Goal: Information Seeking & Learning: Learn about a topic

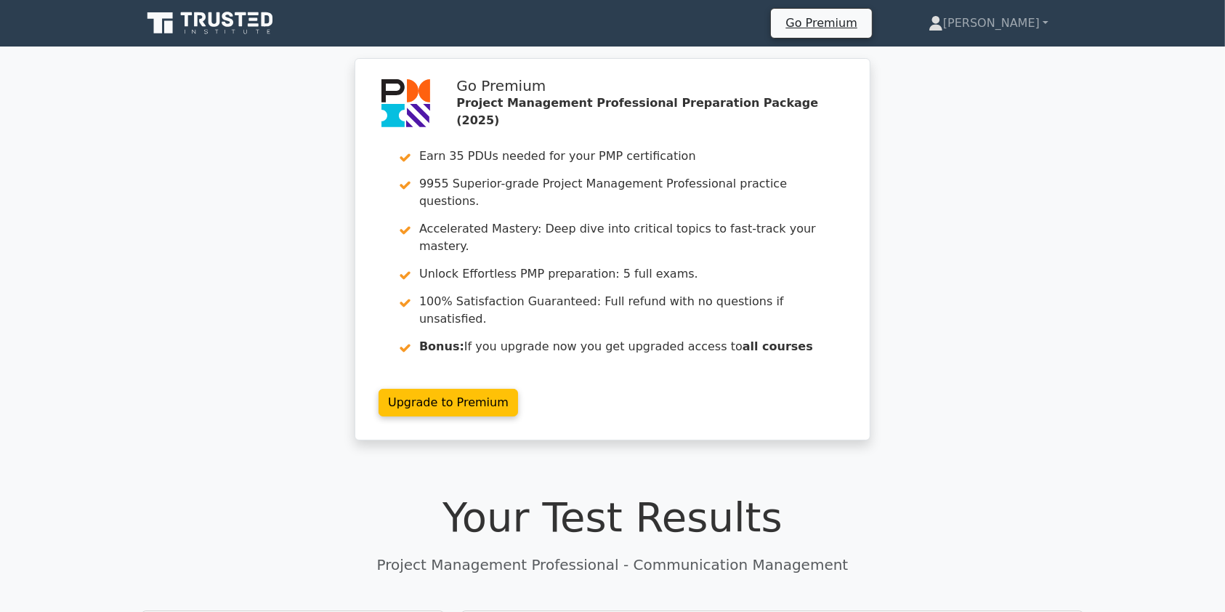
click at [1153, 323] on div "Go Premium Project Management Professional Preparation Package (2025) Earn 35 P…" at bounding box center [612, 257] width 1225 height 399
click at [1027, 21] on link "[PERSON_NAME]" at bounding box center [988, 23] width 190 height 29
click at [968, 56] on link "Profile" at bounding box center [951, 57] width 115 height 23
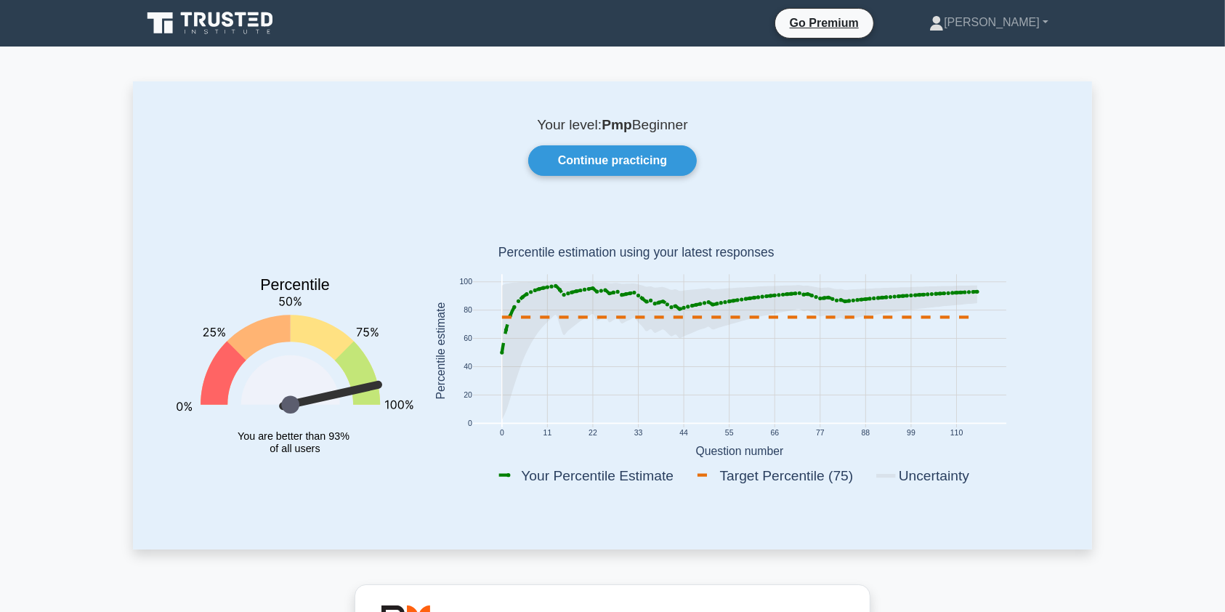
click at [192, 20] on icon at bounding box center [211, 23] width 139 height 28
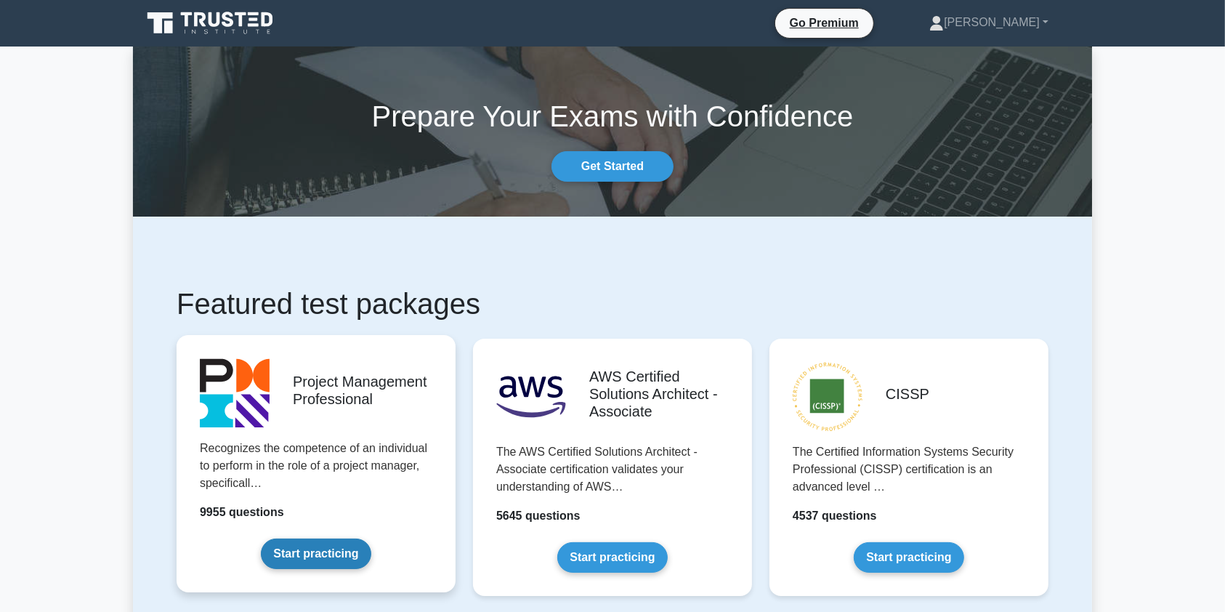
click at [312, 538] on link "Start practicing" at bounding box center [316, 553] width 110 height 31
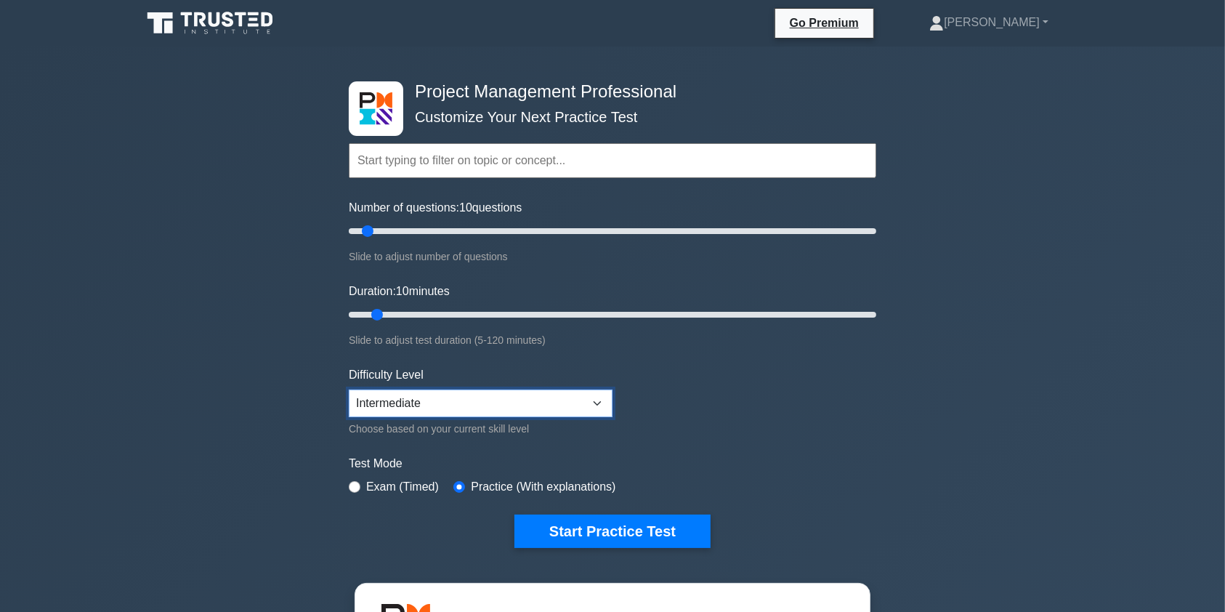
click at [604, 403] on select "Beginner Intermediate Expert" at bounding box center [481, 403] width 264 height 28
click at [349, 389] on select "Beginner Intermediate Expert" at bounding box center [481, 403] width 264 height 28
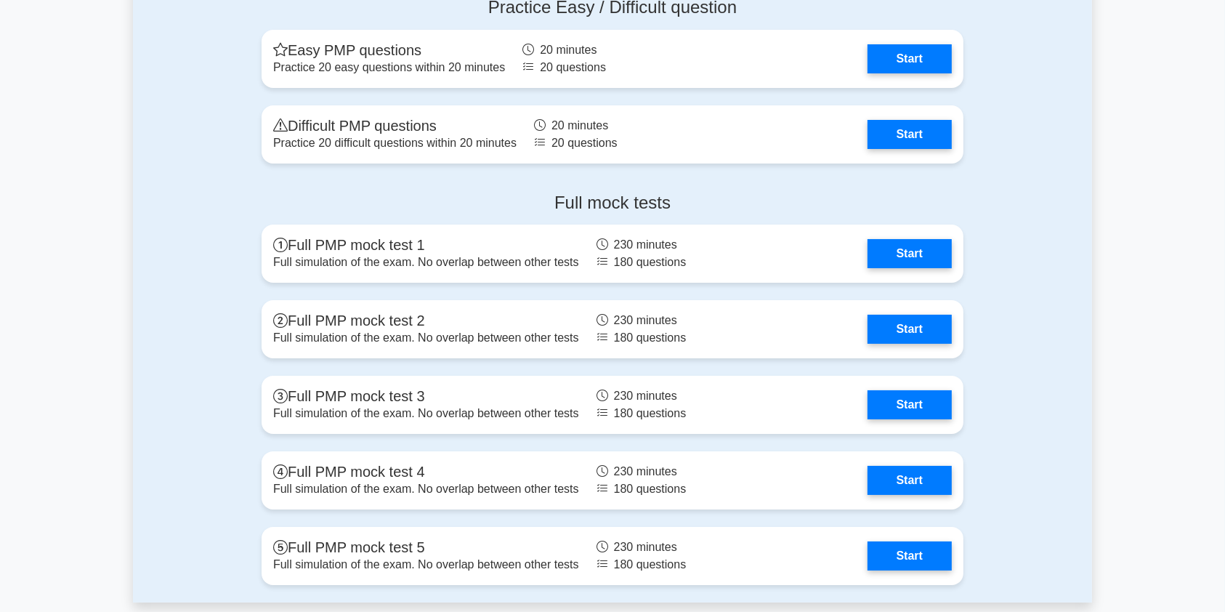
scroll to position [5291, 0]
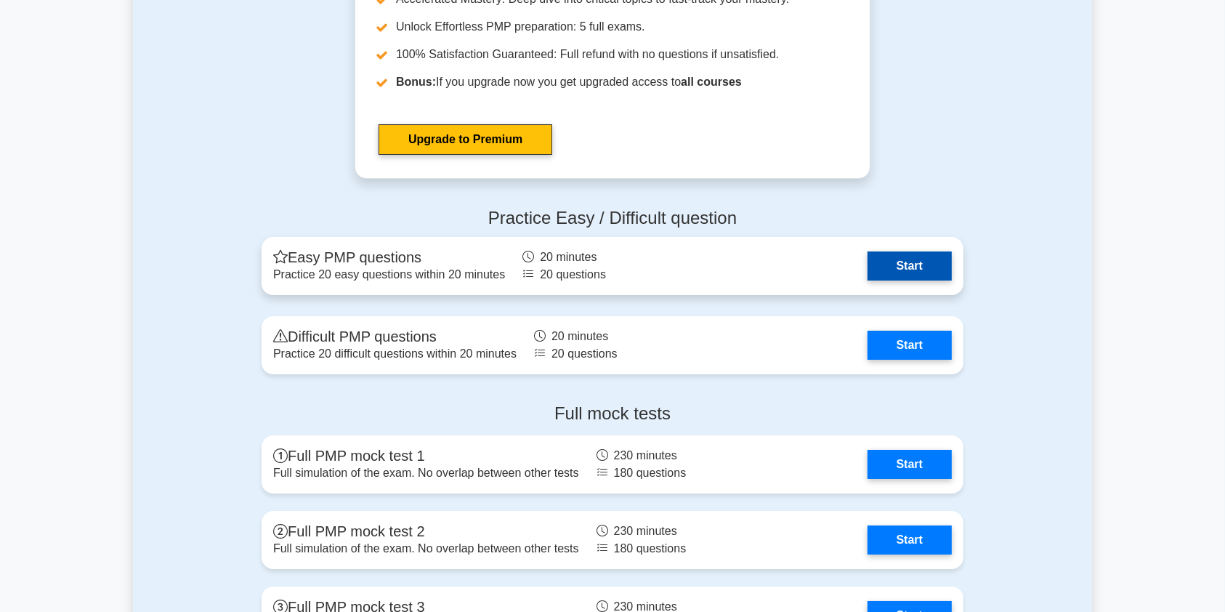
click at [867, 259] on link "Start" at bounding box center [909, 265] width 84 height 29
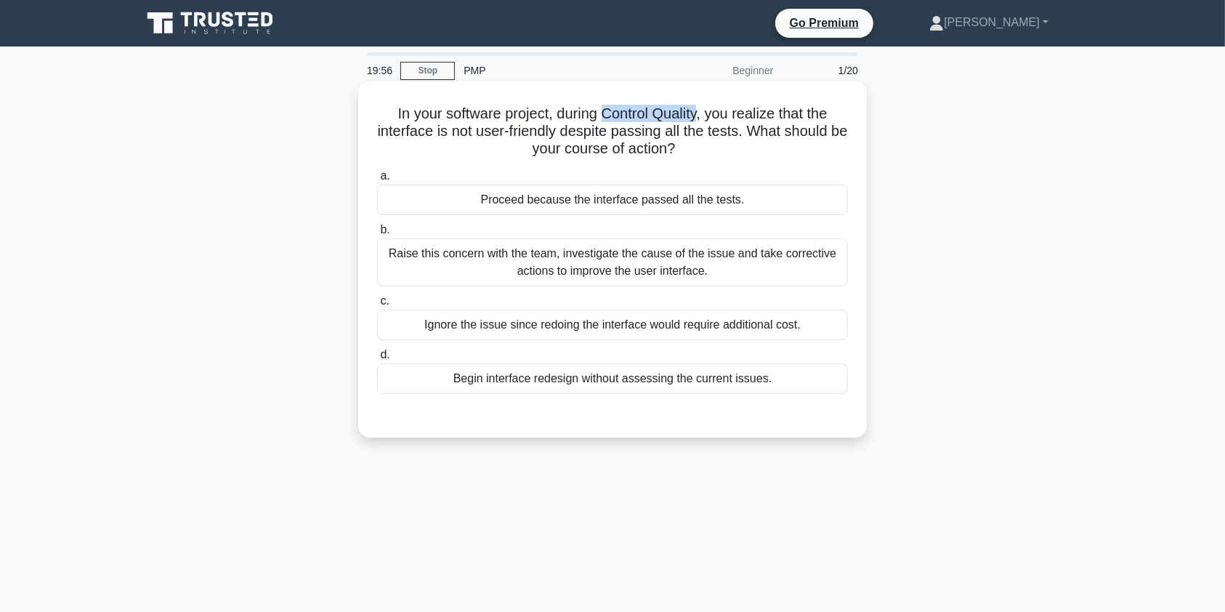
drag, startPoint x: 605, startPoint y: 110, endPoint x: 702, endPoint y: 107, distance: 97.4
click at [702, 107] on h5 "In your software project, during Control Quality, you realize that the interfac…" at bounding box center [613, 132] width 474 height 54
click at [492, 255] on div "Raise this concern with the team, investigate the cause of the issue and take c…" at bounding box center [612, 262] width 471 height 48
click at [377, 235] on input "b. Raise this concern with the team, investigate the cause of the issue and tak…" at bounding box center [377, 229] width 0 height 9
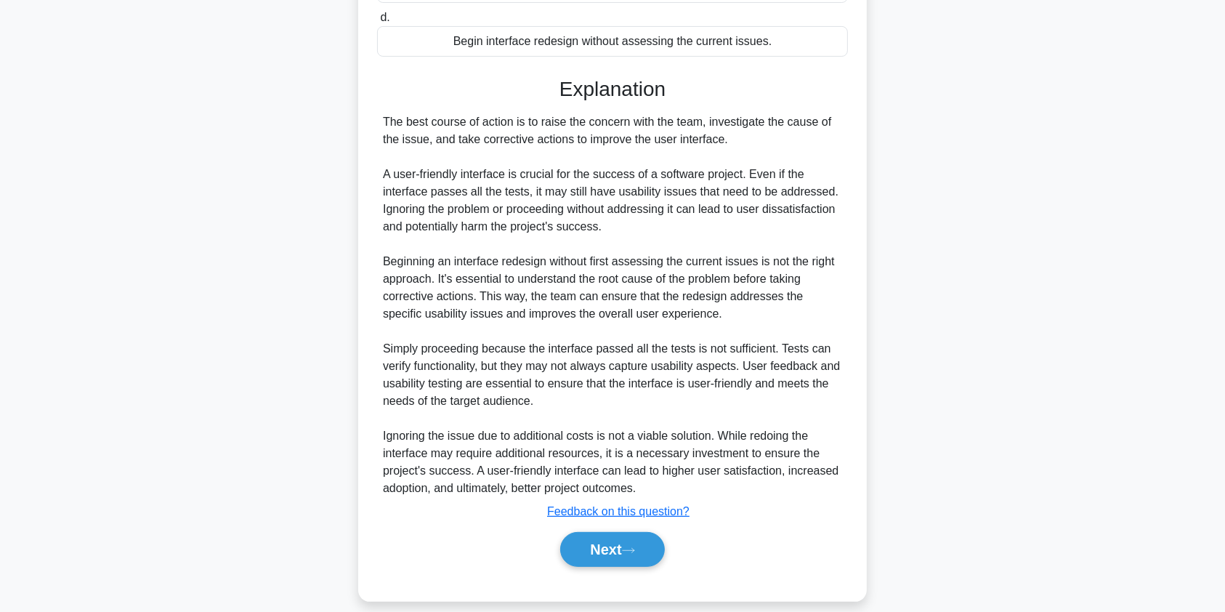
scroll to position [335, 0]
click at [647, 545] on button "Next" at bounding box center [612, 551] width 104 height 35
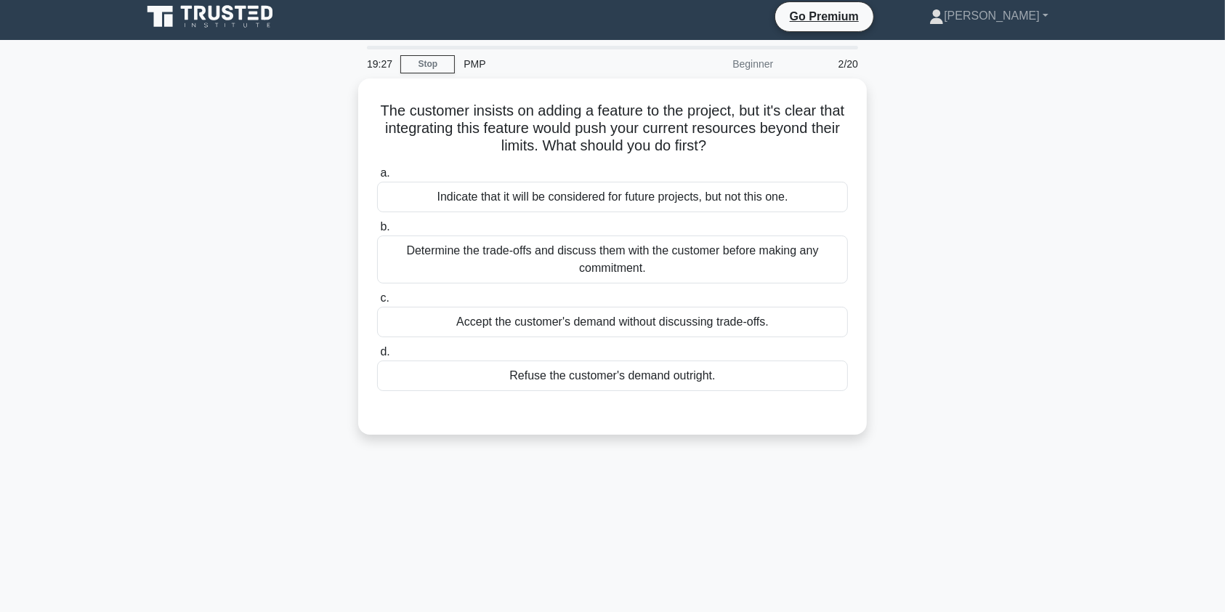
scroll to position [0, 0]
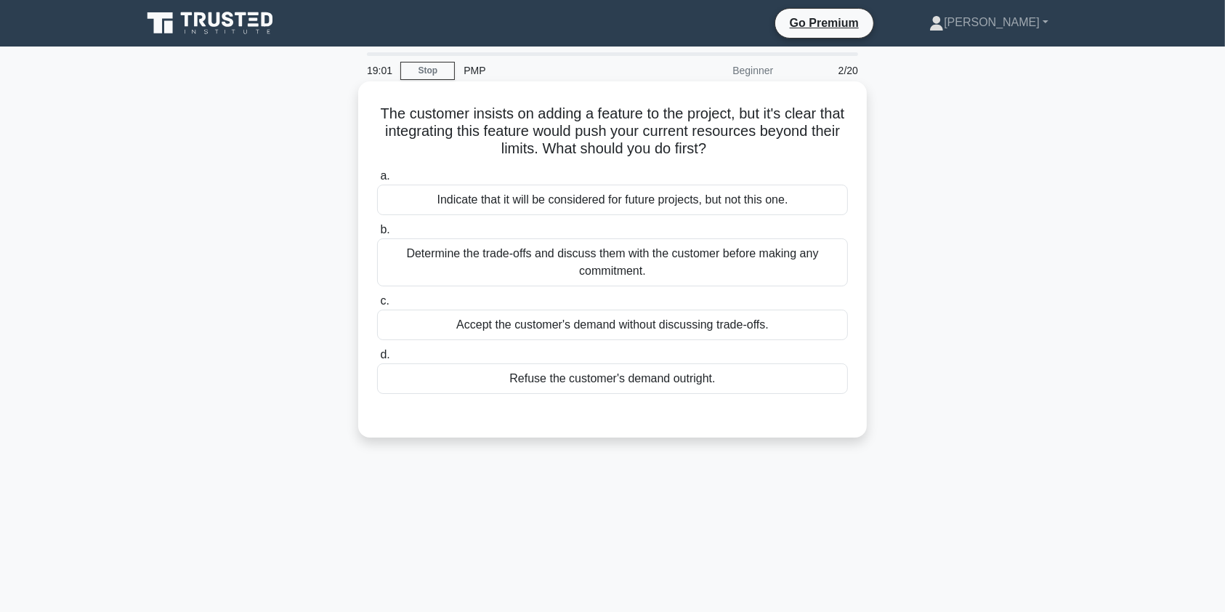
click at [533, 253] on div "Determine the trade-offs and discuss them with the customer before making any c…" at bounding box center [612, 262] width 471 height 48
click at [377, 235] on input "b. Determine the trade-offs and discuss them with the customer before making an…" at bounding box center [377, 229] width 0 height 9
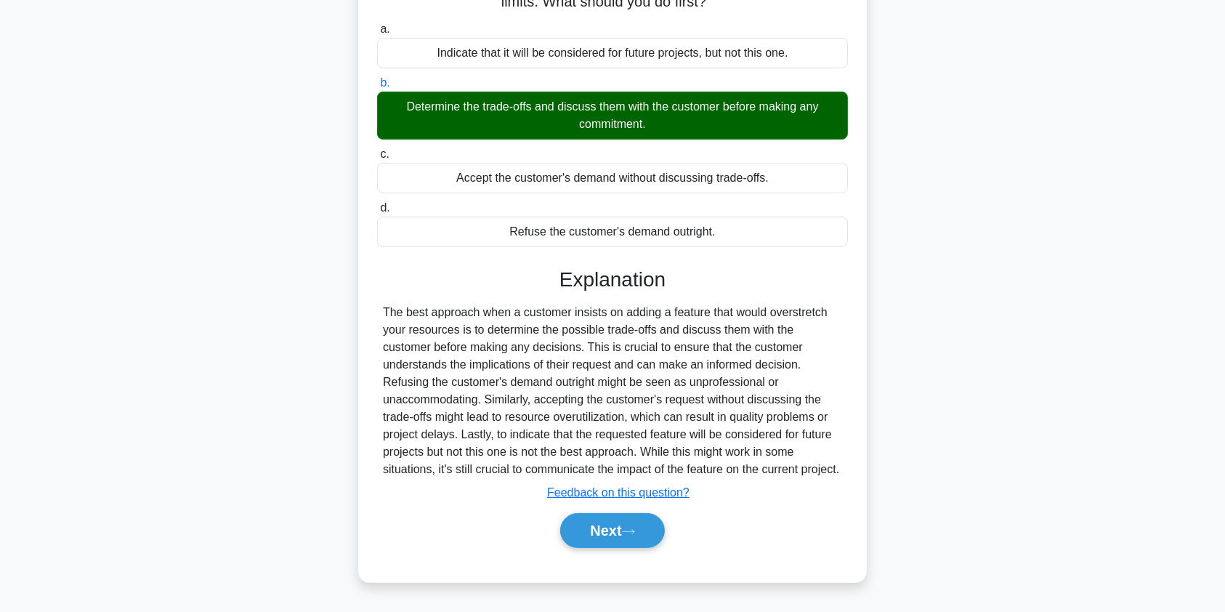
scroll to position [174, 0]
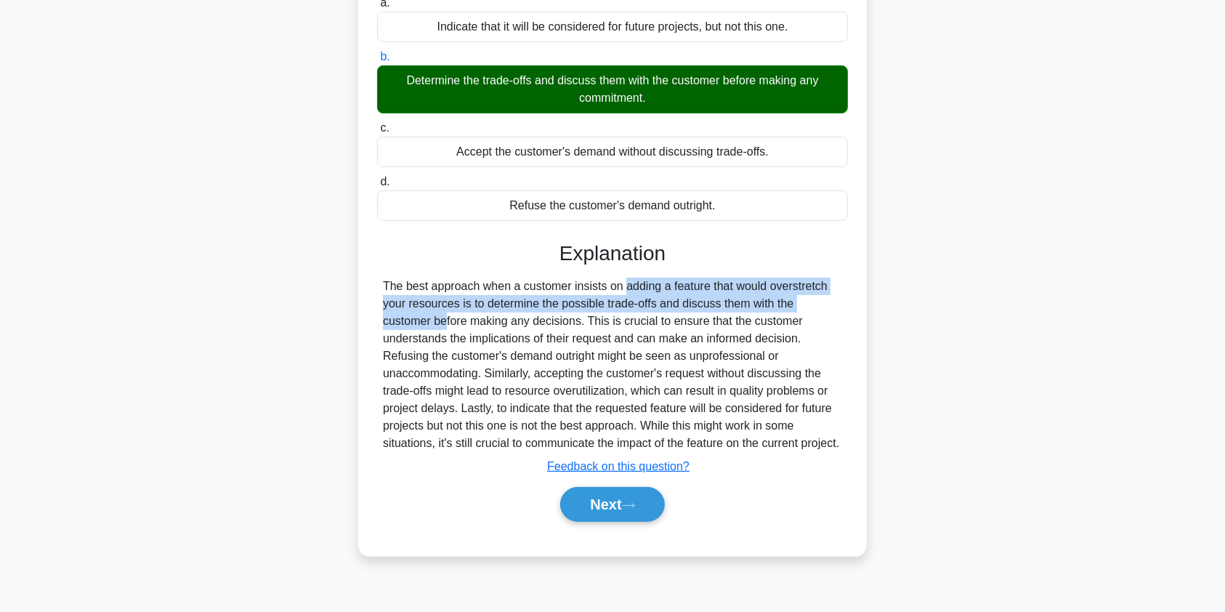
drag, startPoint x: 537, startPoint y: 285, endPoint x: 767, endPoint y: 309, distance: 231.5
click at [767, 309] on div "The best approach when a customer insists on adding a feature that would overst…" at bounding box center [612, 364] width 459 height 174
click at [577, 521] on button "Next" at bounding box center [612, 504] width 104 height 35
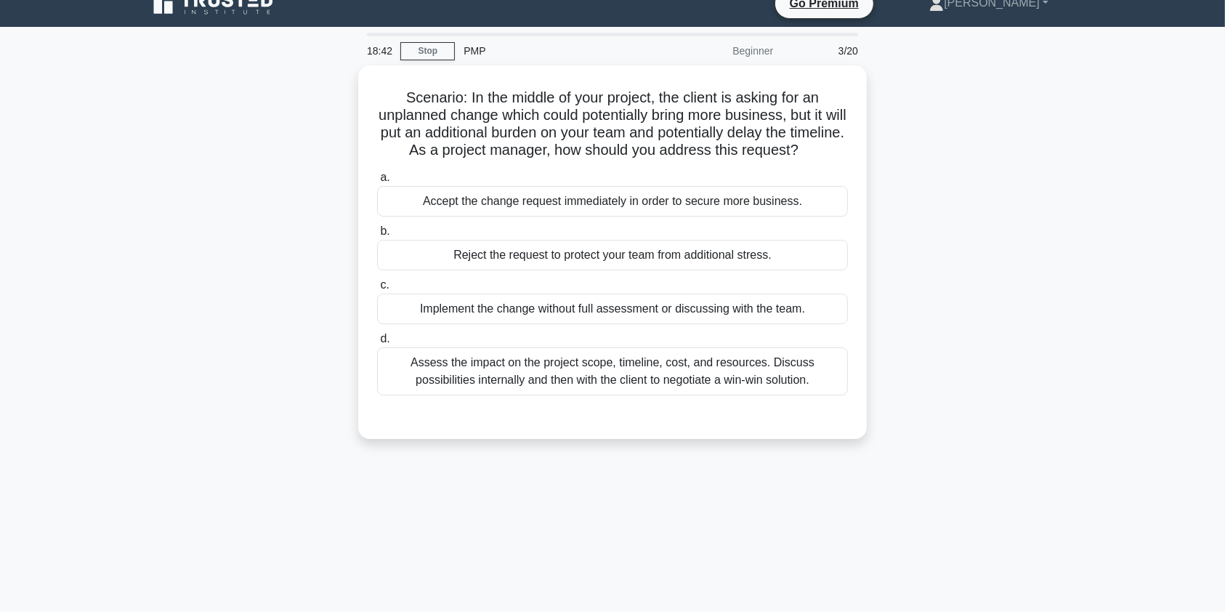
scroll to position [0, 0]
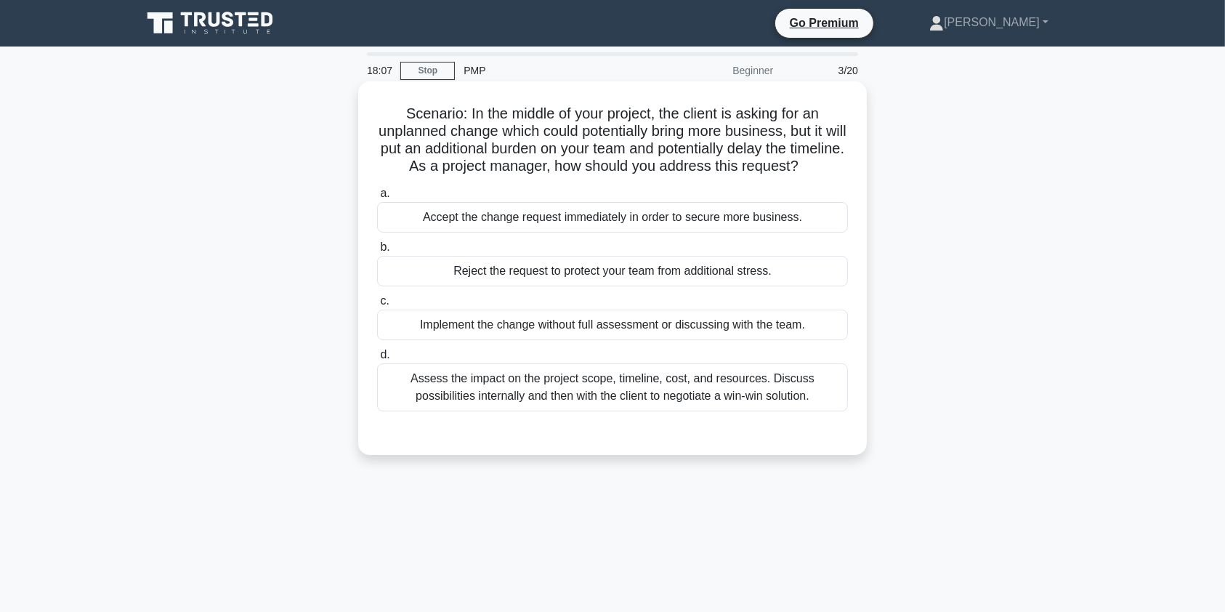
click at [495, 404] on div "Assess the impact on the project scope, timeline, cost, and resources. Discuss …" at bounding box center [612, 387] width 471 height 48
click at [377, 360] on input "d. Assess the impact on the project scope, timeline, cost, and resources. Discu…" at bounding box center [377, 354] width 0 height 9
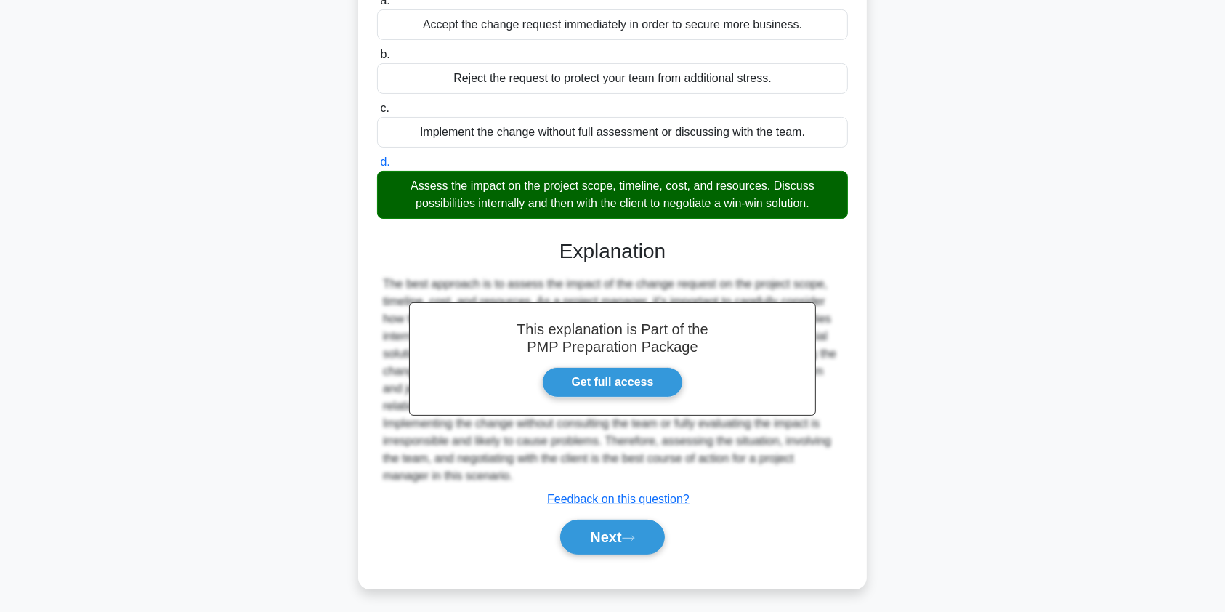
scroll to position [214, 0]
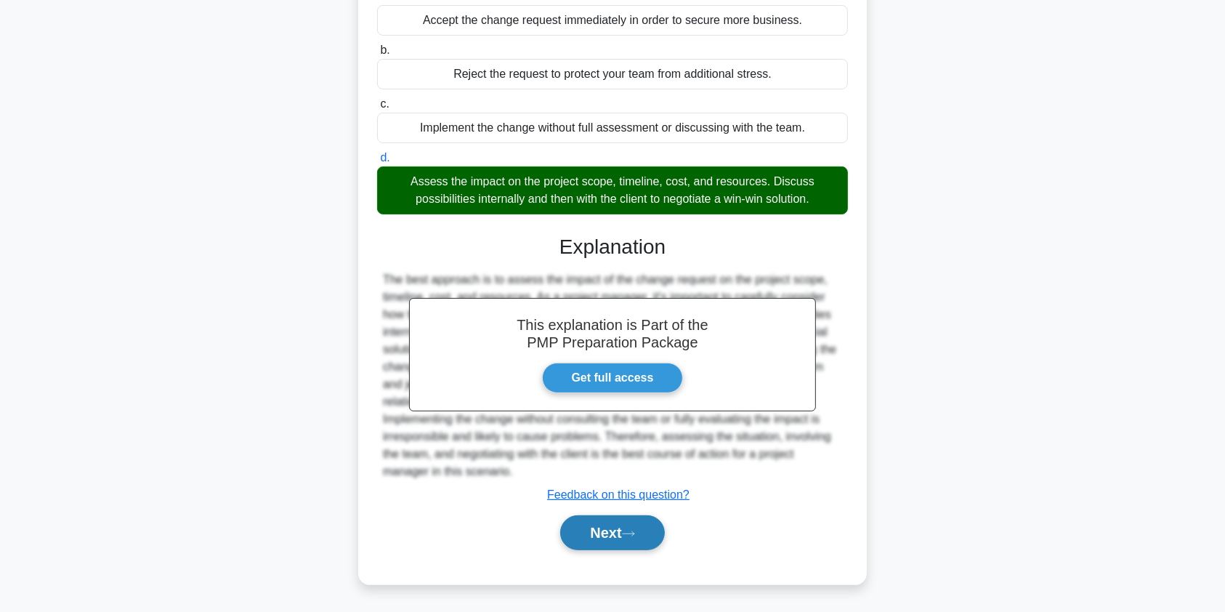
click at [598, 526] on button "Next" at bounding box center [612, 532] width 104 height 35
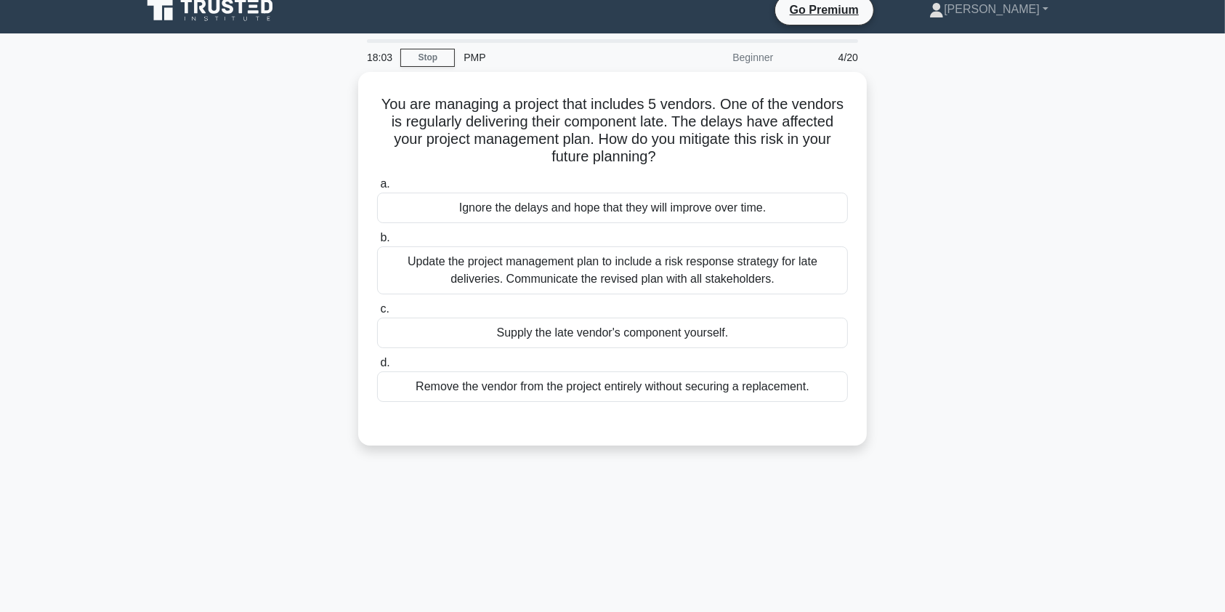
scroll to position [0, 0]
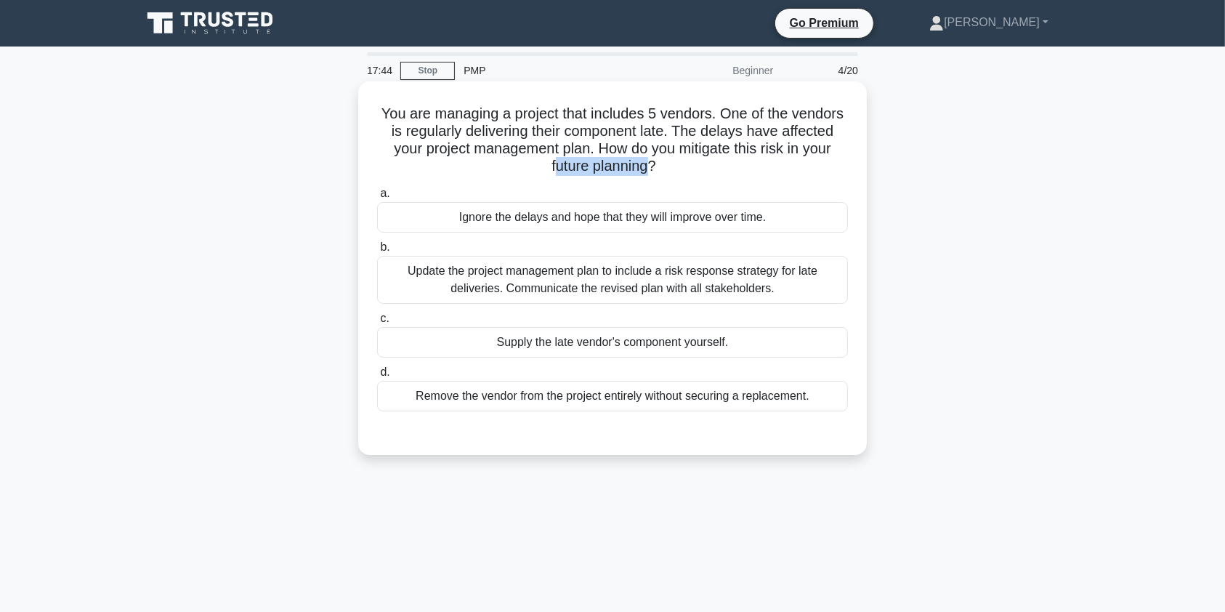
drag, startPoint x: 551, startPoint y: 166, endPoint x: 646, endPoint y: 176, distance: 95.0
click at [646, 176] on div "You are managing a project that includes 5 vendors. One of the vendors is regul…" at bounding box center [612, 268] width 497 height 362
click at [585, 275] on div "Update the project management plan to include a risk response strategy for late…" at bounding box center [612, 280] width 471 height 48
click at [377, 252] on input "b. Update the project management plan to include a risk response strategy for l…" at bounding box center [377, 247] width 0 height 9
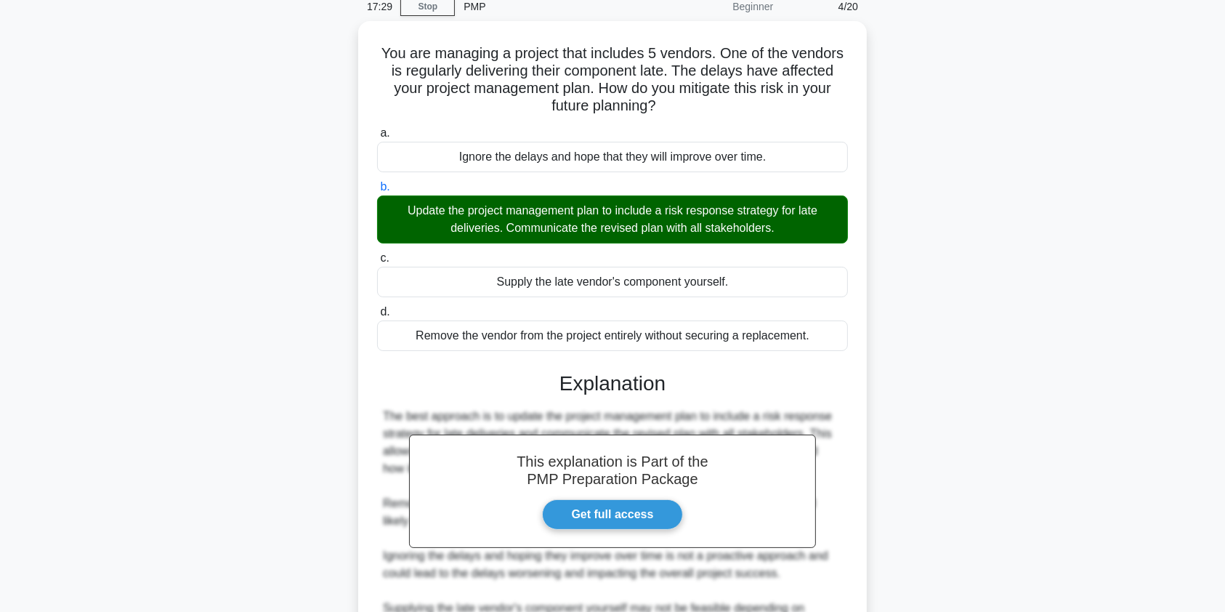
scroll to position [232, 0]
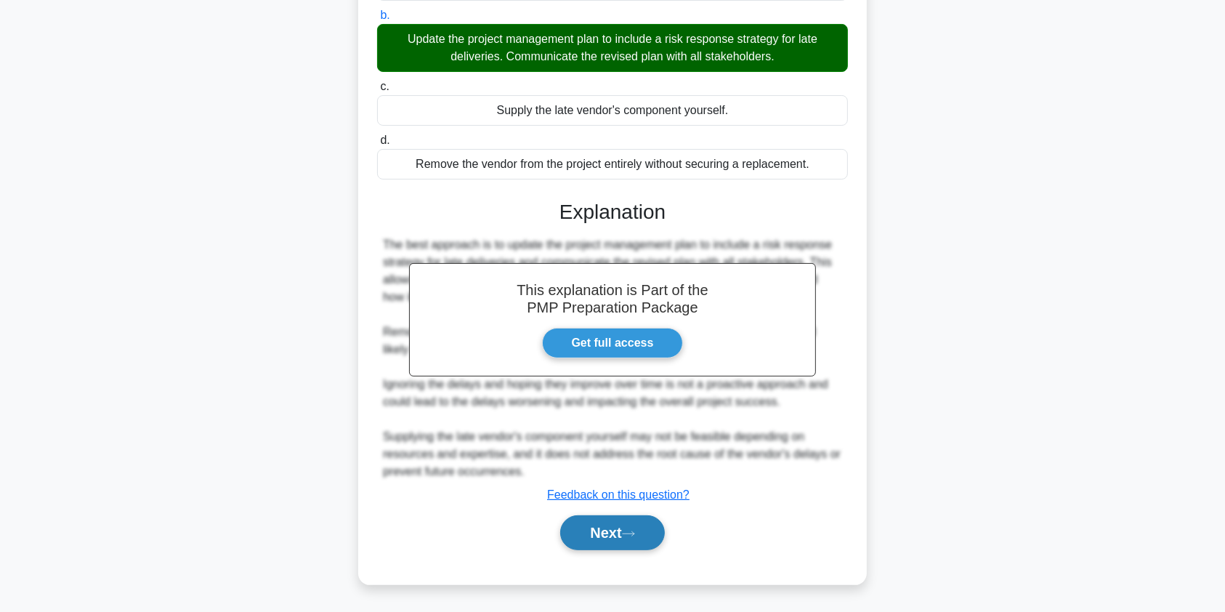
click at [623, 529] on button "Next" at bounding box center [612, 532] width 104 height 35
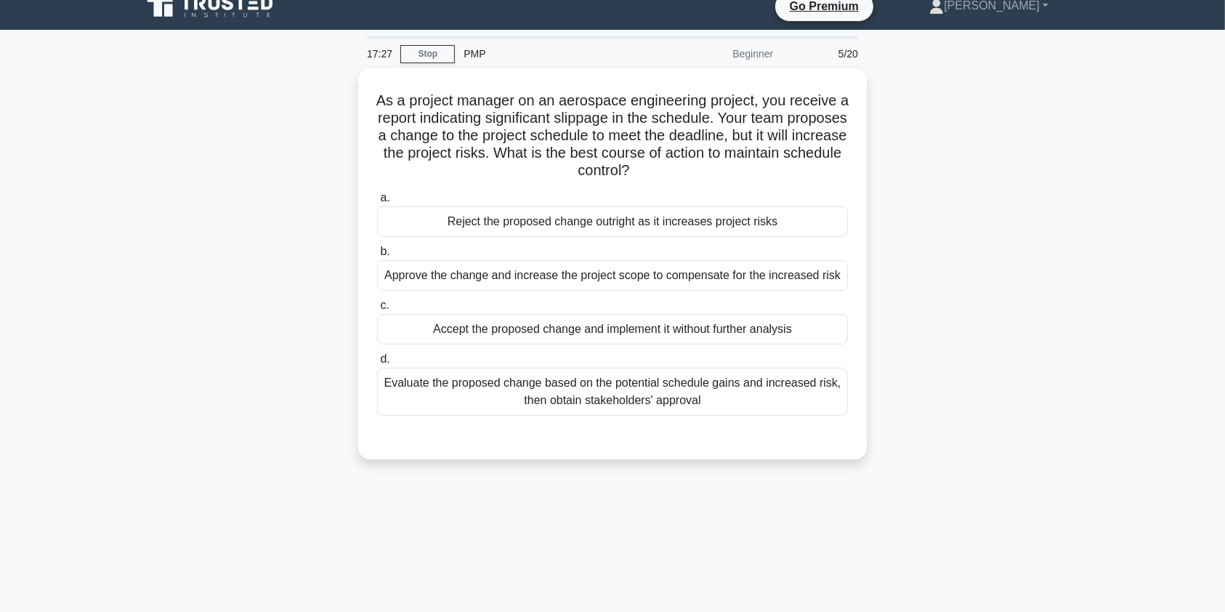
scroll to position [14, 0]
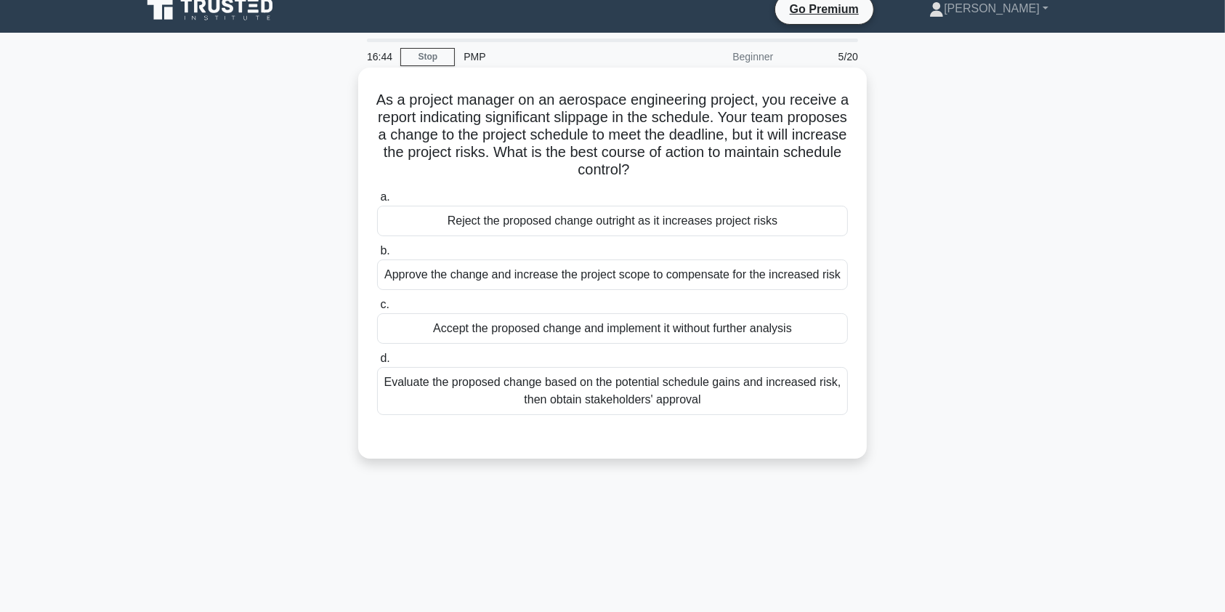
click at [697, 395] on div "Evaluate the proposed change based on the potential schedule gains and increase…" at bounding box center [612, 391] width 471 height 48
click at [377, 363] on input "d. Evaluate the proposed change based on the potential schedule gains and incre…" at bounding box center [377, 358] width 0 height 9
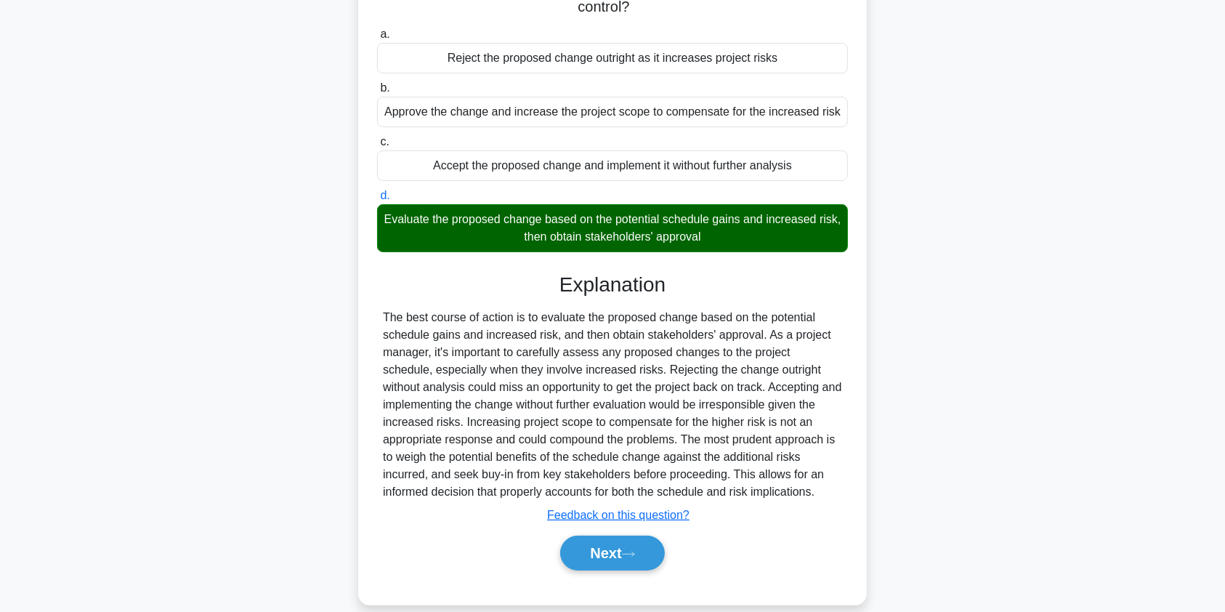
scroll to position [195, 0]
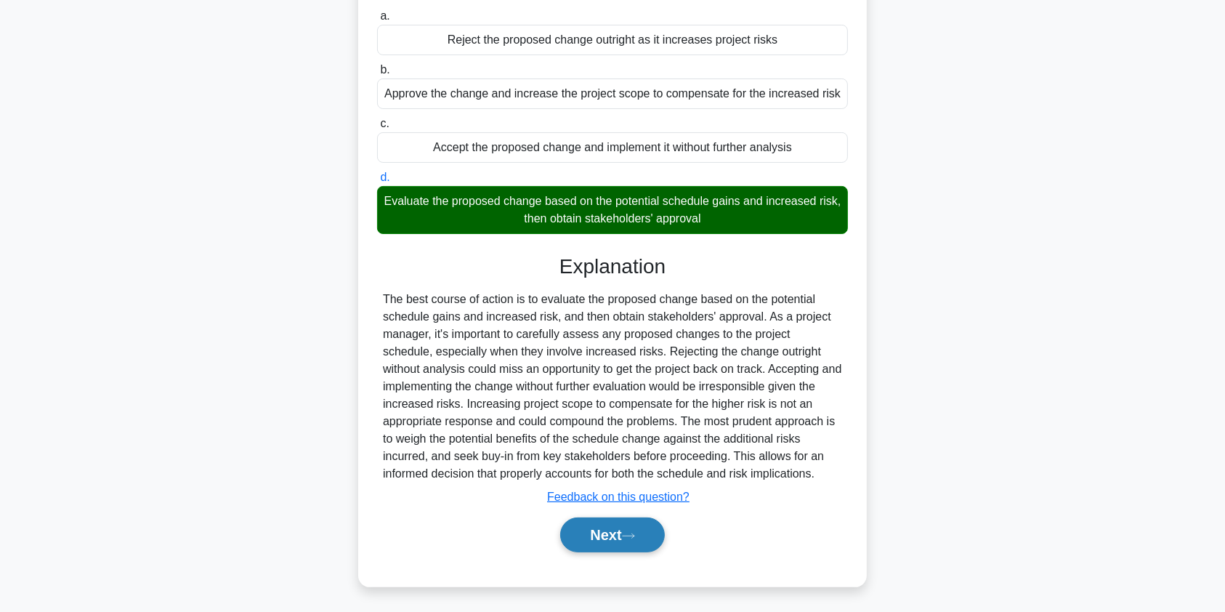
click at [628, 532] on icon at bounding box center [628, 536] width 13 height 8
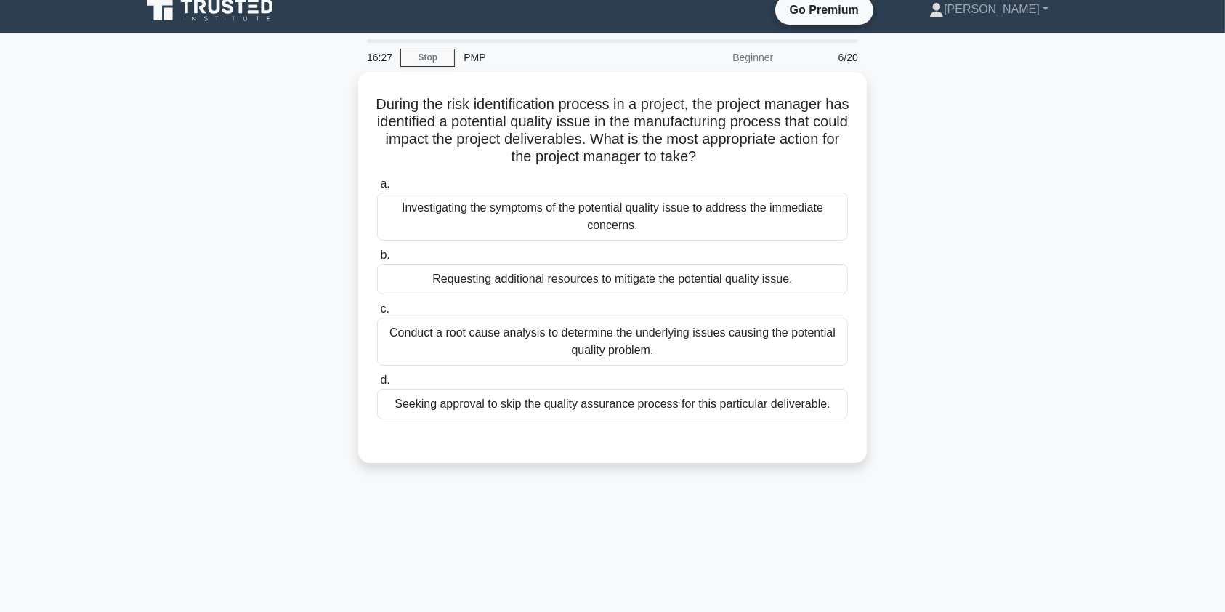
scroll to position [0, 0]
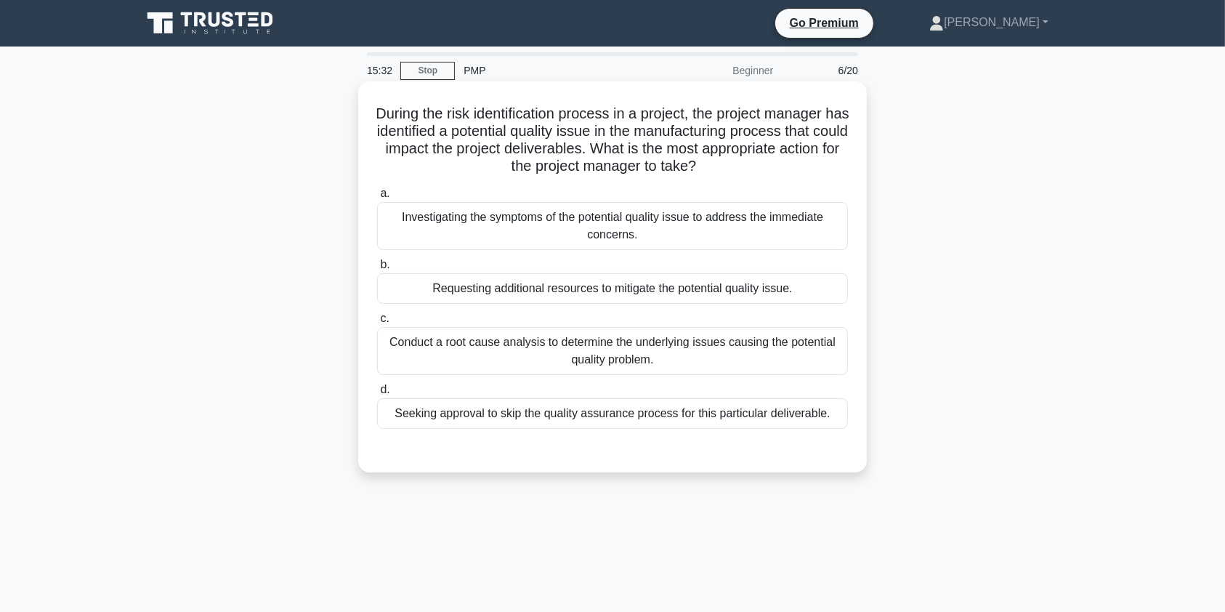
click at [743, 352] on div "Conduct a root cause analysis to determine the underlying issues causing the po…" at bounding box center [612, 351] width 471 height 48
click at [377, 323] on input "c. Conduct a root cause analysis to determine the underlying issues causing the…" at bounding box center [377, 318] width 0 height 9
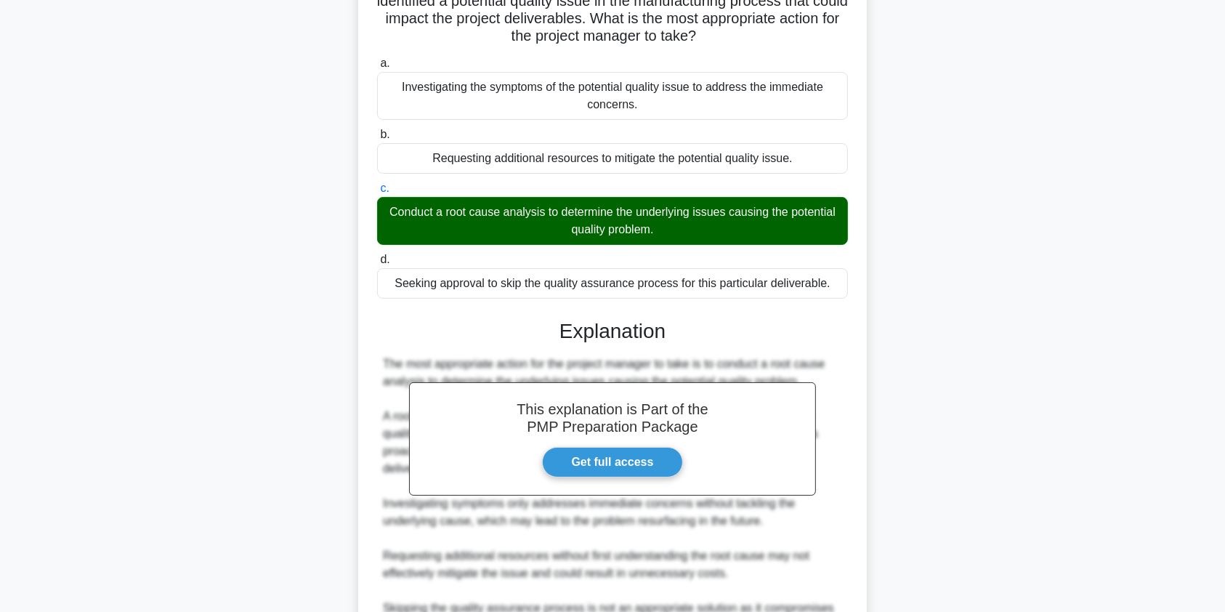
scroll to position [284, 0]
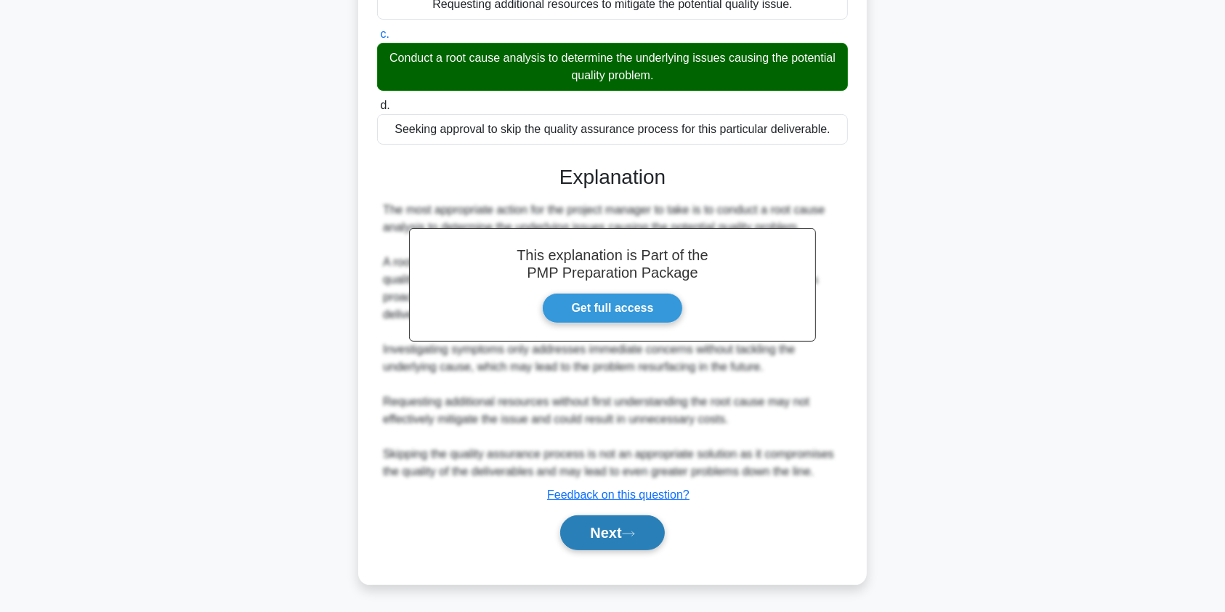
click at [597, 526] on button "Next" at bounding box center [612, 532] width 104 height 35
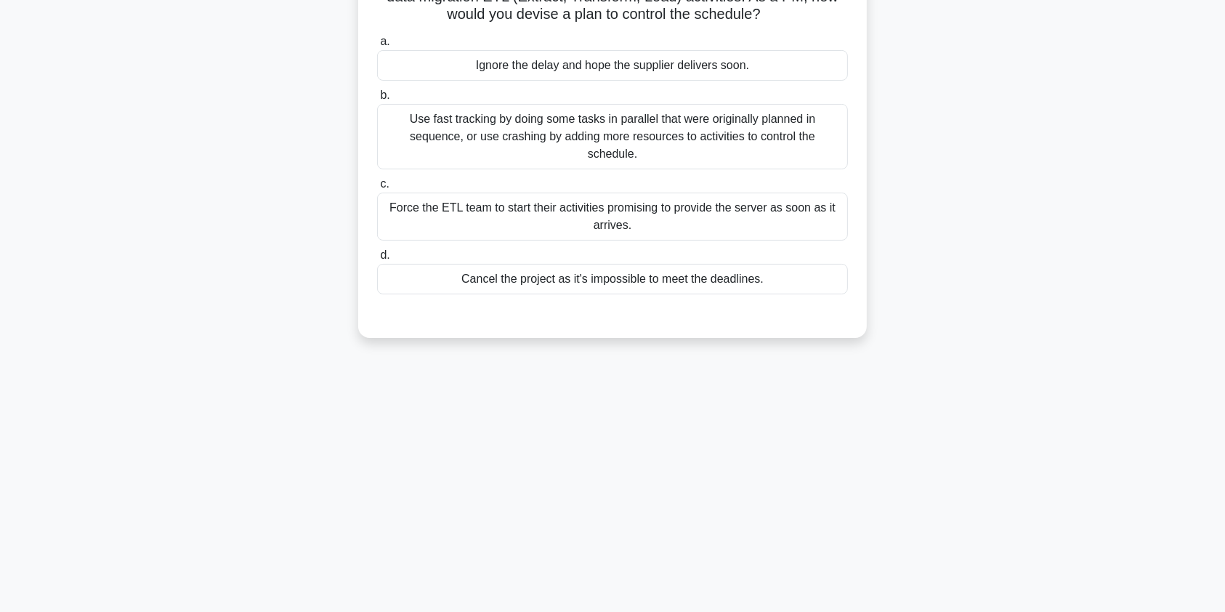
scroll to position [0, 0]
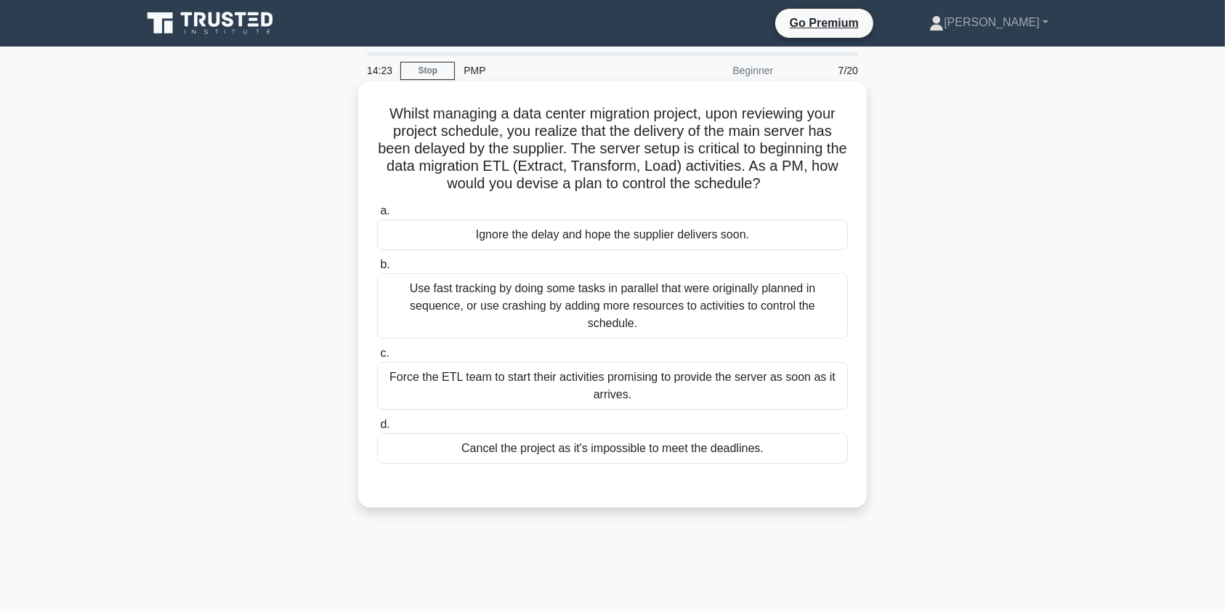
drag, startPoint x: 559, startPoint y: 191, endPoint x: 784, endPoint y: 190, distance: 224.4
click at [784, 190] on h5 "Whilst managing a data center migration project, upon reviewing your project sc…" at bounding box center [613, 149] width 474 height 89
click at [750, 308] on div "Use fast tracking by doing some tasks in parallel that were originally planned …" at bounding box center [612, 305] width 471 height 65
click at [377, 269] on input "b. Use fast tracking by doing some tasks in parallel that were originally plann…" at bounding box center [377, 264] width 0 height 9
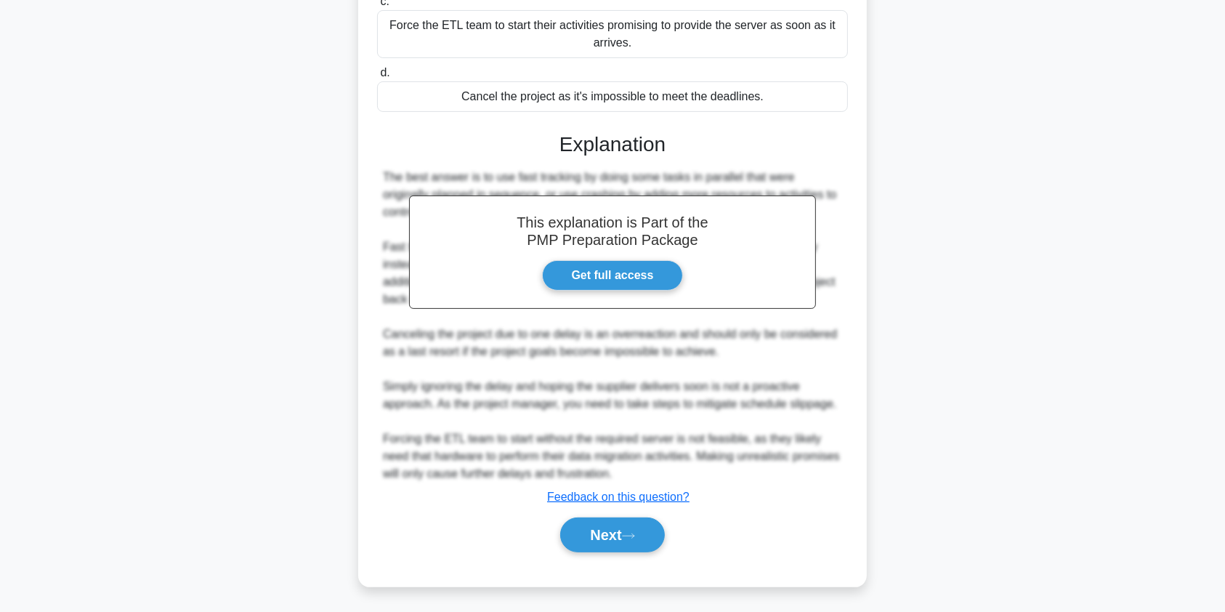
scroll to position [354, 0]
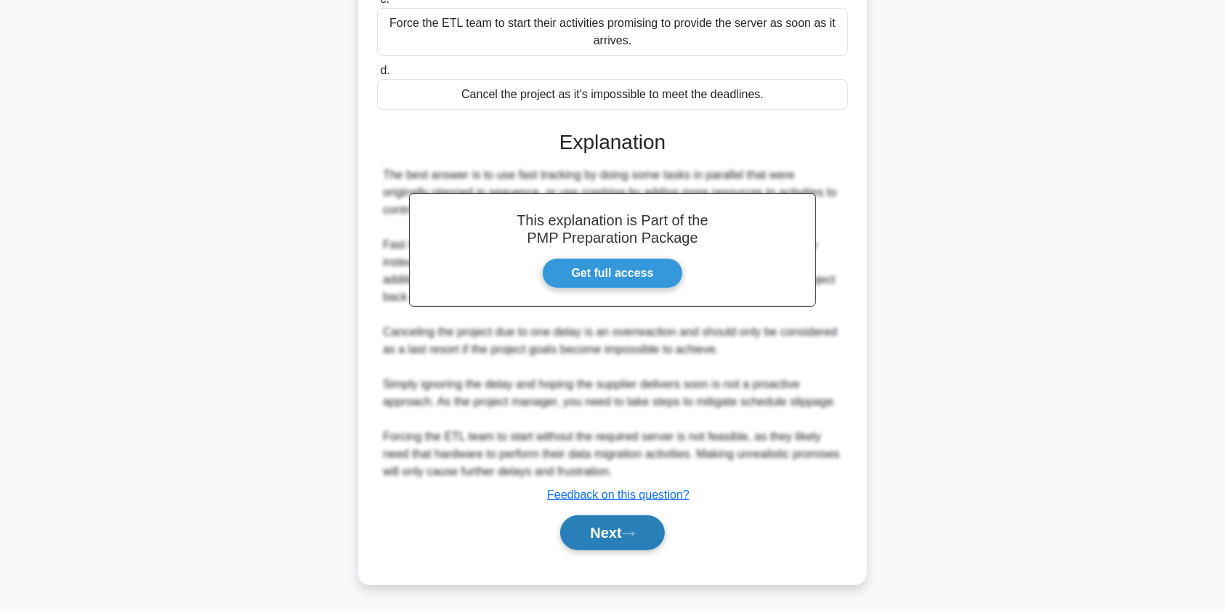
click at [617, 532] on button "Next" at bounding box center [612, 532] width 104 height 35
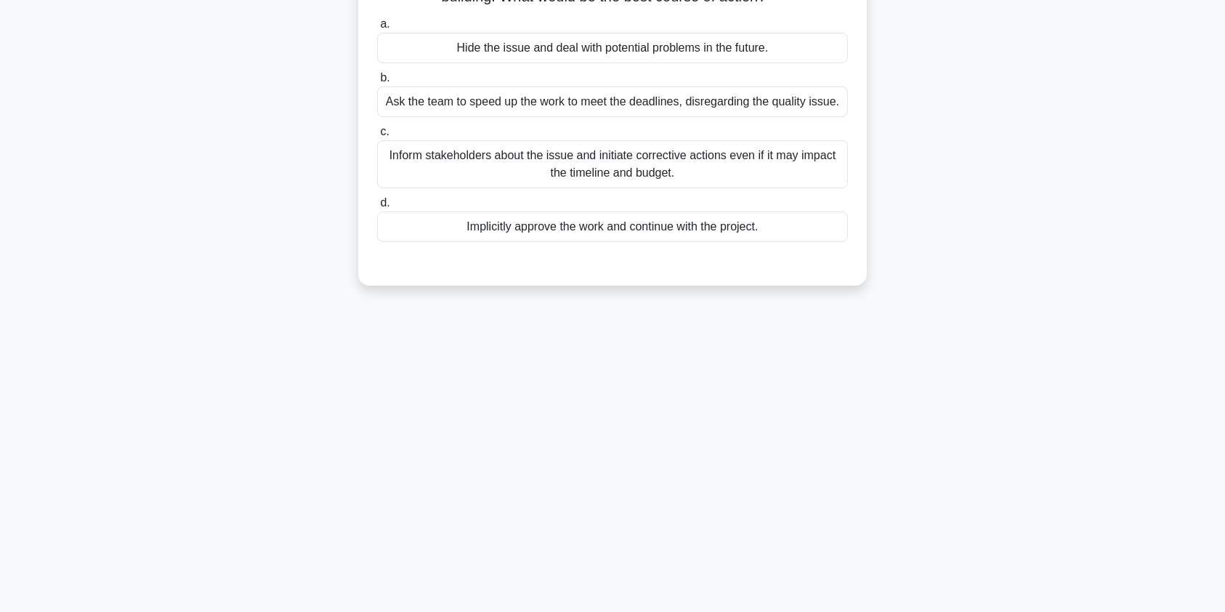
scroll to position [0, 0]
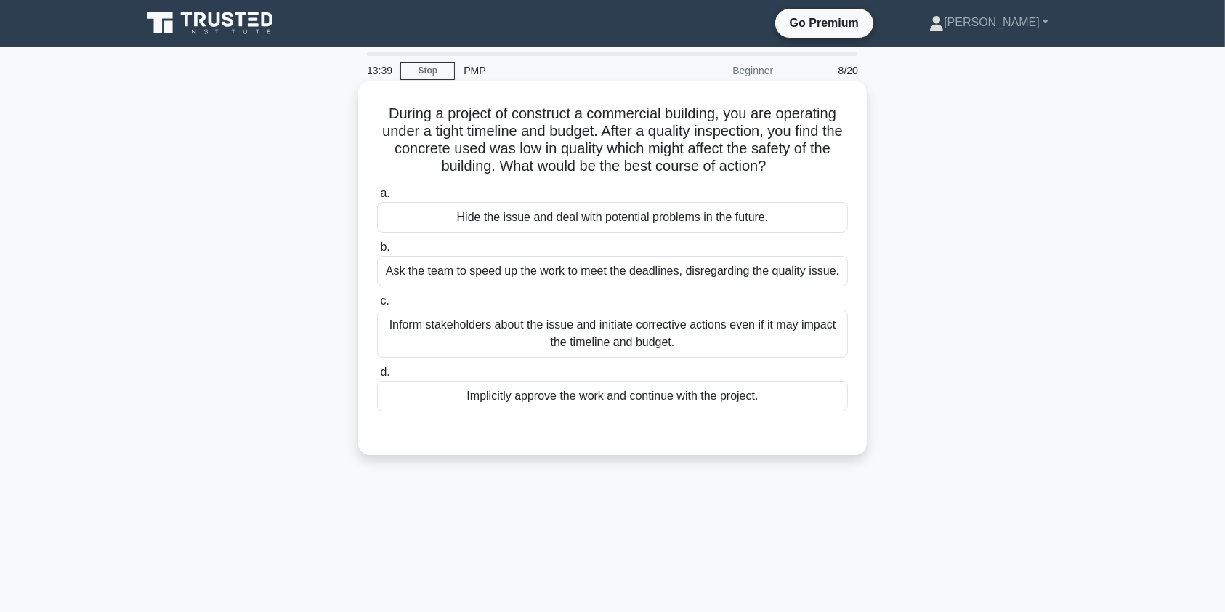
click at [567, 333] on div "Inform stakeholders about the issue and initiate corrective actions even if it …" at bounding box center [612, 333] width 471 height 48
click at [377, 306] on input "c. Inform stakeholders about the issue and initiate corrective actions even if …" at bounding box center [377, 300] width 0 height 9
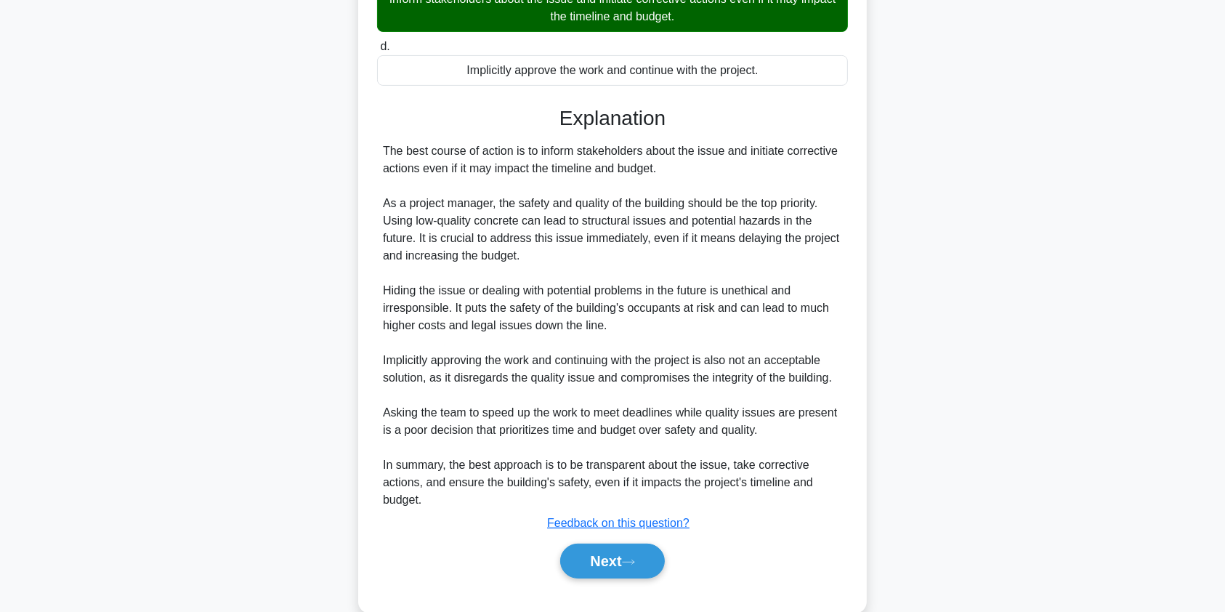
scroll to position [330, 0]
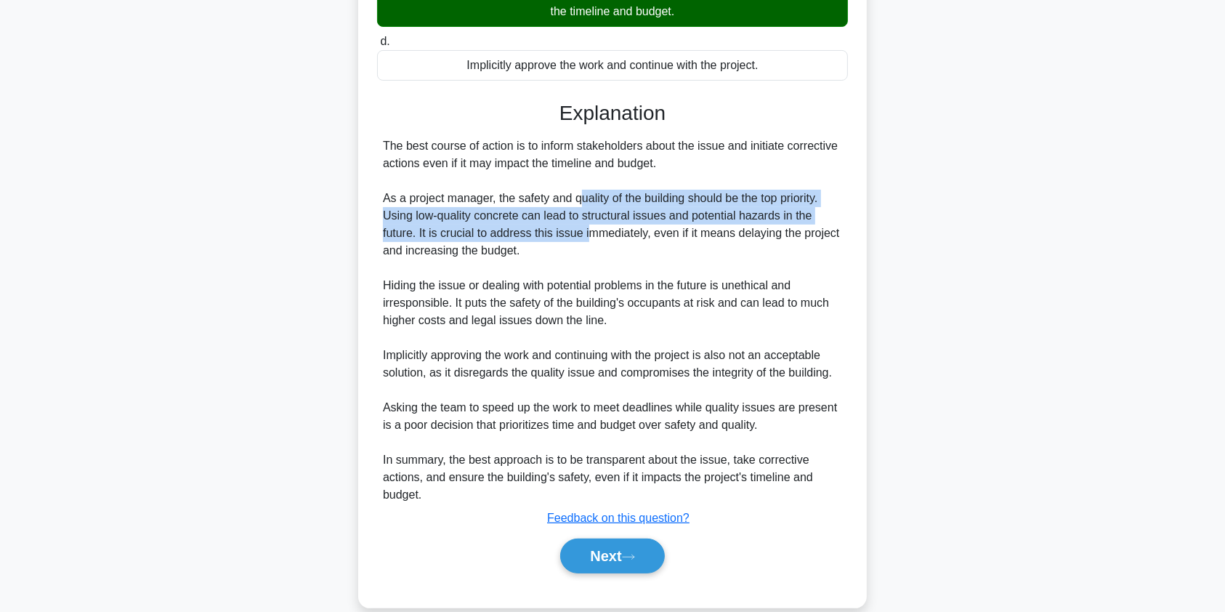
drag, startPoint x: 582, startPoint y: 199, endPoint x: 585, endPoint y: 235, distance: 35.7
click at [585, 235] on div "The best course of action is to inform stakeholders about the issue and initiat…" at bounding box center [612, 320] width 459 height 366
click at [601, 564] on button "Next" at bounding box center [612, 555] width 104 height 35
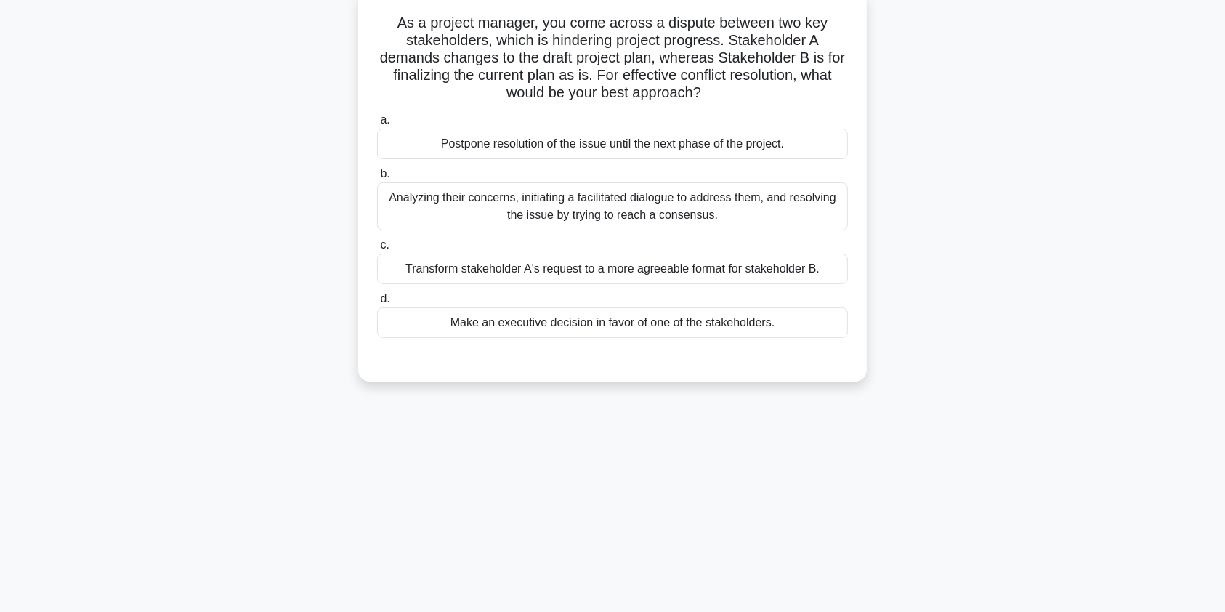
scroll to position [0, 0]
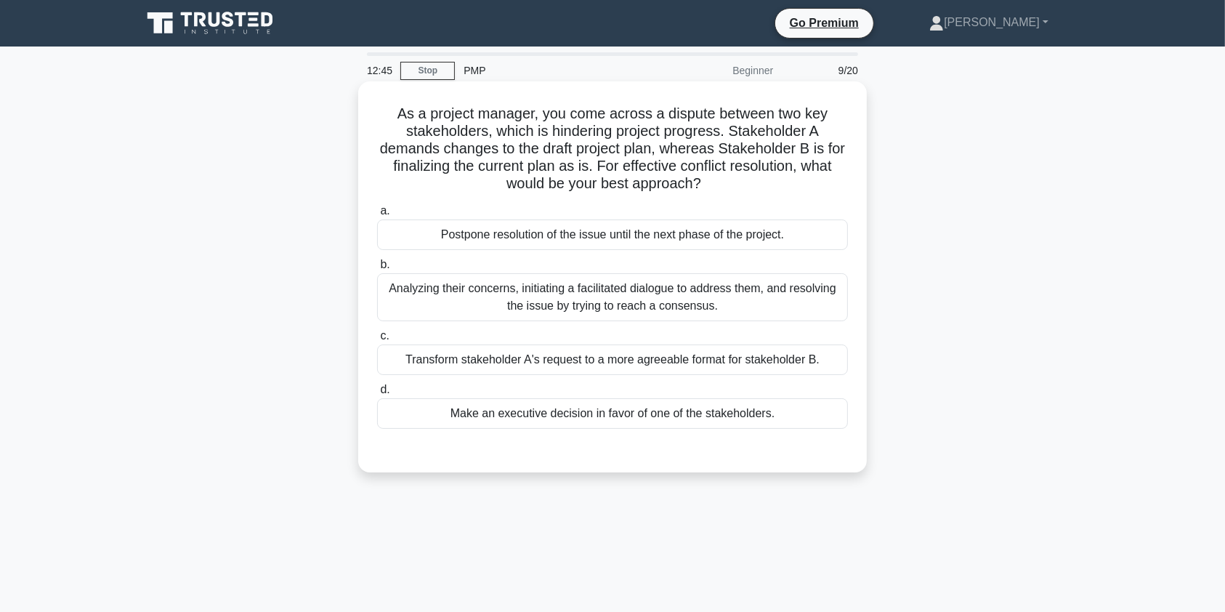
click at [525, 288] on div "Analyzing their concerns, initiating a facilitated dialogue to address them, an…" at bounding box center [612, 297] width 471 height 48
click at [377, 269] on input "b. Analyzing their concerns, initiating a facilitated dialogue to address them,…" at bounding box center [377, 264] width 0 height 9
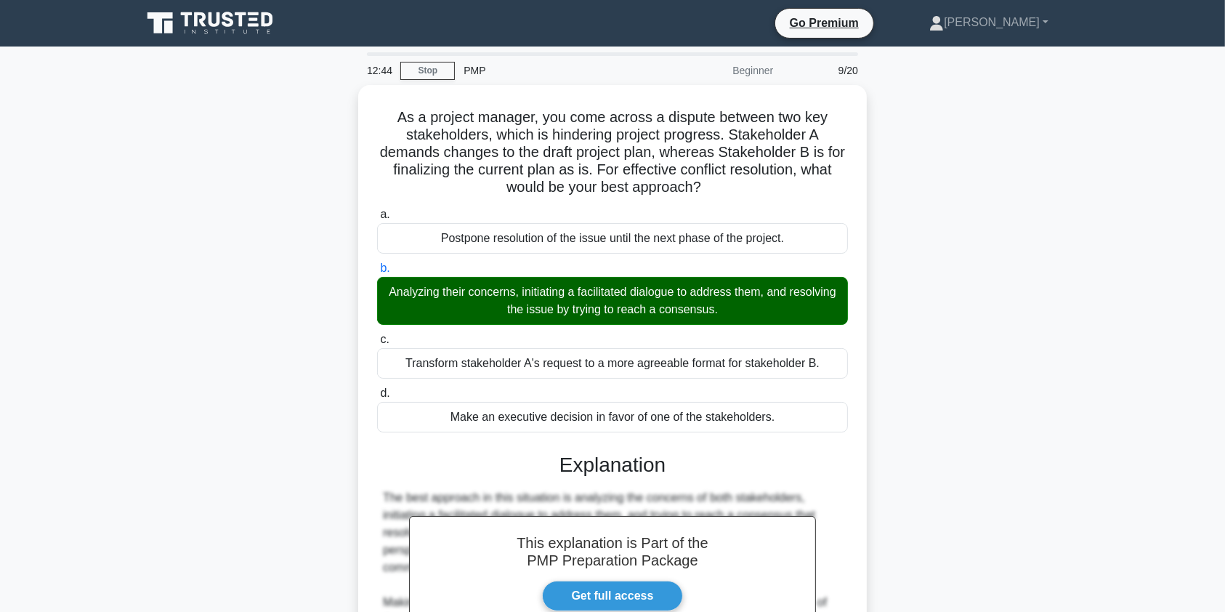
scroll to position [214, 0]
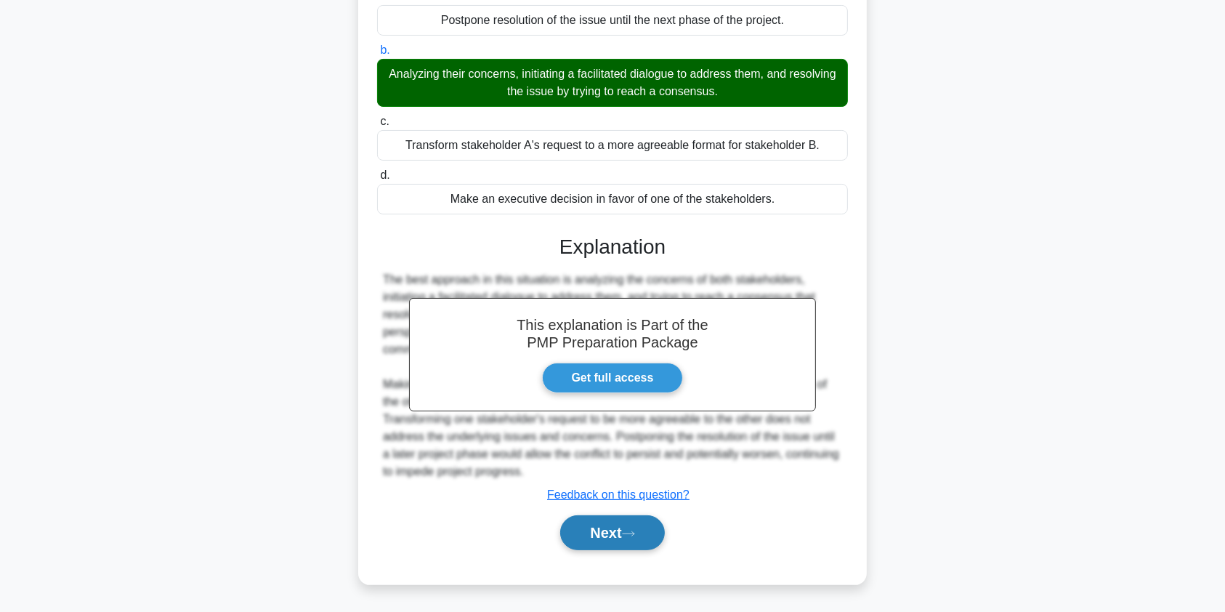
click at [587, 537] on button "Next" at bounding box center [612, 532] width 104 height 35
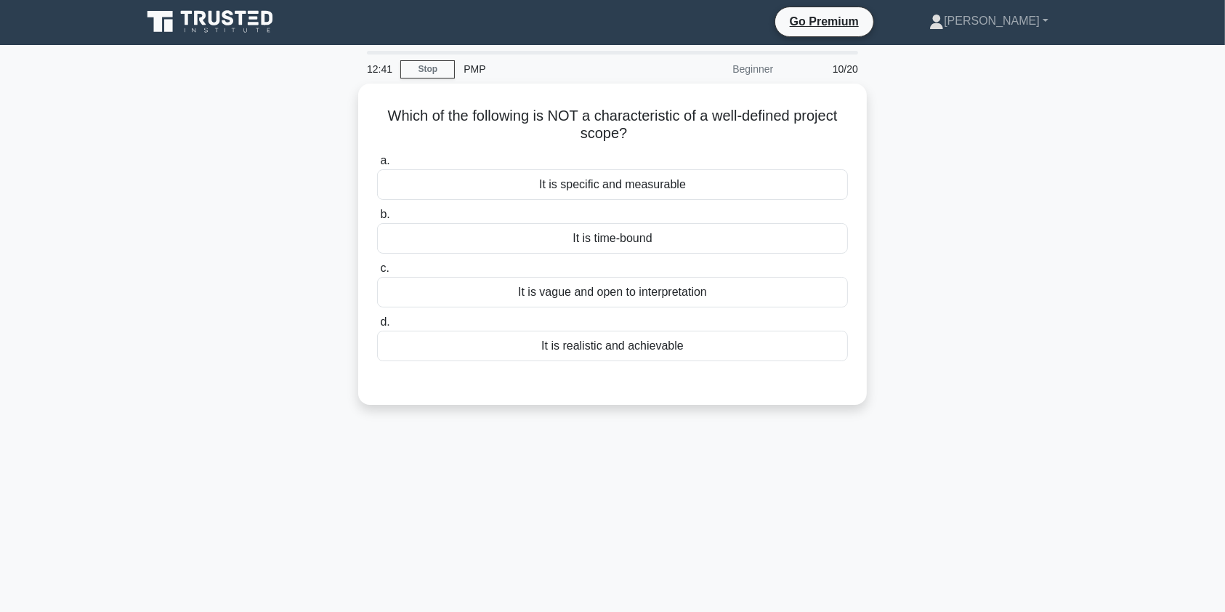
scroll to position [0, 0]
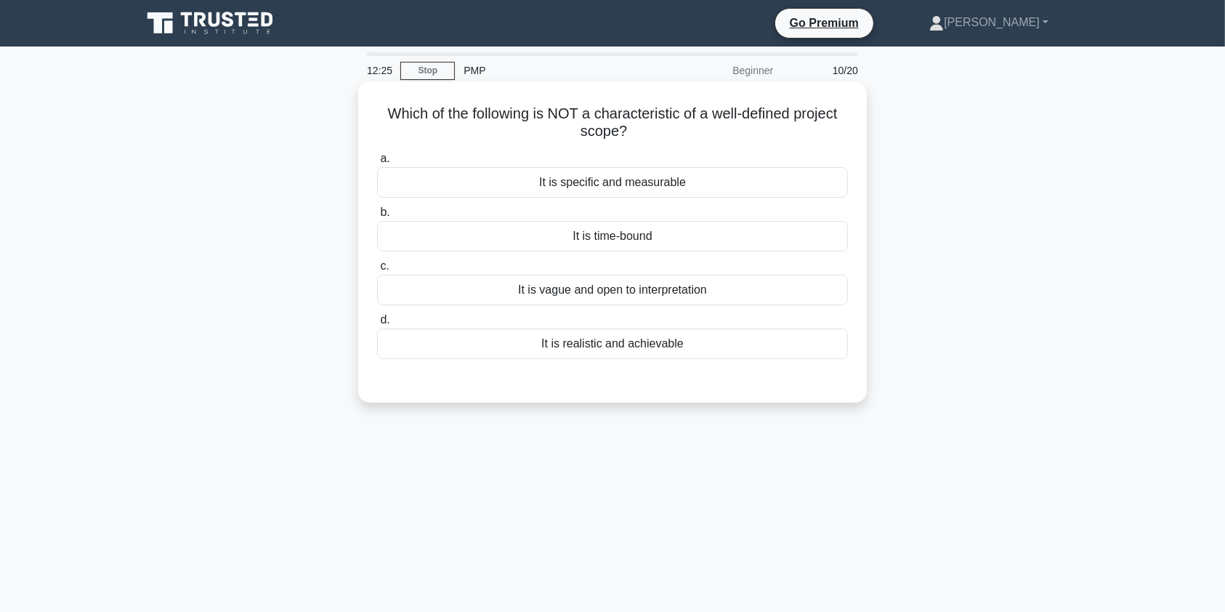
click at [569, 286] on div "It is vague and open to interpretation" at bounding box center [612, 290] width 471 height 31
click at [377, 271] on input "c. It is vague and open to interpretation" at bounding box center [377, 265] width 0 height 9
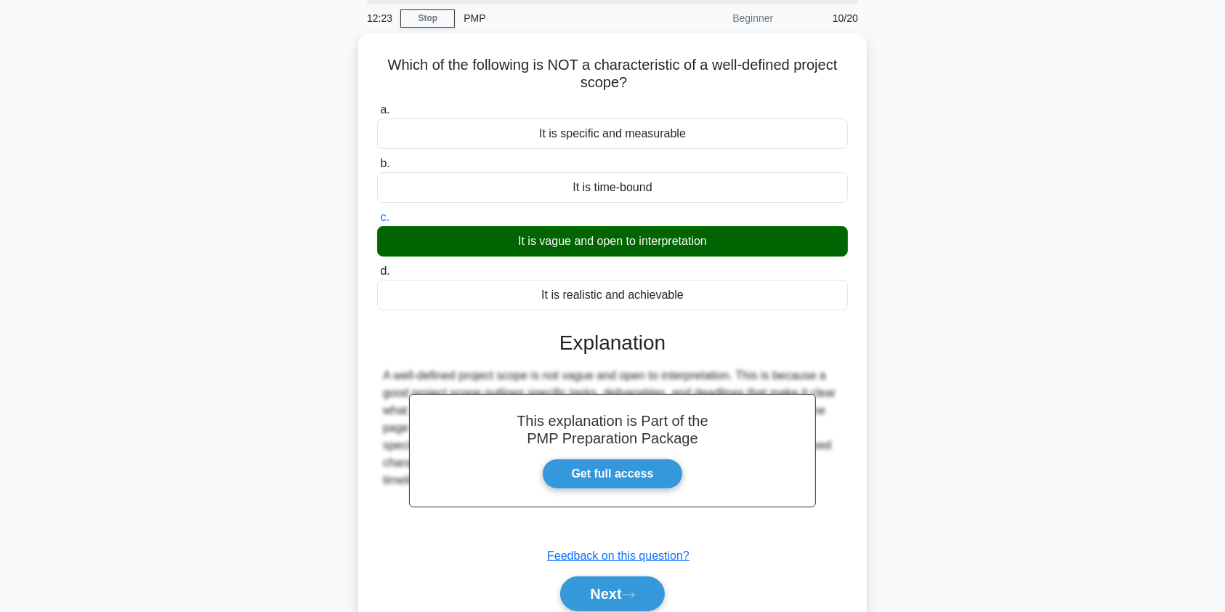
scroll to position [174, 0]
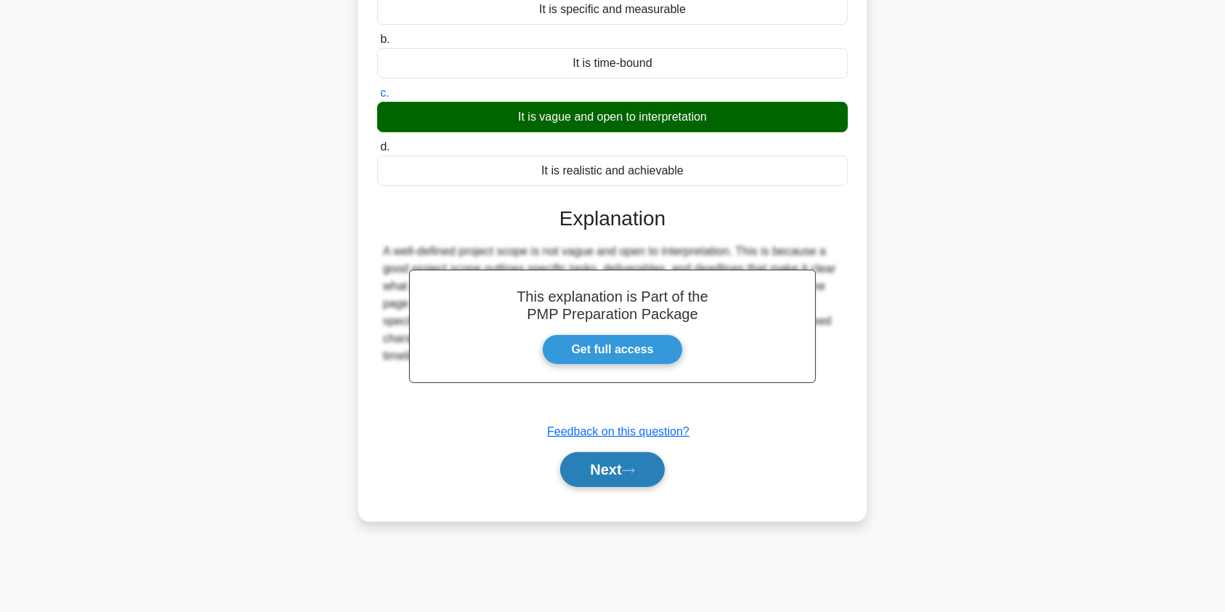
click at [633, 467] on icon at bounding box center [628, 470] width 13 height 8
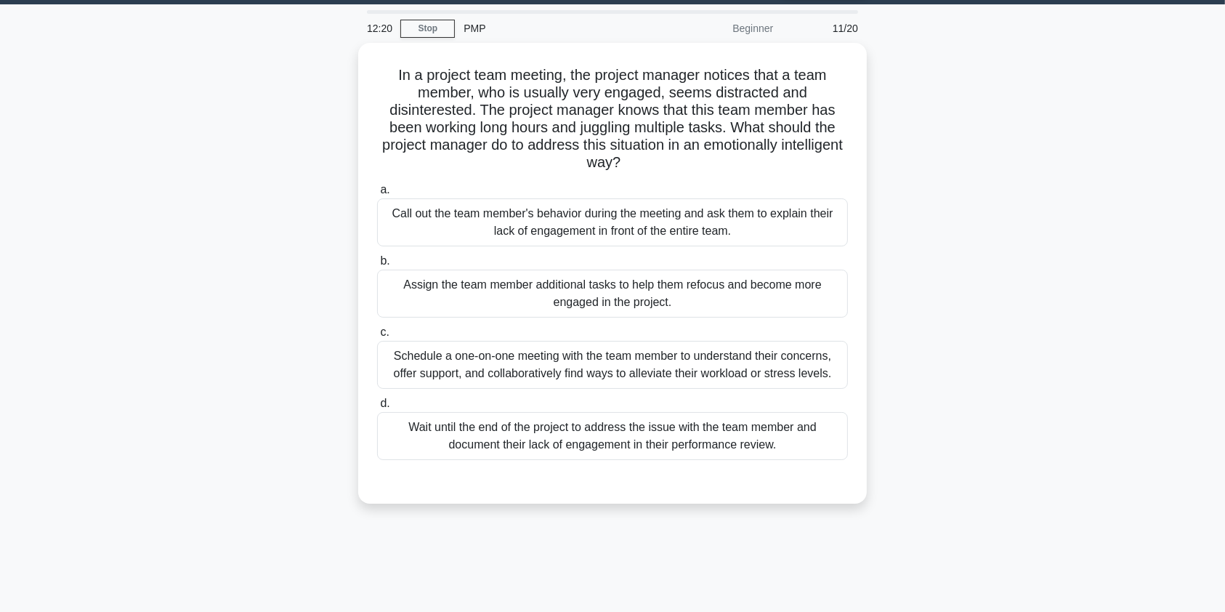
scroll to position [0, 0]
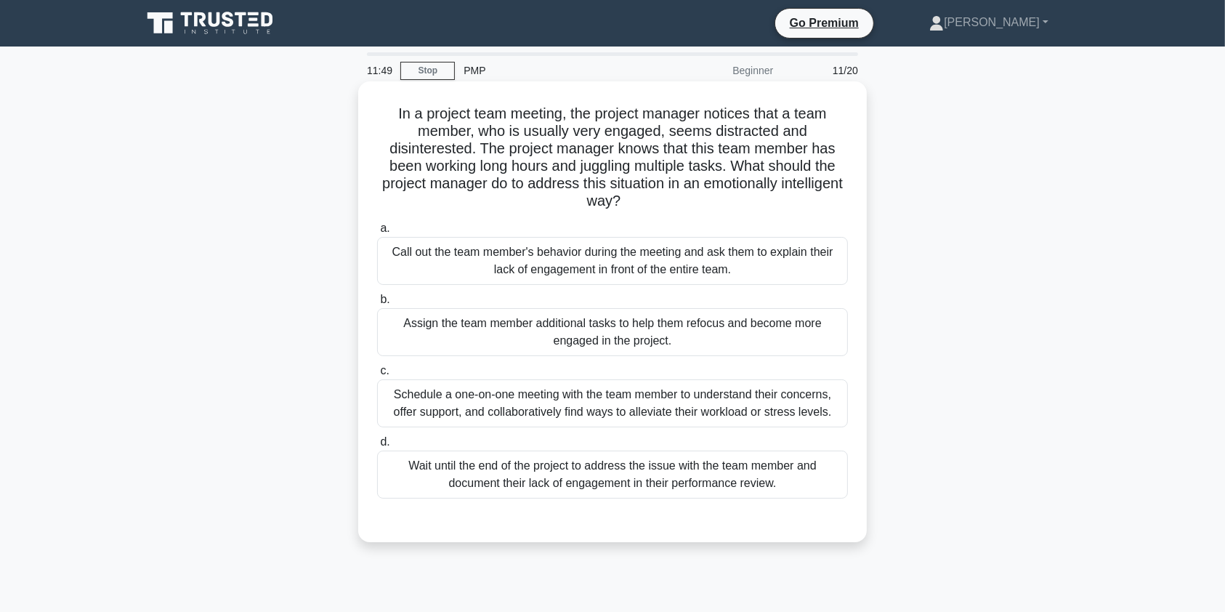
click at [763, 409] on div "Schedule a one-on-one meeting with the team member to understand their concerns…" at bounding box center [612, 403] width 471 height 48
click at [377, 376] on input "c. Schedule a one-on-one meeting with the team member to understand their conce…" at bounding box center [377, 370] width 0 height 9
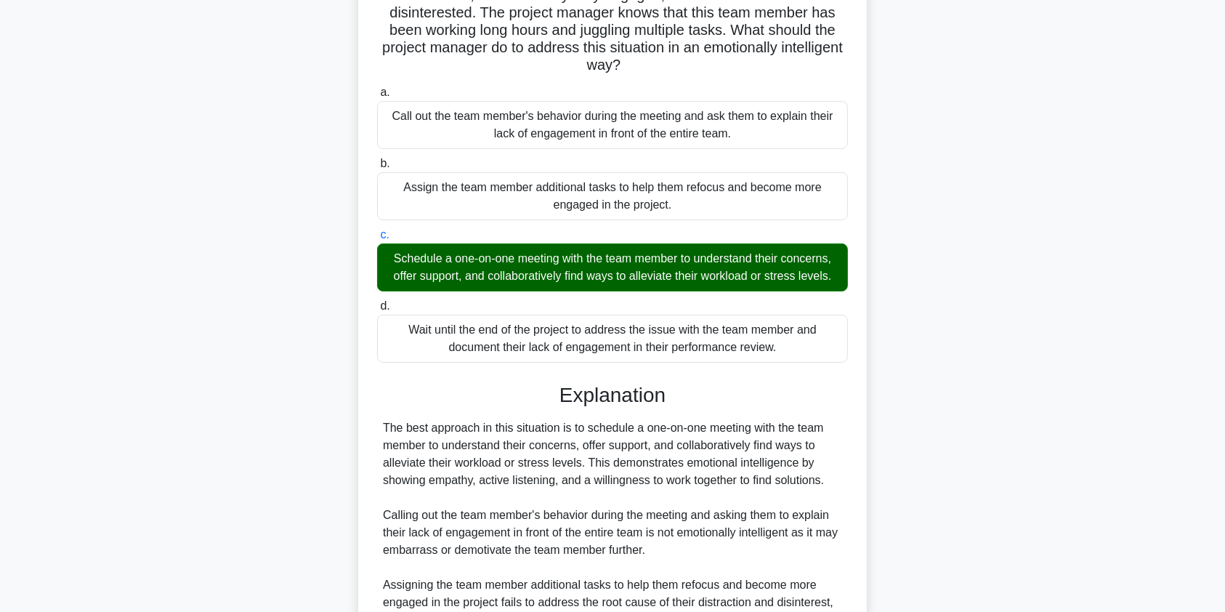
scroll to position [406, 0]
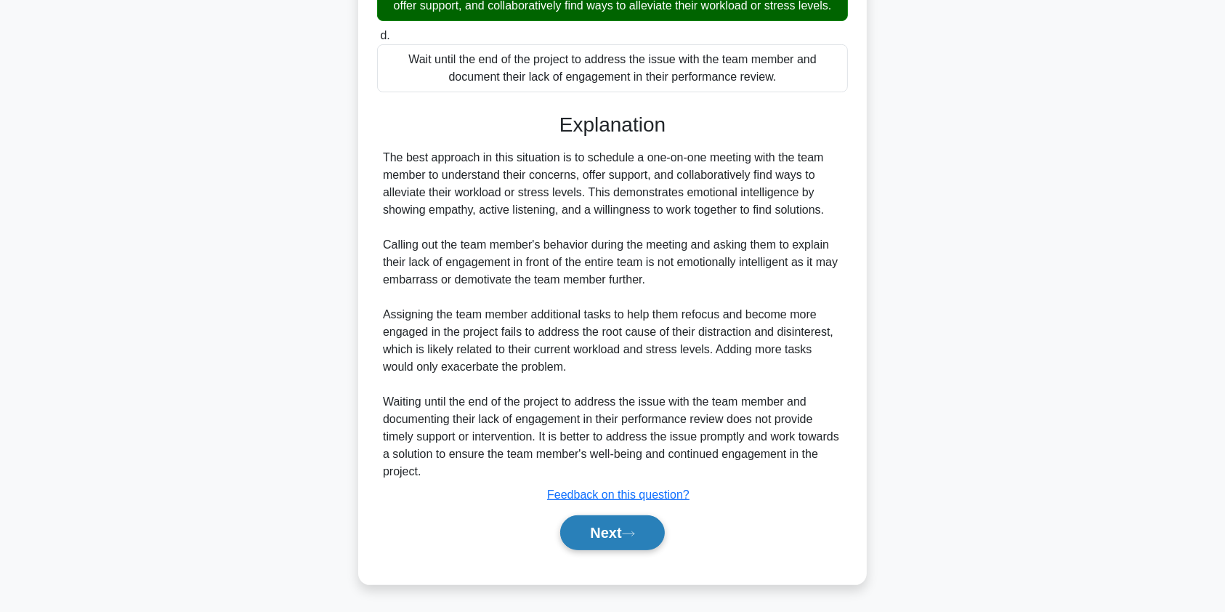
click at [637, 540] on button "Next" at bounding box center [612, 532] width 104 height 35
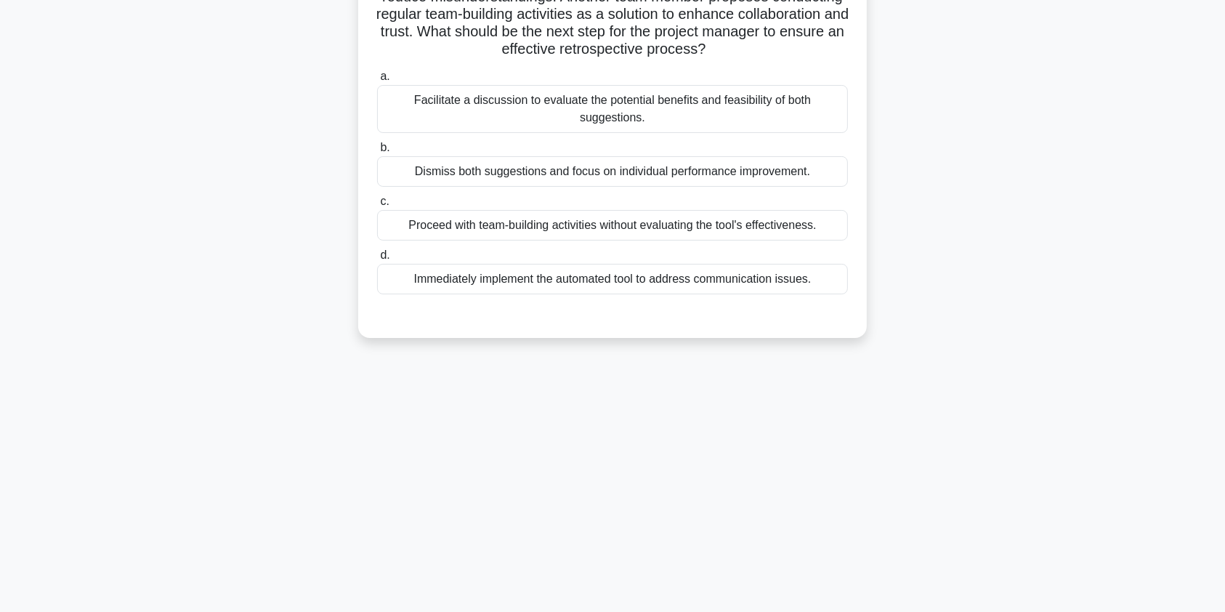
scroll to position [0, 0]
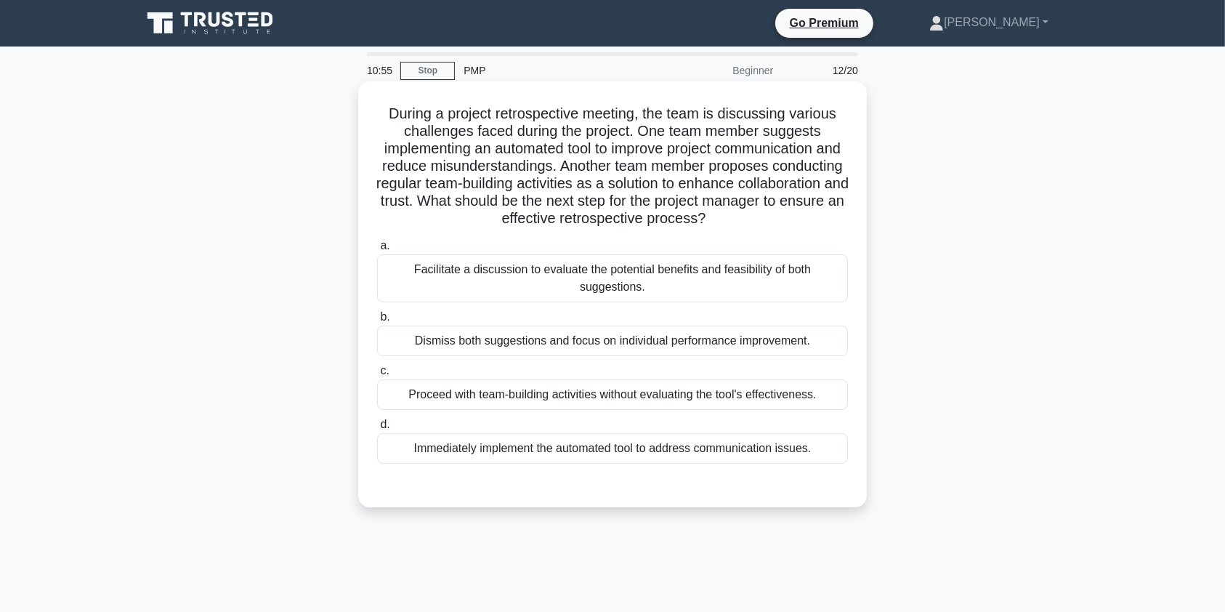
click at [575, 271] on div "Facilitate a discussion to evaluate the potential benefits and feasibility of b…" at bounding box center [612, 278] width 471 height 48
click at [377, 251] on input "a. Facilitate a discussion to evaluate the potential benefits and feasibility o…" at bounding box center [377, 245] width 0 height 9
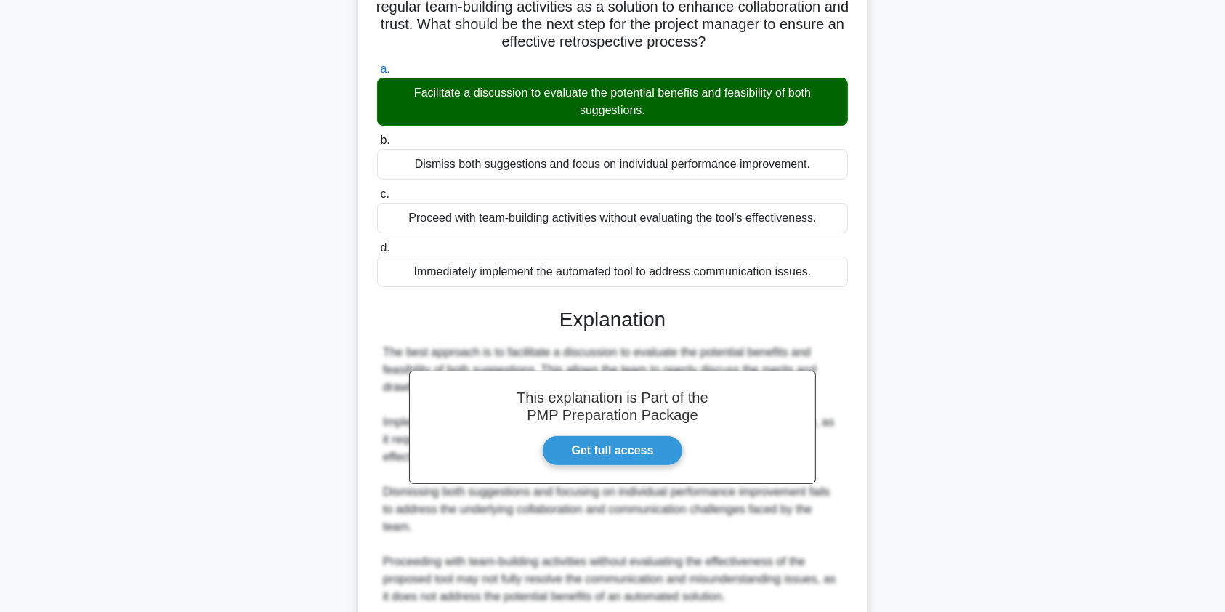
scroll to position [297, 0]
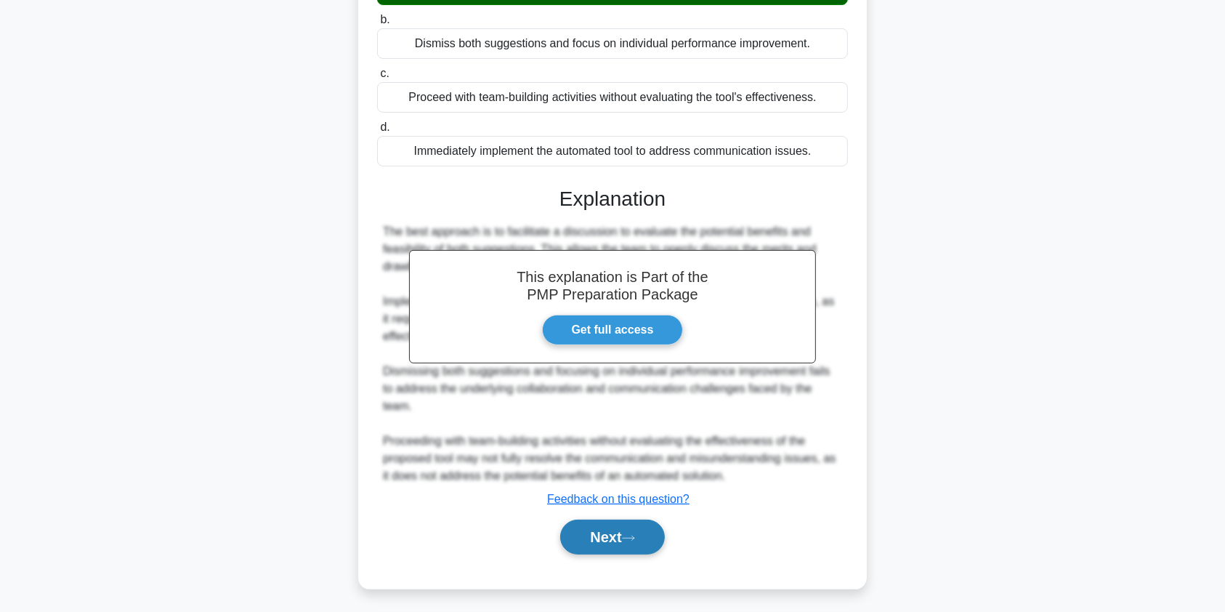
click at [587, 535] on button "Next" at bounding box center [612, 536] width 104 height 35
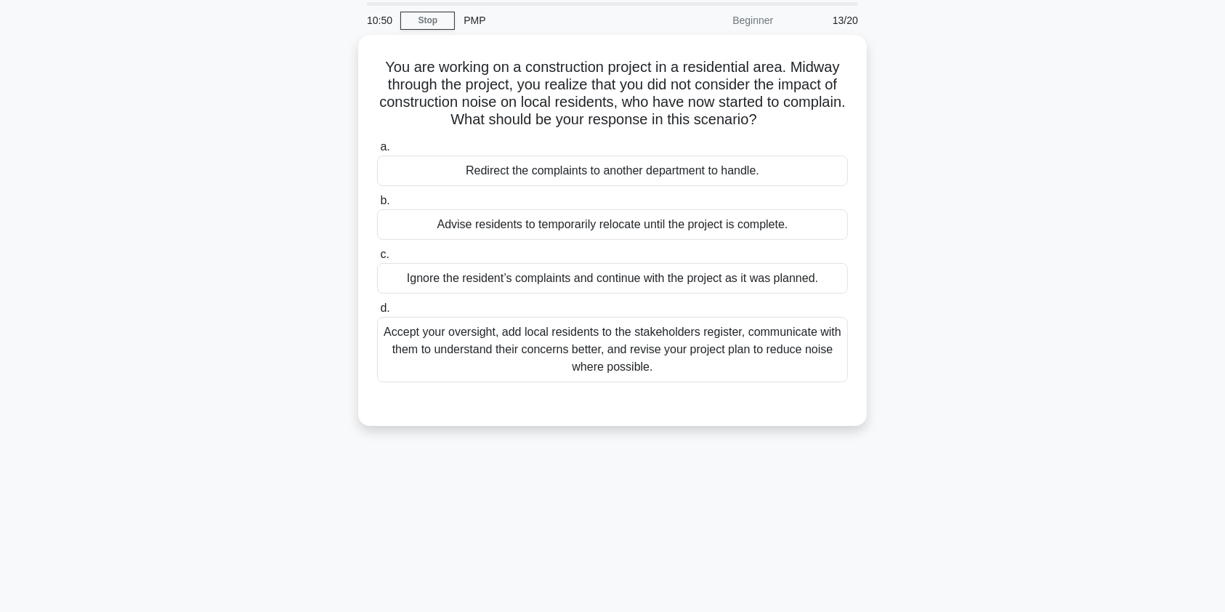
scroll to position [29, 0]
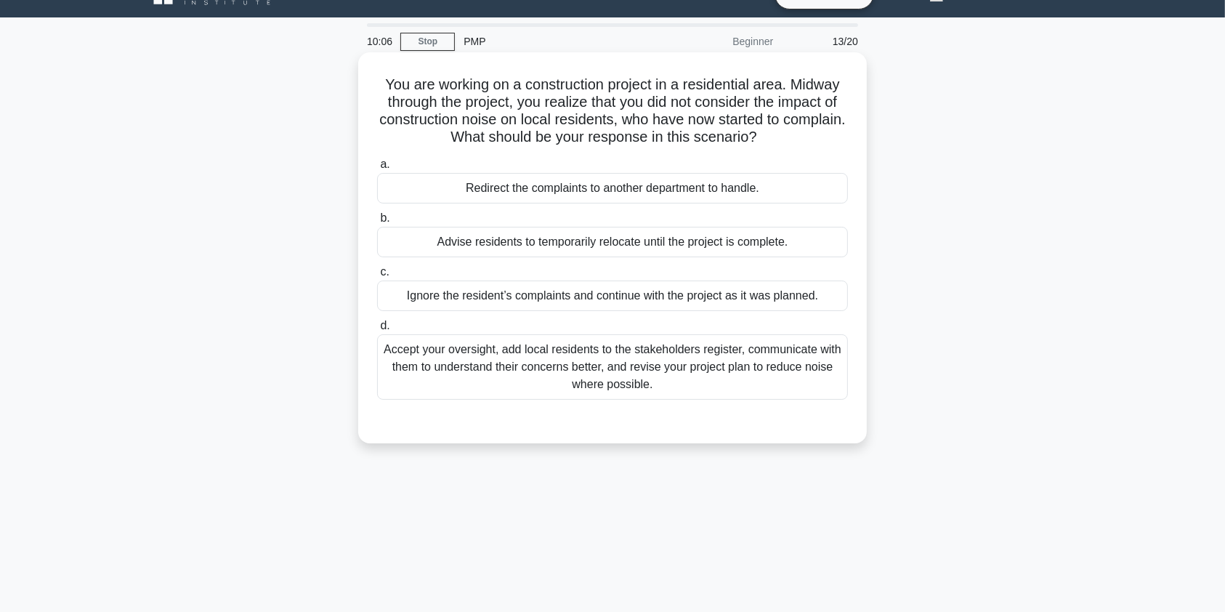
click at [500, 375] on div "Accept your oversight, add local residents to the stakeholders register, commun…" at bounding box center [612, 366] width 471 height 65
click at [377, 330] on input "d. Accept your oversight, add local residents to the stakeholders register, com…" at bounding box center [377, 325] width 0 height 9
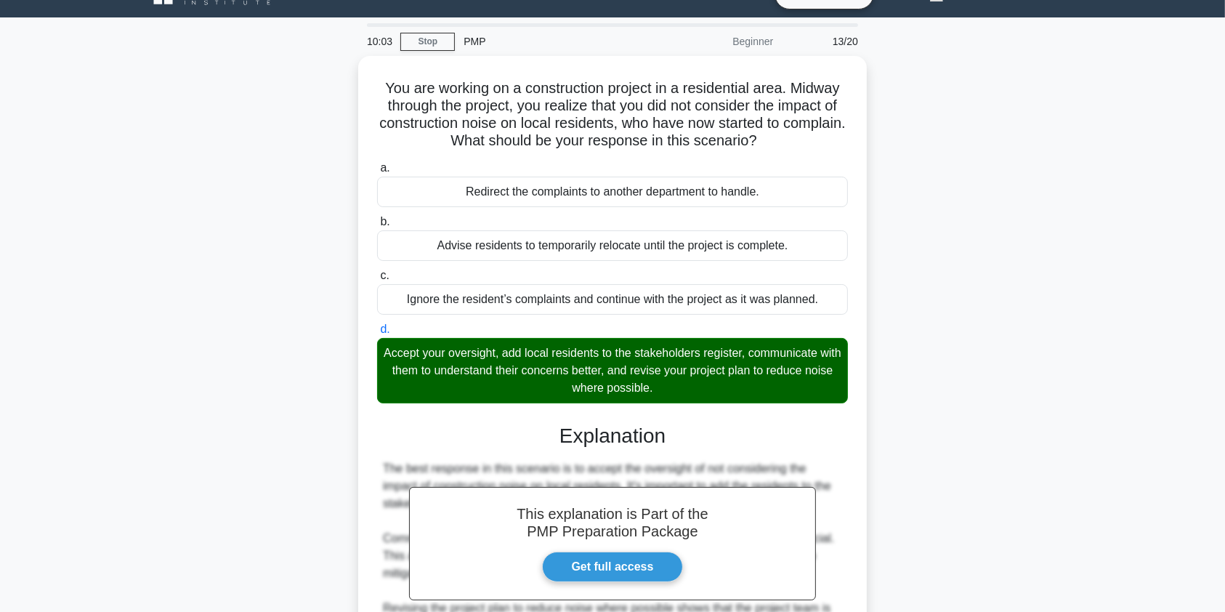
scroll to position [284, 0]
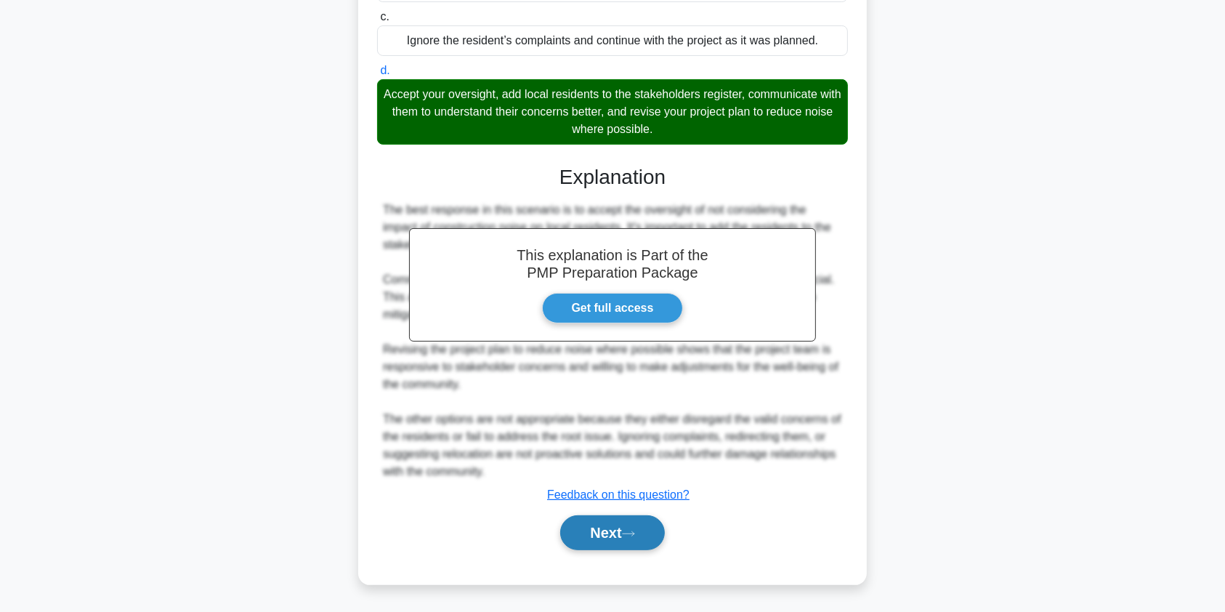
click at [604, 532] on button "Next" at bounding box center [612, 532] width 104 height 35
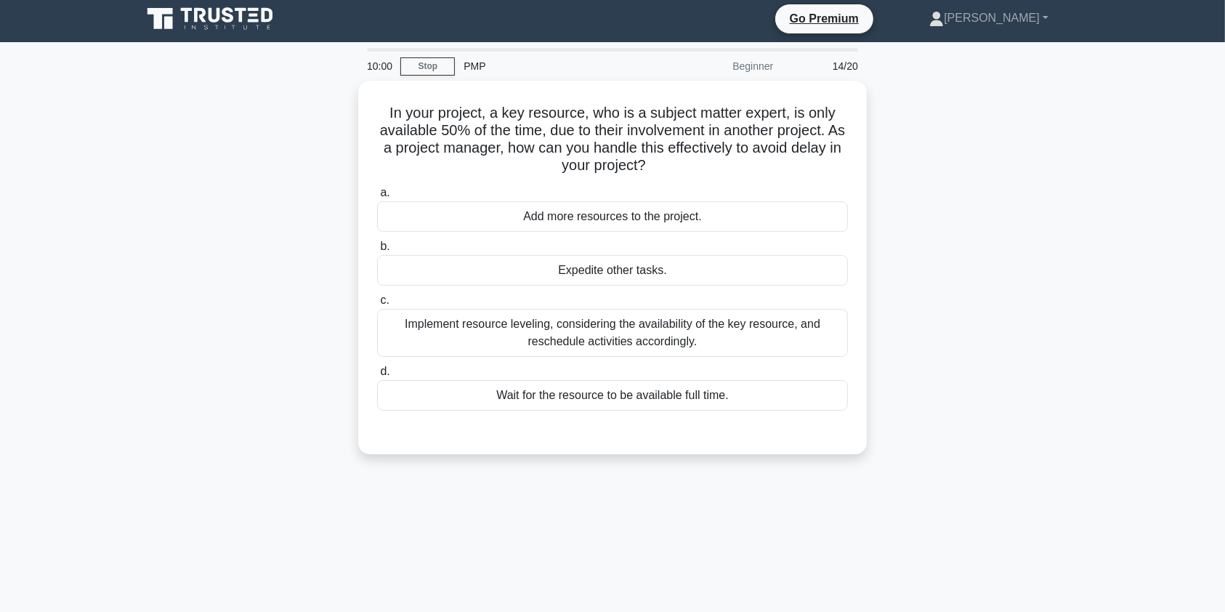
scroll to position [0, 0]
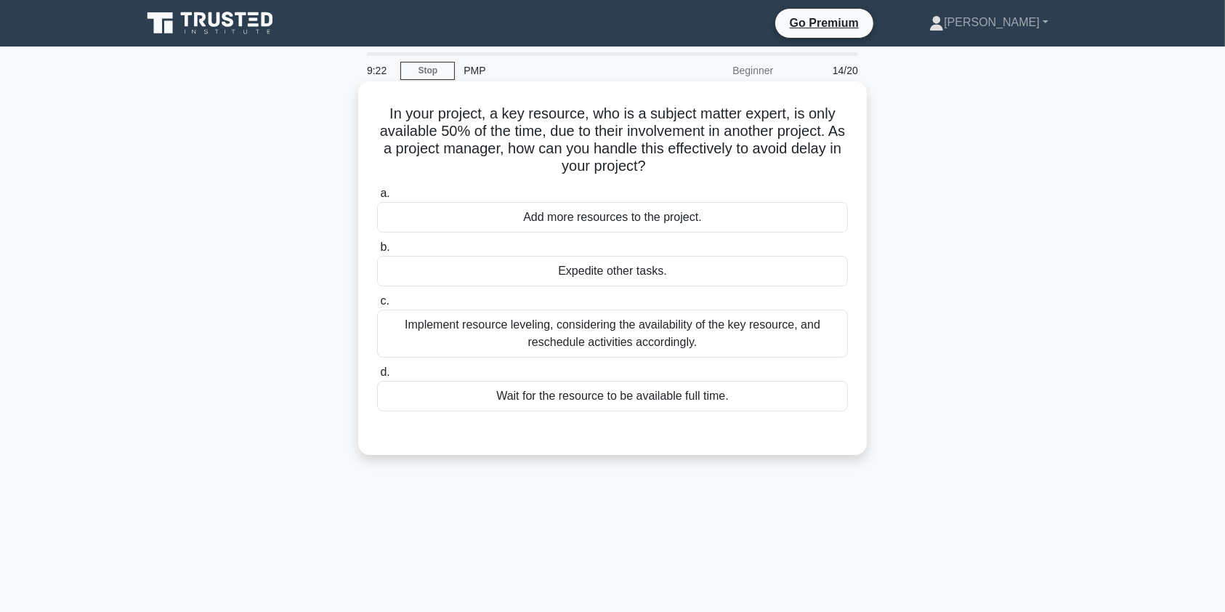
click at [523, 333] on div "Implement resource leveling, considering the availability of the key resource, …" at bounding box center [612, 333] width 471 height 48
click at [377, 306] on input "c. Implement resource leveling, considering the availability of the key resourc…" at bounding box center [377, 300] width 0 height 9
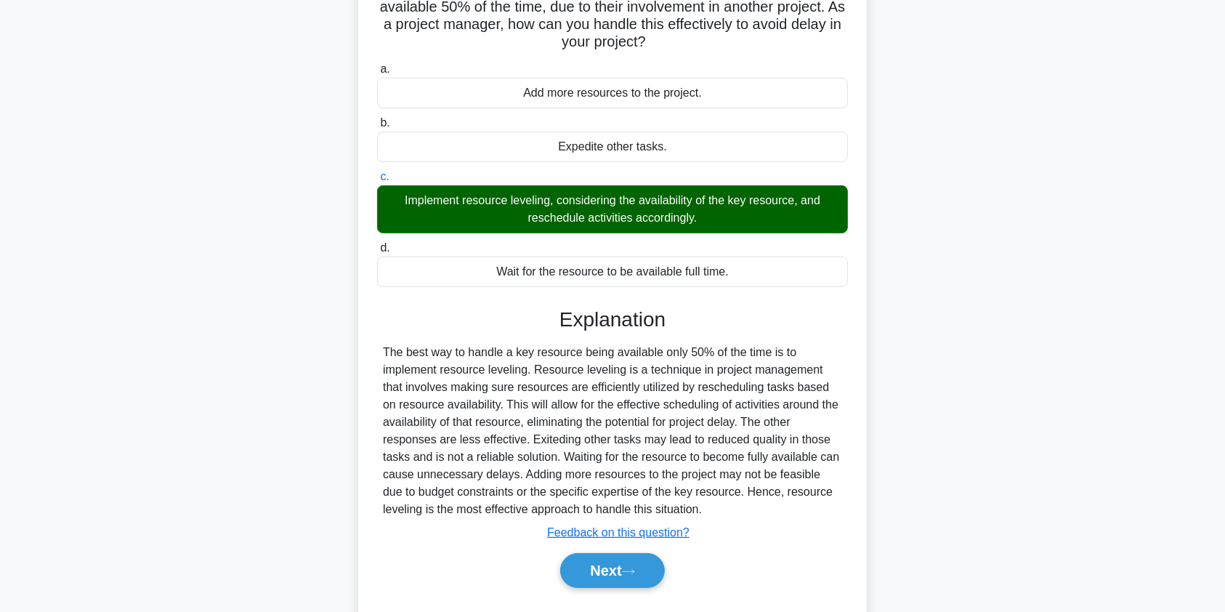
scroll to position [129, 0]
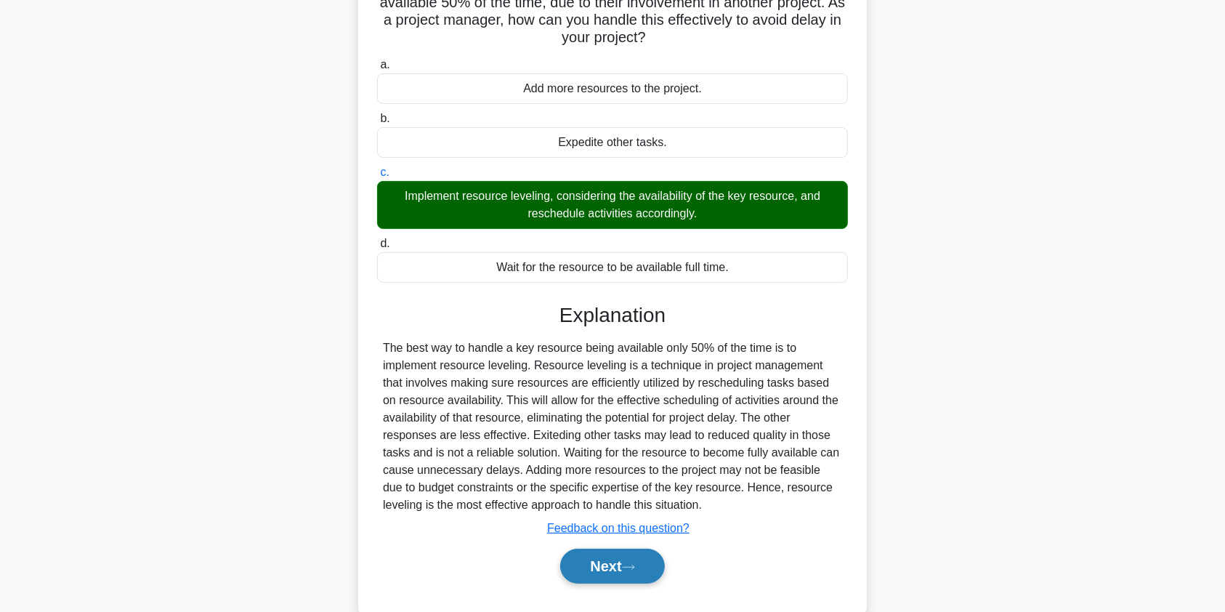
click at [601, 559] on button "Next" at bounding box center [612, 565] width 104 height 35
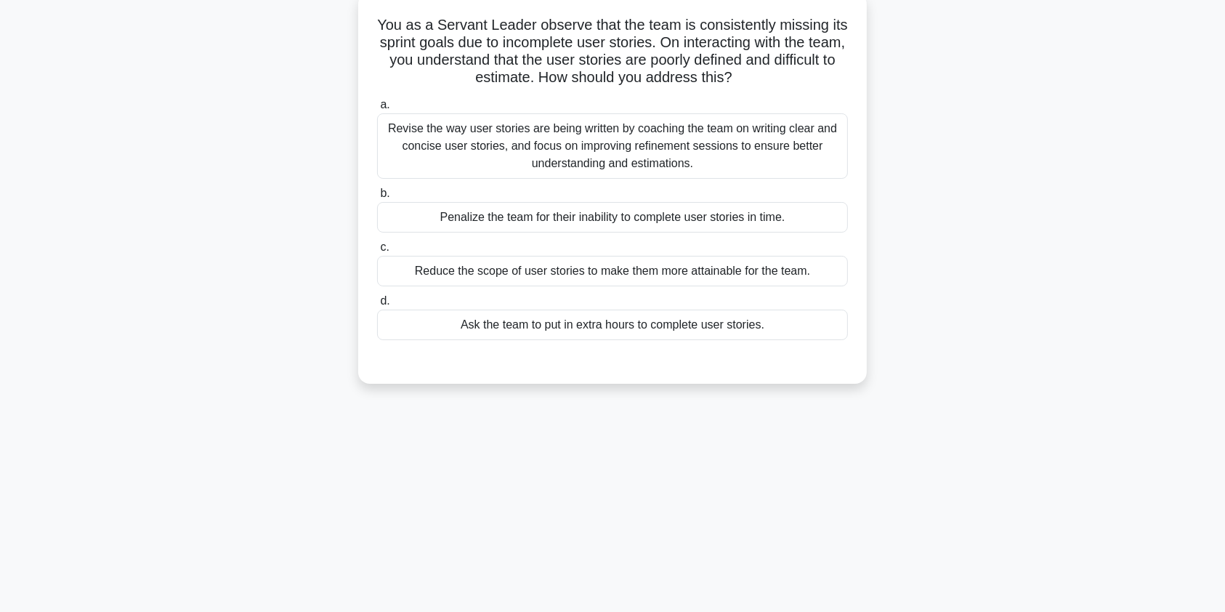
scroll to position [62, 0]
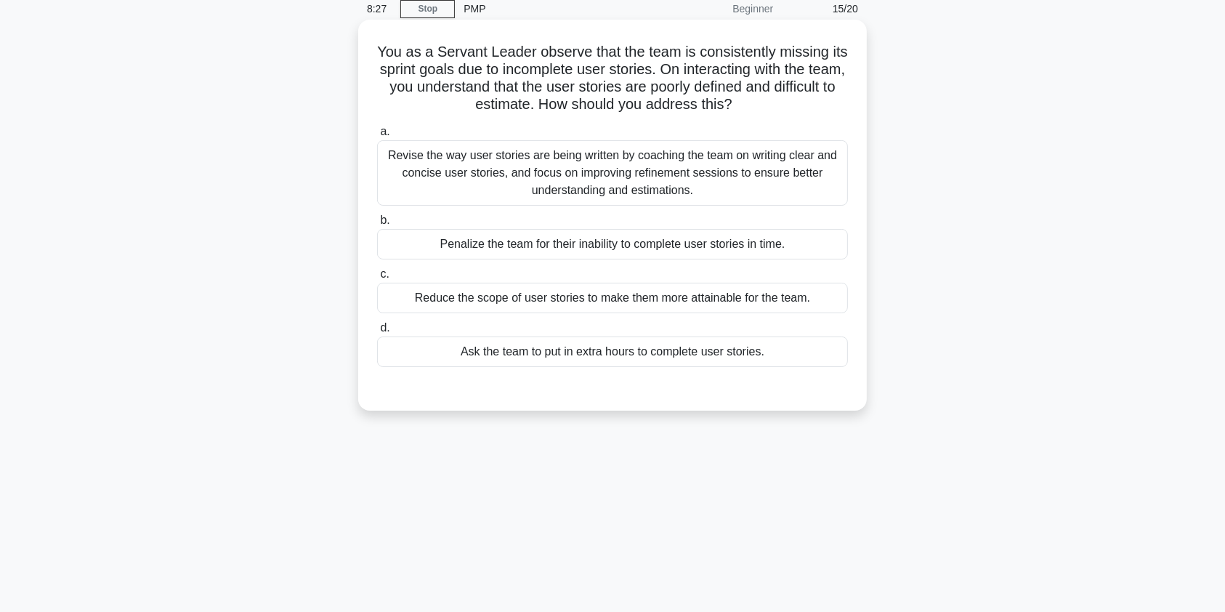
click at [602, 169] on div "Revise the way user stories are being written by coaching the team on writing c…" at bounding box center [612, 172] width 471 height 65
click at [377, 137] on input "a. Revise the way user stories are being written by coaching the team on writin…" at bounding box center [377, 131] width 0 height 9
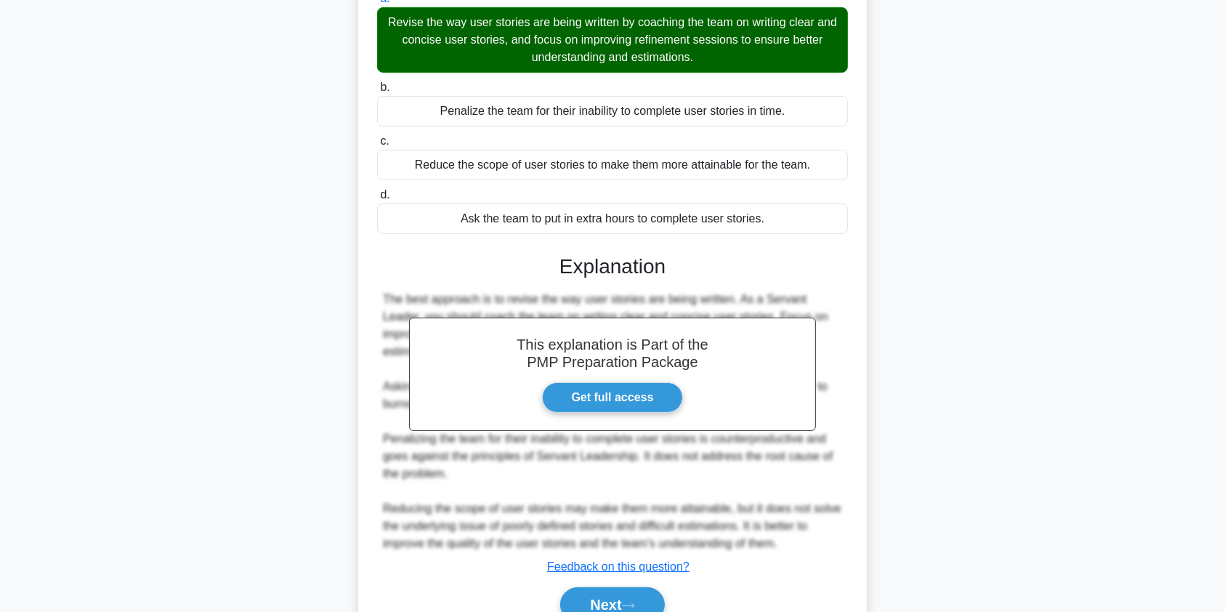
scroll to position [249, 0]
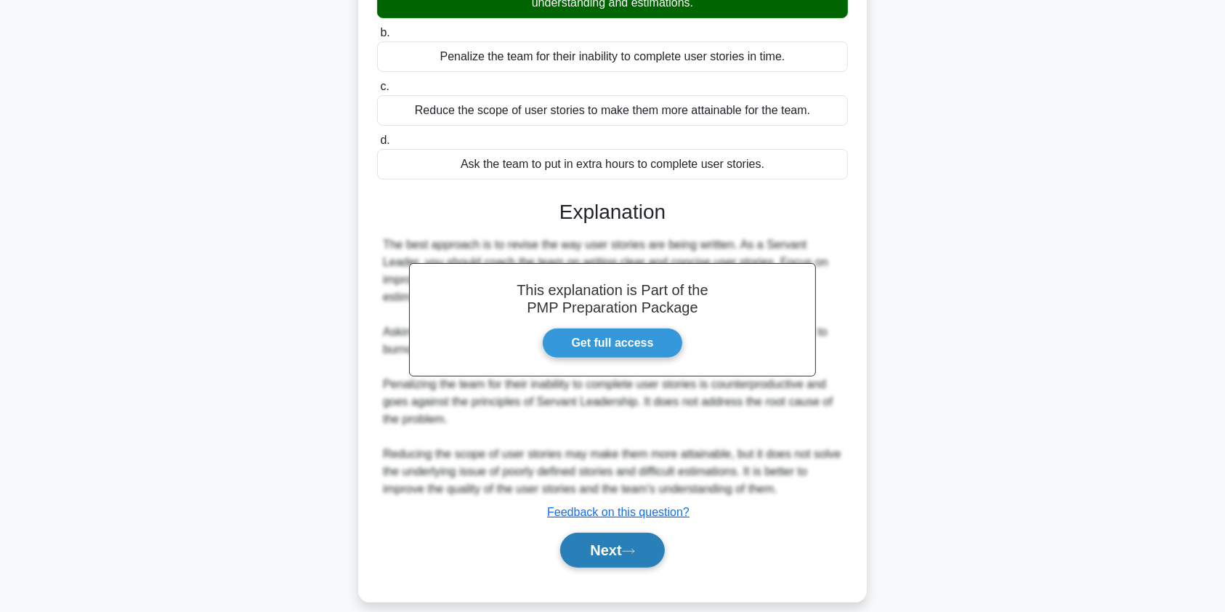
click at [622, 540] on button "Next" at bounding box center [612, 549] width 104 height 35
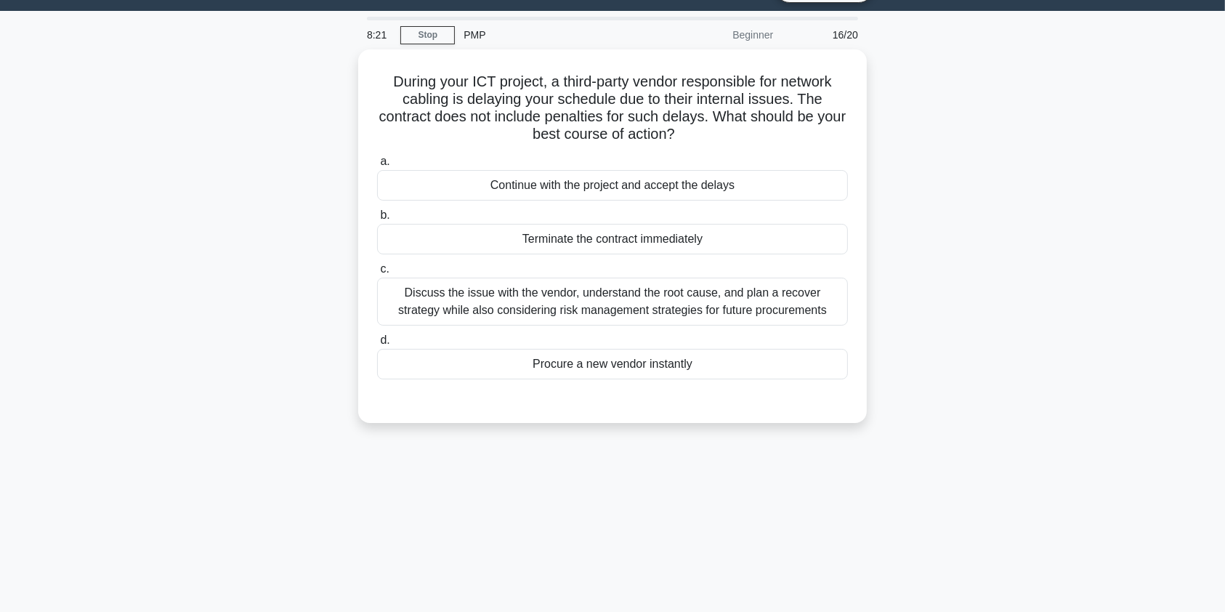
scroll to position [23, 0]
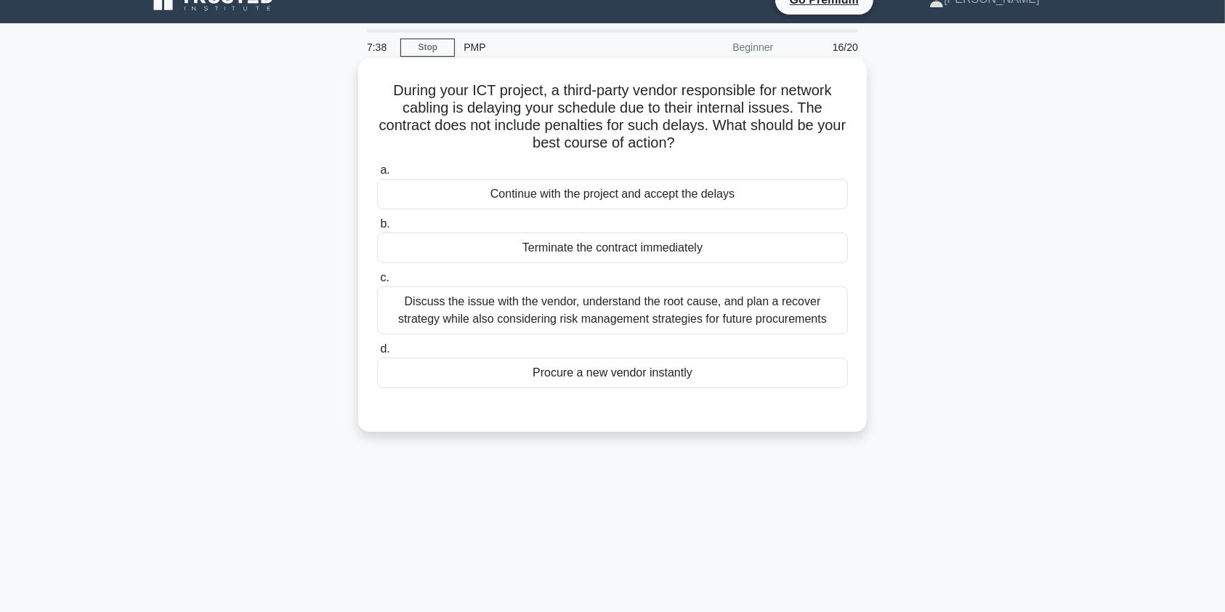
click at [713, 312] on div "Discuss the issue with the vendor, understand the root cause, and plan a recove…" at bounding box center [612, 310] width 471 height 48
click at [377, 283] on input "c. Discuss the issue with the vendor, understand the root cause, and plan a rec…" at bounding box center [377, 277] width 0 height 9
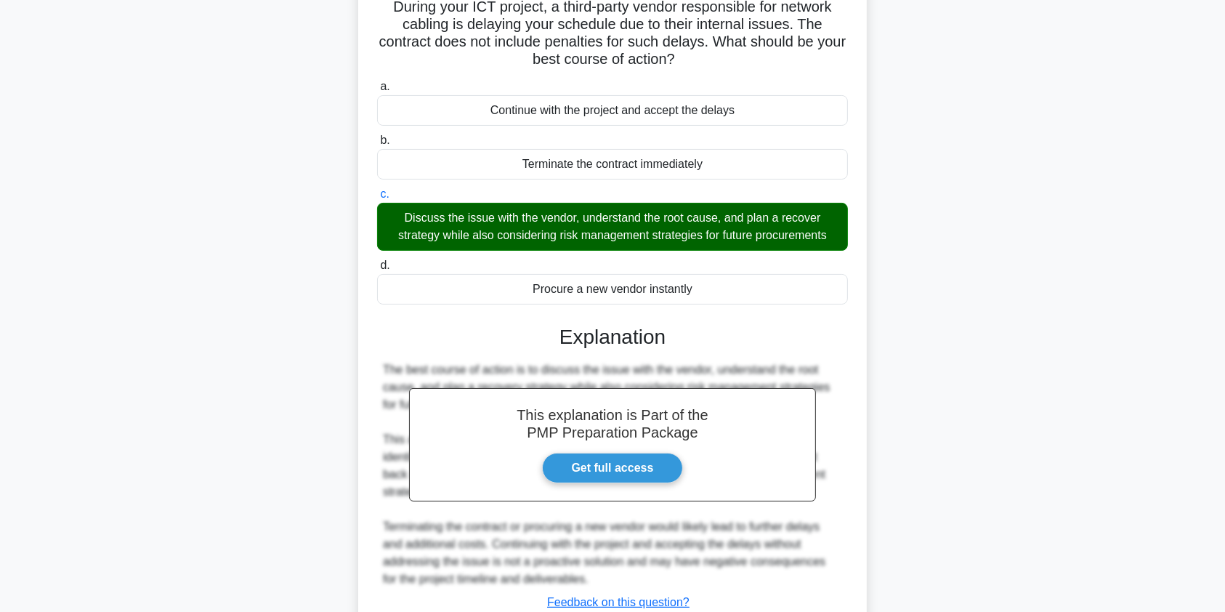
scroll to position [214, 0]
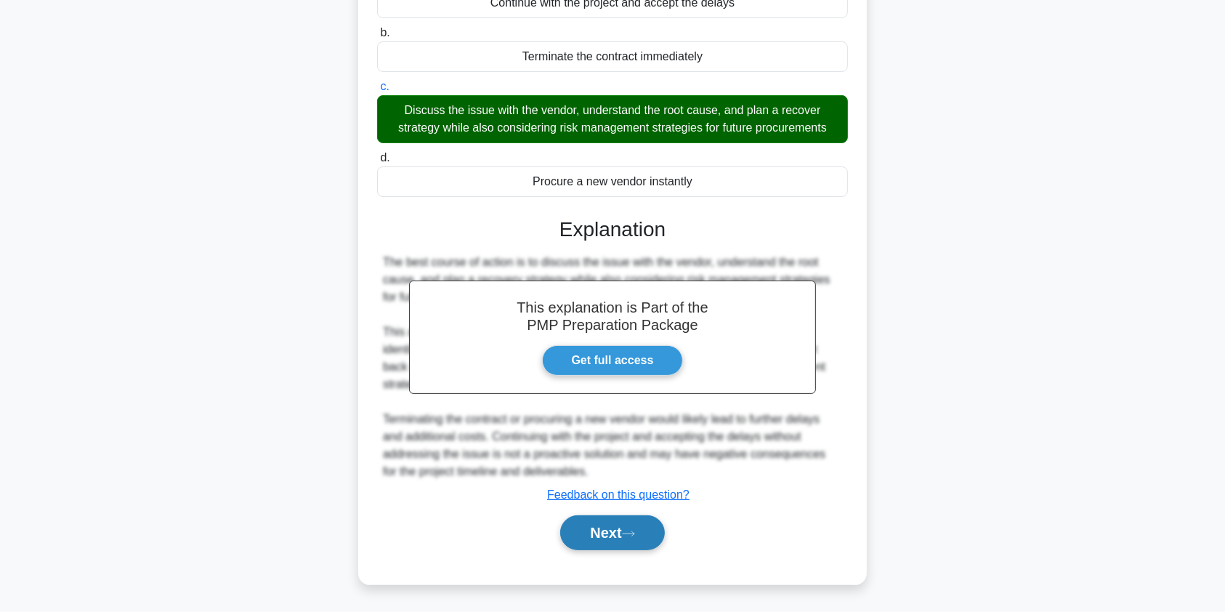
click at [622, 542] on button "Next" at bounding box center [612, 532] width 104 height 35
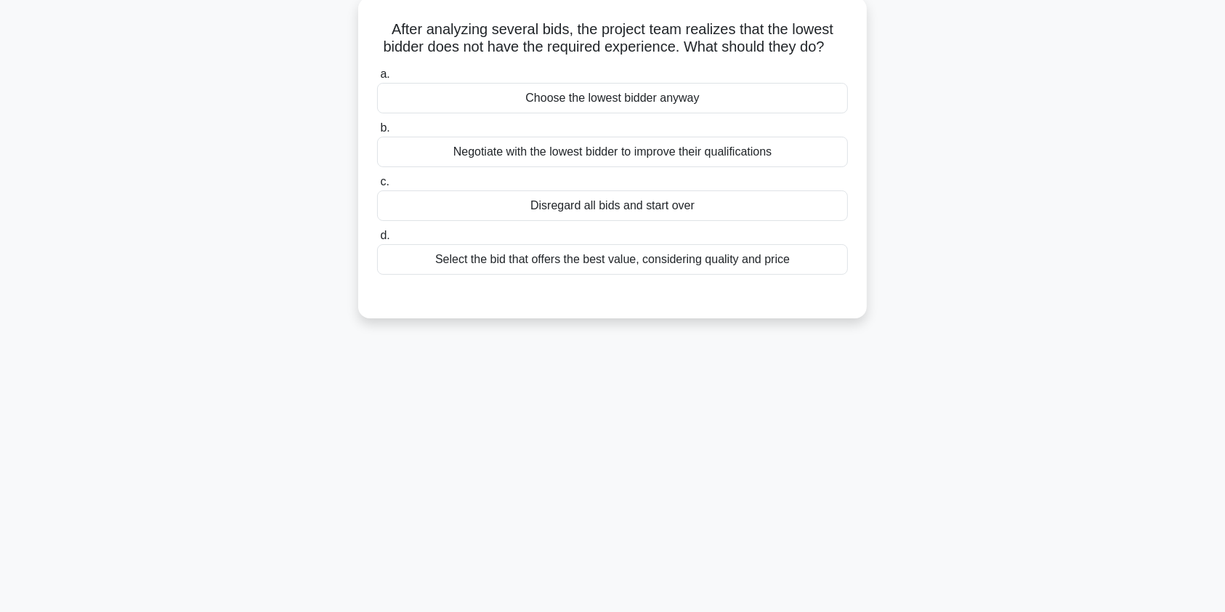
scroll to position [0, 0]
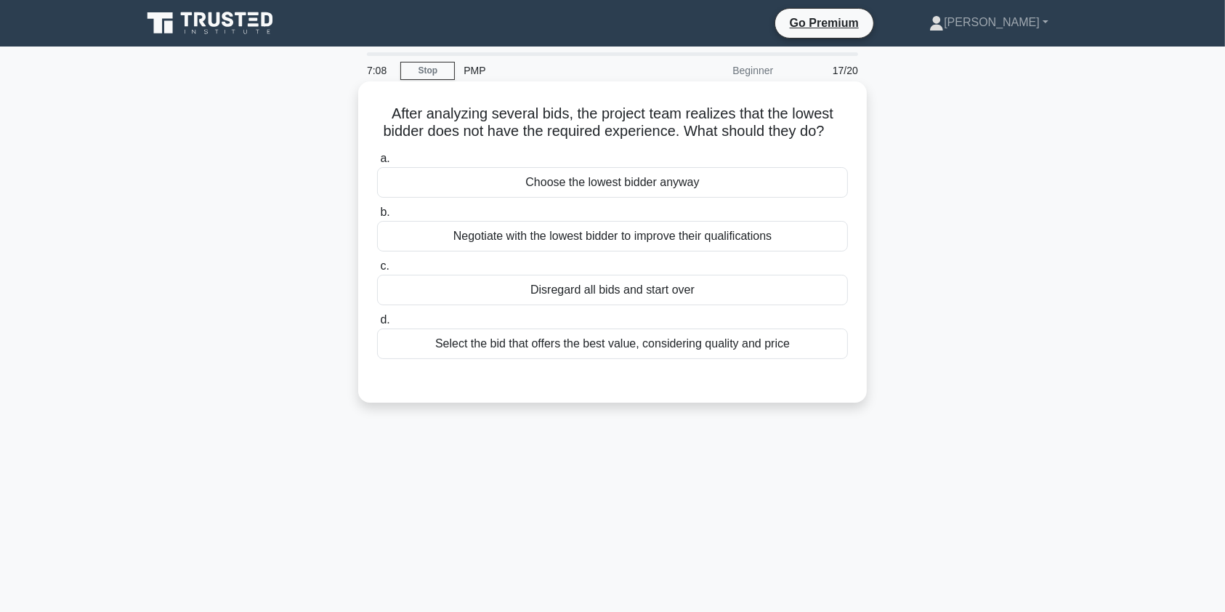
click at [503, 359] on div "Select the bid that offers the best value, considering quality and price" at bounding box center [612, 343] width 471 height 31
click at [377, 325] on input "d. Select the bid that offers the best value, considering quality and price" at bounding box center [377, 319] width 0 height 9
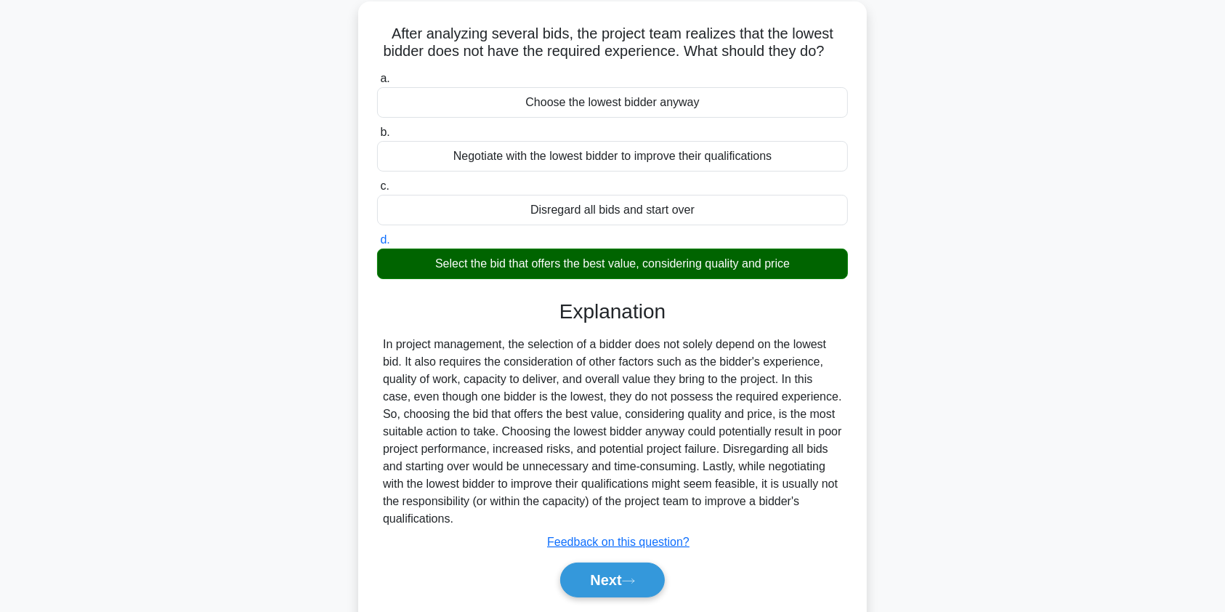
scroll to position [174, 0]
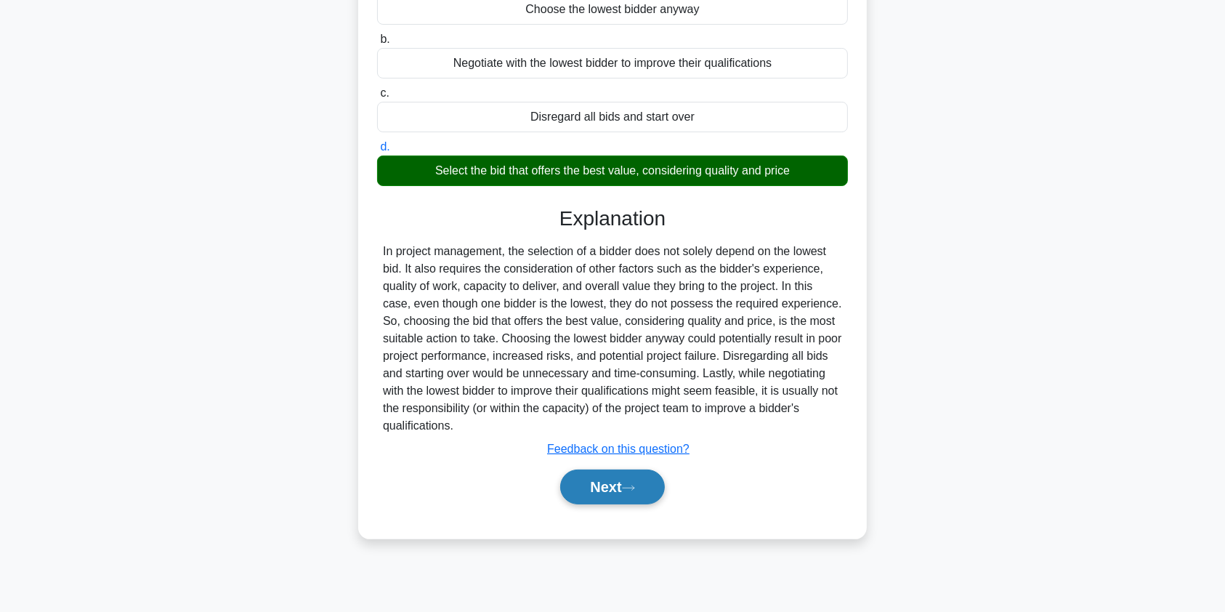
click at [613, 504] on button "Next" at bounding box center [612, 486] width 104 height 35
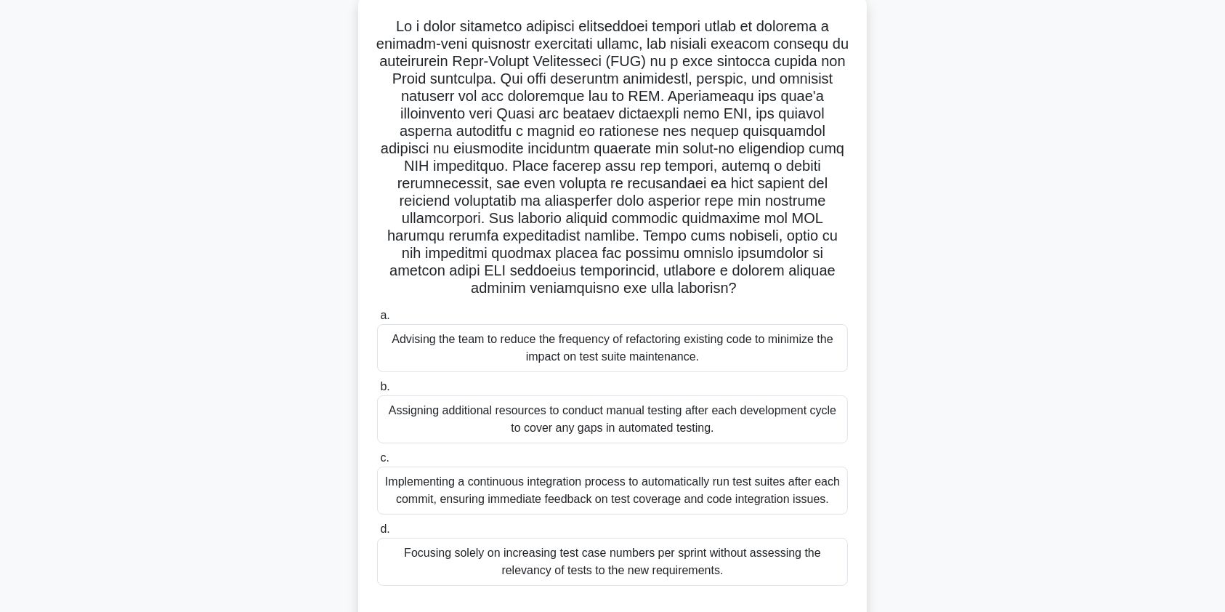
scroll to position [88, 0]
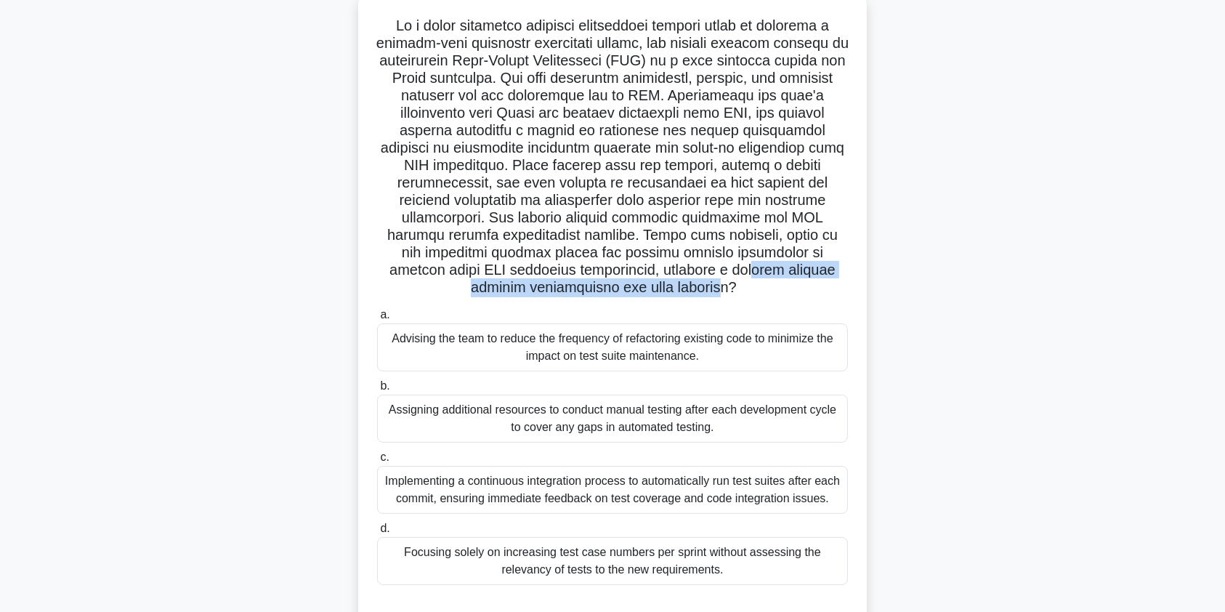
drag, startPoint x: 691, startPoint y: 274, endPoint x: 694, endPoint y: 292, distance: 18.3
click at [694, 292] on h5 ".spinner_0XTQ{transform-origin:center;animation:spinner_y6GP .75s linear infini…" at bounding box center [613, 157] width 474 height 280
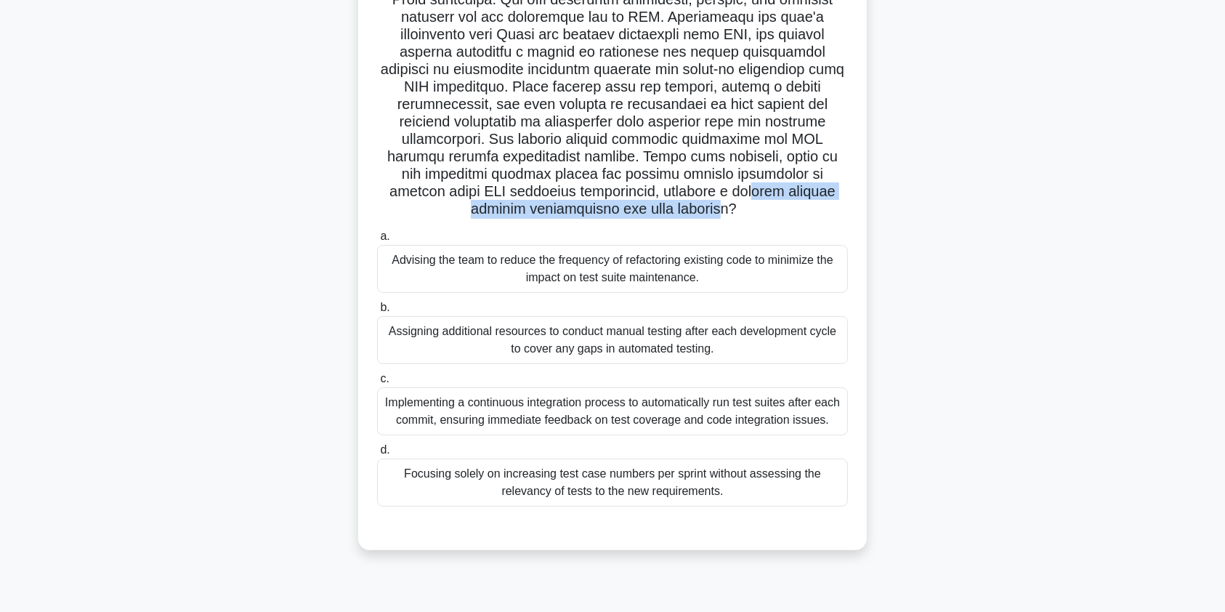
scroll to position [174, 0]
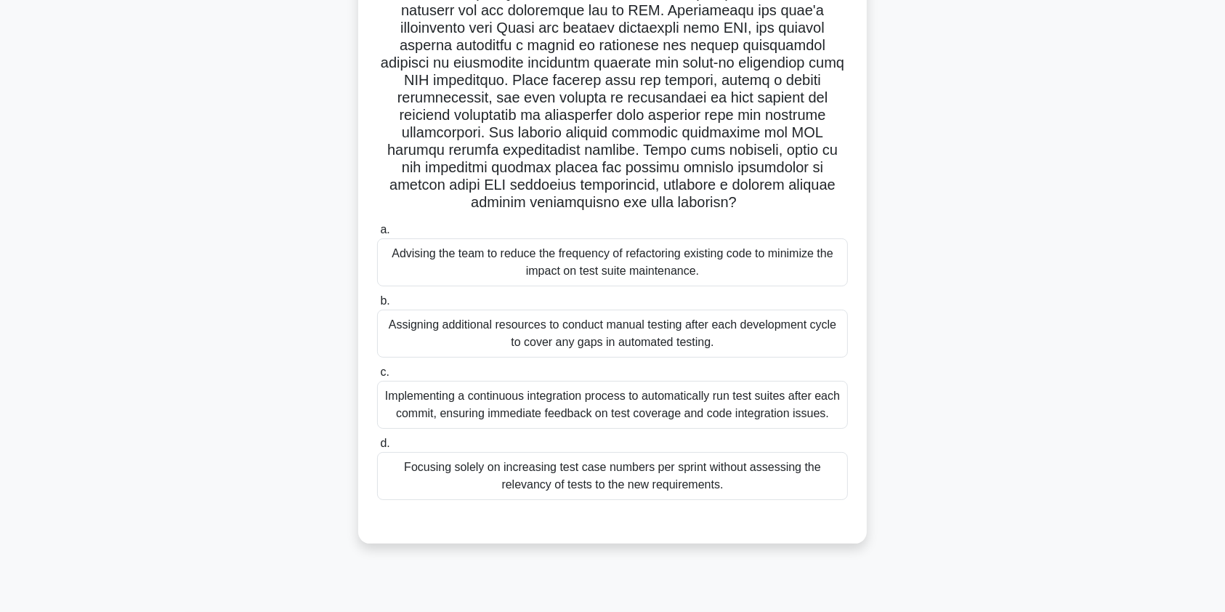
click at [719, 399] on div "Implementing a continuous integration process to automatically run test suites …" at bounding box center [612, 405] width 471 height 48
click at [377, 377] on input "c. Implementing a continuous integration process to automatically run test suit…" at bounding box center [377, 372] width 0 height 9
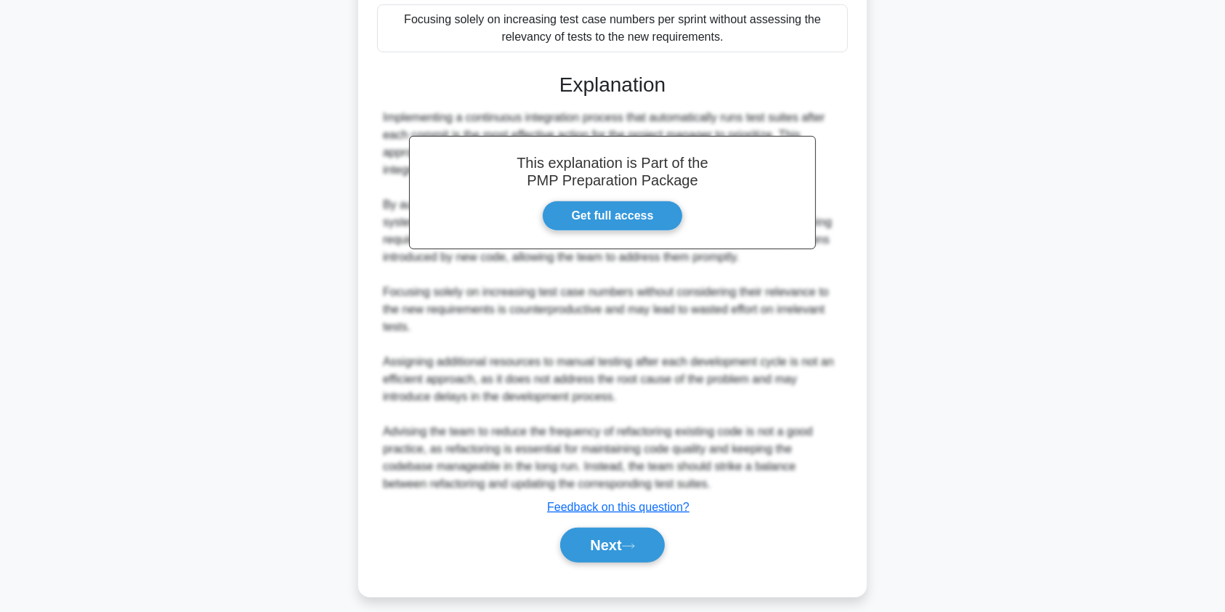
scroll to position [650, 0]
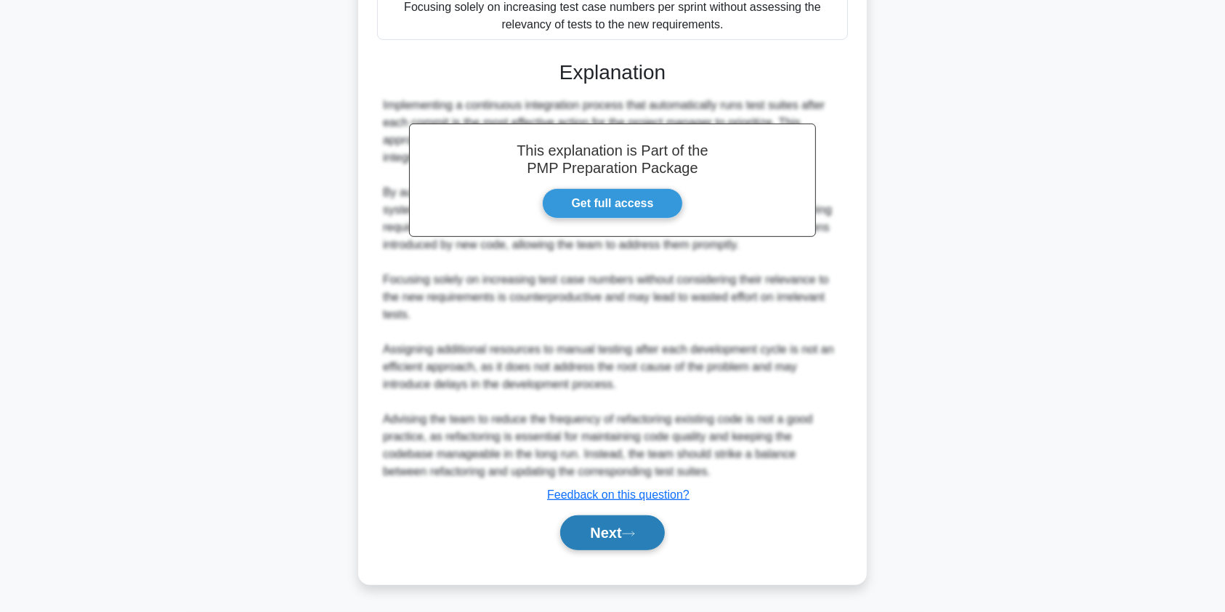
click at [635, 535] on icon at bounding box center [628, 533] width 13 height 8
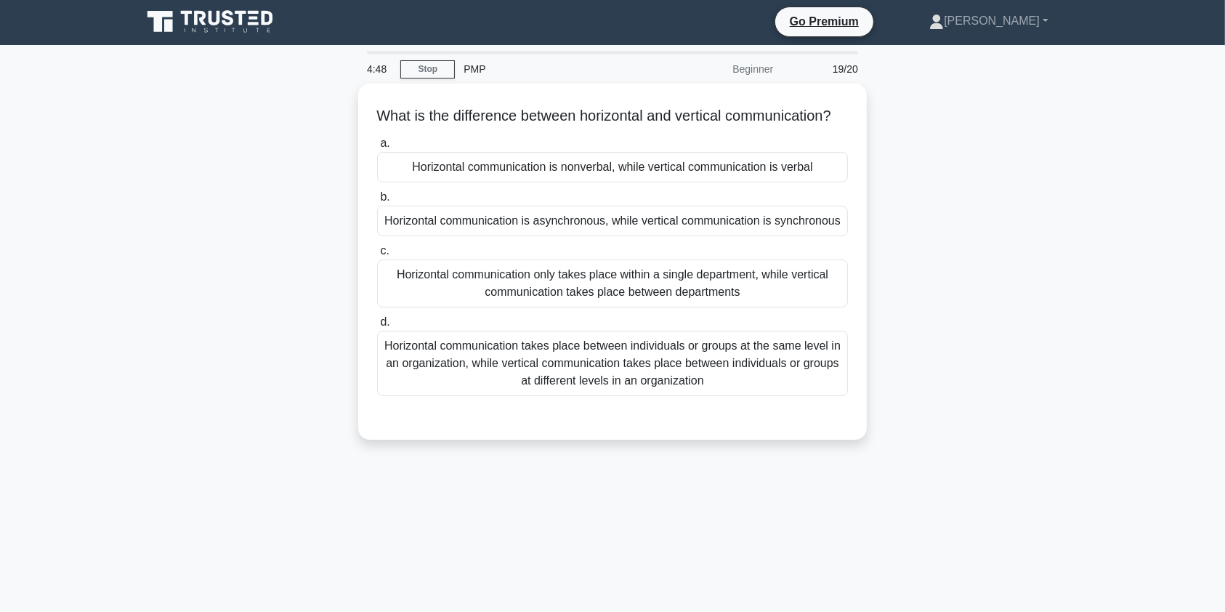
scroll to position [0, 0]
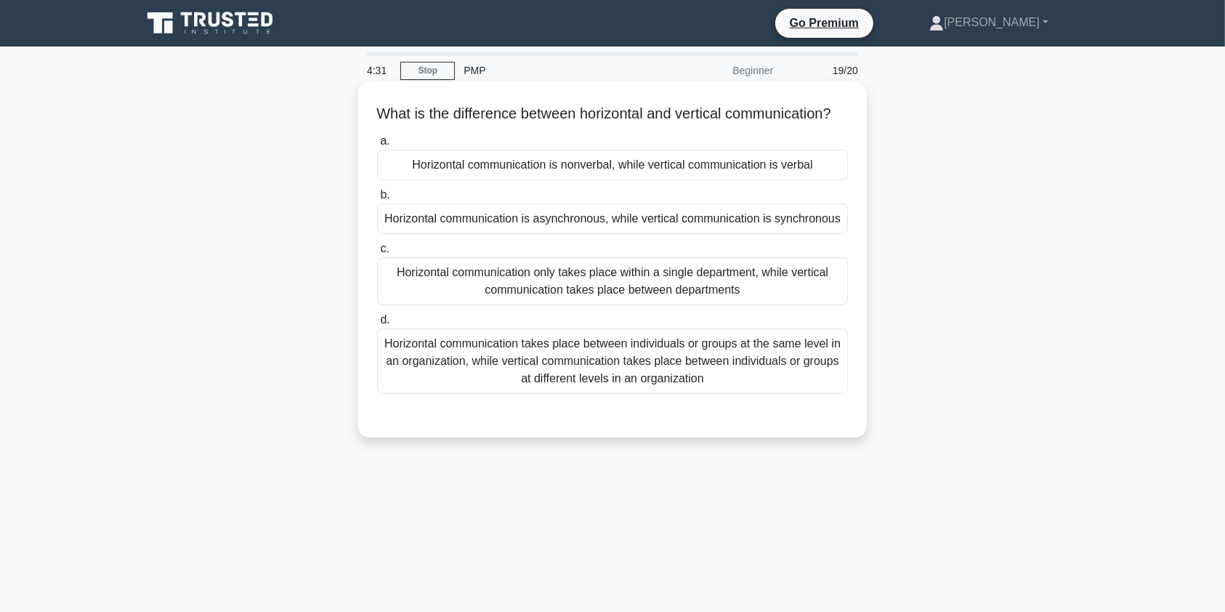
click at [575, 379] on div "Horizontal communication takes place between individuals or groups at the same …" at bounding box center [612, 360] width 471 height 65
click at [377, 325] on input "d. Horizontal communication takes place between individuals or groups at the sa…" at bounding box center [377, 319] width 0 height 9
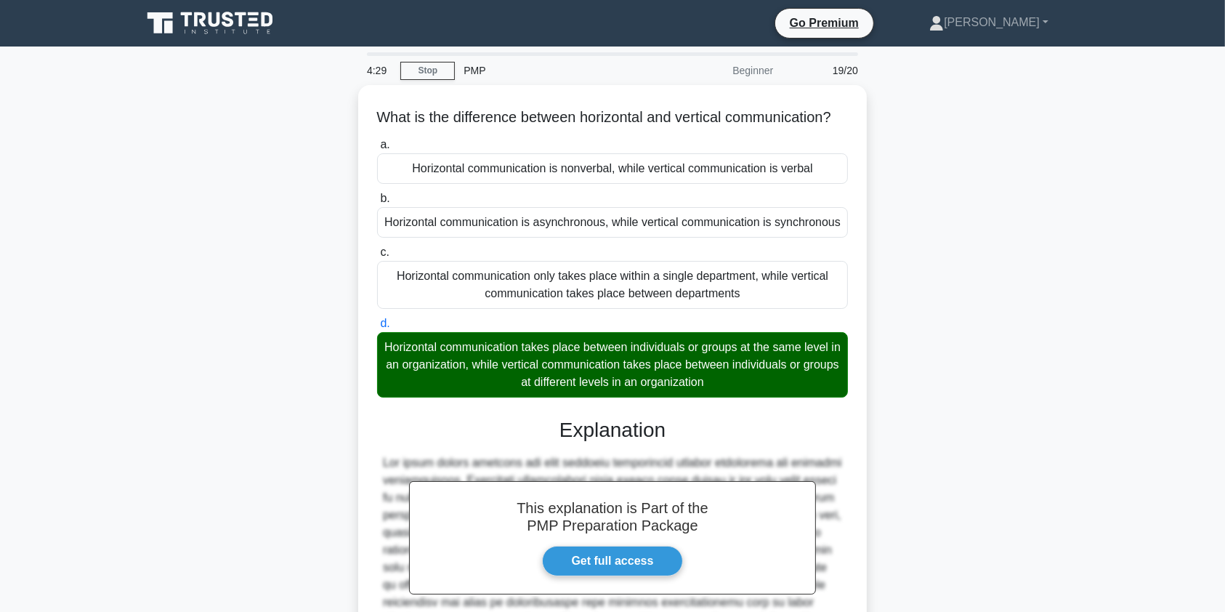
scroll to position [214, 0]
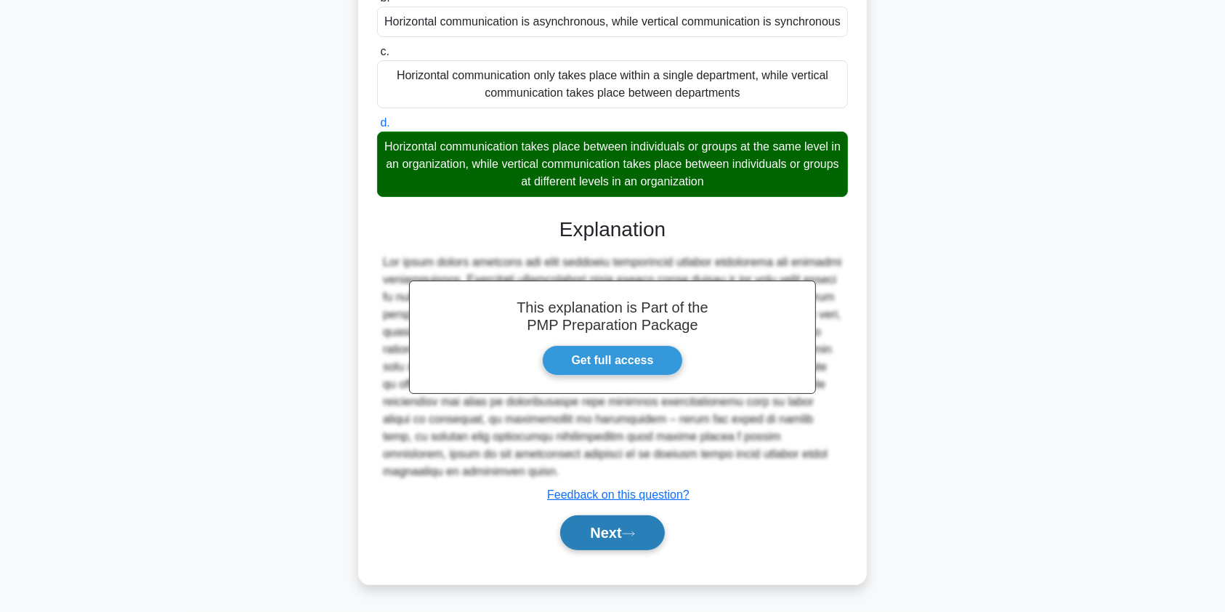
click at [622, 521] on button "Next" at bounding box center [612, 532] width 104 height 35
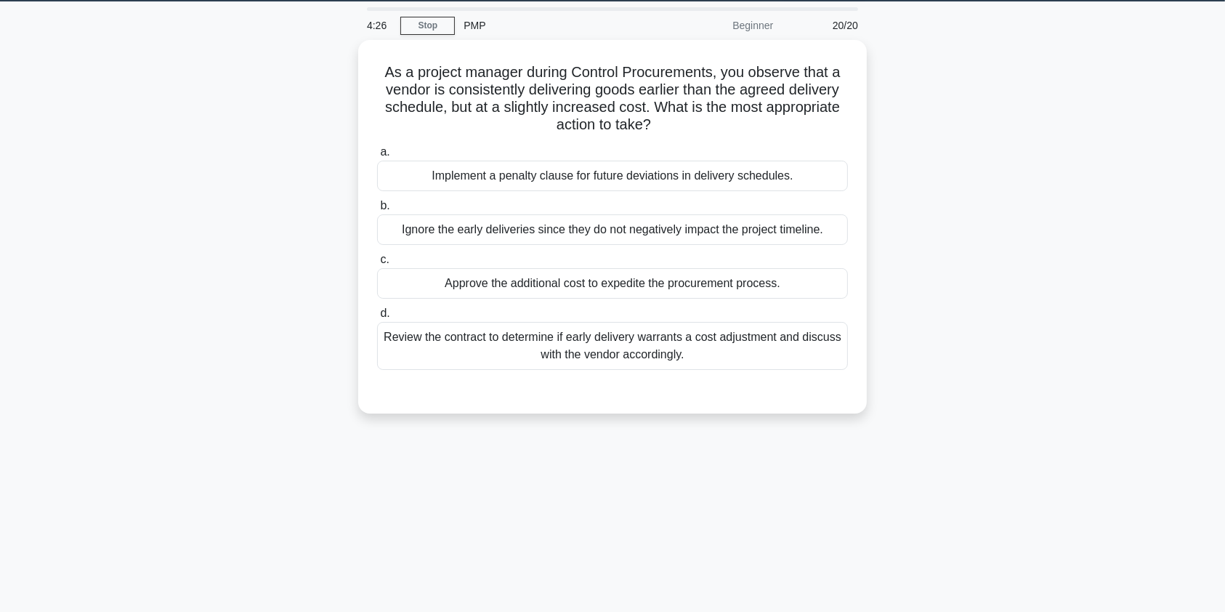
scroll to position [0, 0]
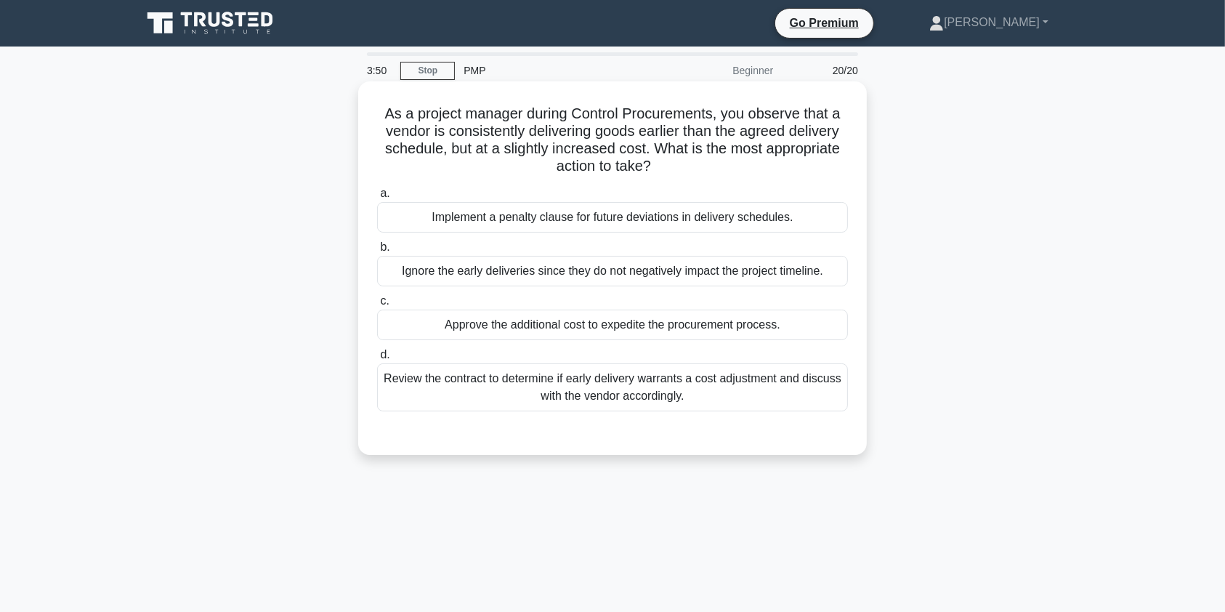
click at [671, 395] on div "Review the contract to determine if early delivery warrants a cost adjustment a…" at bounding box center [612, 387] width 471 height 48
click at [377, 360] on input "d. Review the contract to determine if early delivery warrants a cost adjustmen…" at bounding box center [377, 354] width 0 height 9
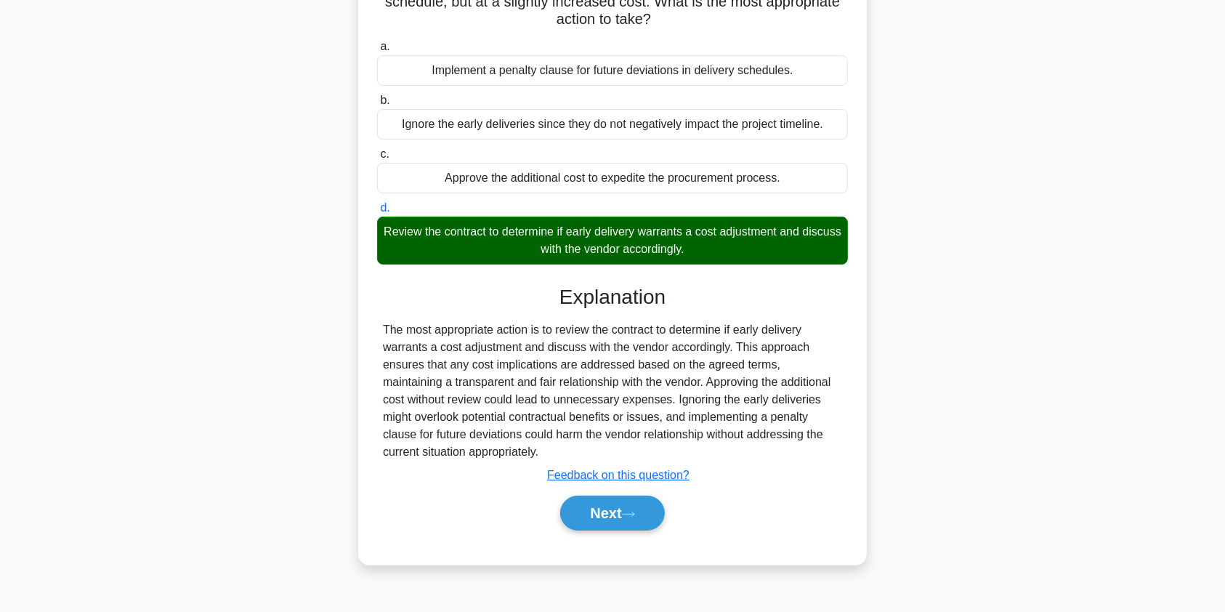
scroll to position [174, 0]
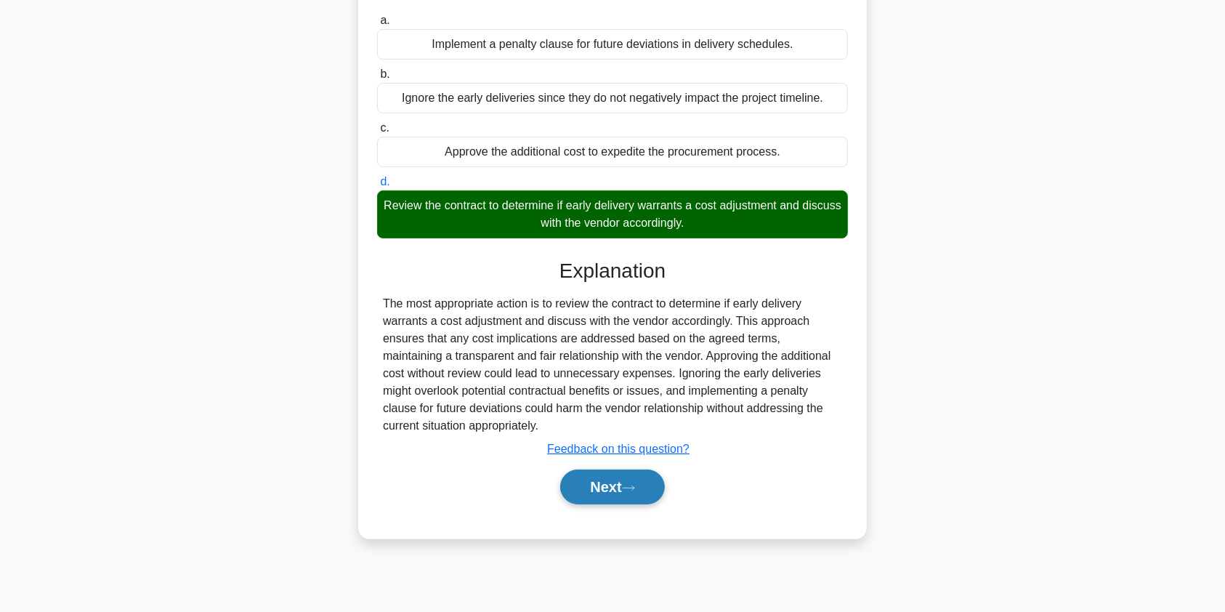
click at [601, 486] on button "Next" at bounding box center [612, 486] width 104 height 35
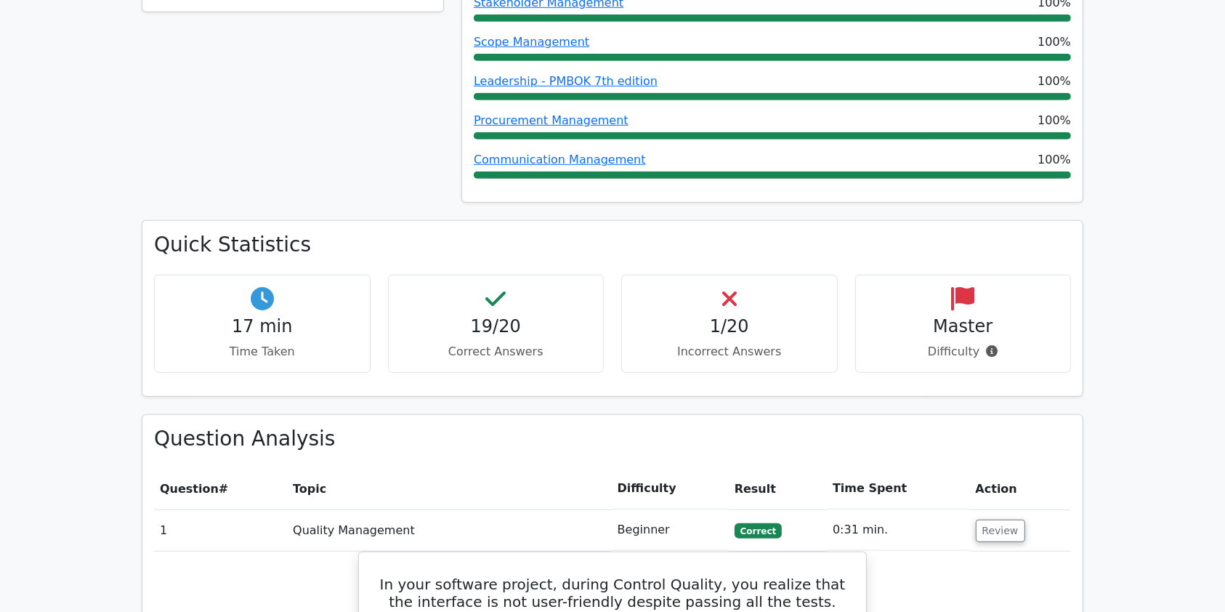
scroll to position [839, 0]
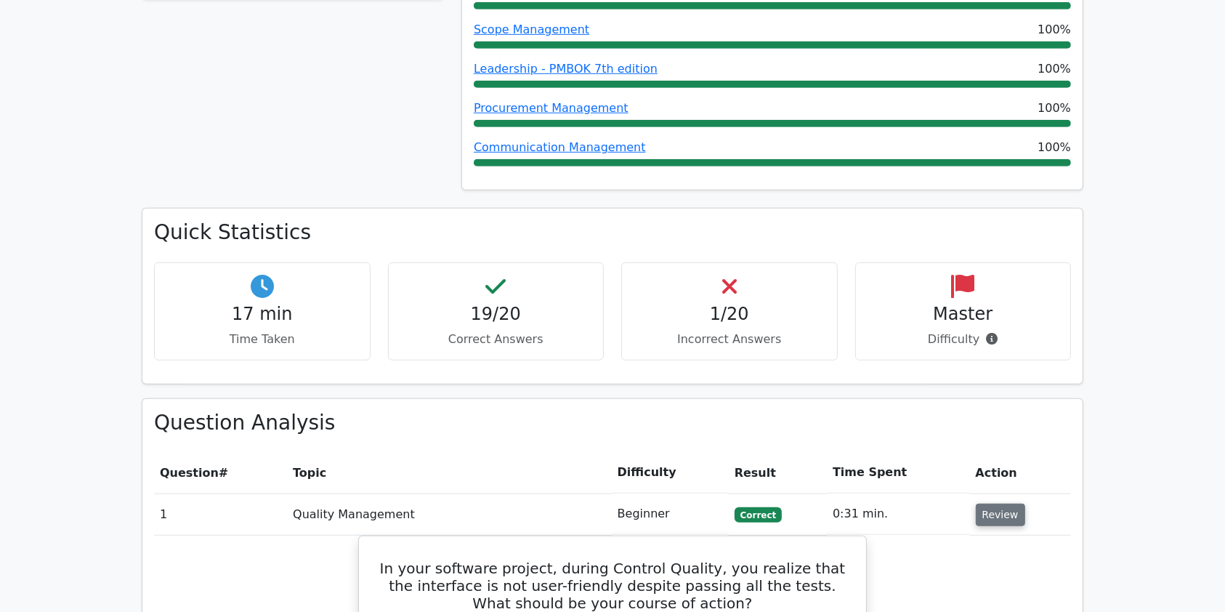
click at [1008, 503] on button "Review" at bounding box center [999, 514] width 49 height 23
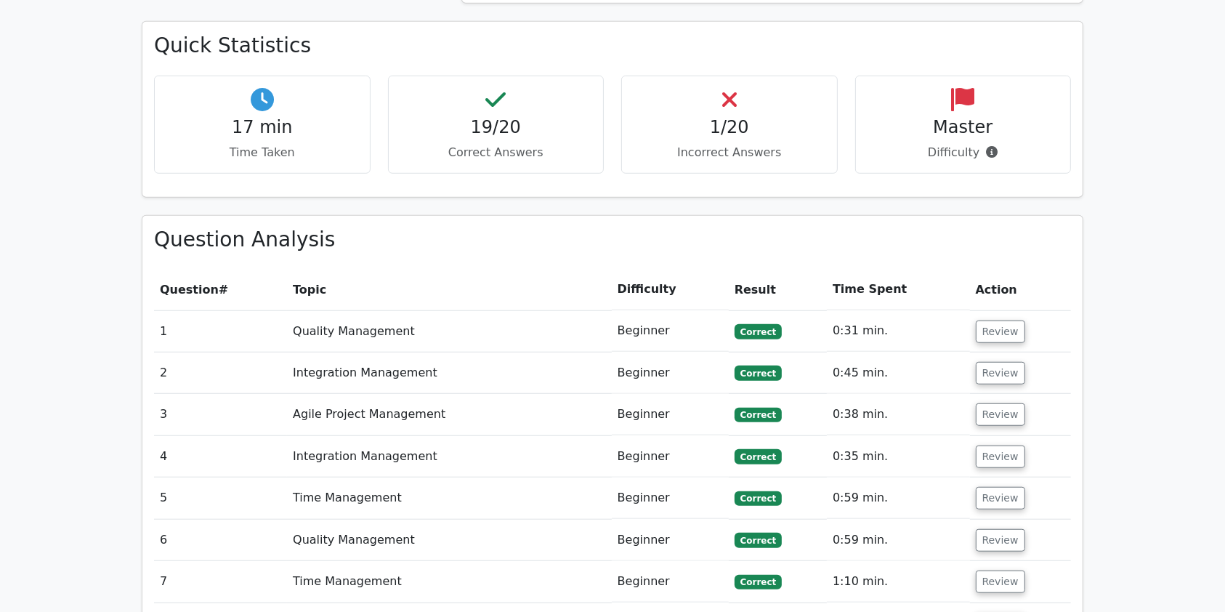
scroll to position [919, 0]
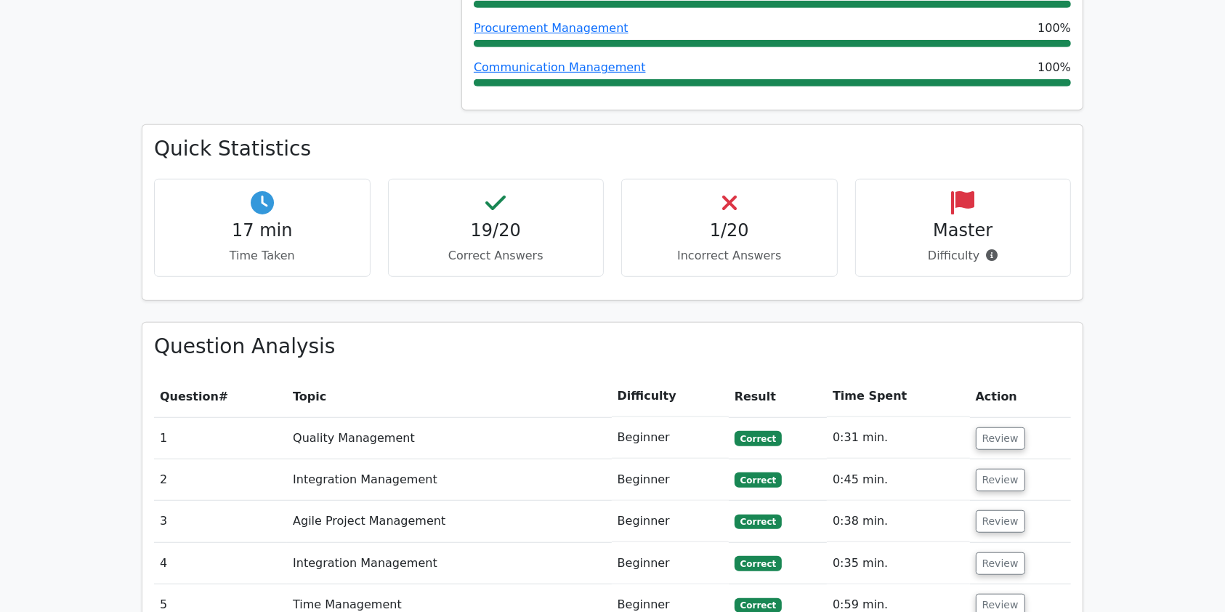
click at [494, 220] on h4 "19/20" at bounding box center [496, 230] width 192 height 21
click at [734, 220] on h4 "1/20" at bounding box center [729, 230] width 192 height 21
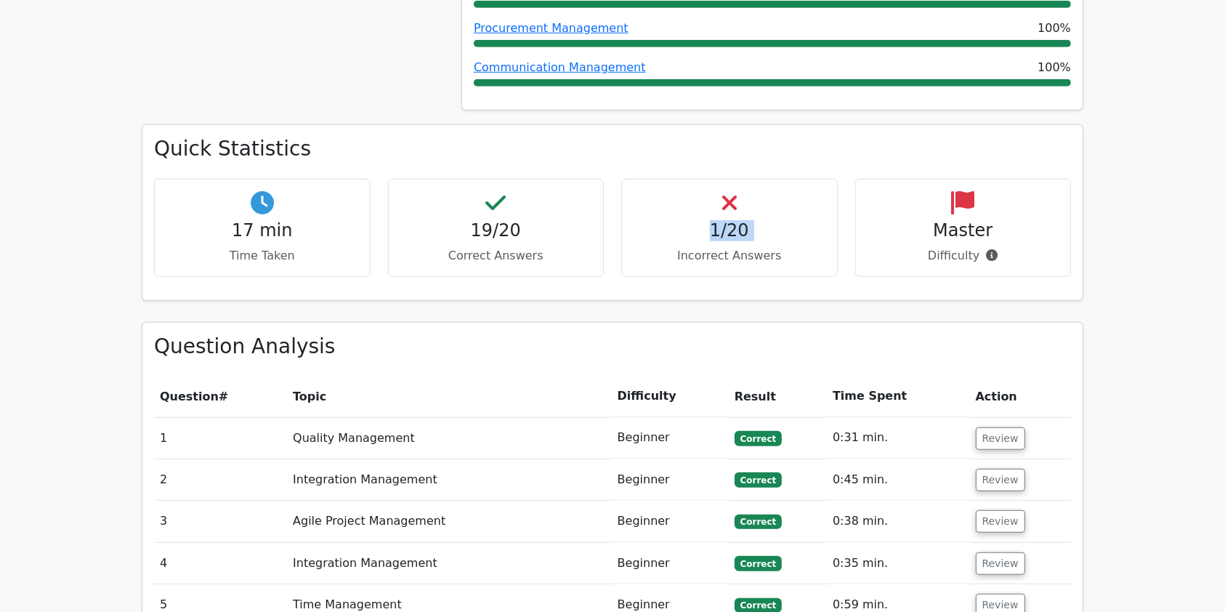
click at [734, 220] on h4 "1/20" at bounding box center [729, 230] width 192 height 21
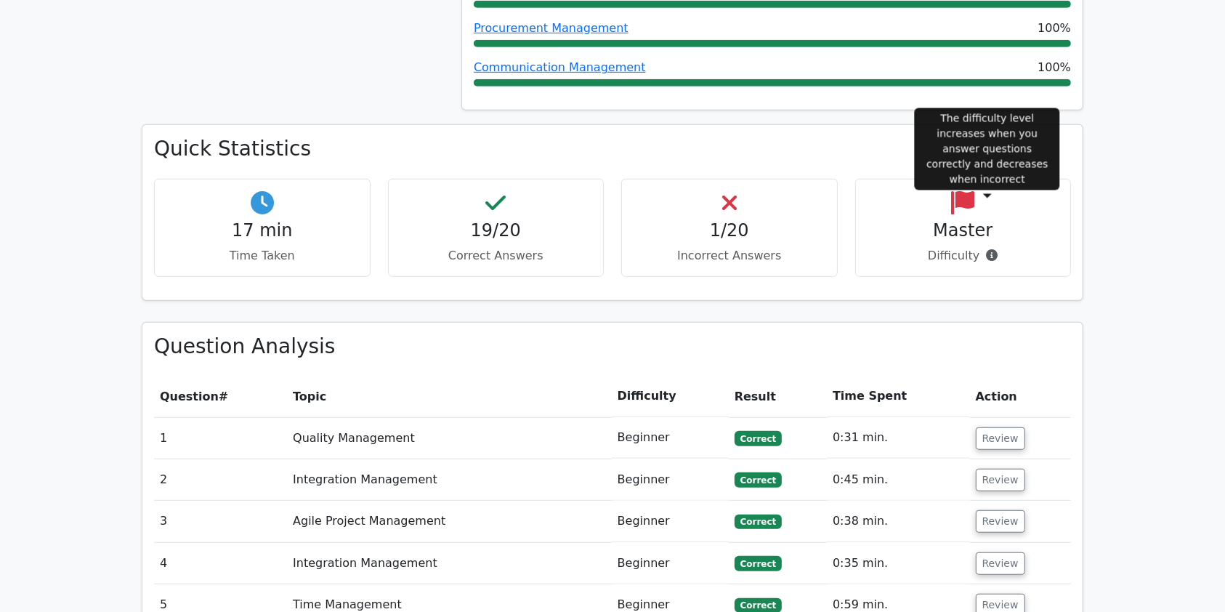
click at [988, 249] on icon at bounding box center [992, 255] width 12 height 12
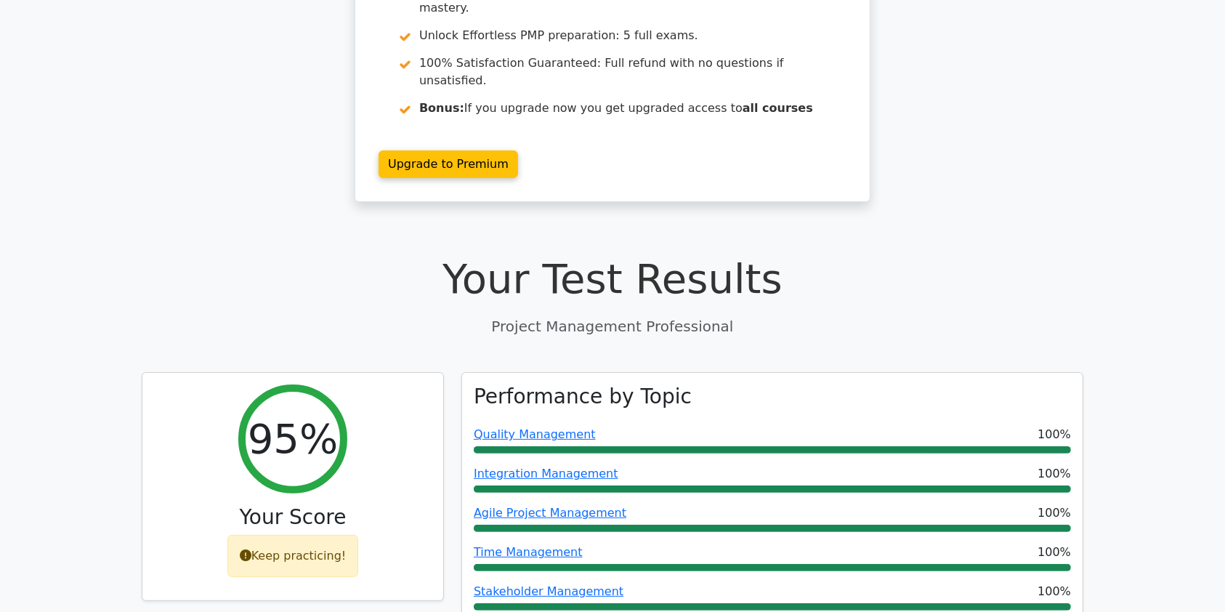
scroll to position [0, 0]
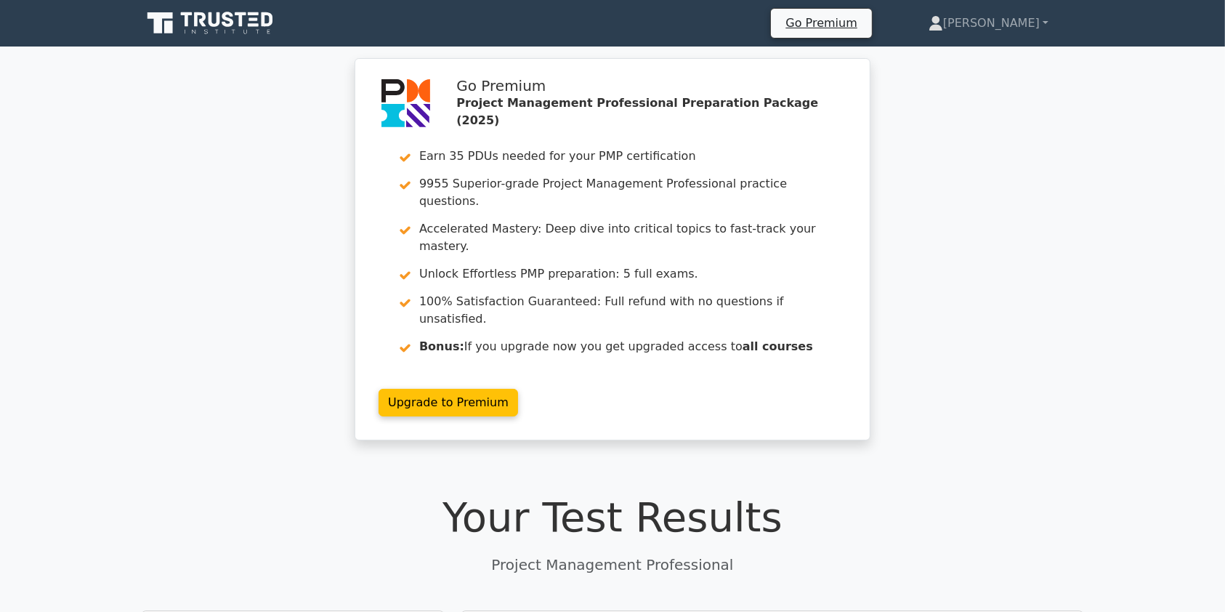
click at [238, 23] on icon at bounding box center [211, 23] width 139 height 28
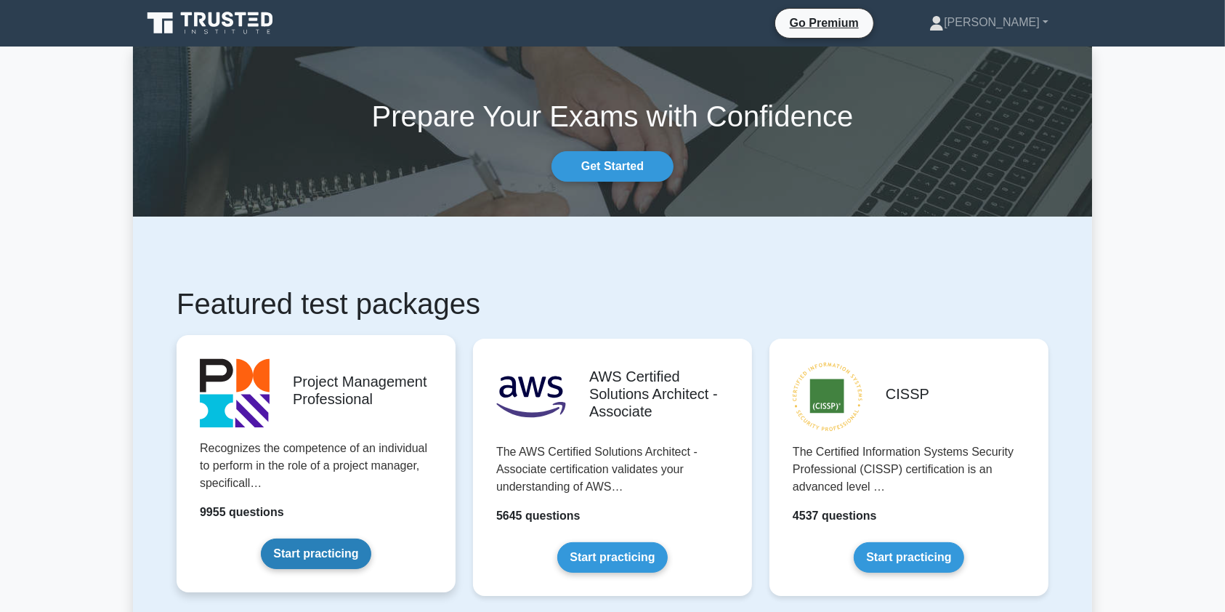
click at [297, 538] on link "Start practicing" at bounding box center [316, 553] width 110 height 31
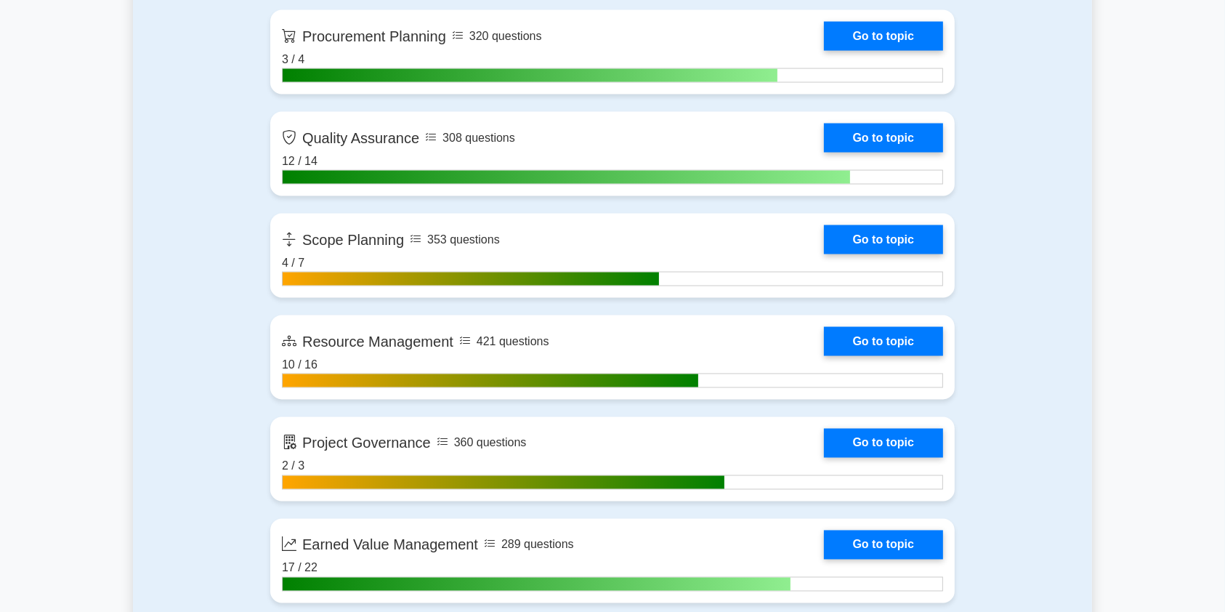
scroll to position [2417, 0]
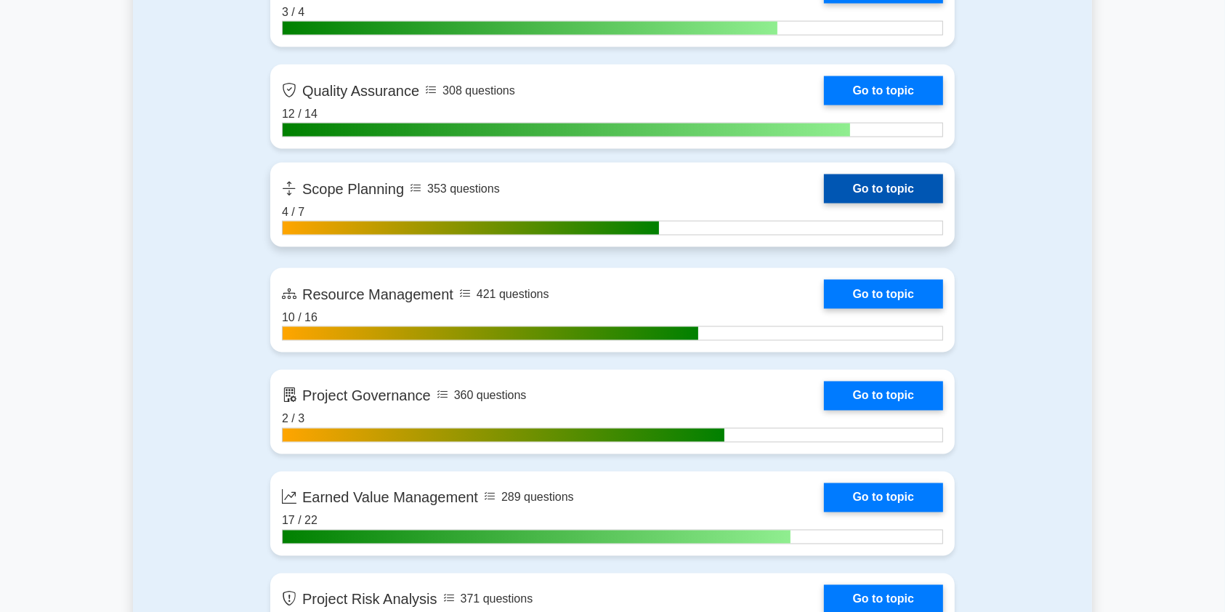
click at [824, 188] on link "Go to topic" at bounding box center [883, 188] width 119 height 29
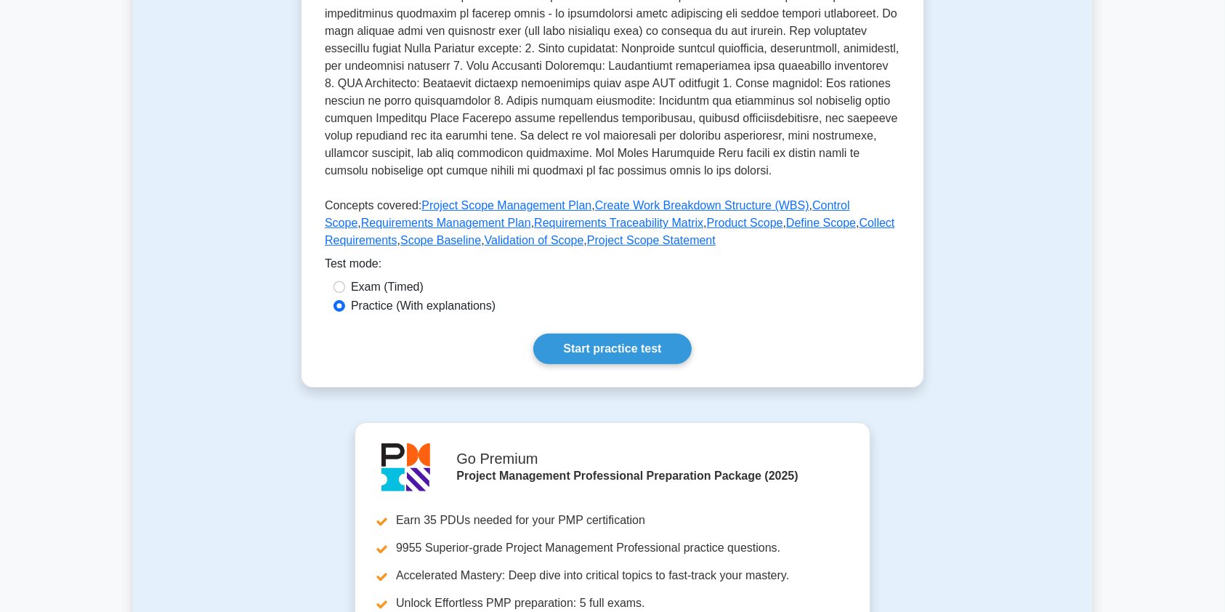
scroll to position [505, 0]
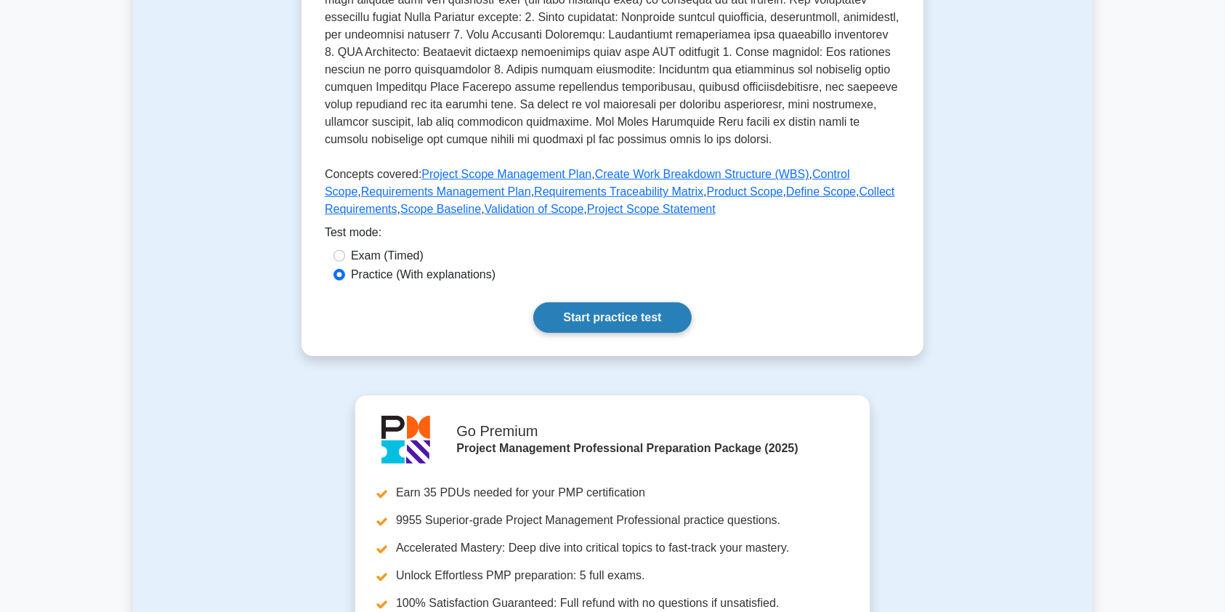
click at [656, 323] on link "Start practice test" at bounding box center [612, 317] width 158 height 31
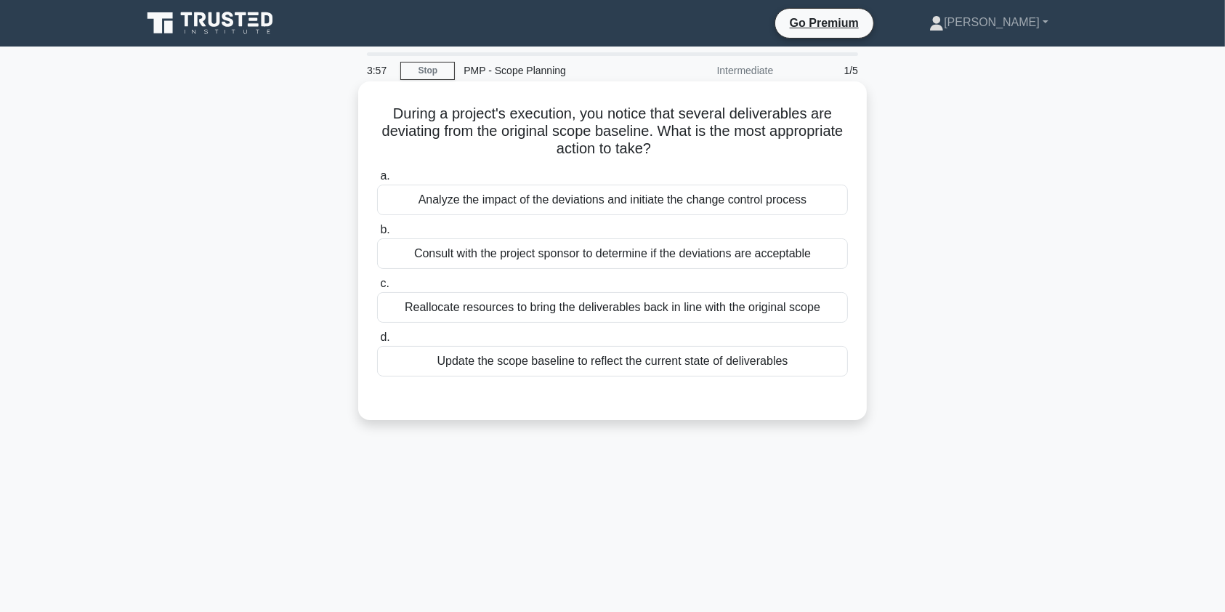
click at [554, 253] on div "Consult with the project sponsor to determine if the deviations are acceptable" at bounding box center [612, 253] width 471 height 31
click at [377, 235] on input "b. Consult with the project sponsor to determine if the deviations are acceptab…" at bounding box center [377, 229] width 0 height 9
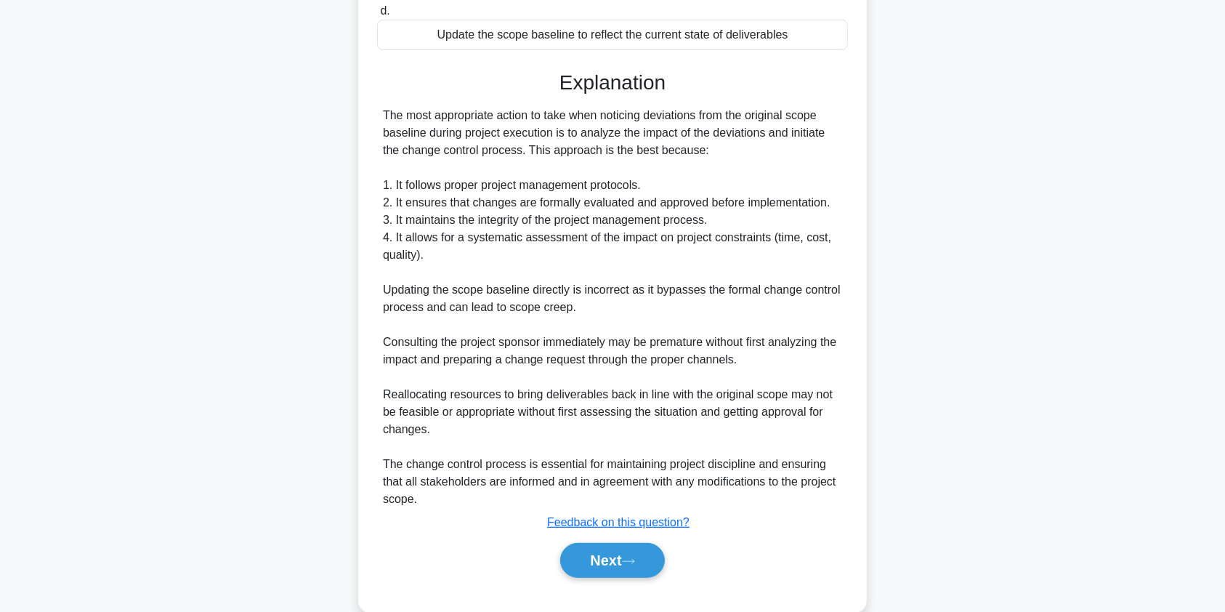
scroll to position [354, 0]
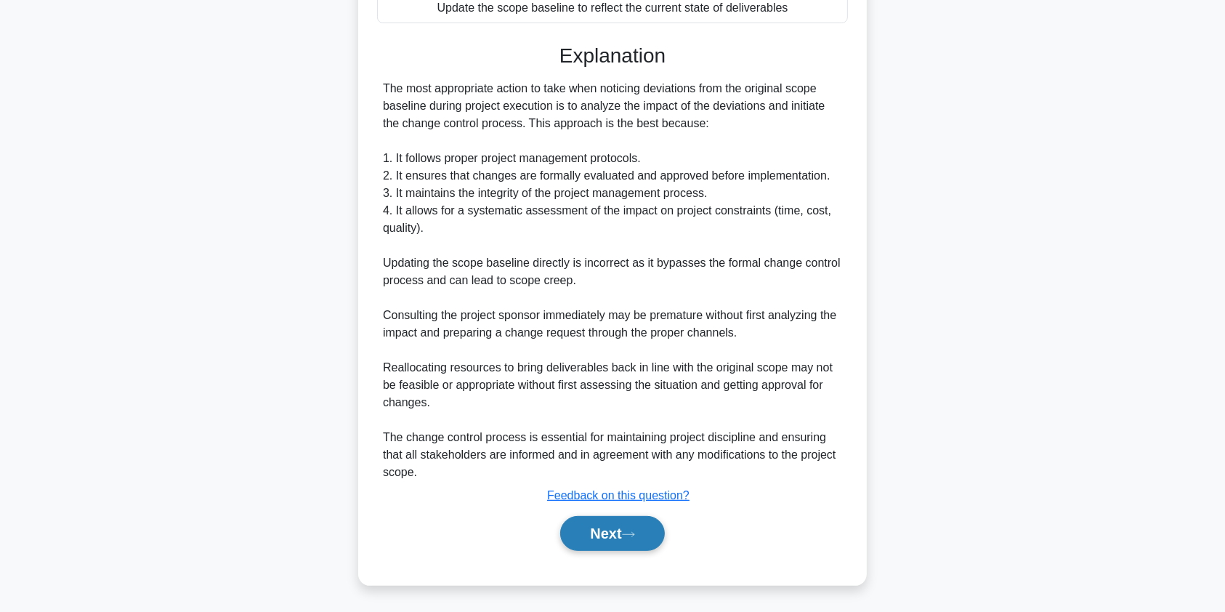
click at [579, 535] on button "Next" at bounding box center [612, 533] width 104 height 35
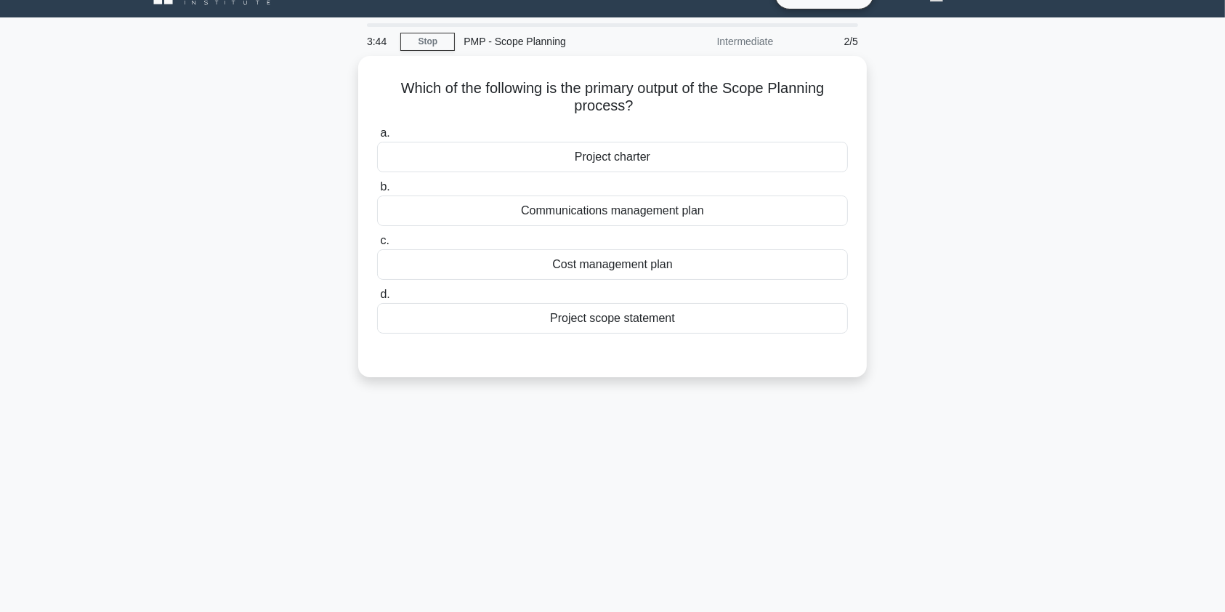
scroll to position [16, 0]
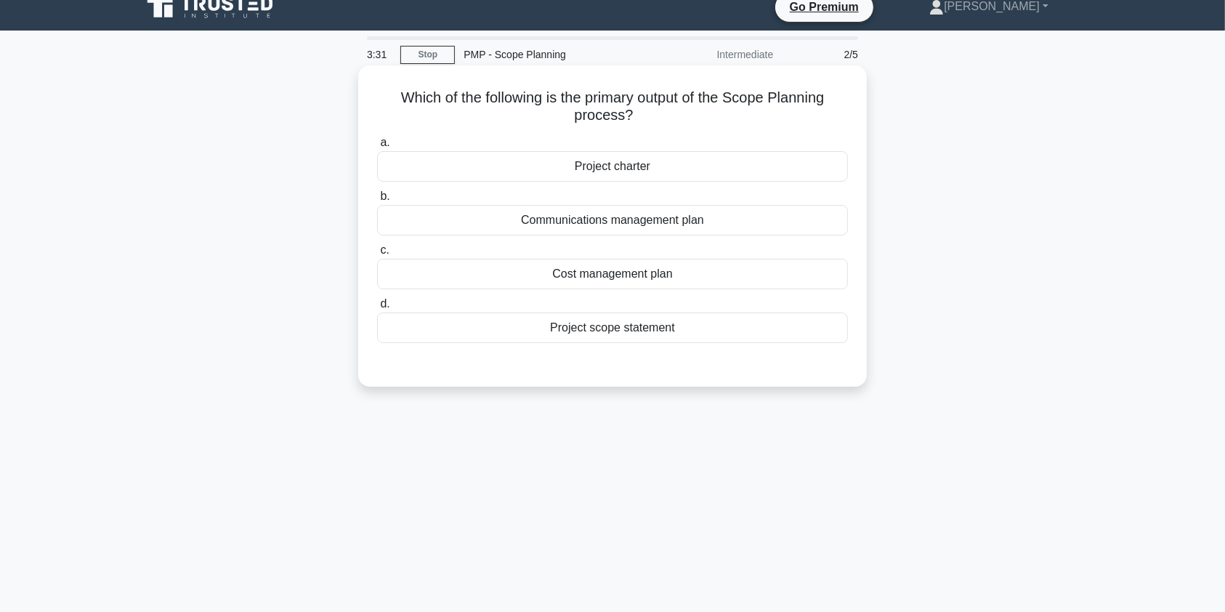
click at [637, 328] on div "Project scope statement" at bounding box center [612, 327] width 471 height 31
click at [377, 309] on input "d. Project scope statement" at bounding box center [377, 303] width 0 height 9
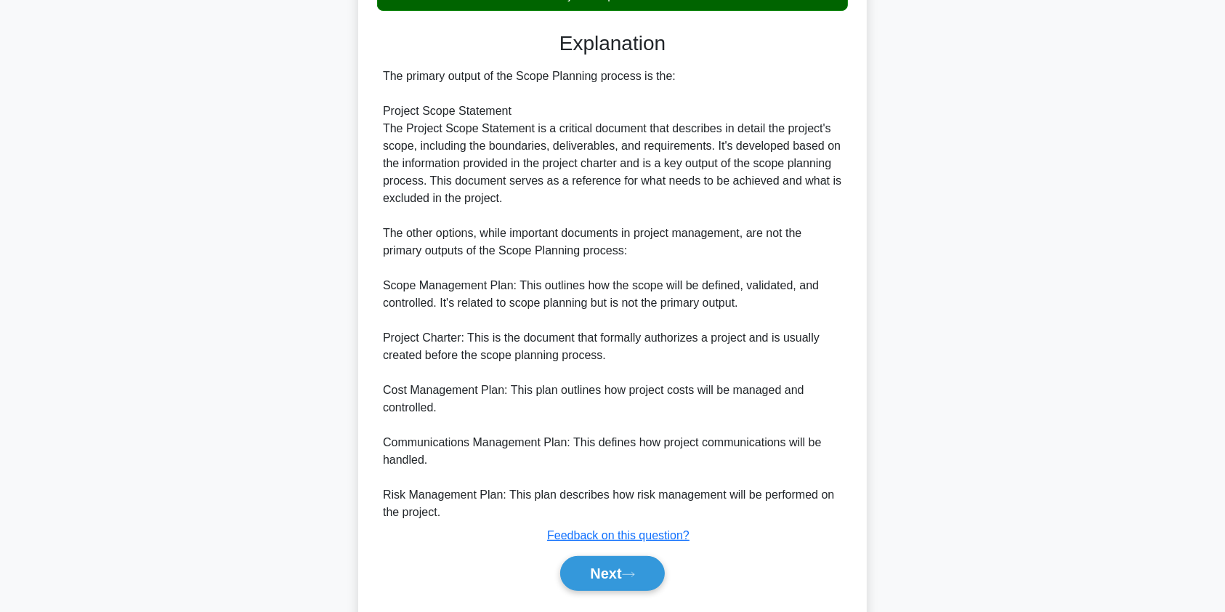
scroll to position [366, 0]
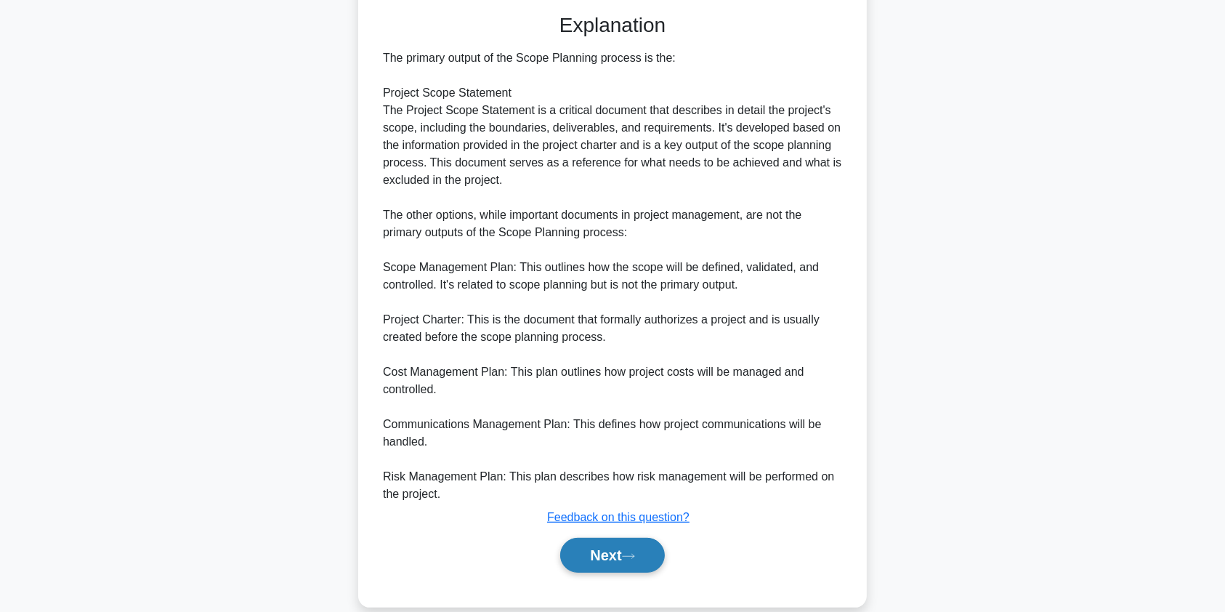
click at [619, 555] on button "Next" at bounding box center [612, 554] width 104 height 35
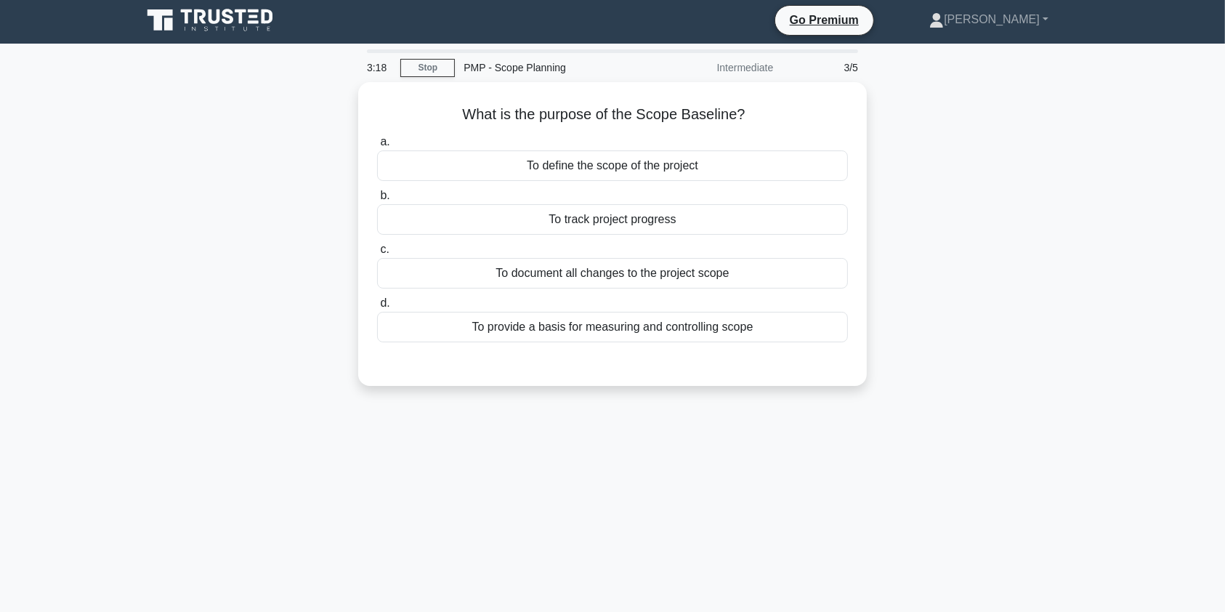
scroll to position [0, 0]
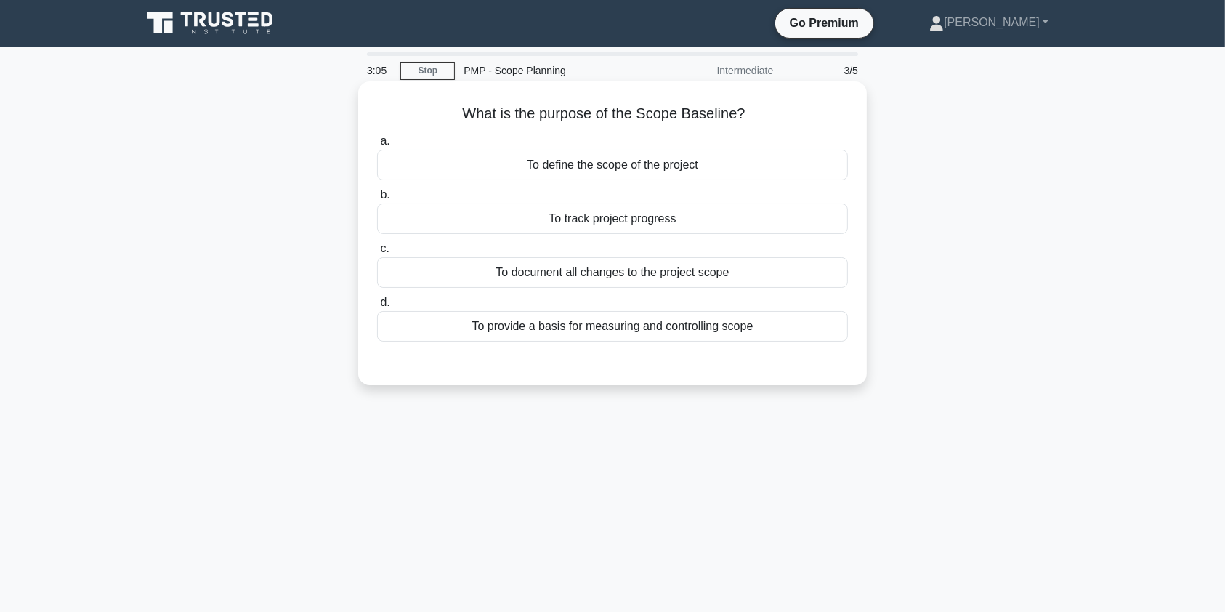
click at [673, 170] on div "To define the scope of the project" at bounding box center [612, 165] width 471 height 31
click at [377, 146] on input "a. To define the scope of the project" at bounding box center [377, 141] width 0 height 9
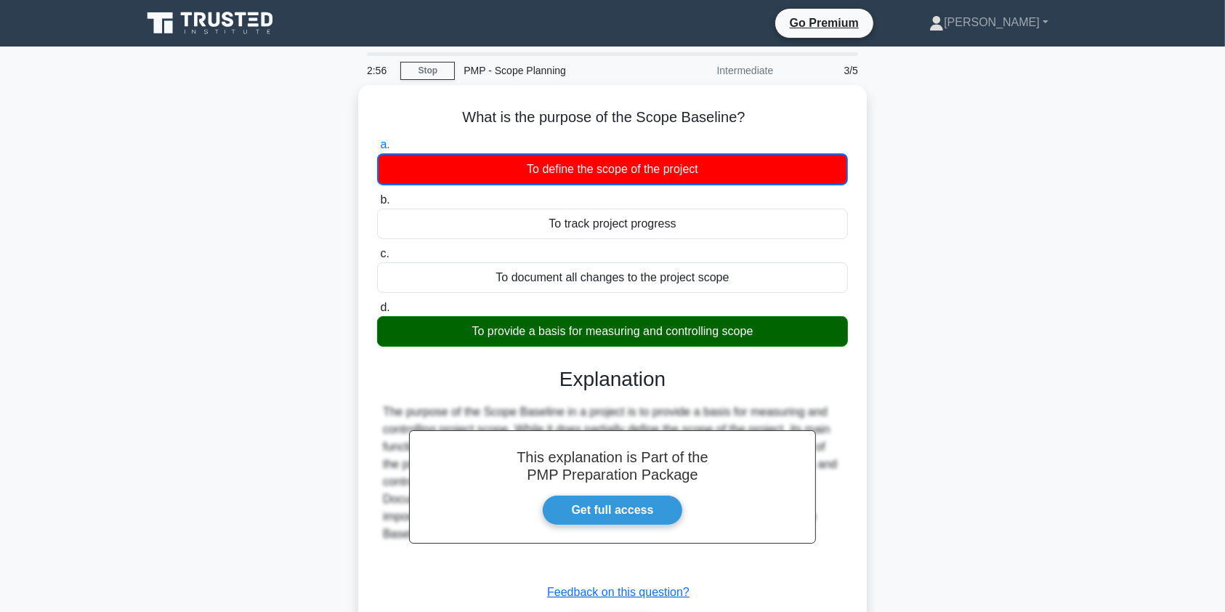
drag, startPoint x: 543, startPoint y: 107, endPoint x: 1043, endPoint y: 103, distance: 499.7
click at [1043, 103] on div "What is the purpose of the Scope Baseline? .spinner_0XTQ{transform-origin:cente…" at bounding box center [612, 392] width 959 height 614
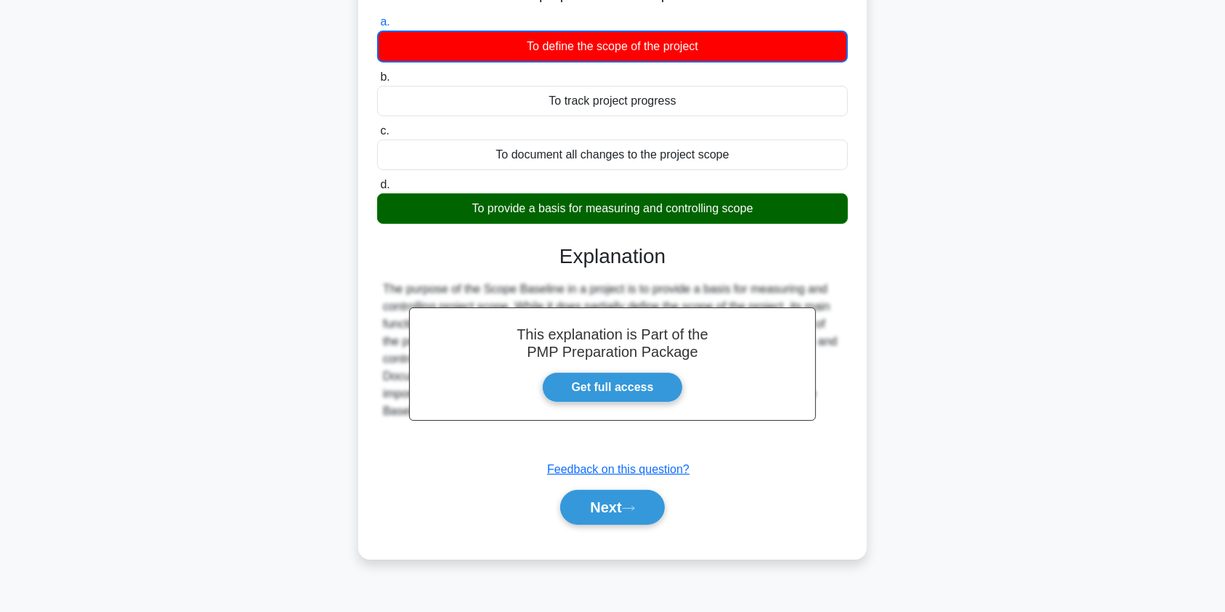
scroll to position [174, 0]
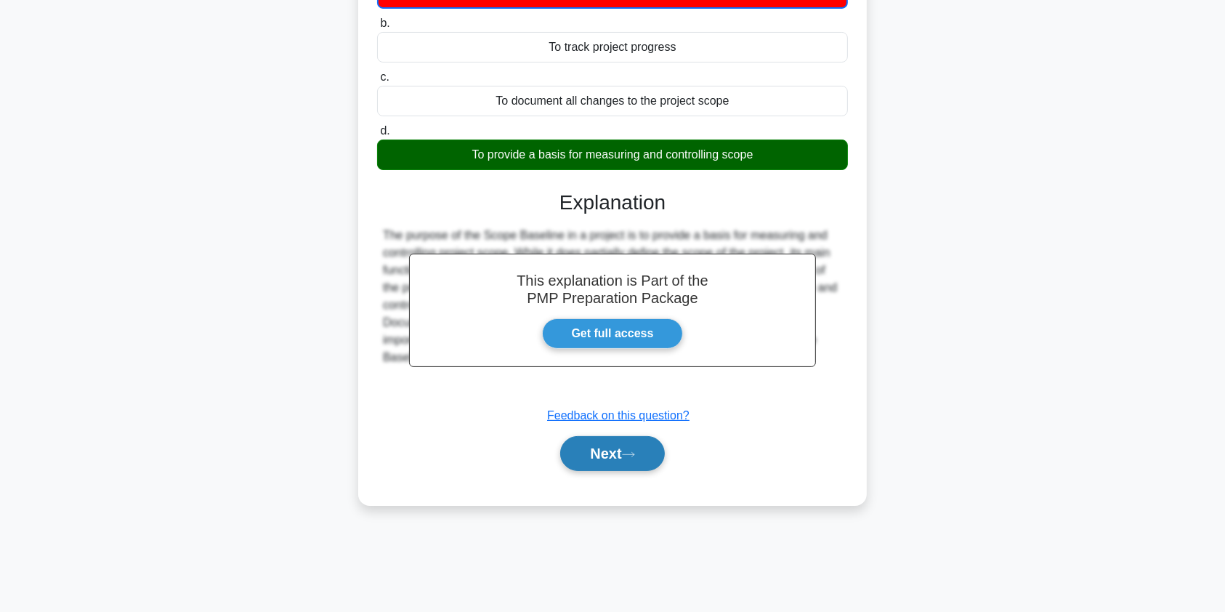
click at [653, 452] on button "Next" at bounding box center [612, 453] width 104 height 35
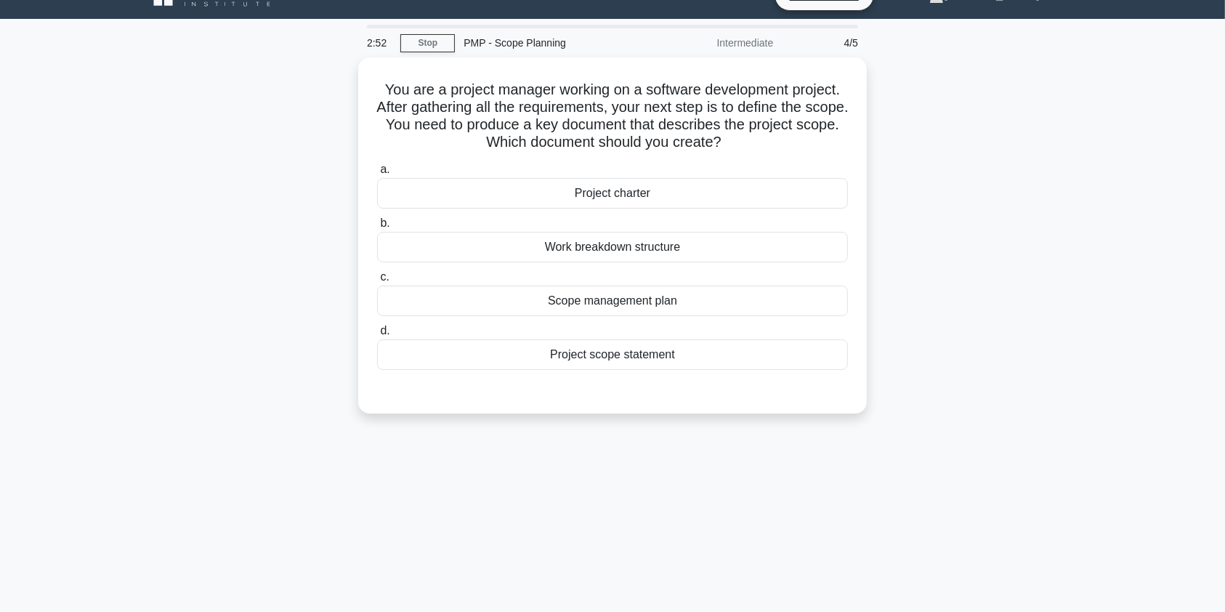
scroll to position [25, 0]
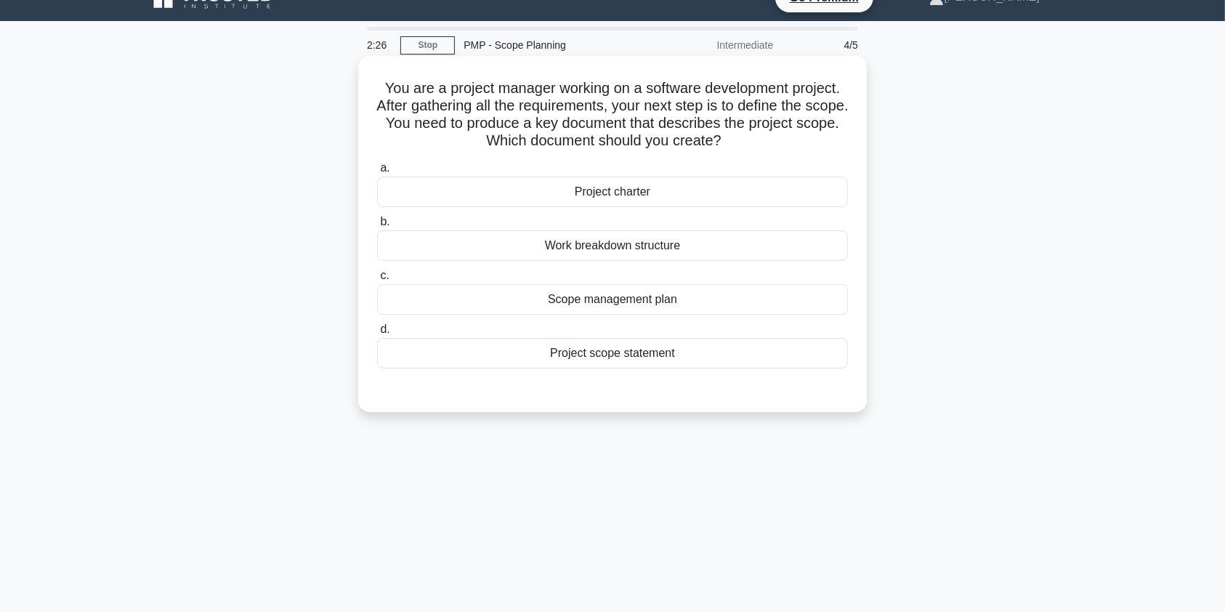
click at [595, 357] on div "Project scope statement" at bounding box center [612, 353] width 471 height 31
click at [377, 334] on input "d. Project scope statement" at bounding box center [377, 329] width 0 height 9
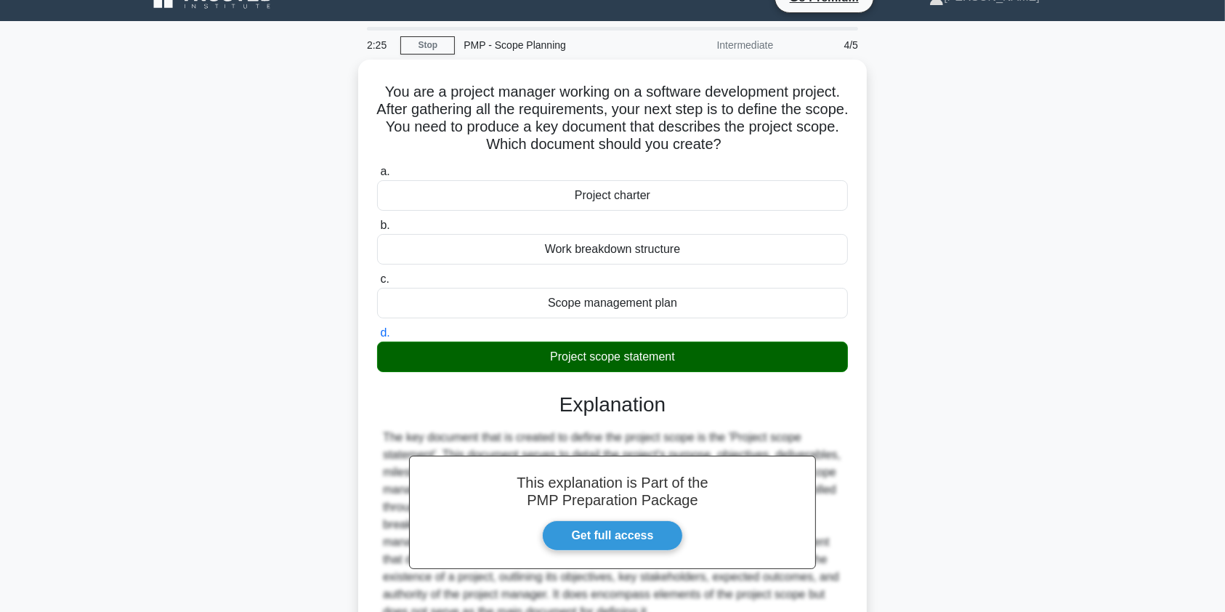
scroll to position [174, 0]
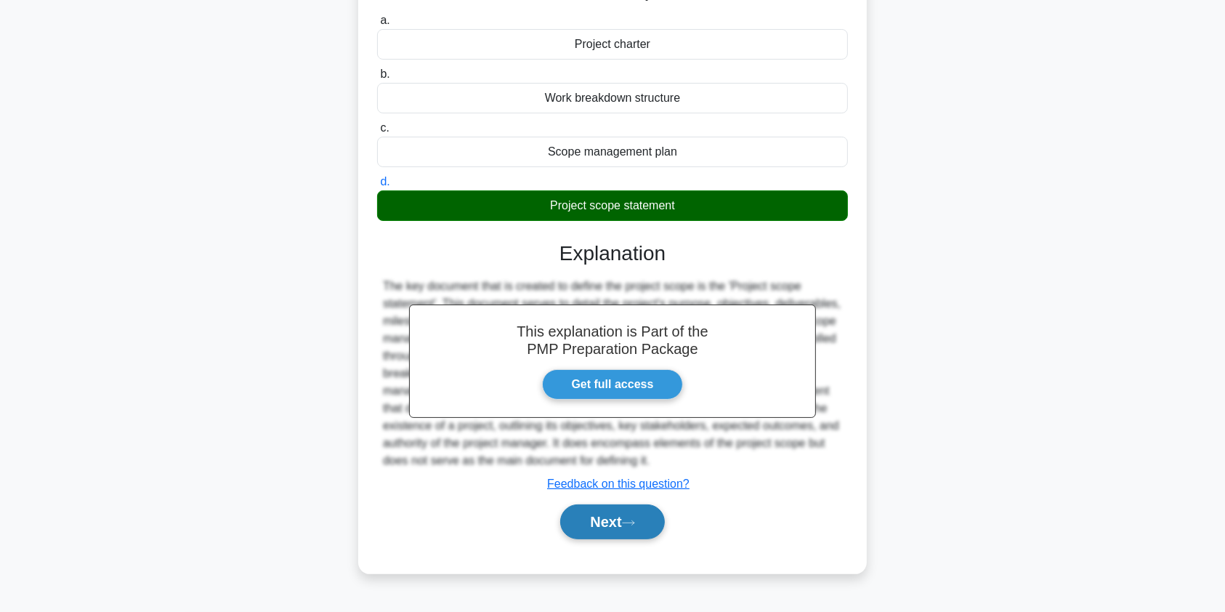
click at [620, 525] on button "Next" at bounding box center [612, 521] width 104 height 35
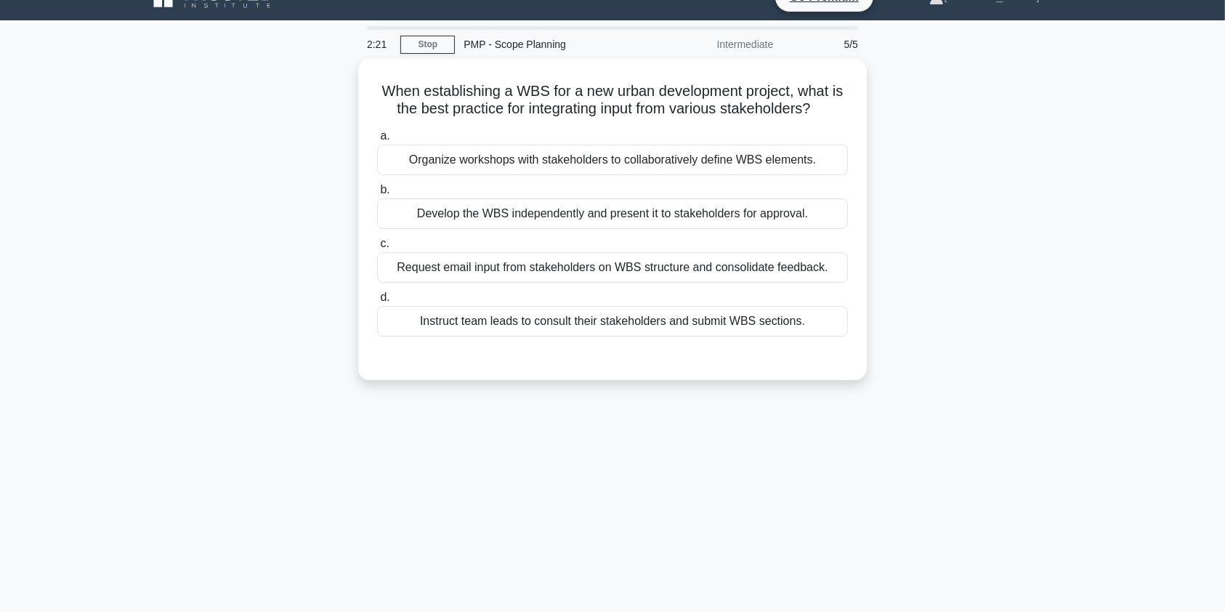
scroll to position [9, 0]
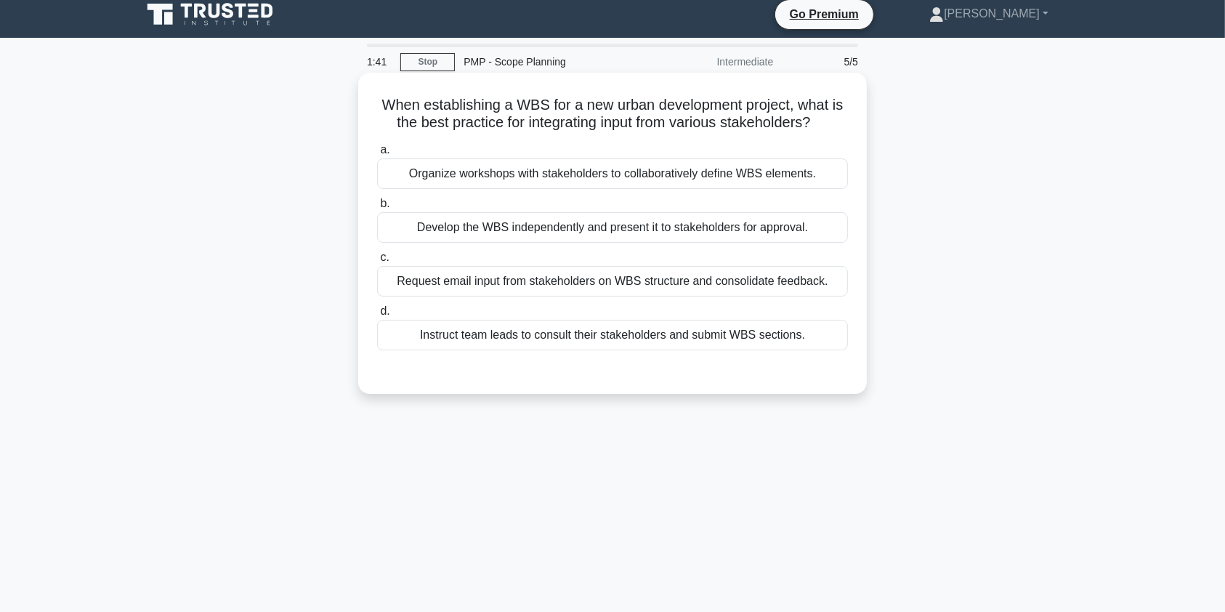
click at [681, 173] on div "Organize workshops with stakeholders to collaboratively define WBS elements." at bounding box center [612, 173] width 471 height 31
click at [377, 155] on input "a. Organize workshops with stakeholders to collaboratively define WBS elements." at bounding box center [377, 149] width 0 height 9
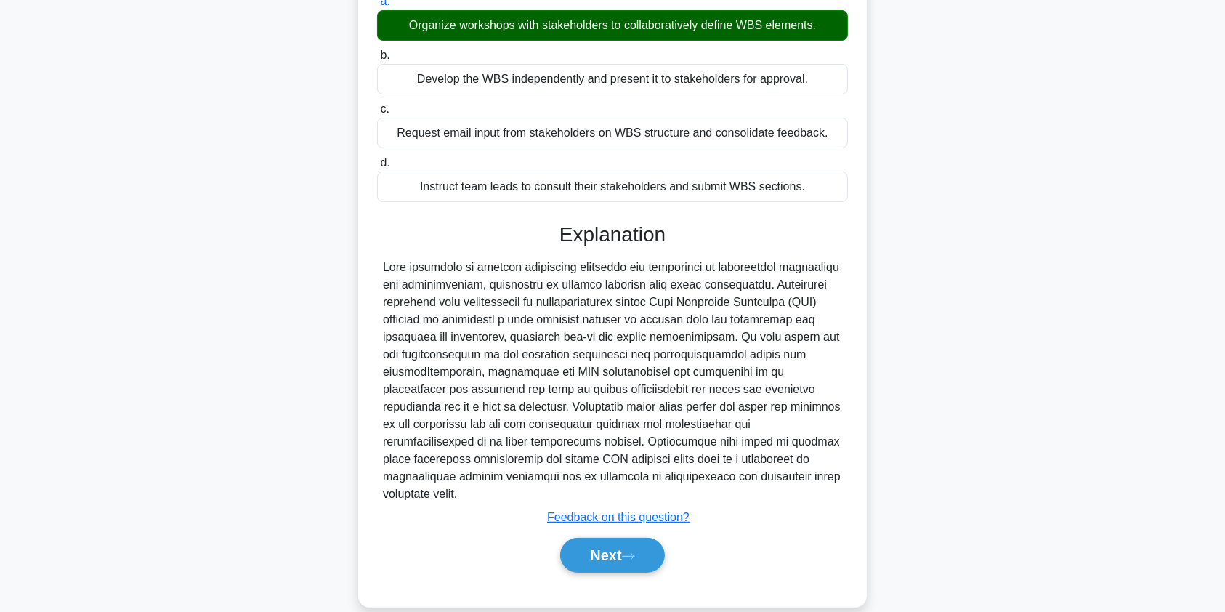
scroll to position [179, 0]
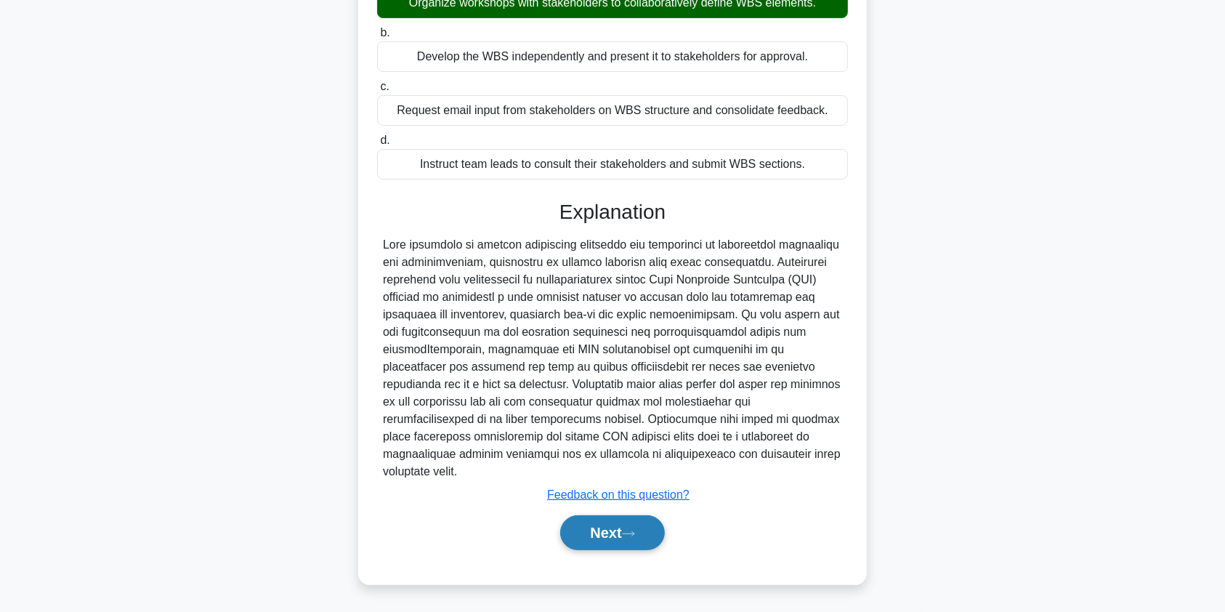
click at [630, 521] on button "Next" at bounding box center [612, 532] width 104 height 35
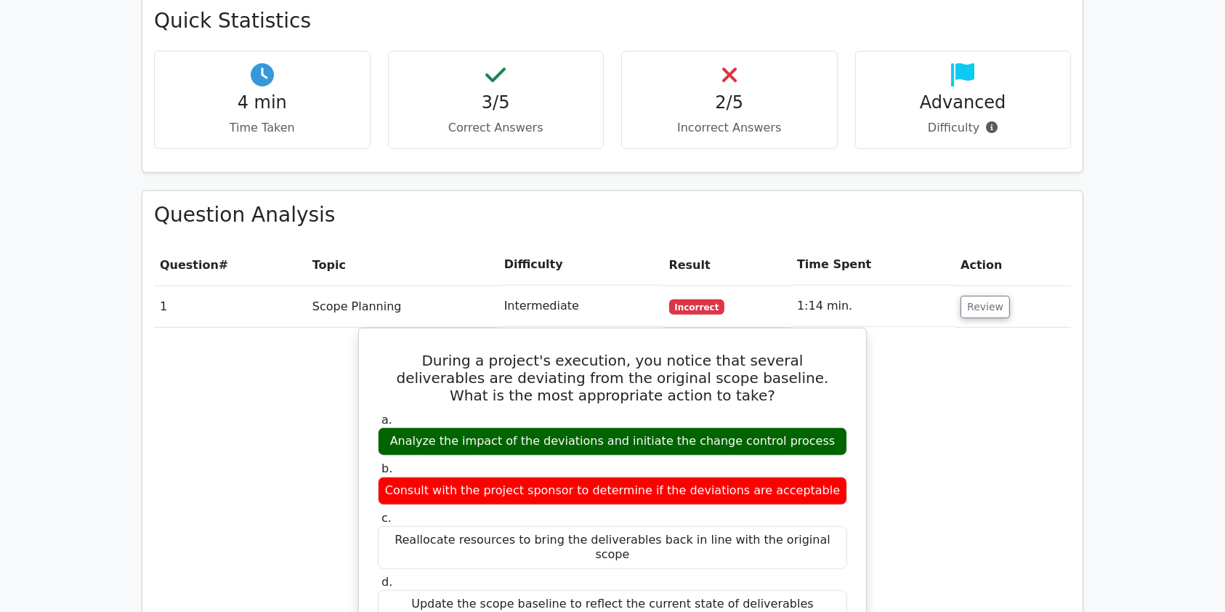
scroll to position [965, 0]
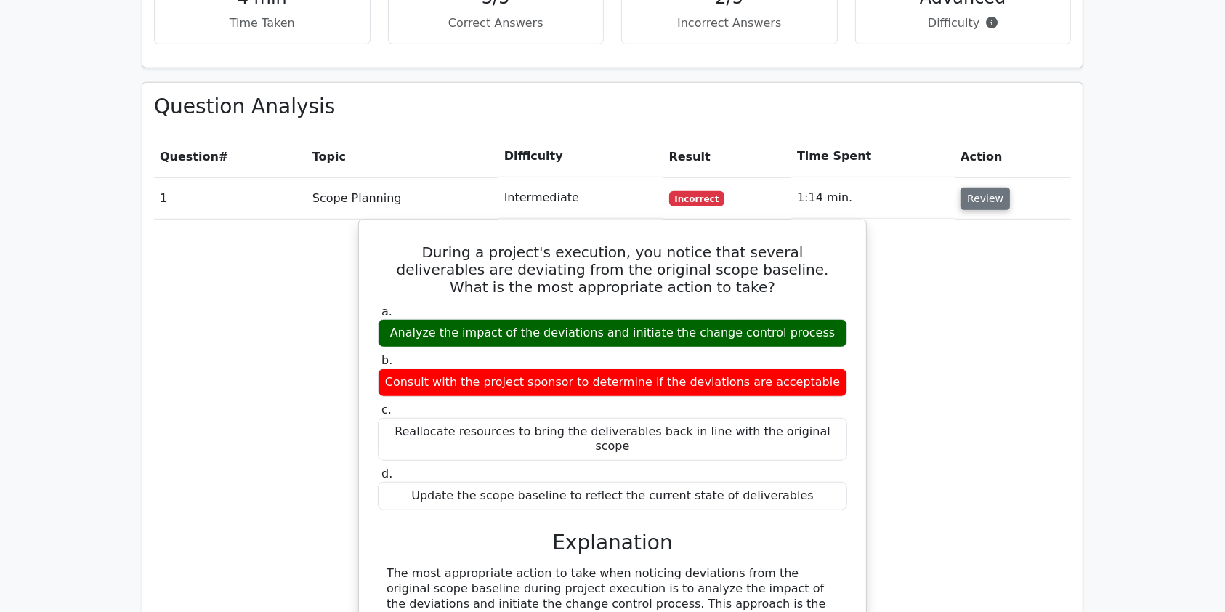
click at [984, 187] on button "Review" at bounding box center [984, 198] width 49 height 23
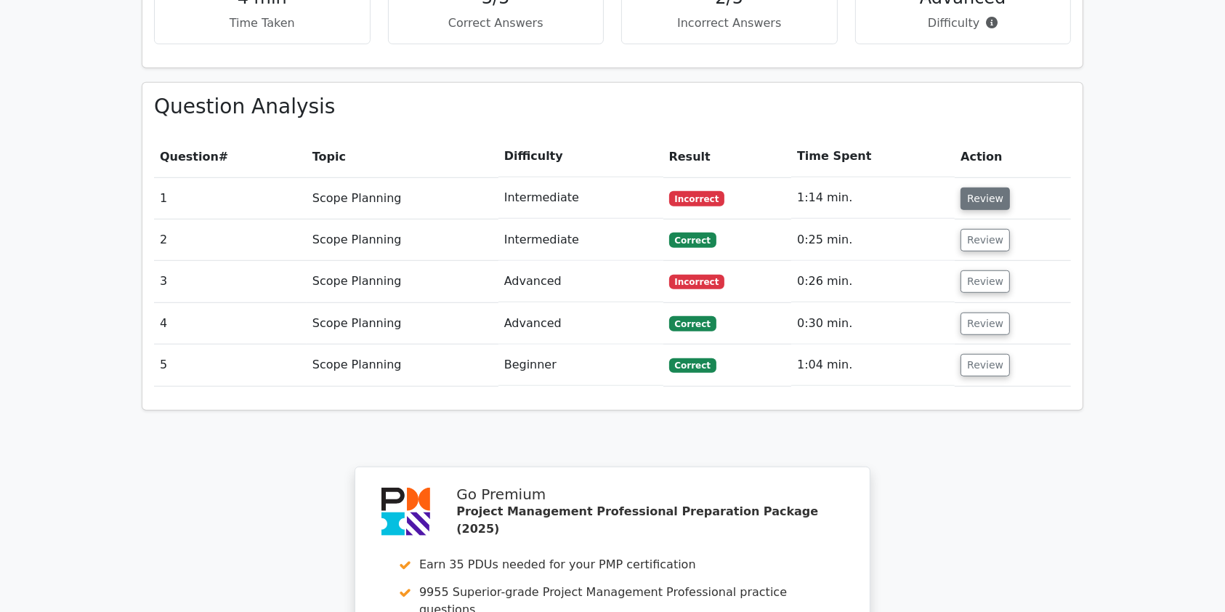
click at [970, 187] on button "Review" at bounding box center [984, 198] width 49 height 23
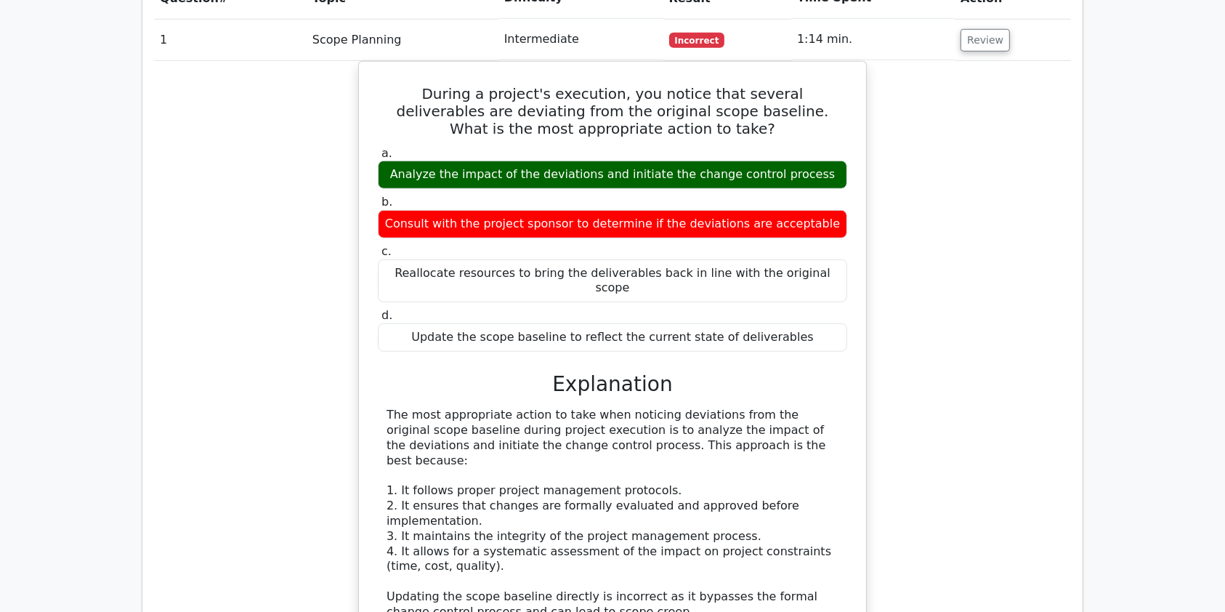
scroll to position [914, 0]
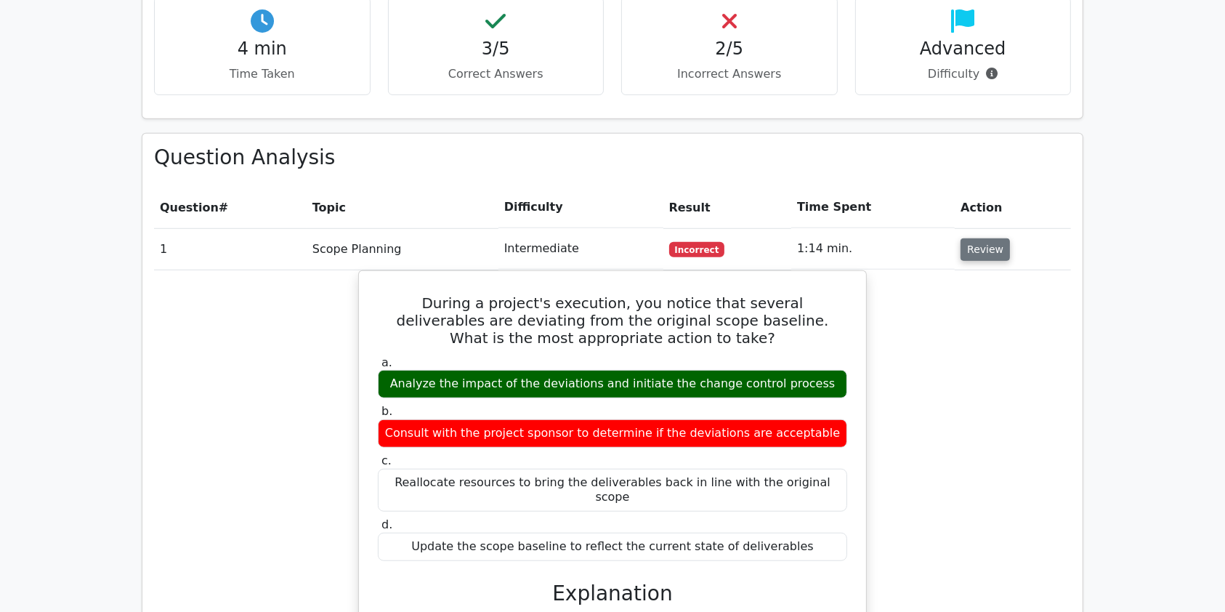
click at [975, 238] on button "Review" at bounding box center [984, 249] width 49 height 23
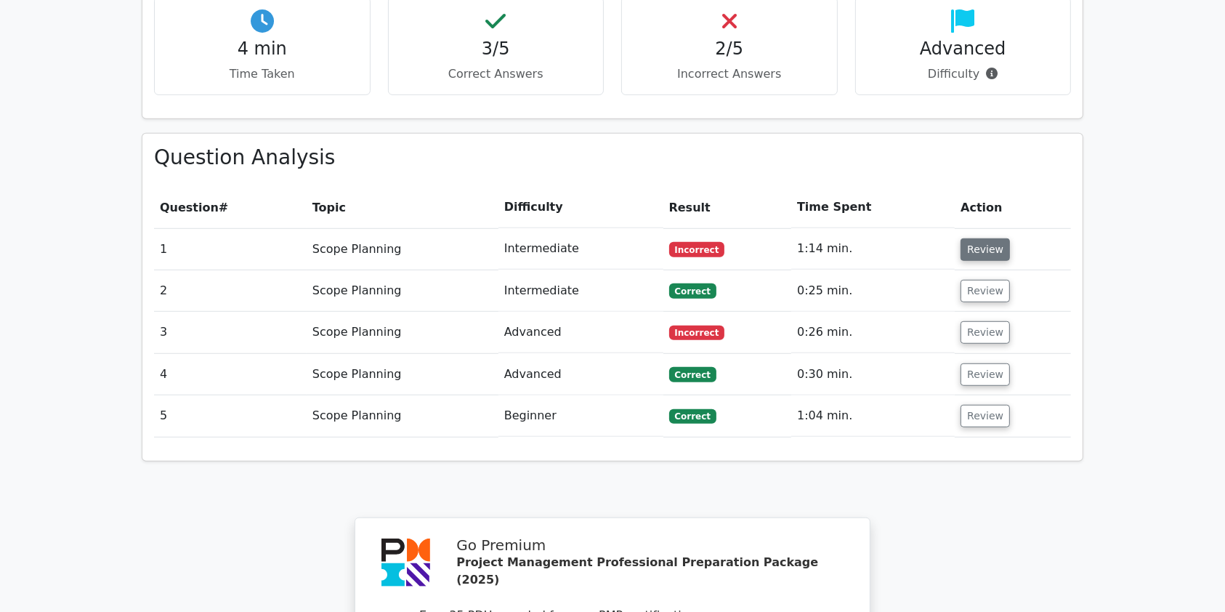
click at [975, 238] on button "Review" at bounding box center [984, 249] width 49 height 23
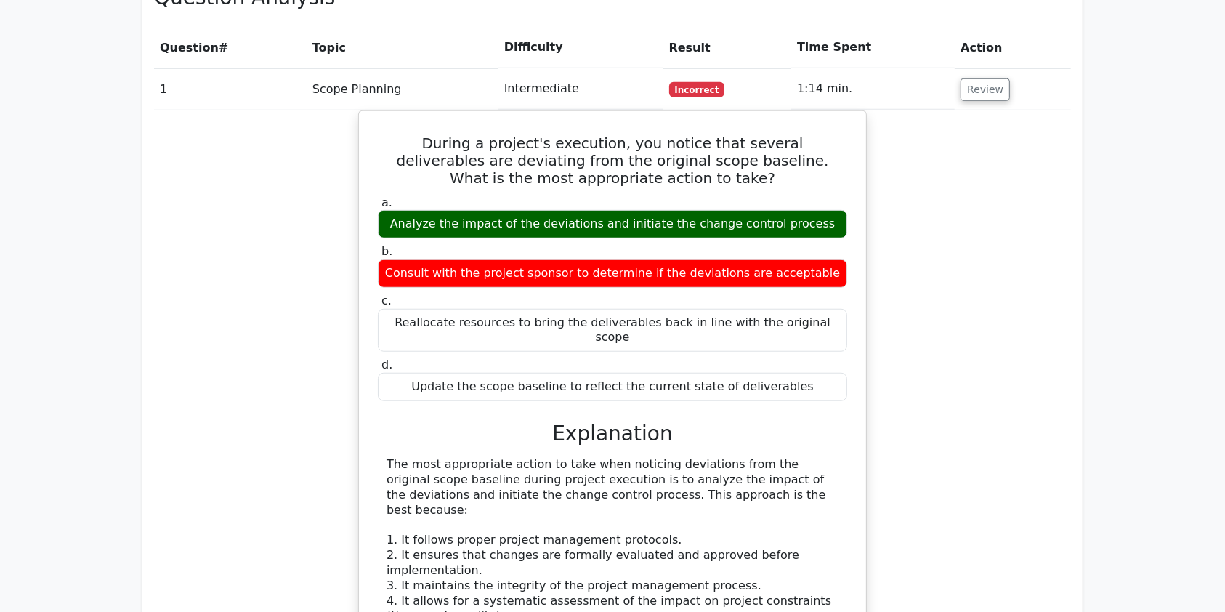
scroll to position [1034, 0]
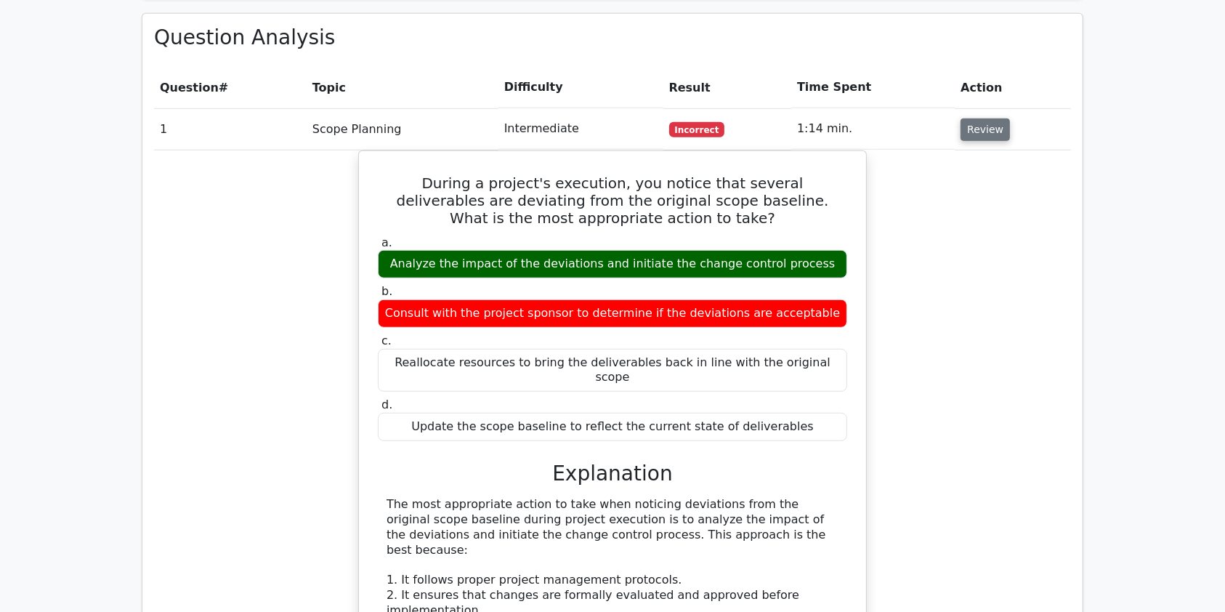
click at [976, 118] on button "Review" at bounding box center [984, 129] width 49 height 23
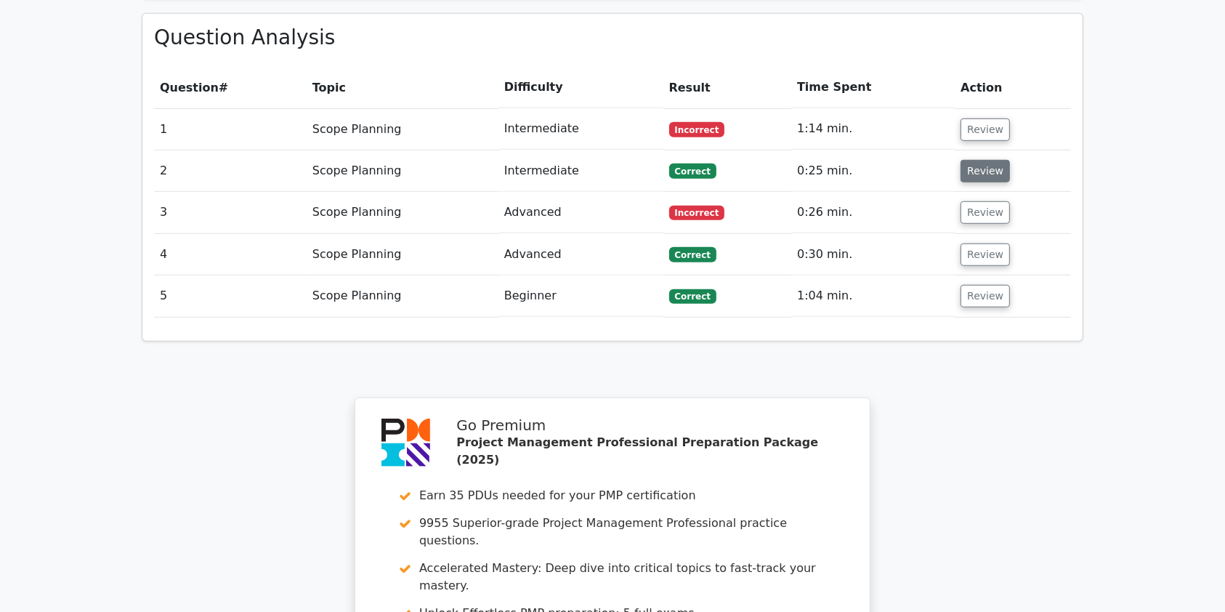
click at [985, 160] on button "Review" at bounding box center [984, 171] width 49 height 23
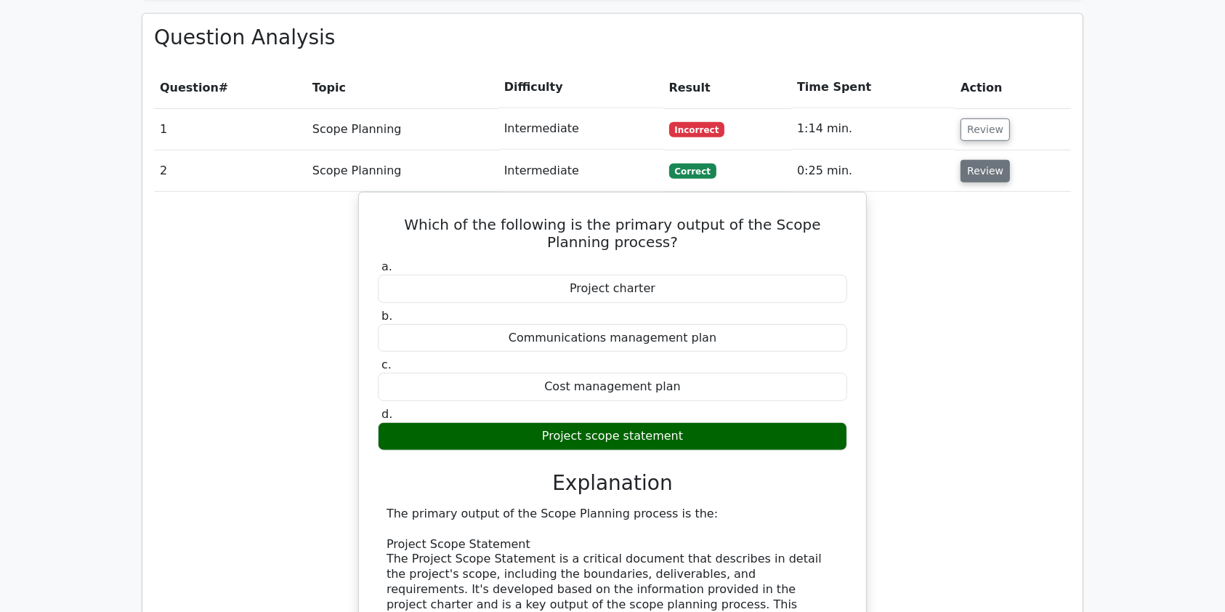
click at [985, 160] on button "Review" at bounding box center [984, 171] width 49 height 23
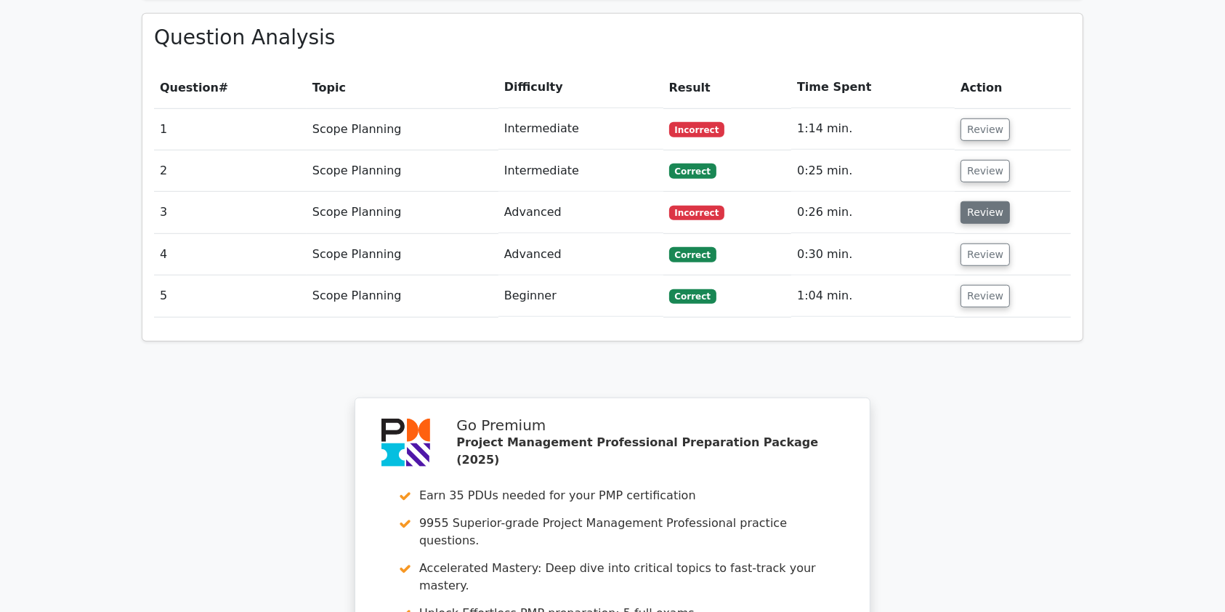
click at [985, 201] on button "Review" at bounding box center [984, 212] width 49 height 23
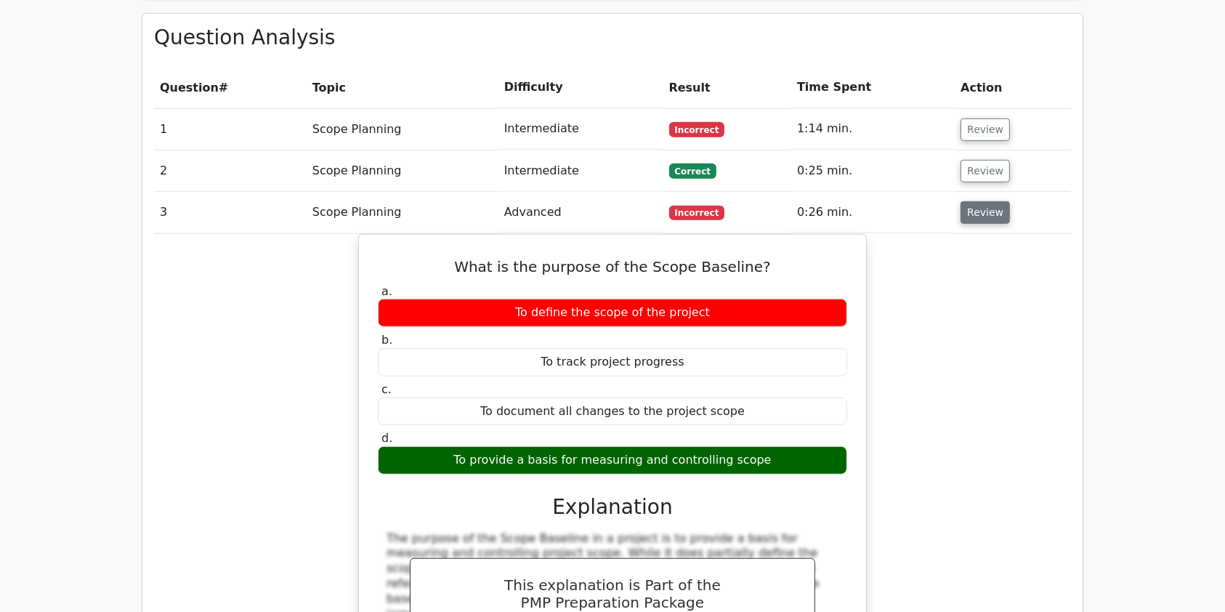
click at [985, 201] on button "Review" at bounding box center [984, 212] width 49 height 23
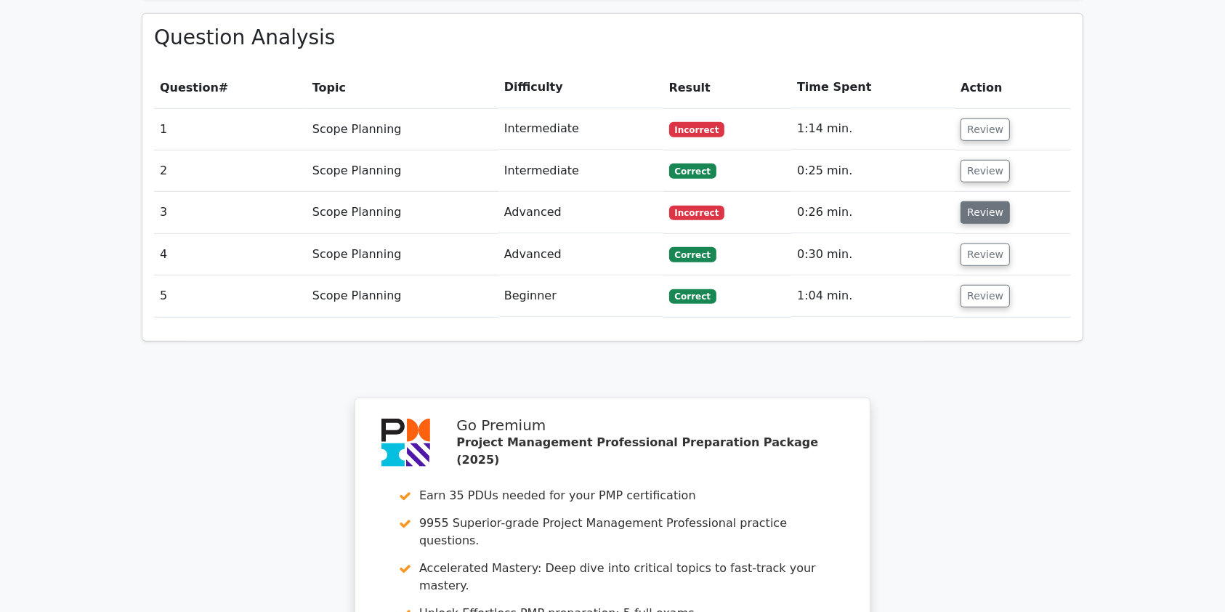
click at [985, 201] on button "Review" at bounding box center [984, 212] width 49 height 23
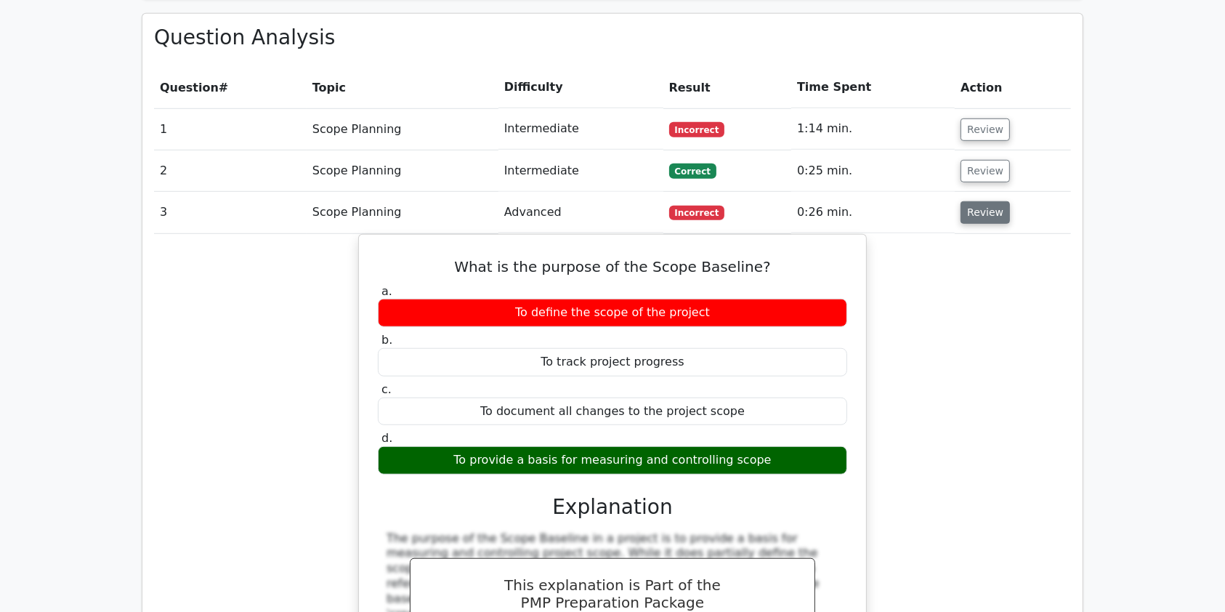
click at [972, 201] on button "Review" at bounding box center [984, 212] width 49 height 23
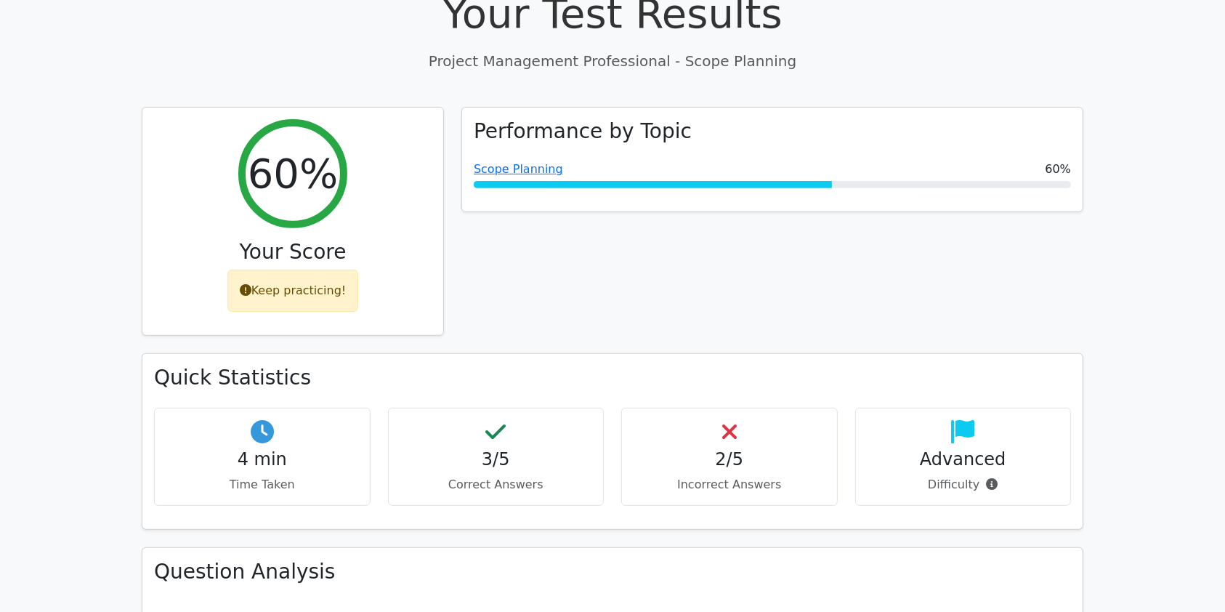
scroll to position [488, 0]
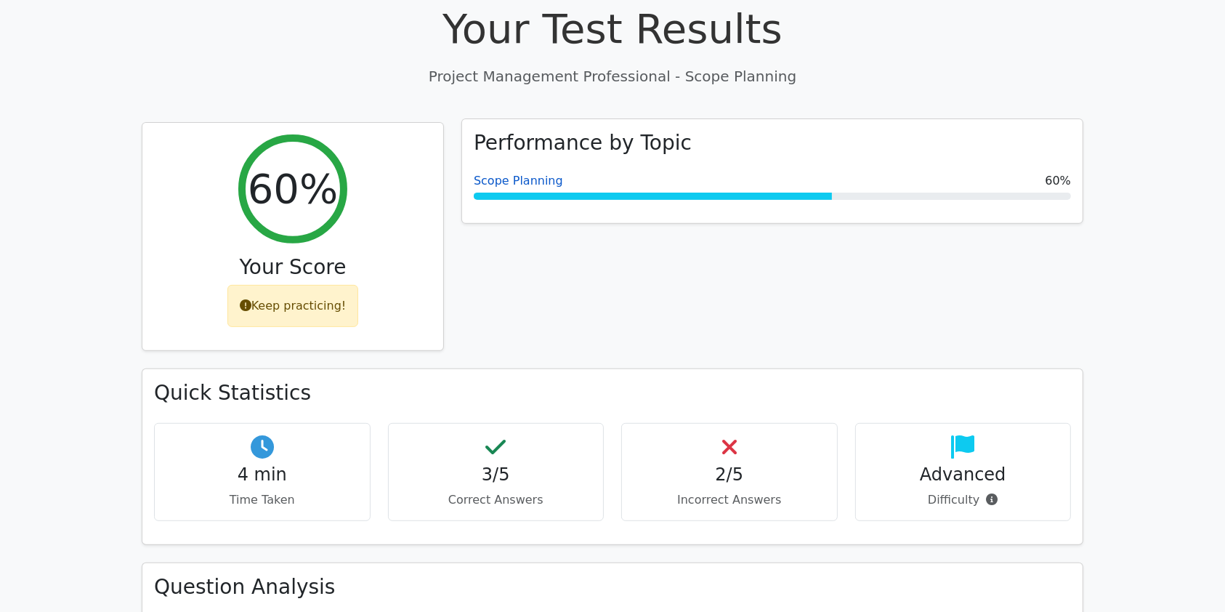
click at [499, 174] on link "Scope Planning" at bounding box center [518, 181] width 89 height 14
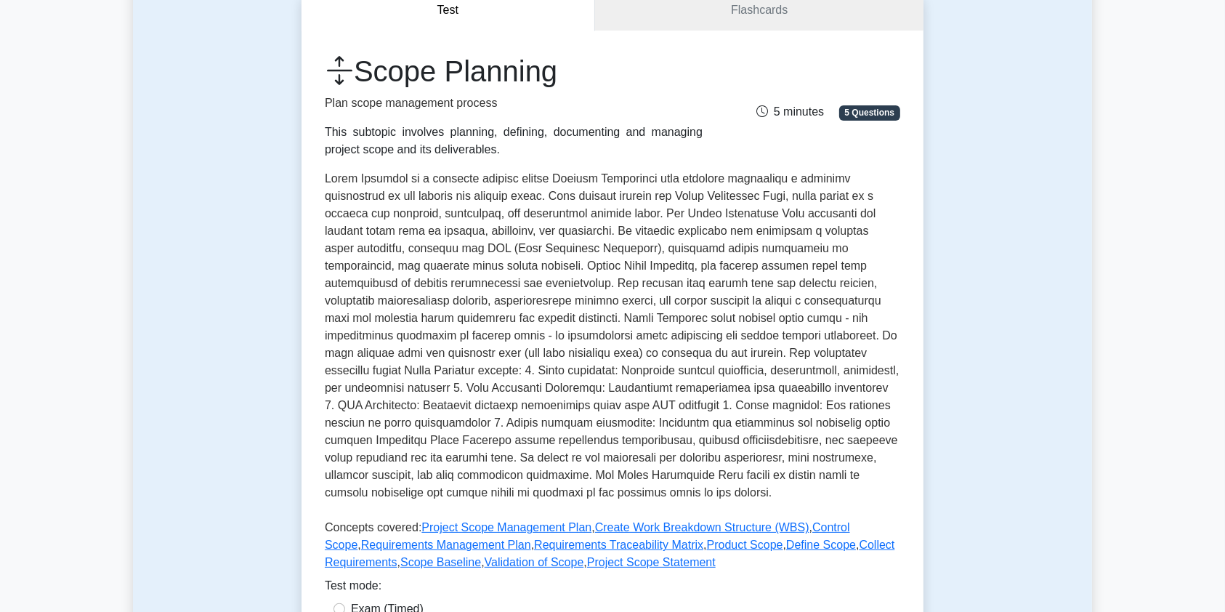
scroll to position [174, 0]
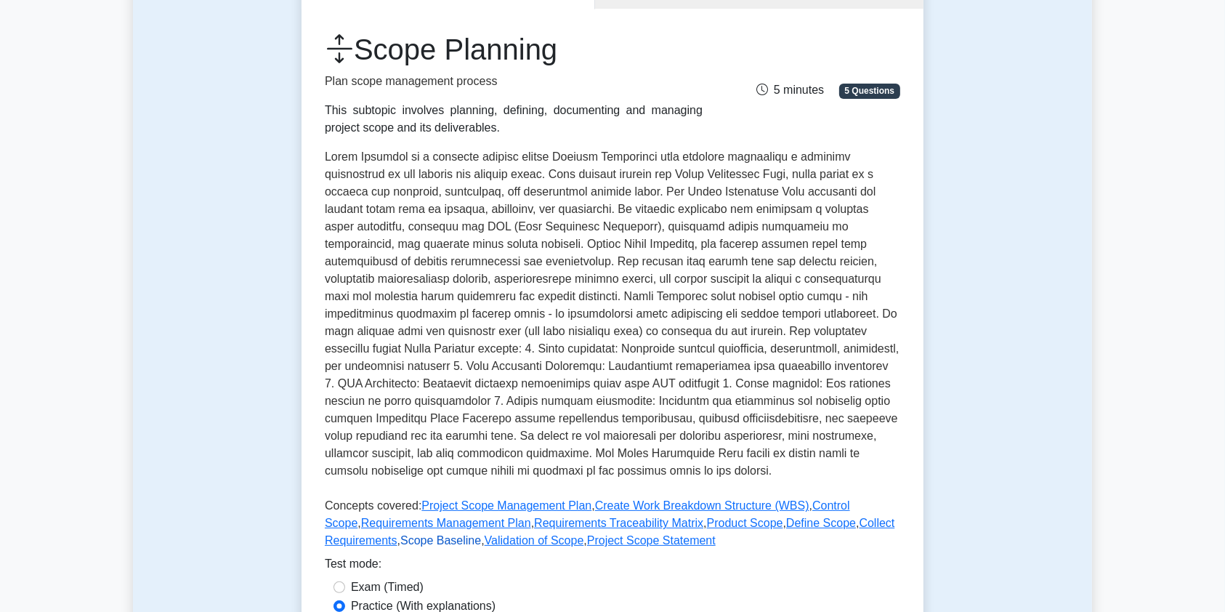
click at [447, 540] on link "Scope Baseline" at bounding box center [440, 540] width 81 height 12
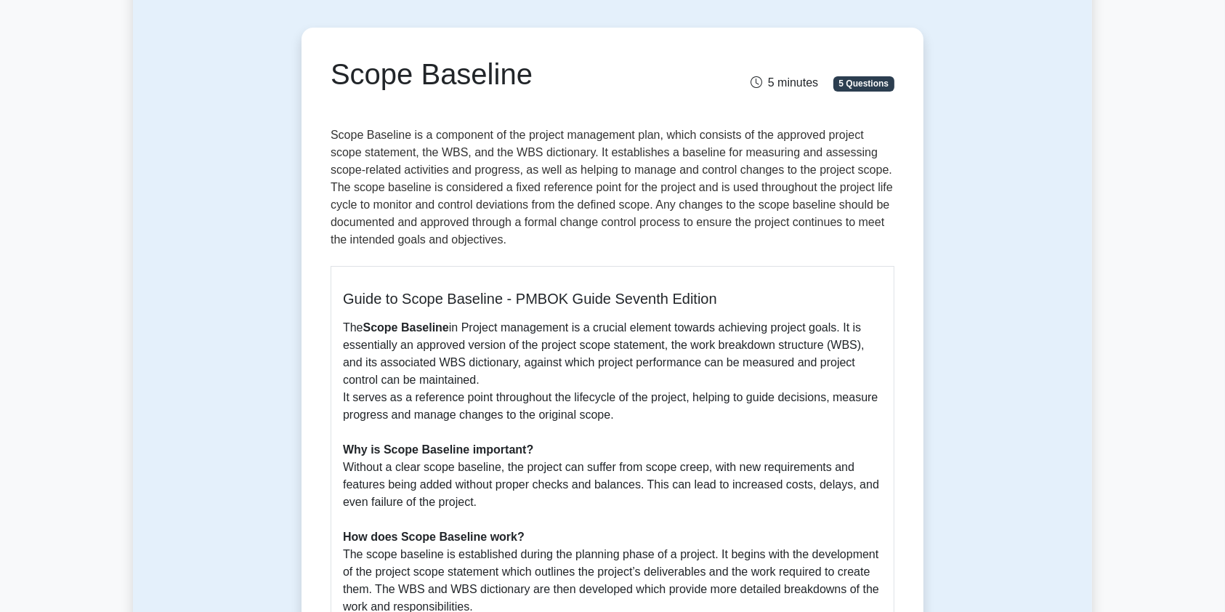
scroll to position [62, 0]
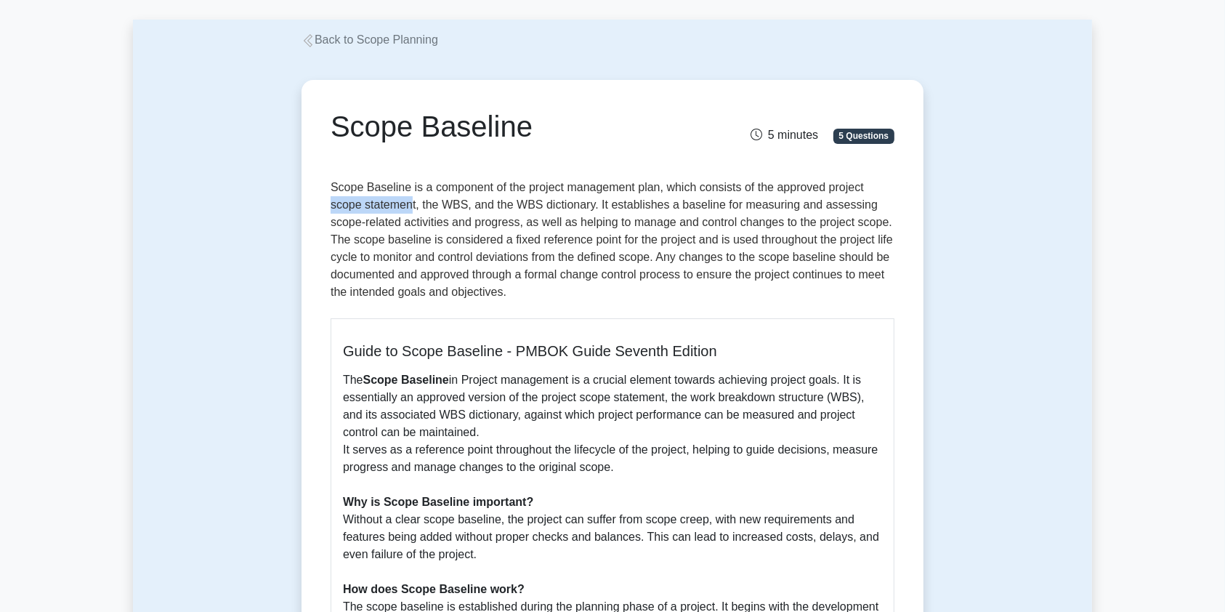
drag, startPoint x: 330, startPoint y: 206, endPoint x: 413, endPoint y: 207, distance: 82.8
click at [413, 207] on div "Scope Baseline 5 minutes 5 Questions Guide to Scope Baseline - PMBOK Guide Seve…" at bounding box center [612, 530] width 610 height 889
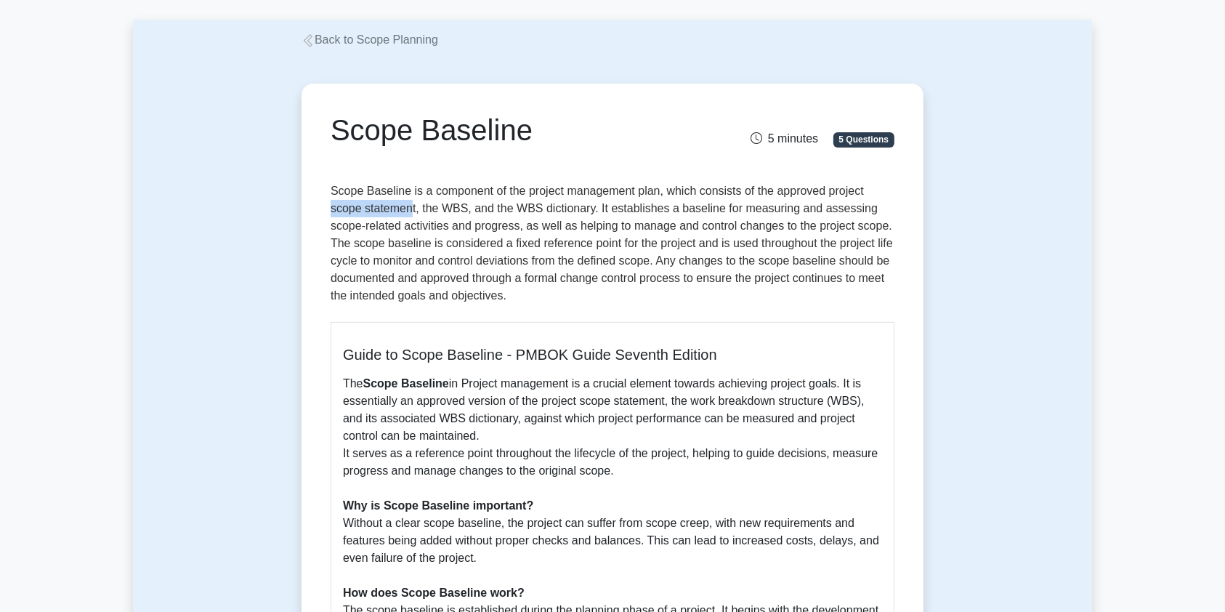
click at [343, 42] on link "Back to Scope Planning" at bounding box center [369, 39] width 137 height 12
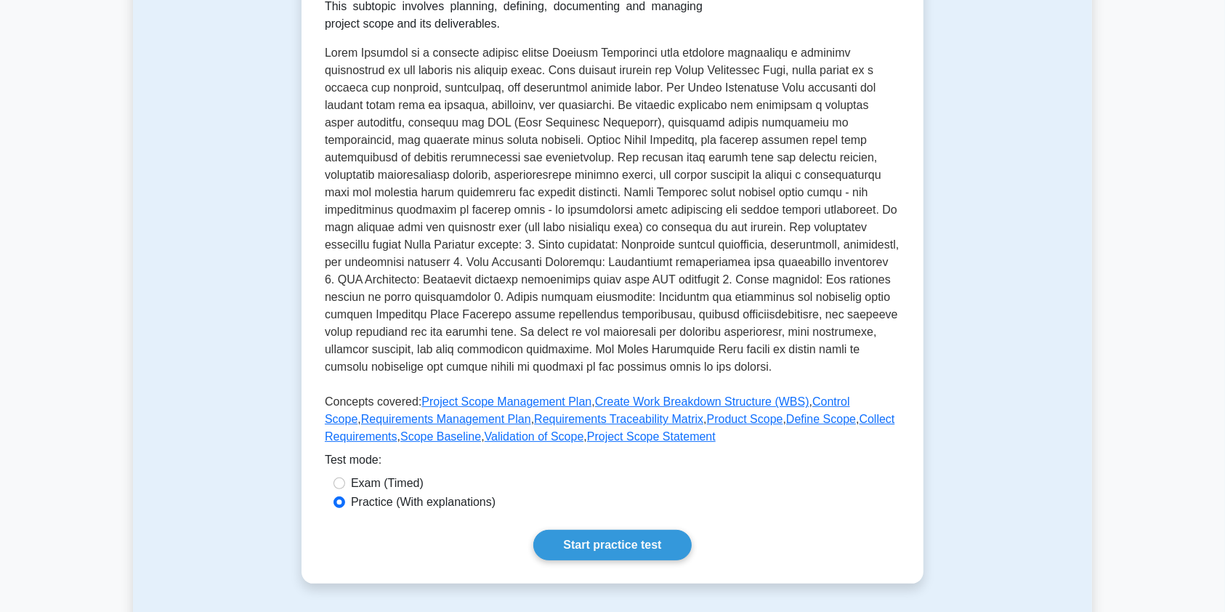
scroll to position [330, 0]
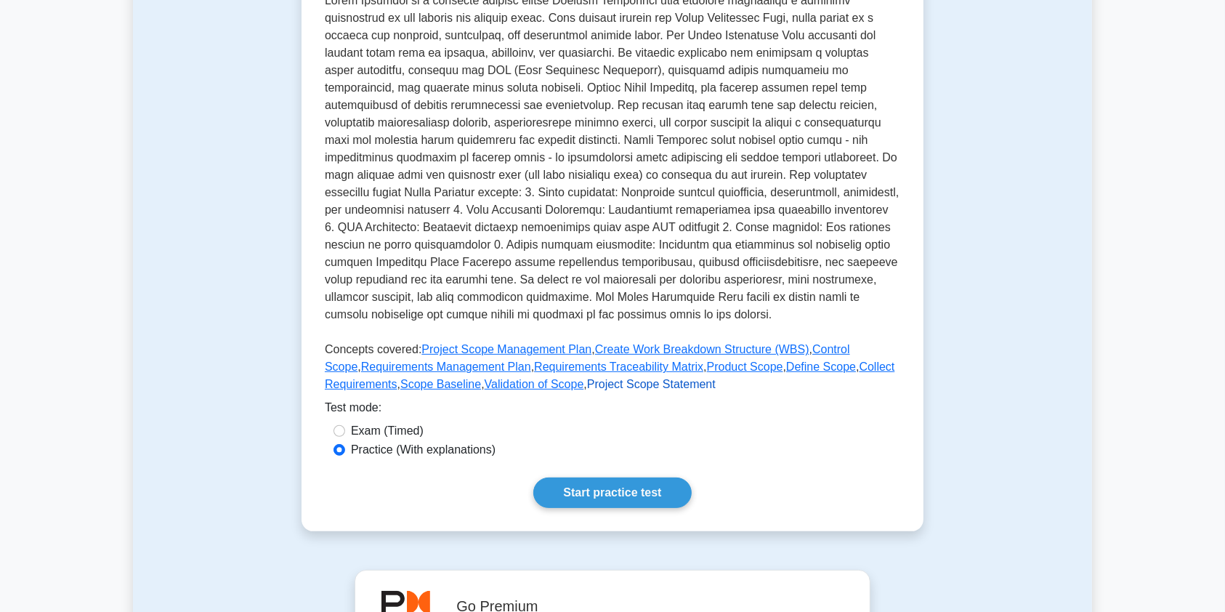
click at [606, 385] on link "Project Scope Statement" at bounding box center [651, 384] width 129 height 12
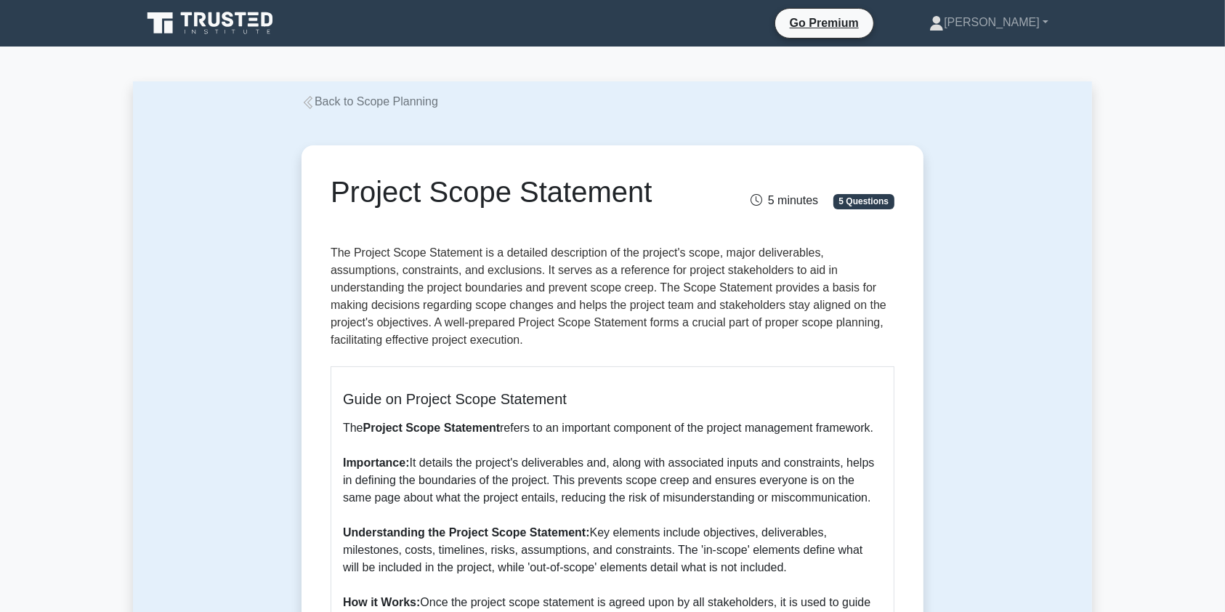
click at [380, 105] on link "Back to Scope Planning" at bounding box center [369, 101] width 137 height 12
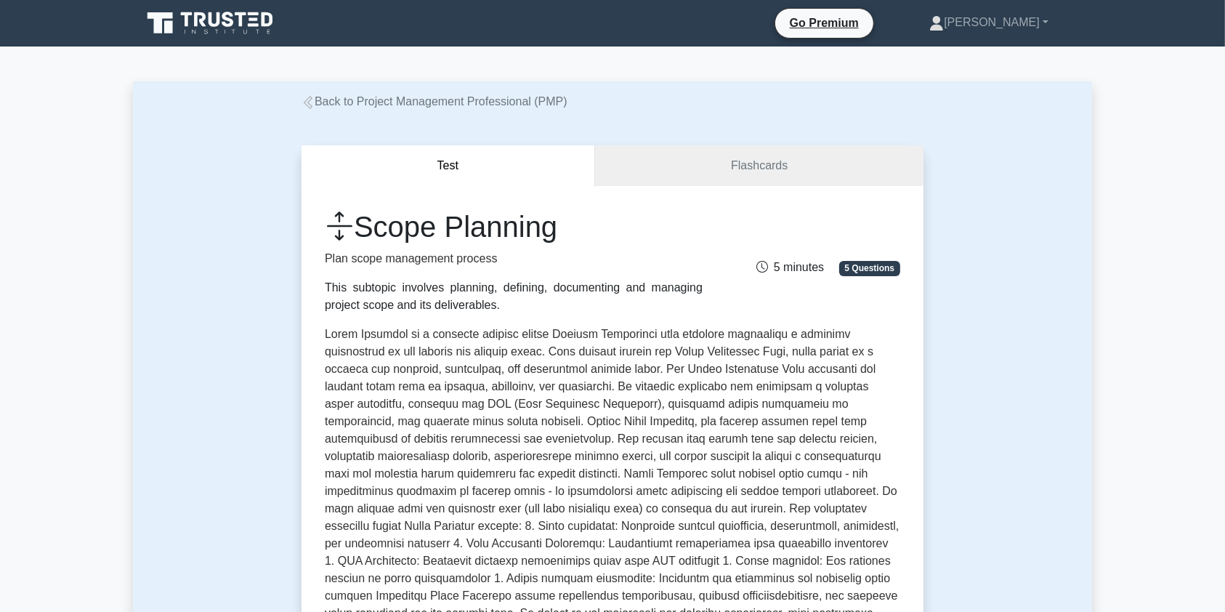
click at [379, 104] on link "Back to Project Management Professional (PMP)" at bounding box center [434, 101] width 266 height 12
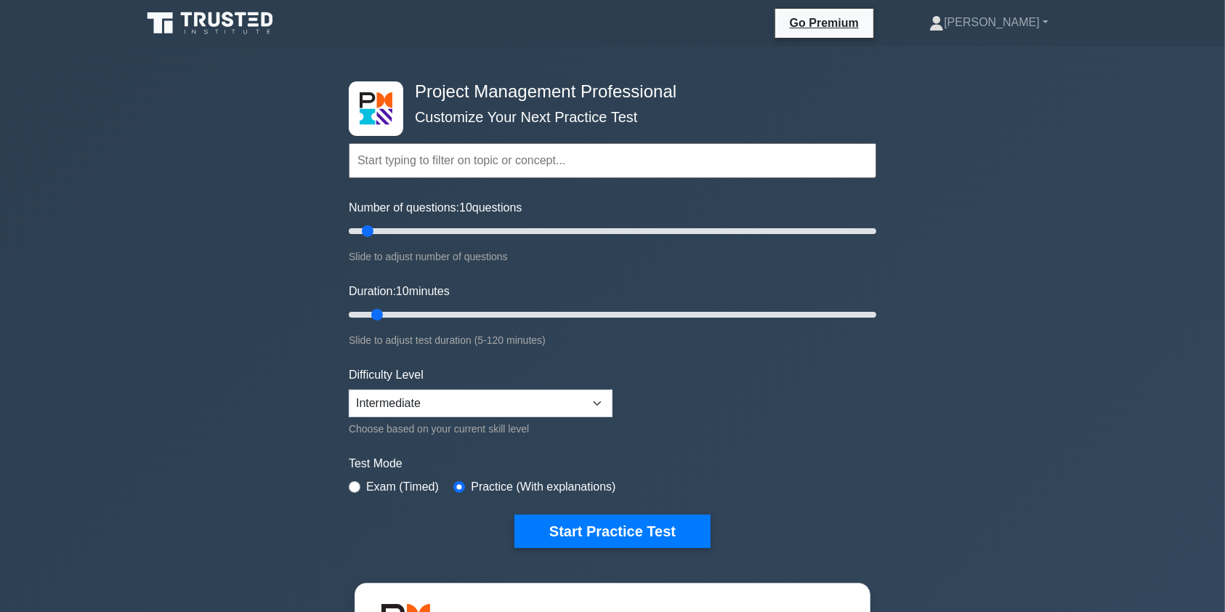
click at [402, 161] on input "text" at bounding box center [612, 160] width 527 height 35
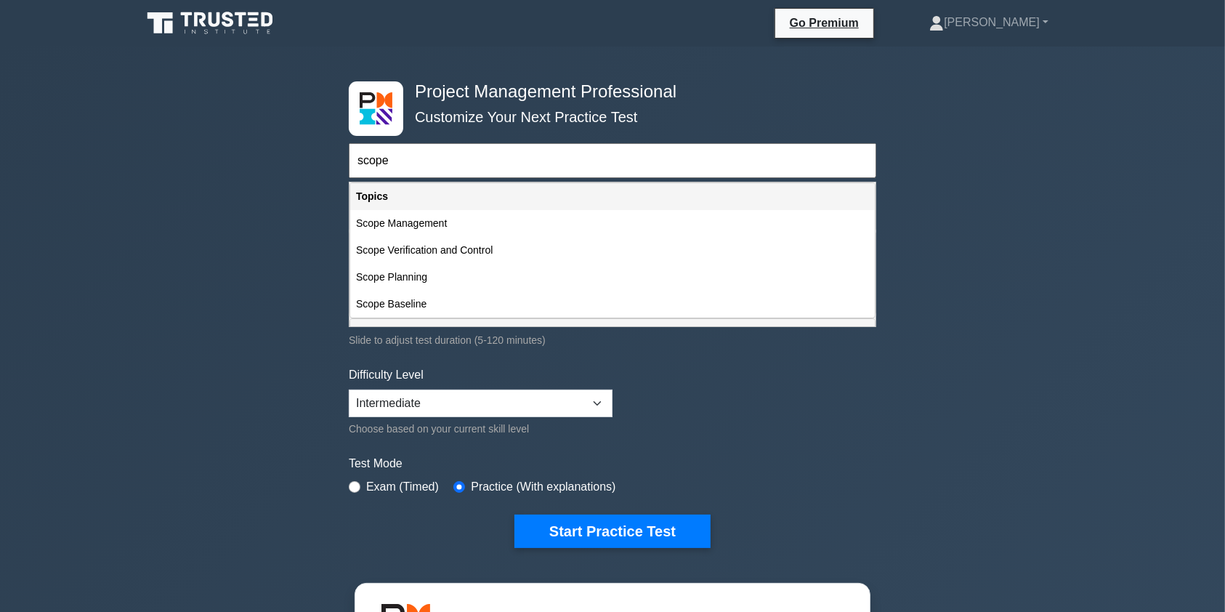
click at [640, 162] on input "scope" at bounding box center [612, 160] width 527 height 35
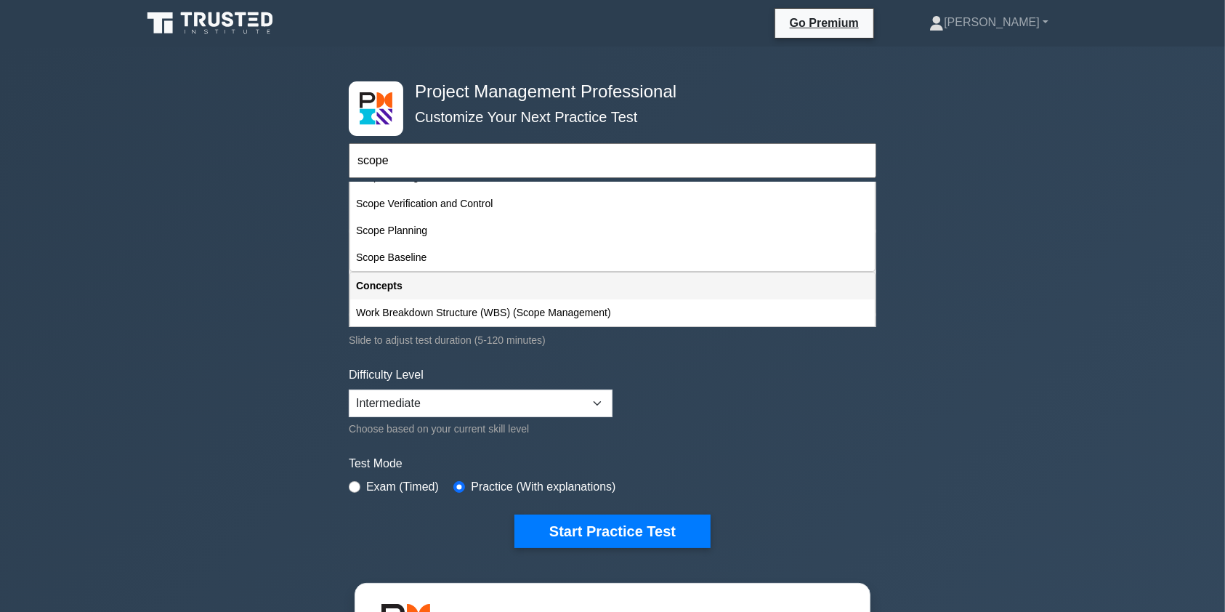
scroll to position [106, 0]
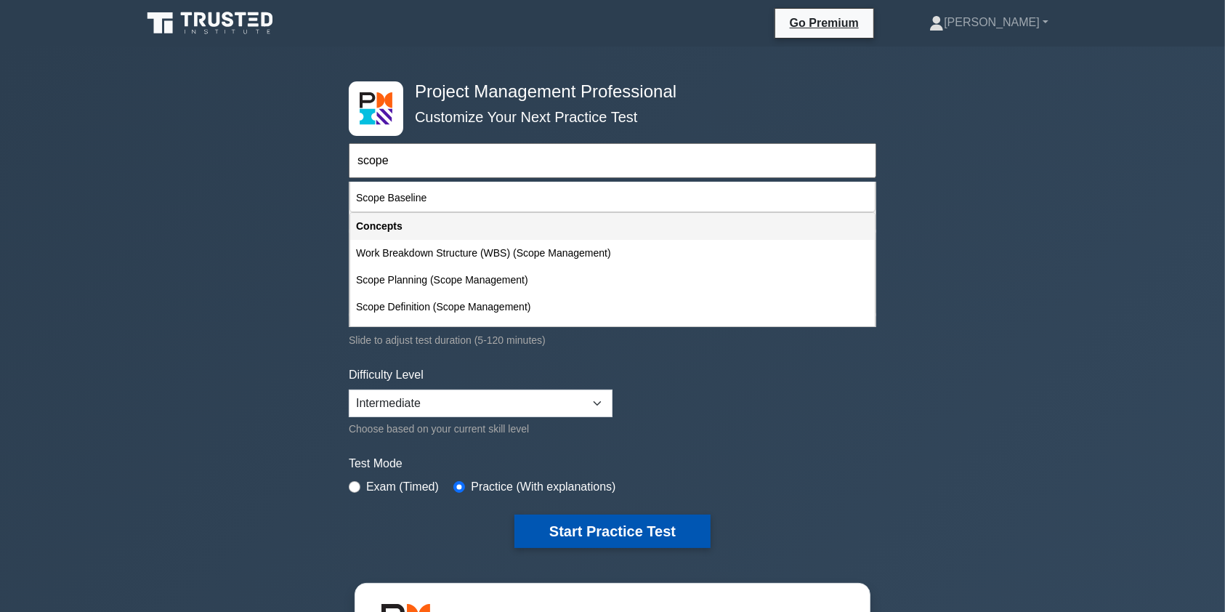
type input "scope"
click at [646, 527] on button "Start Practice Test" at bounding box center [612, 530] width 196 height 33
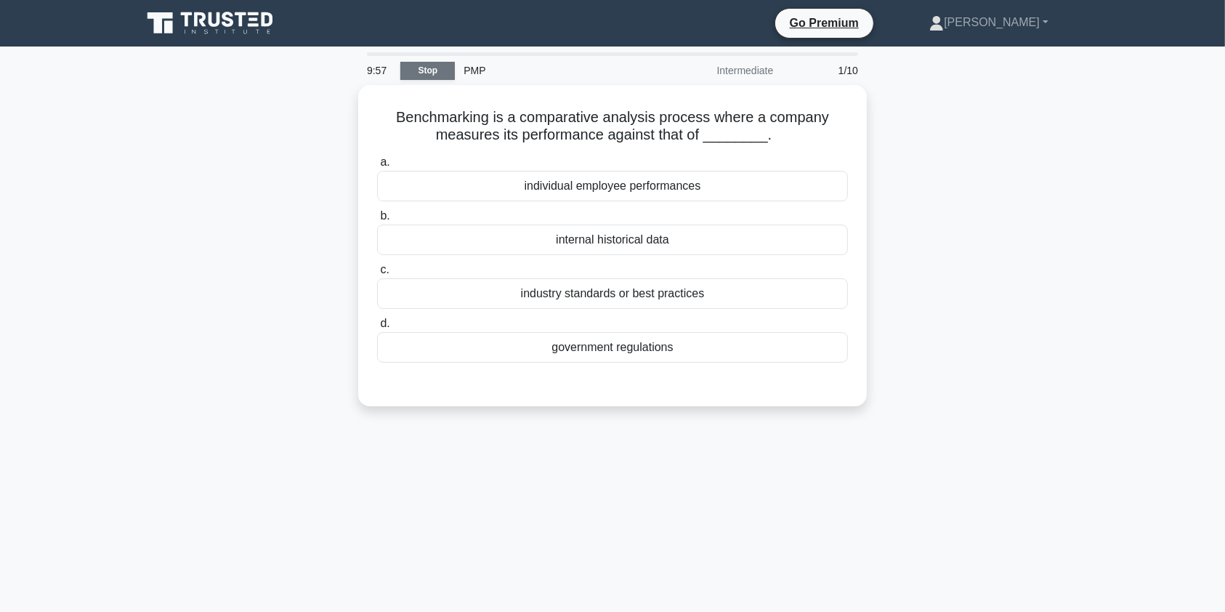
click at [418, 66] on link "Stop" at bounding box center [427, 71] width 54 height 18
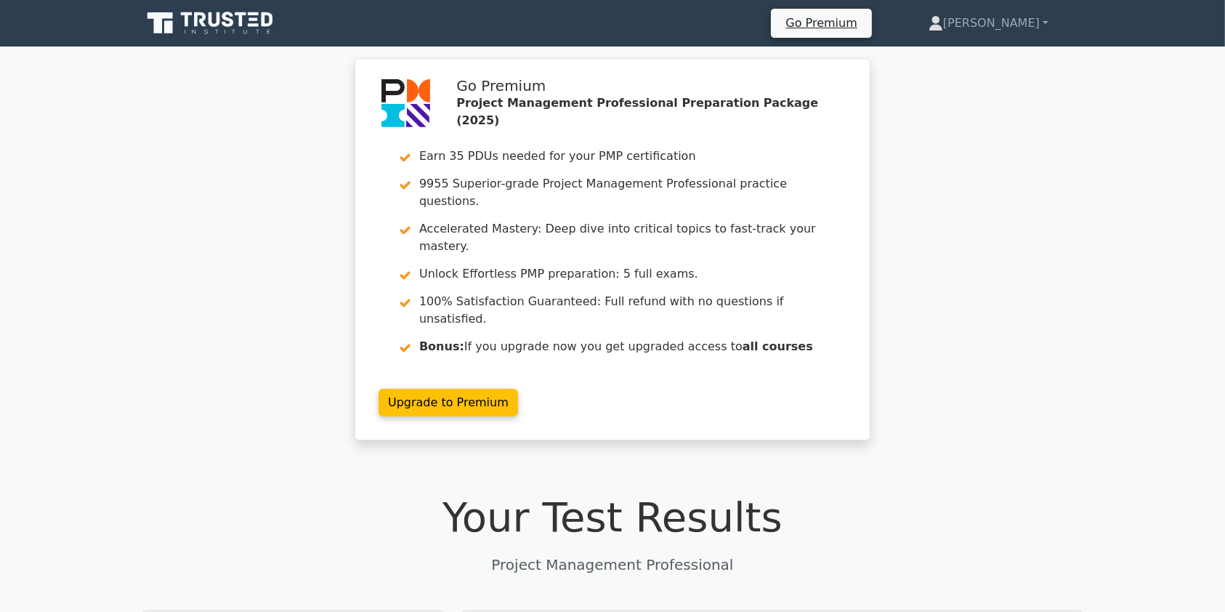
click at [232, 23] on icon at bounding box center [228, 19] width 12 height 15
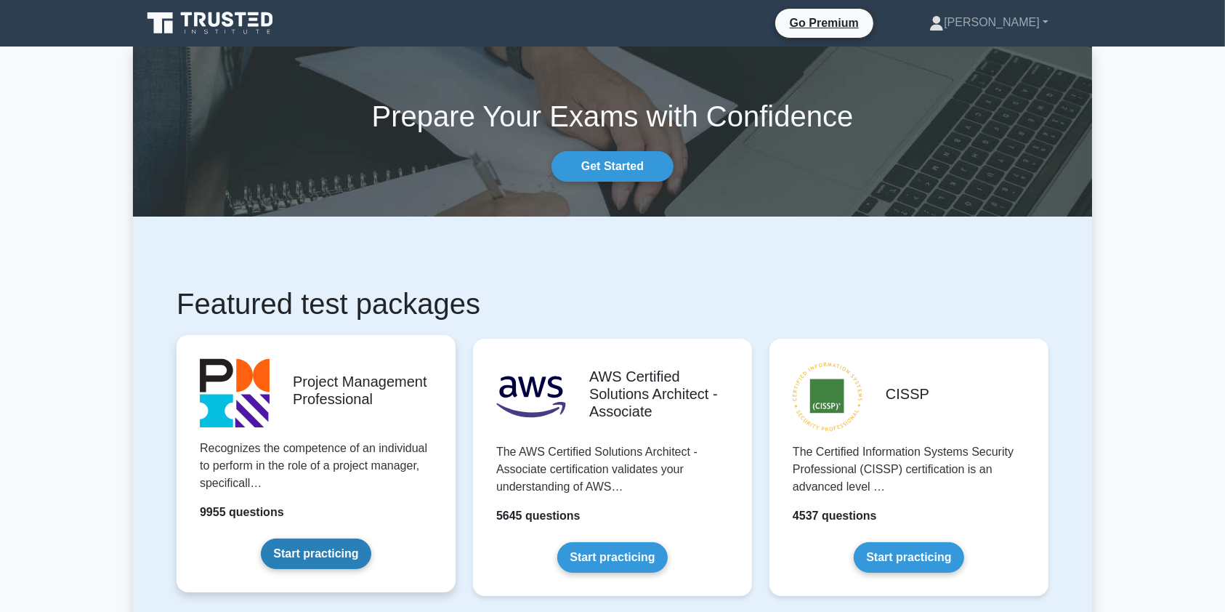
click at [293, 549] on link "Start practicing" at bounding box center [316, 553] width 110 height 31
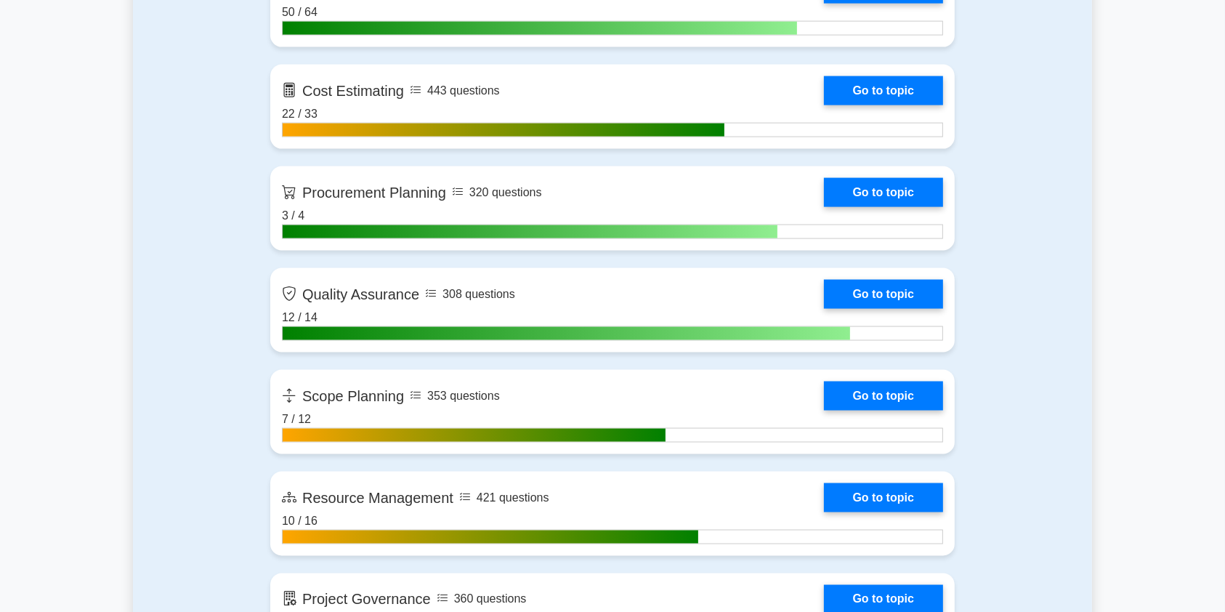
scroll to position [2378, 0]
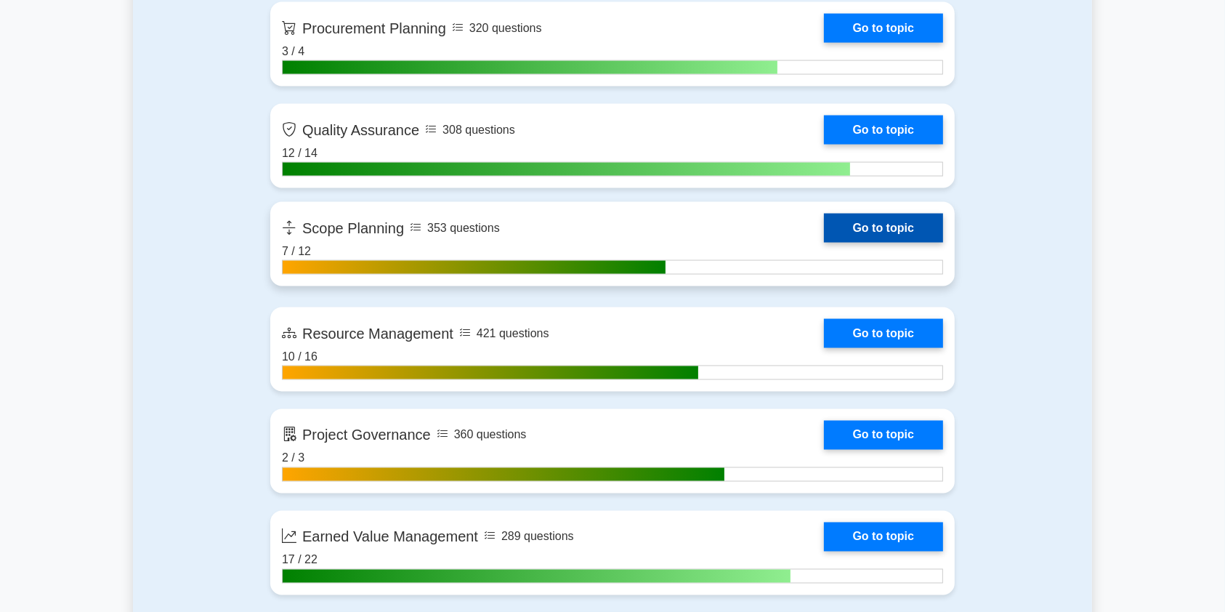
click at [824, 220] on link "Go to topic" at bounding box center [883, 228] width 119 height 29
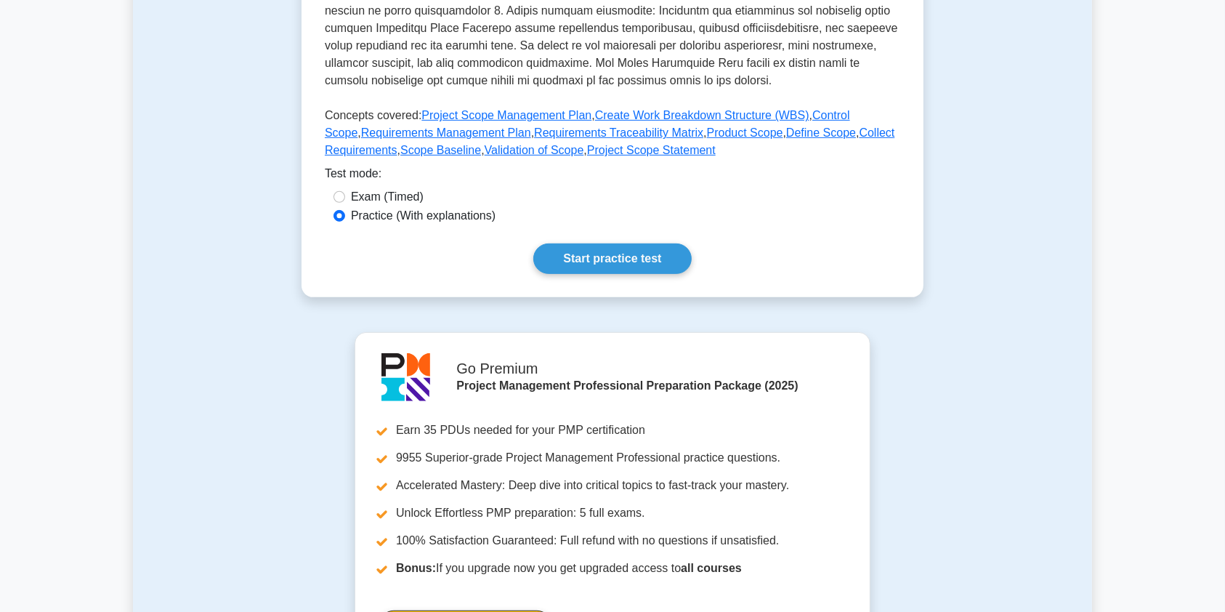
scroll to position [605, 0]
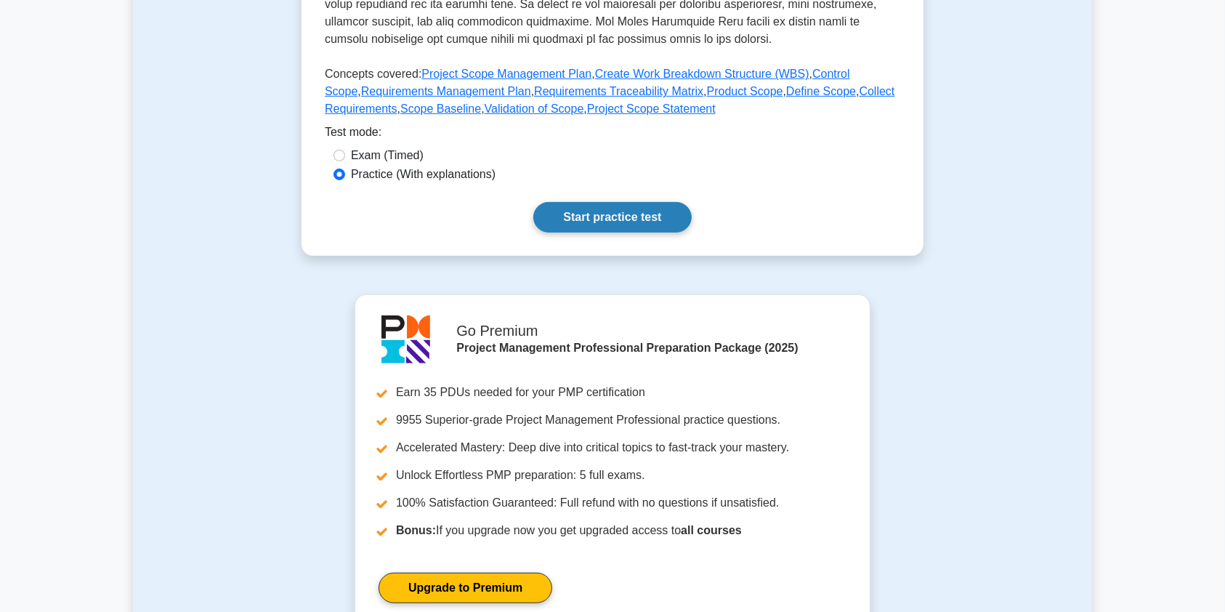
click at [617, 219] on link "Start practice test" at bounding box center [612, 217] width 158 height 31
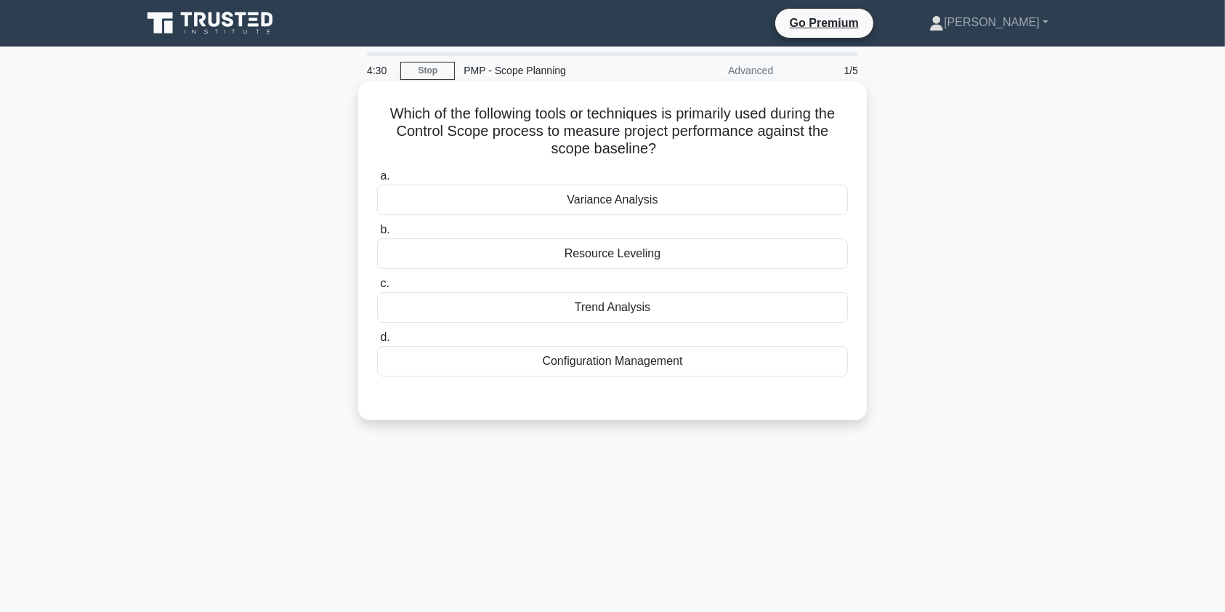
click at [638, 203] on div "Variance Analysis" at bounding box center [612, 199] width 471 height 31
click at [377, 181] on input "a. Variance Analysis" at bounding box center [377, 175] width 0 height 9
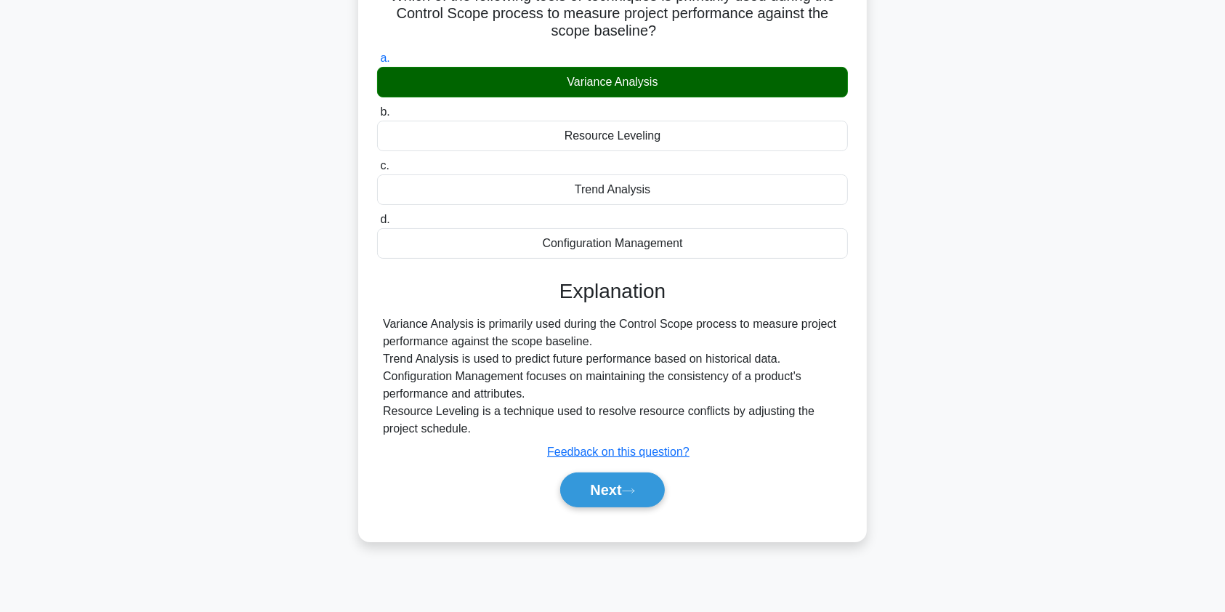
scroll to position [118, 0]
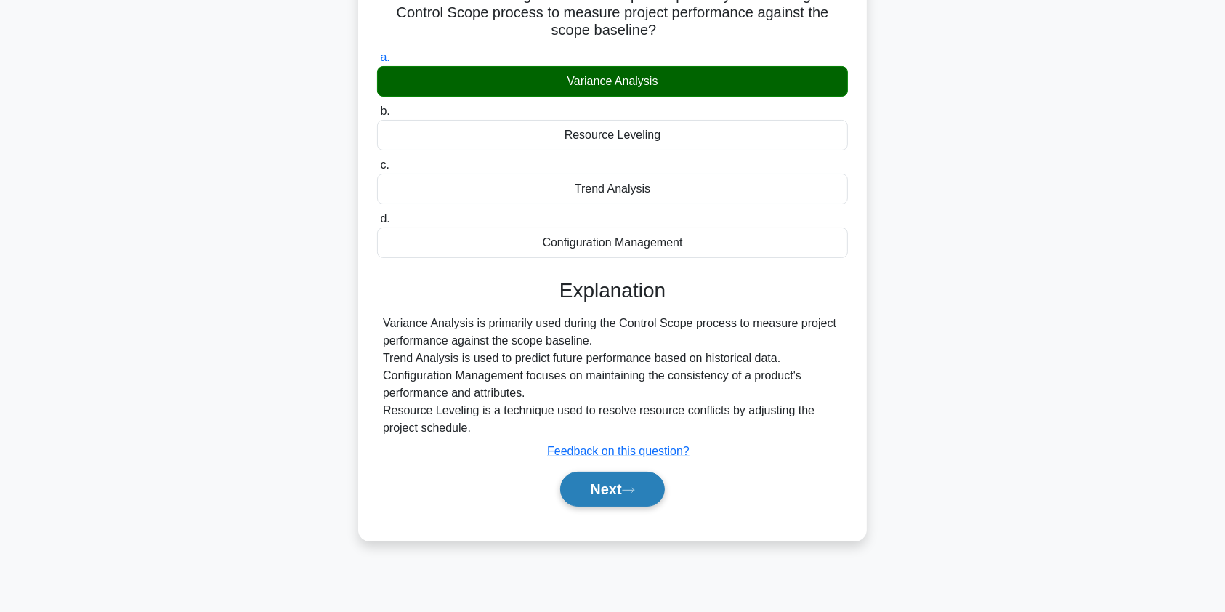
click at [599, 498] on button "Next" at bounding box center [612, 488] width 104 height 35
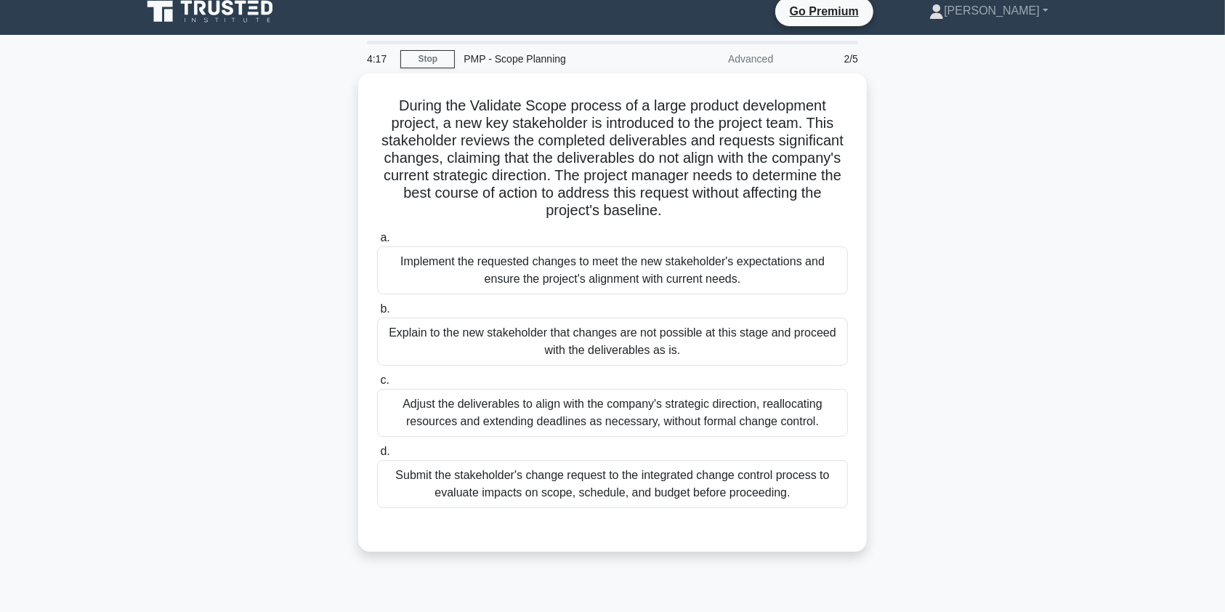
scroll to position [0, 0]
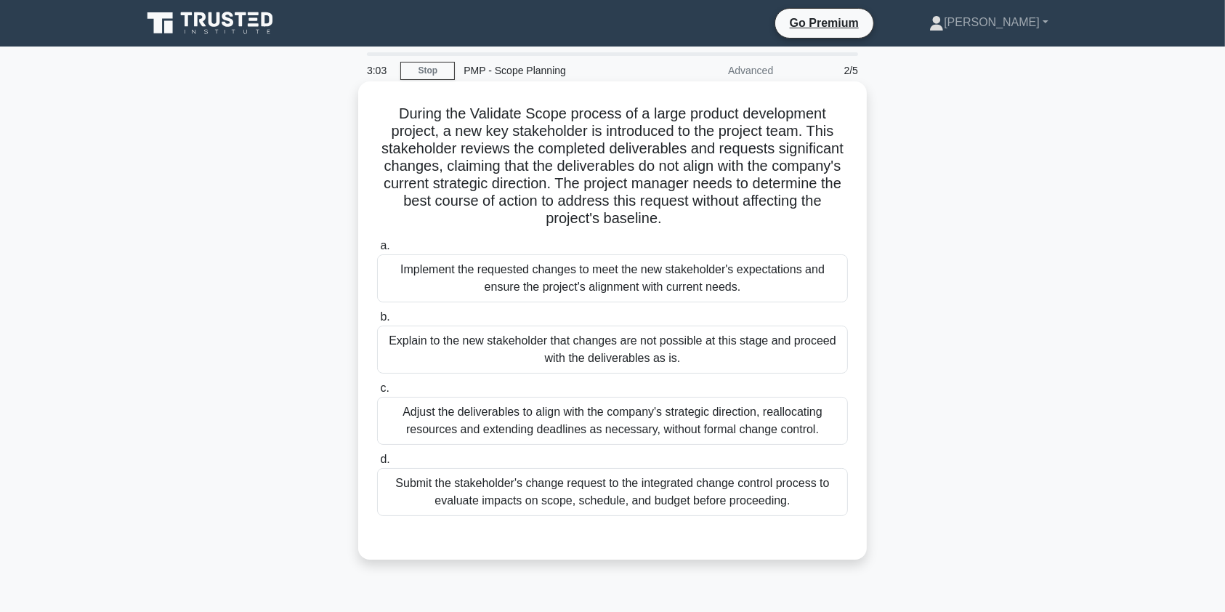
click at [722, 499] on div "Submit the stakeholder's change request to the integrated change control proces…" at bounding box center [612, 492] width 471 height 48
click at [377, 464] on input "d. Submit the stakeholder's change request to the integrated change control pro…" at bounding box center [377, 459] width 0 height 9
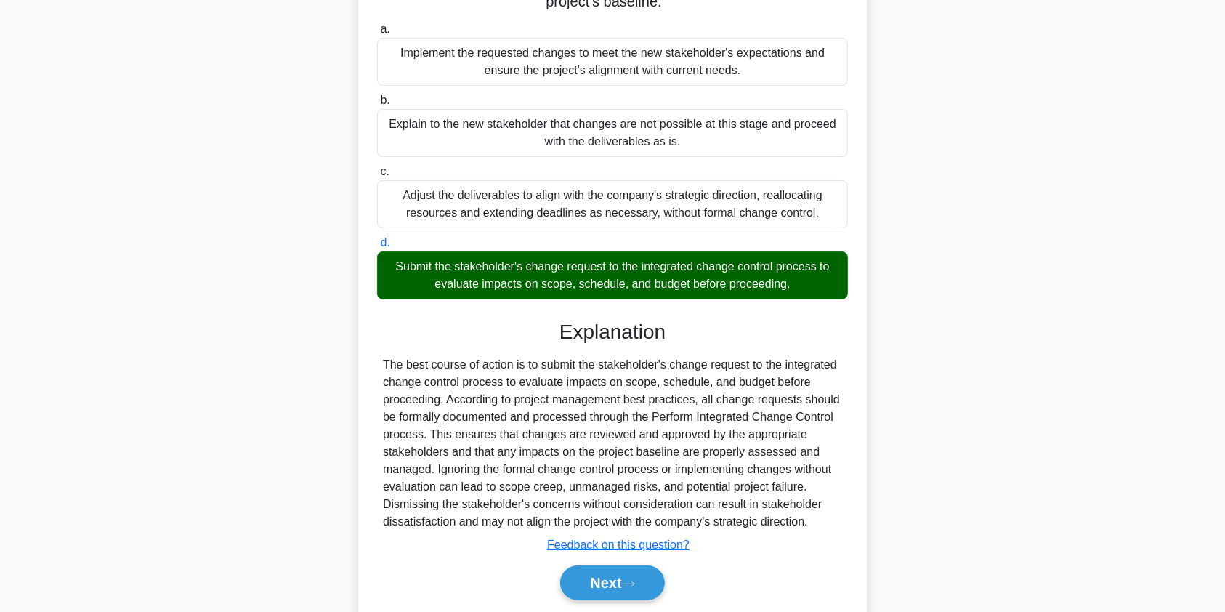
scroll to position [267, 0]
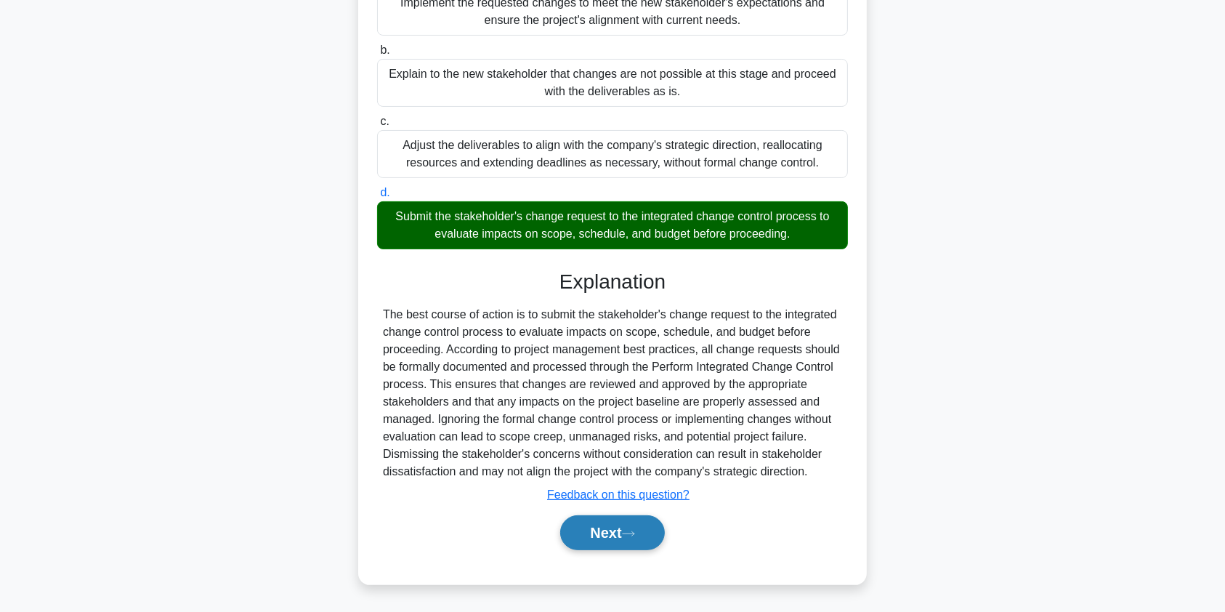
click at [585, 532] on button "Next" at bounding box center [612, 532] width 104 height 35
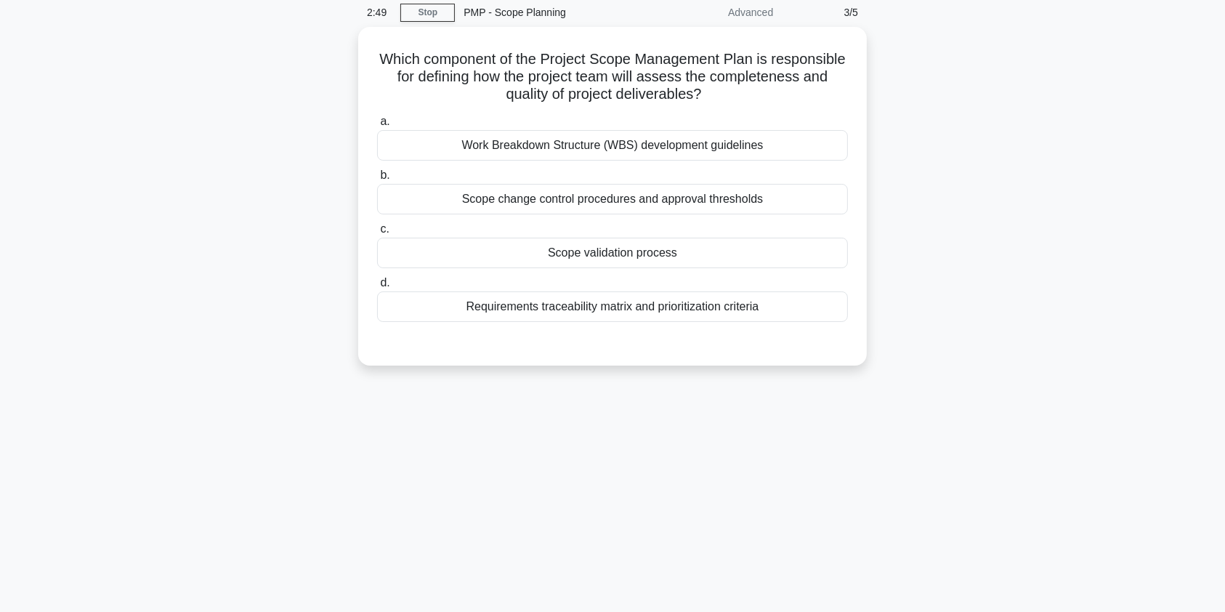
scroll to position [36, 0]
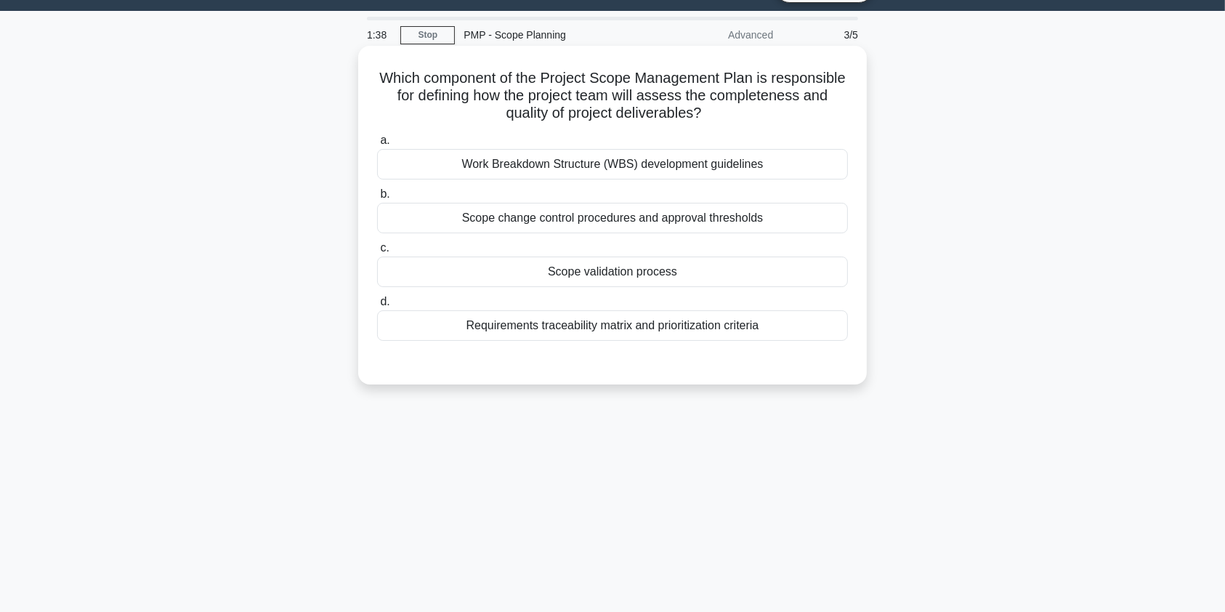
click at [513, 222] on div "Scope change control procedures and approval thresholds" at bounding box center [612, 218] width 471 height 31
click at [377, 199] on input "b. Scope change control procedures and approval thresholds" at bounding box center [377, 194] width 0 height 9
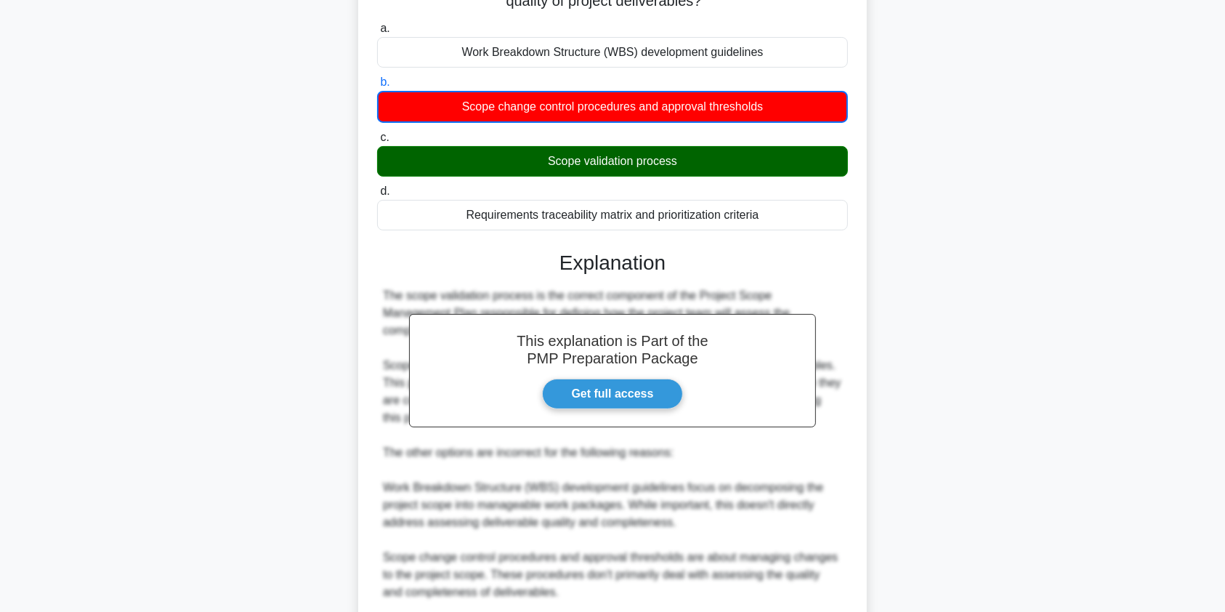
scroll to position [354, 0]
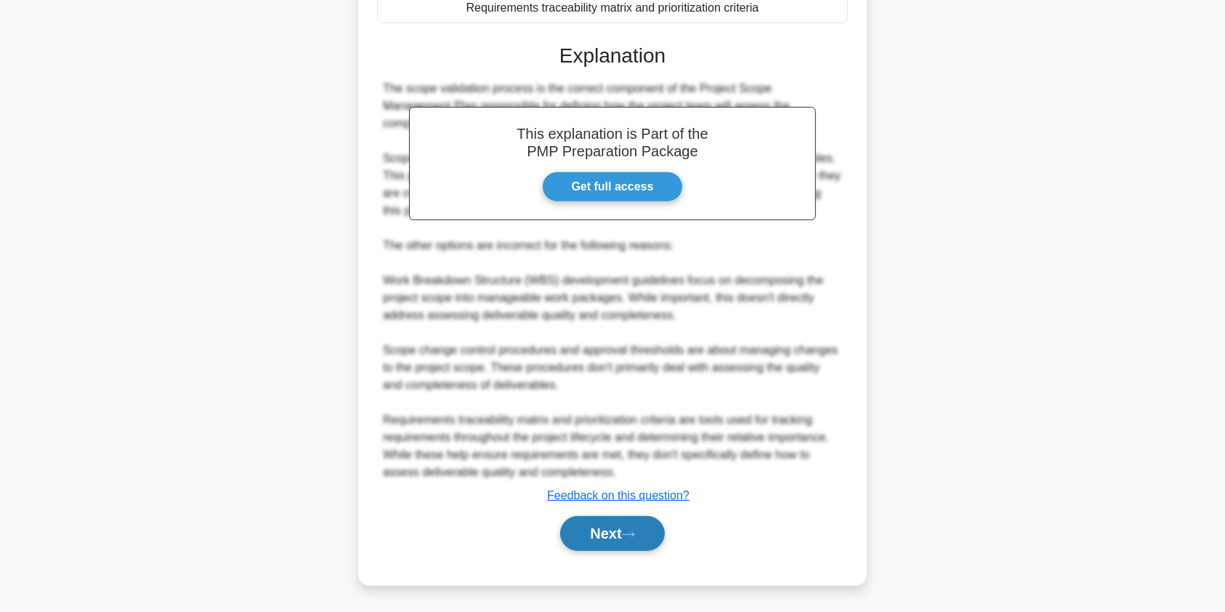
click at [622, 538] on button "Next" at bounding box center [612, 533] width 104 height 35
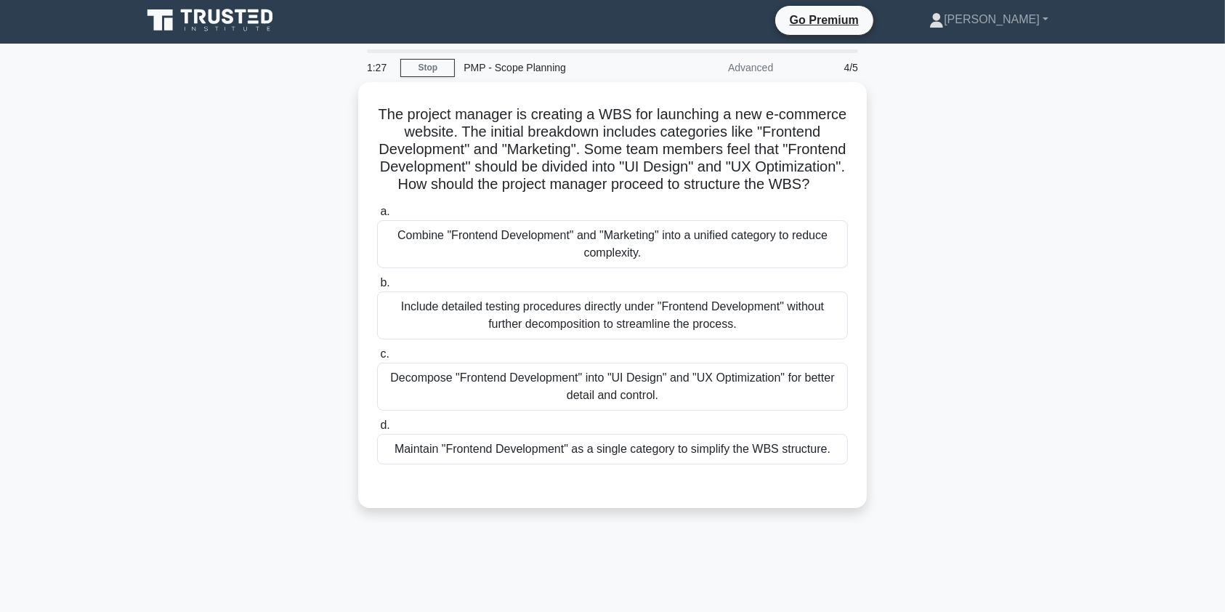
scroll to position [0, 0]
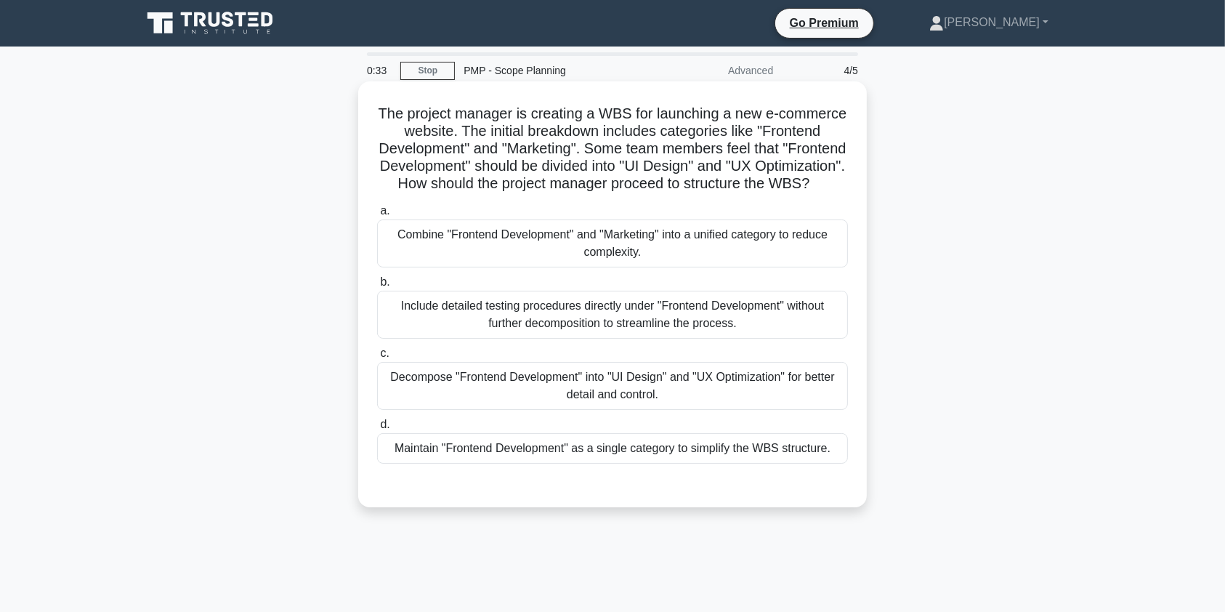
click at [515, 408] on div "Decompose "Frontend Development" into "UI Design" and "UX Optimization" for bet…" at bounding box center [612, 386] width 471 height 48
click at [377, 358] on input "c. Decompose "Frontend Development" into "UI Design" and "UX Optimization" for …" at bounding box center [377, 353] width 0 height 9
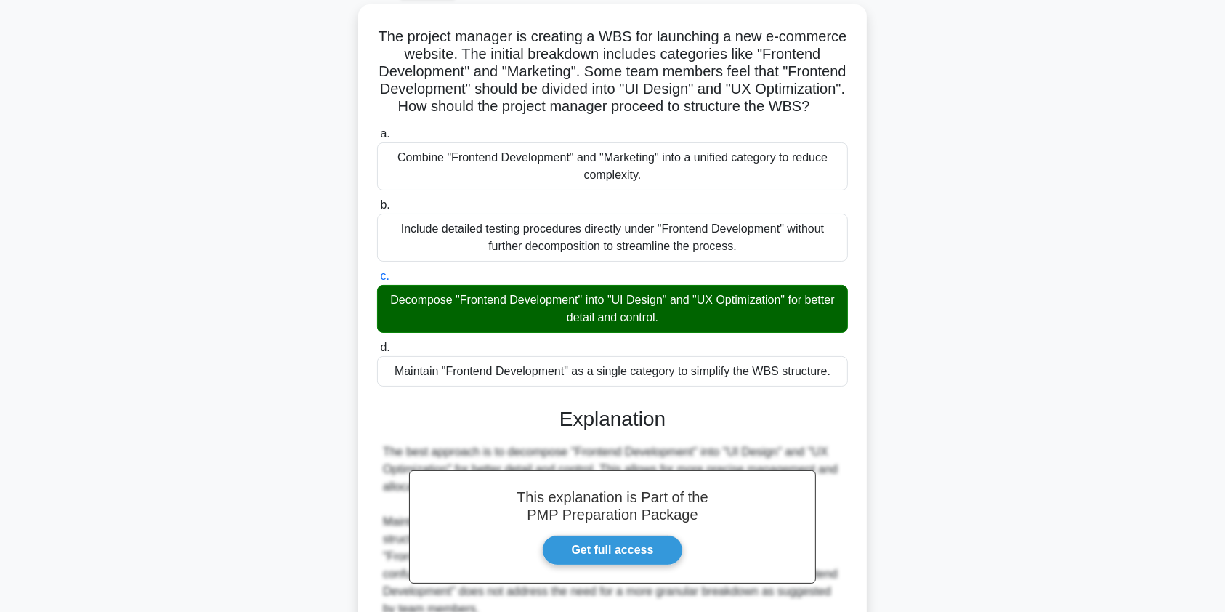
scroll to position [232, 0]
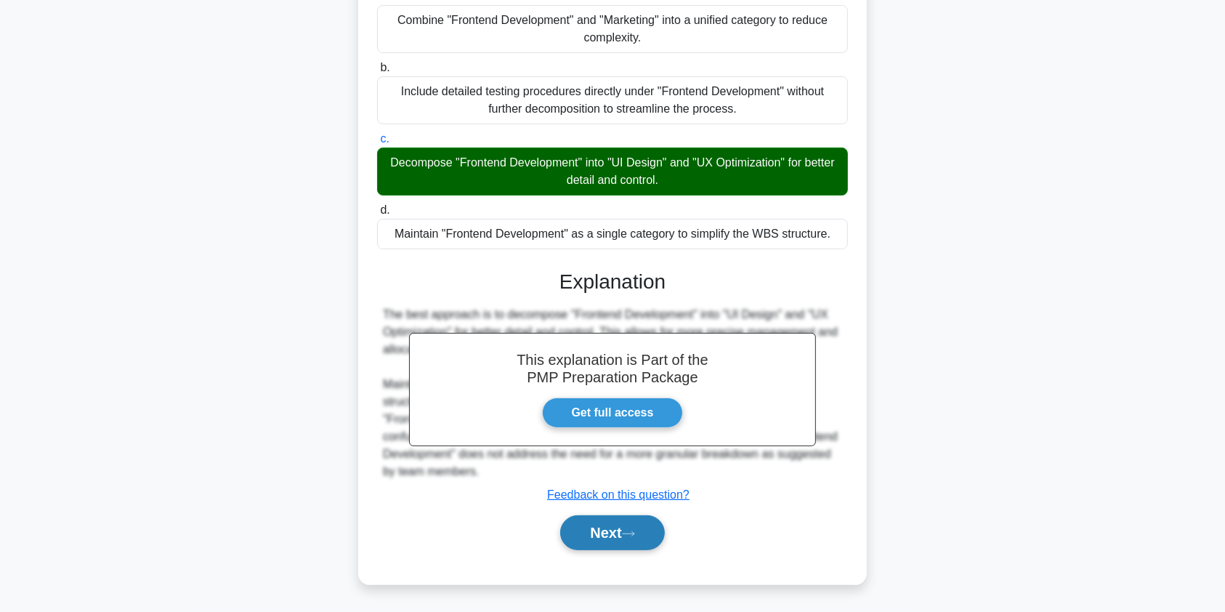
click at [623, 525] on button "Next" at bounding box center [612, 532] width 104 height 35
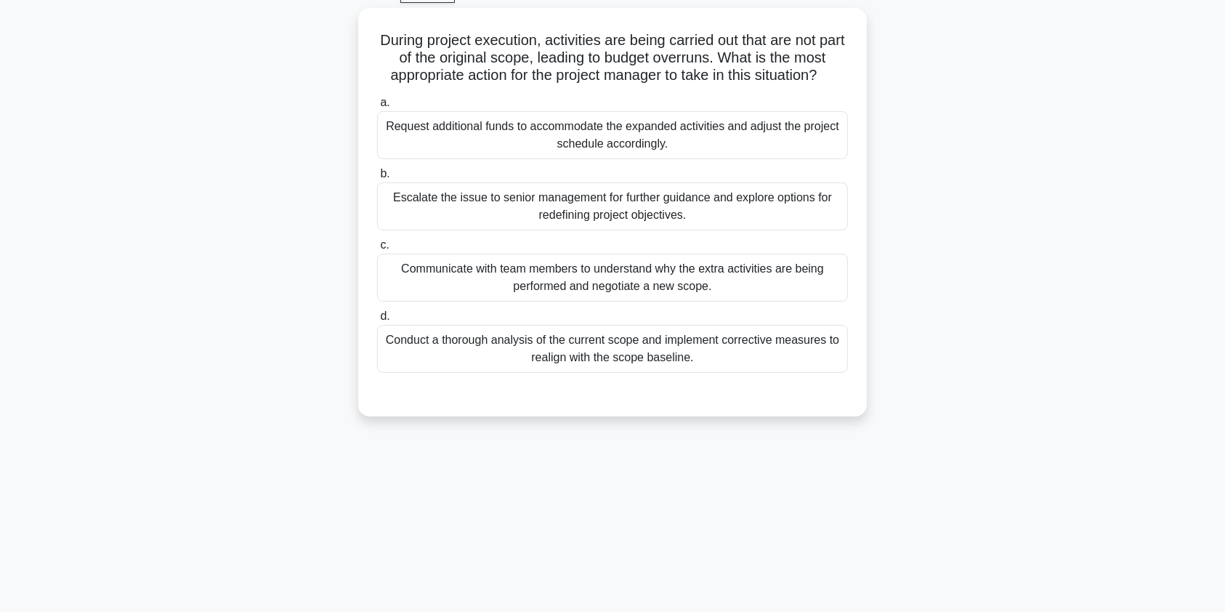
scroll to position [0, 0]
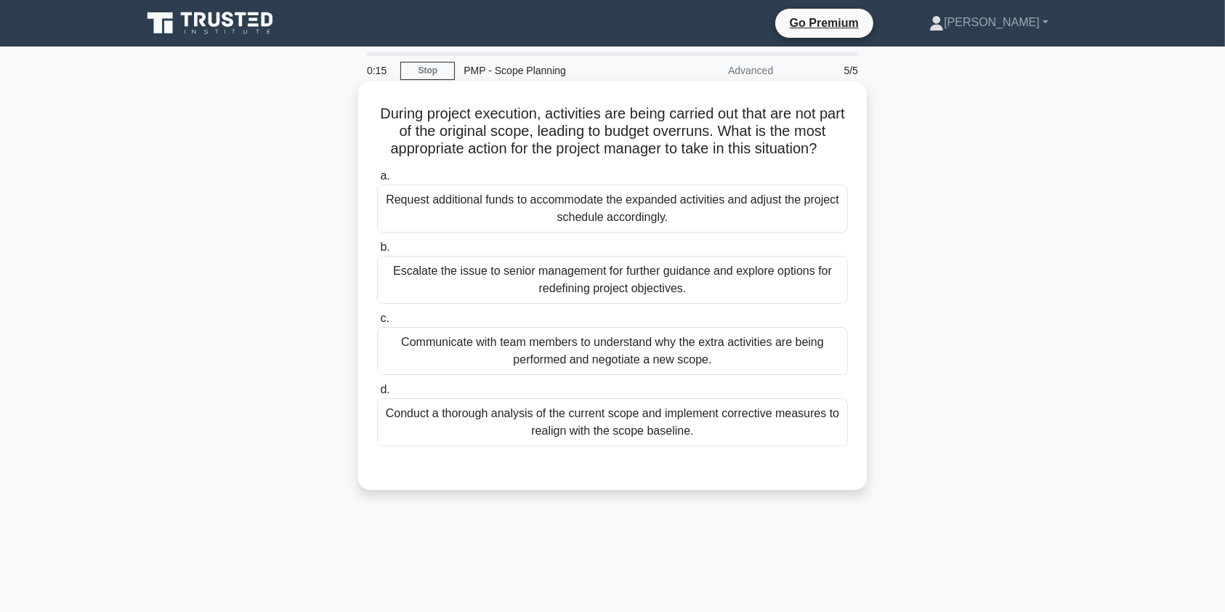
click at [723, 427] on div "Conduct a thorough analysis of the current scope and implement corrective measu…" at bounding box center [612, 422] width 471 height 48
click at [377, 394] on input "d. Conduct a thorough analysis of the current scope and implement corrective me…" at bounding box center [377, 389] width 0 height 9
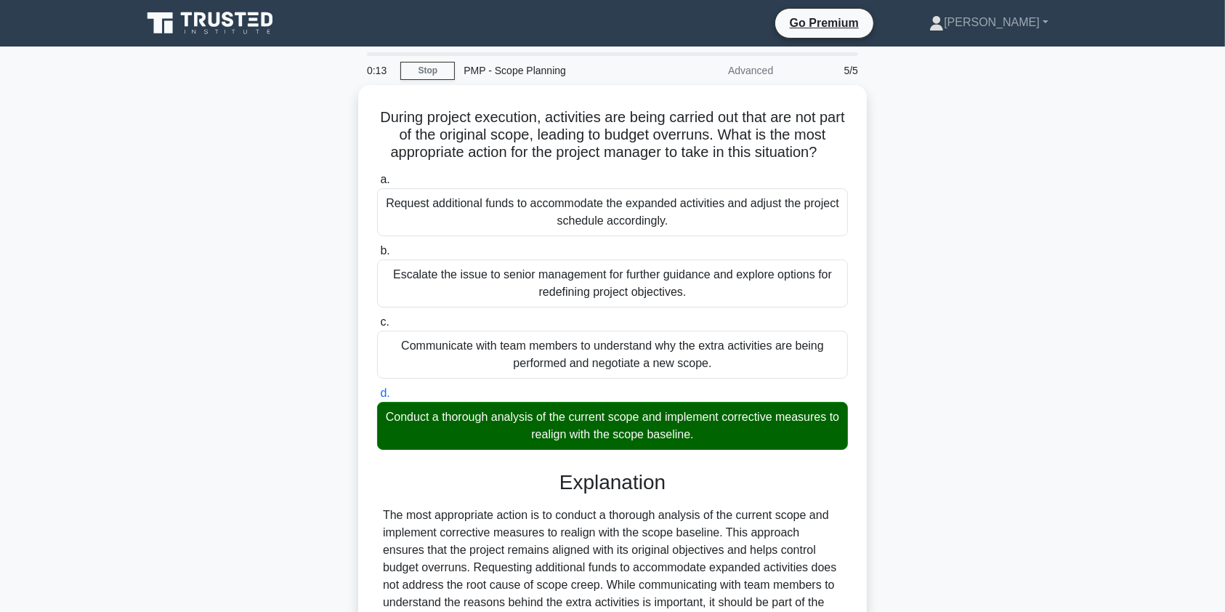
scroll to position [179, 0]
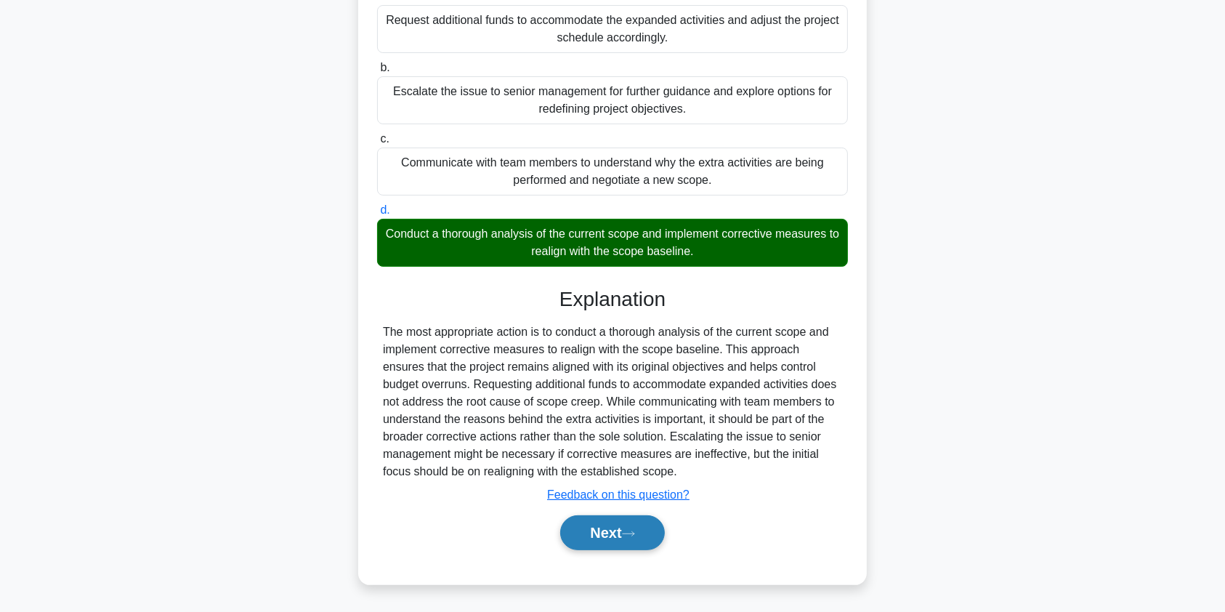
click at [595, 526] on button "Next" at bounding box center [612, 532] width 104 height 35
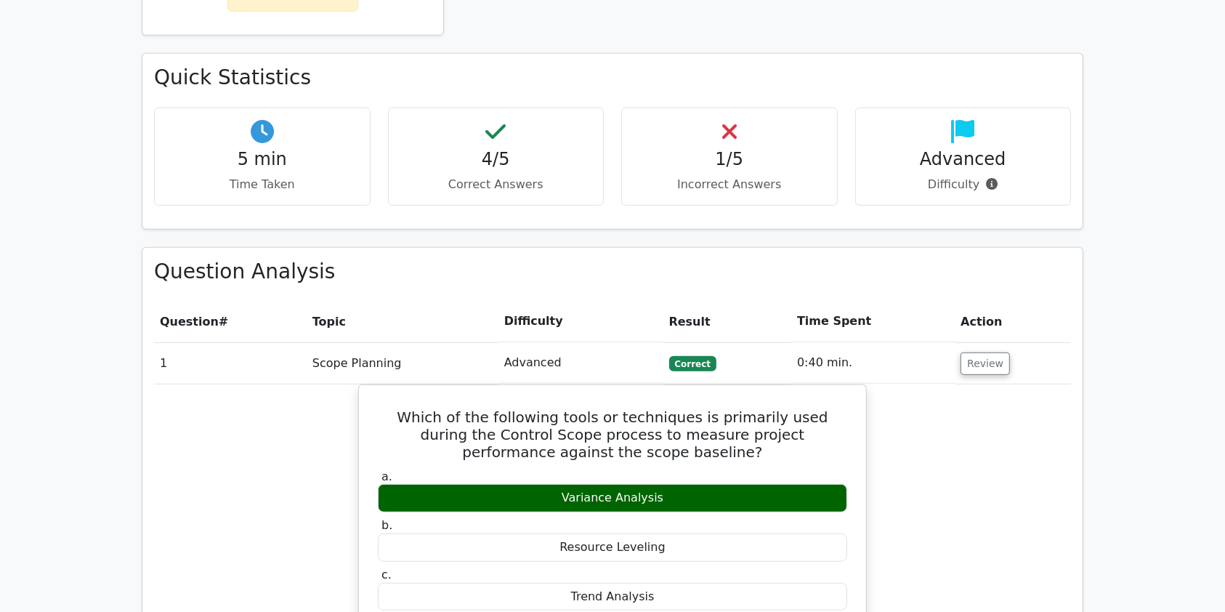
scroll to position [841, 0]
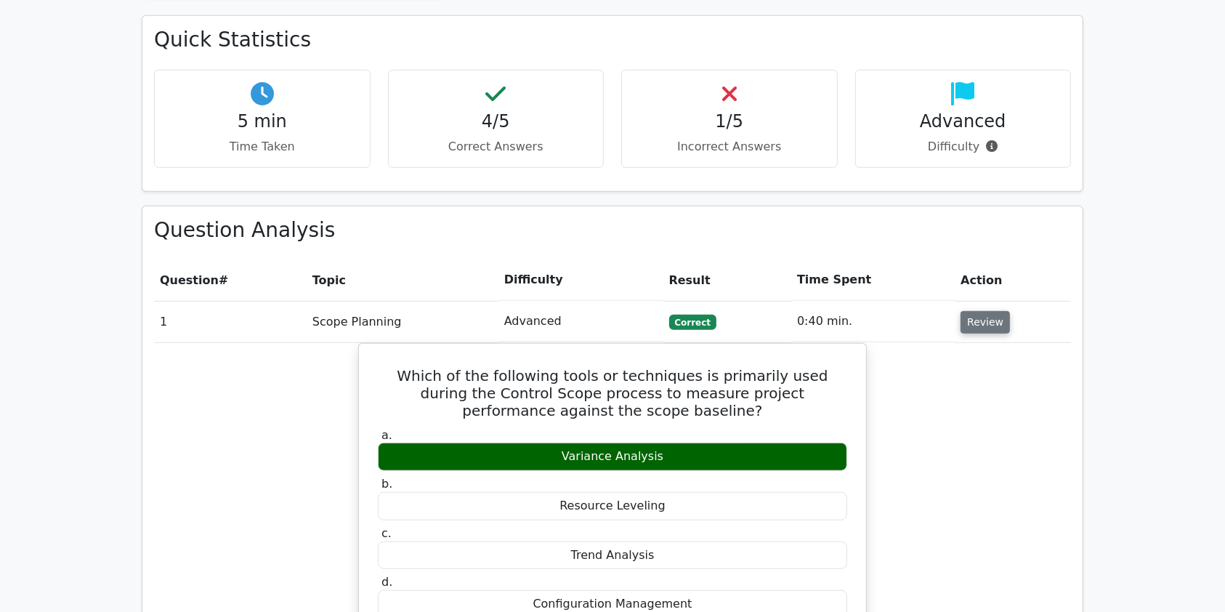
click at [1000, 311] on button "Review" at bounding box center [984, 322] width 49 height 23
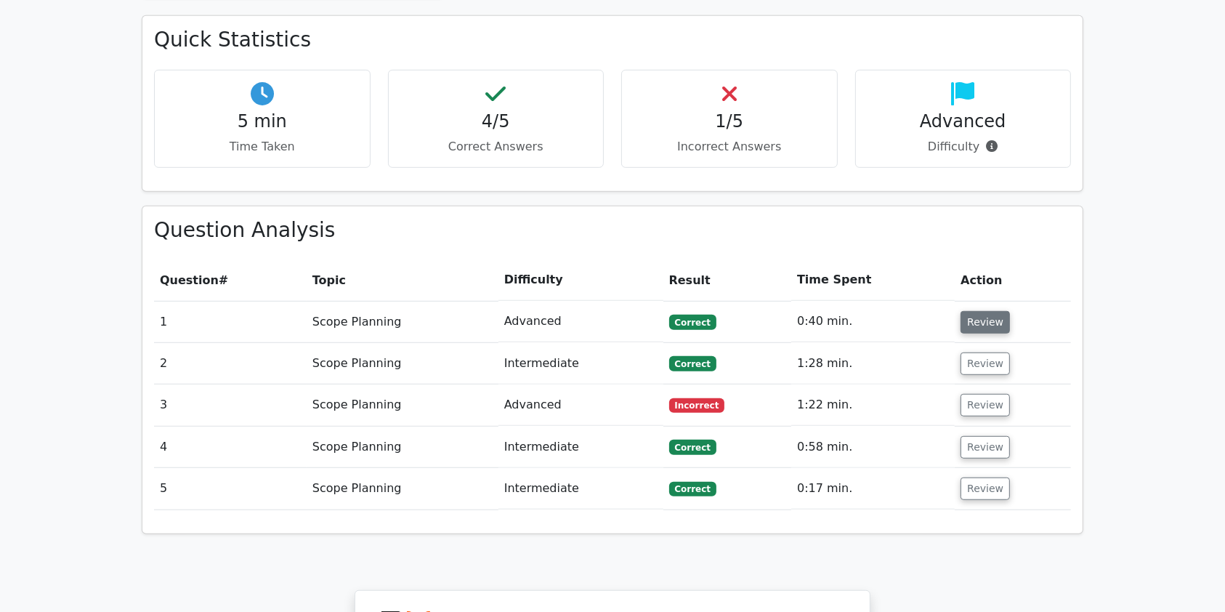
click at [974, 311] on button "Review" at bounding box center [984, 322] width 49 height 23
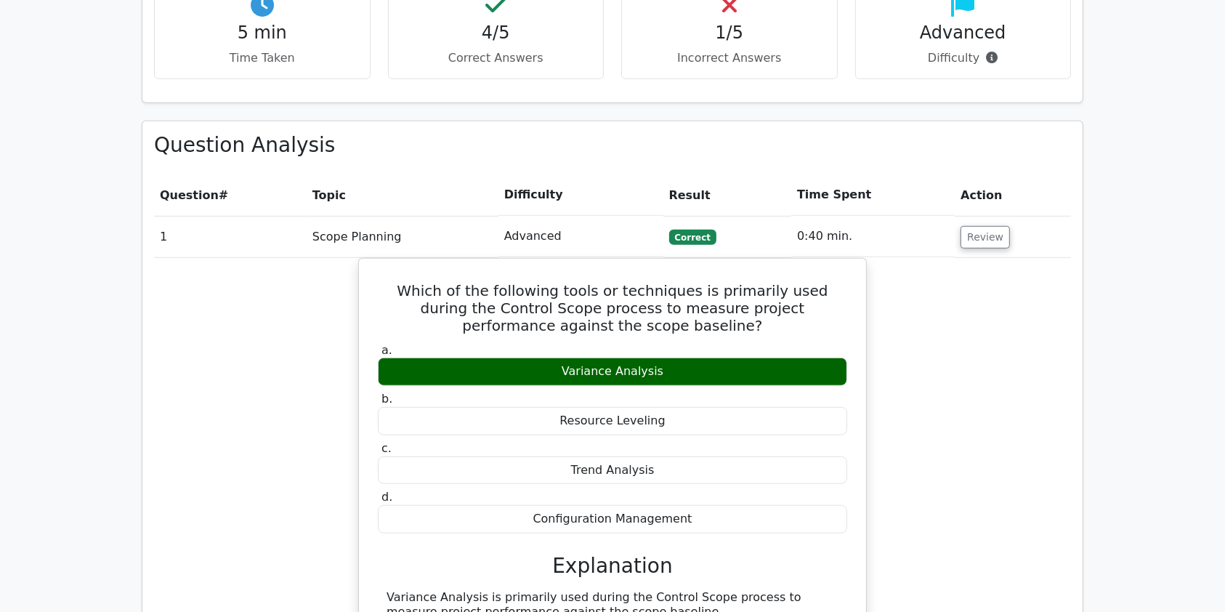
scroll to position [927, 0]
click at [991, 225] on button "Review" at bounding box center [984, 236] width 49 height 23
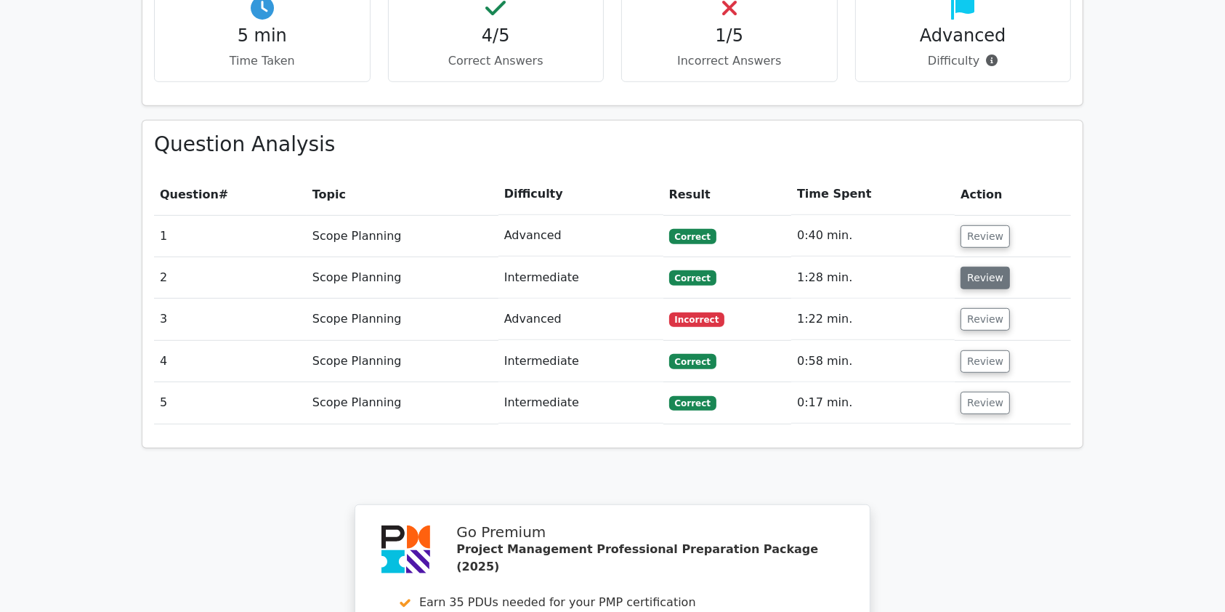
click at [981, 267] on button "Review" at bounding box center [984, 278] width 49 height 23
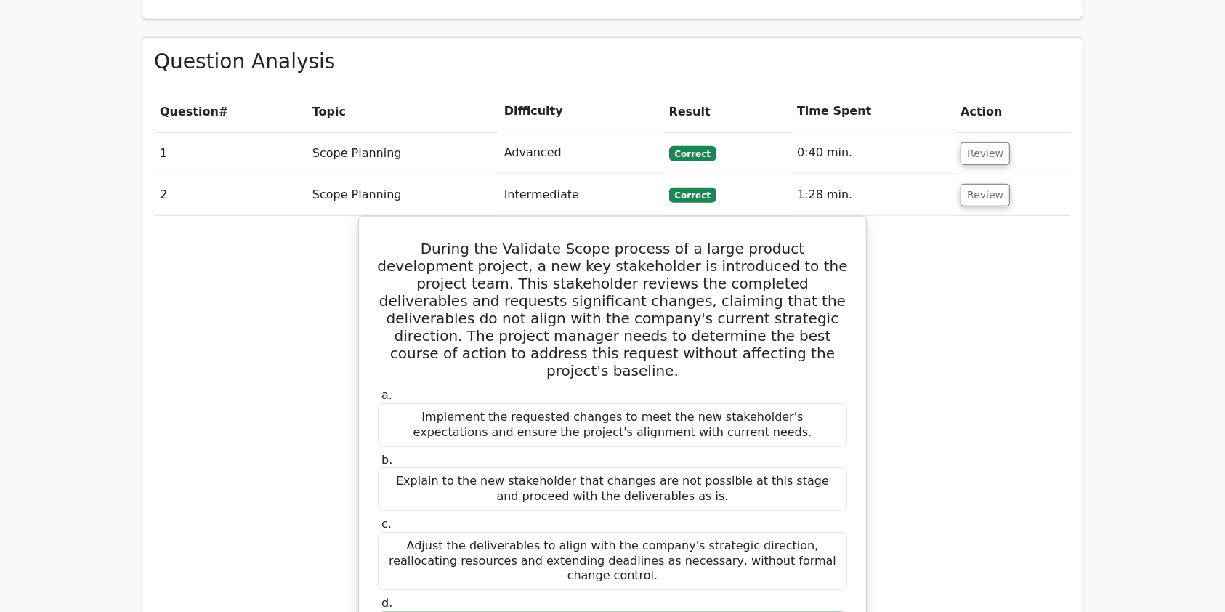
scroll to position [1007, 0]
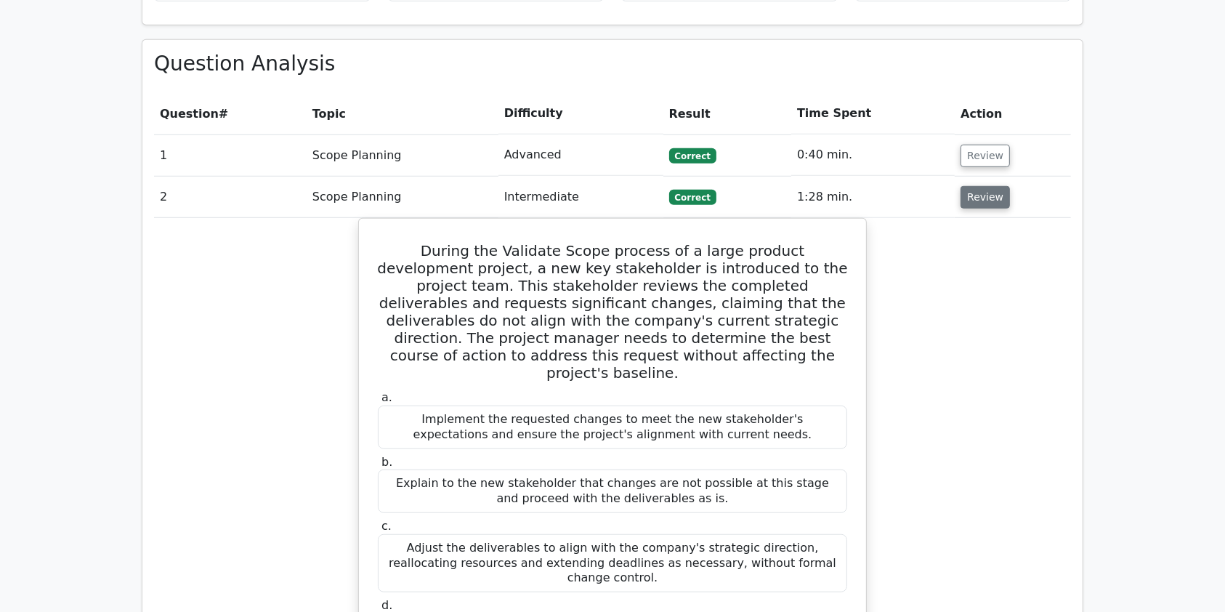
click at [973, 186] on button "Review" at bounding box center [984, 197] width 49 height 23
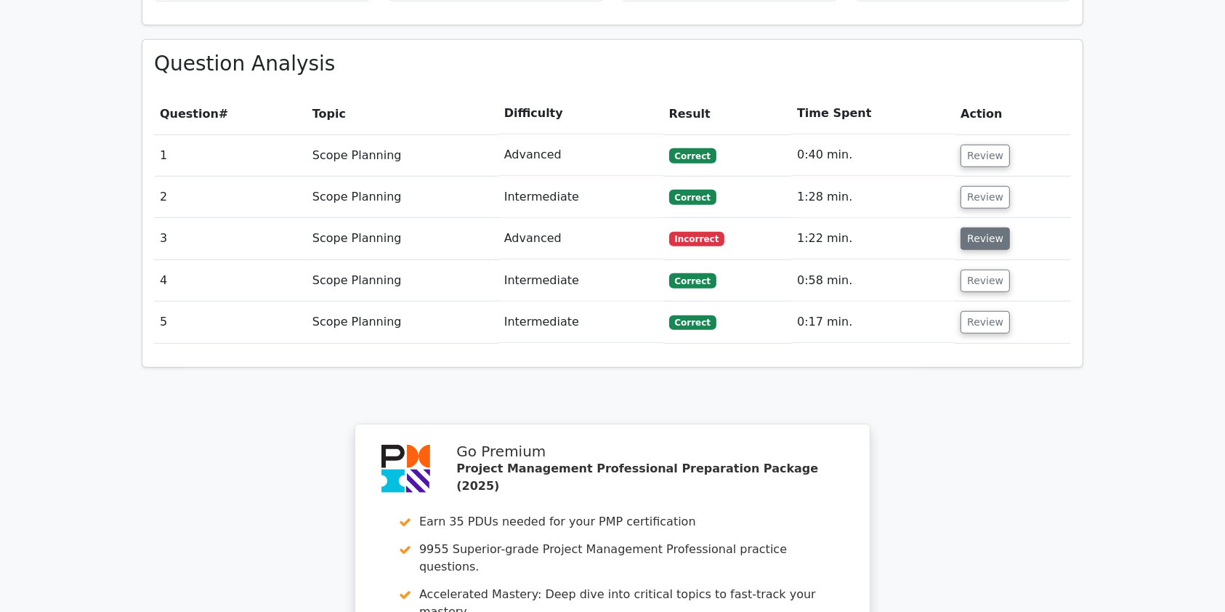
click at [981, 227] on button "Review" at bounding box center [984, 238] width 49 height 23
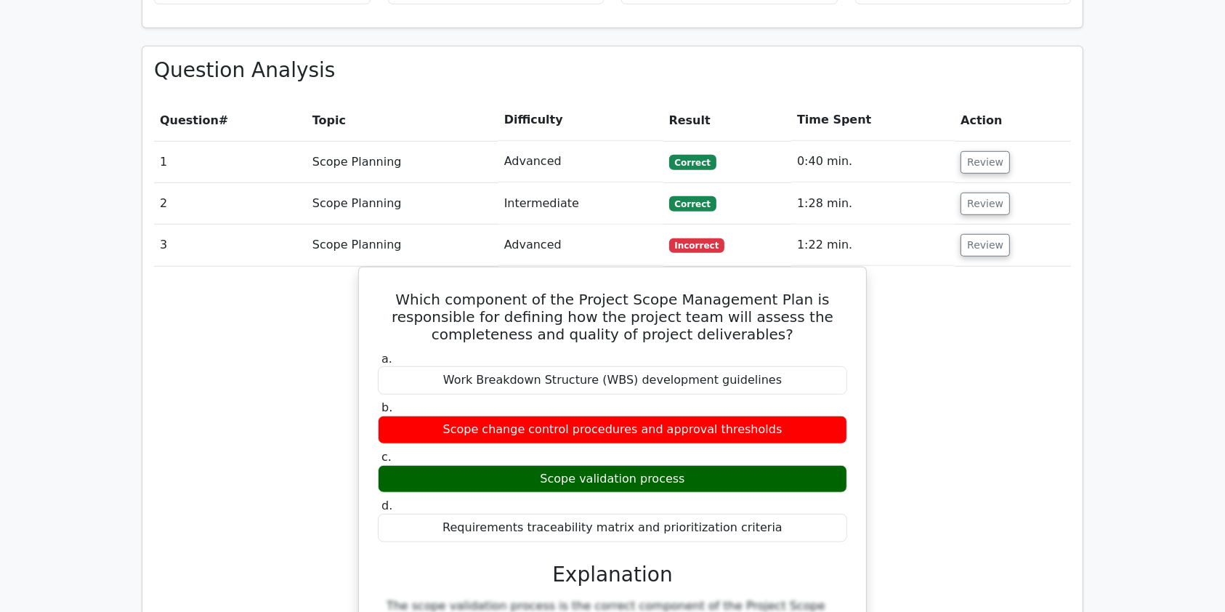
scroll to position [998, 0]
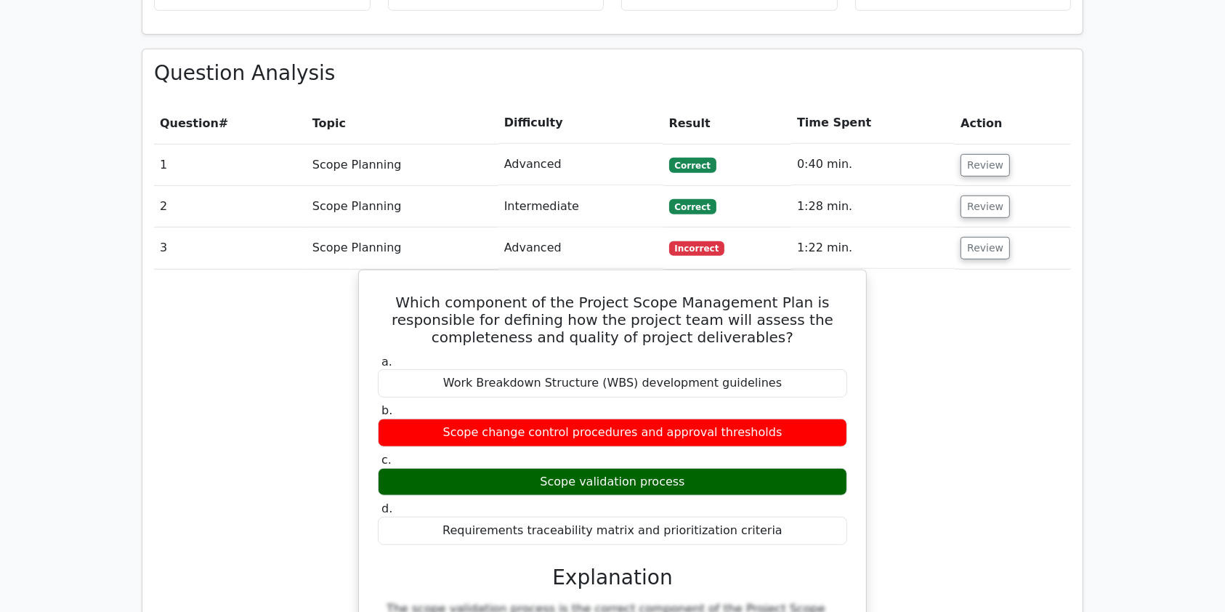
click at [961, 237] on button "Review" at bounding box center [984, 248] width 49 height 23
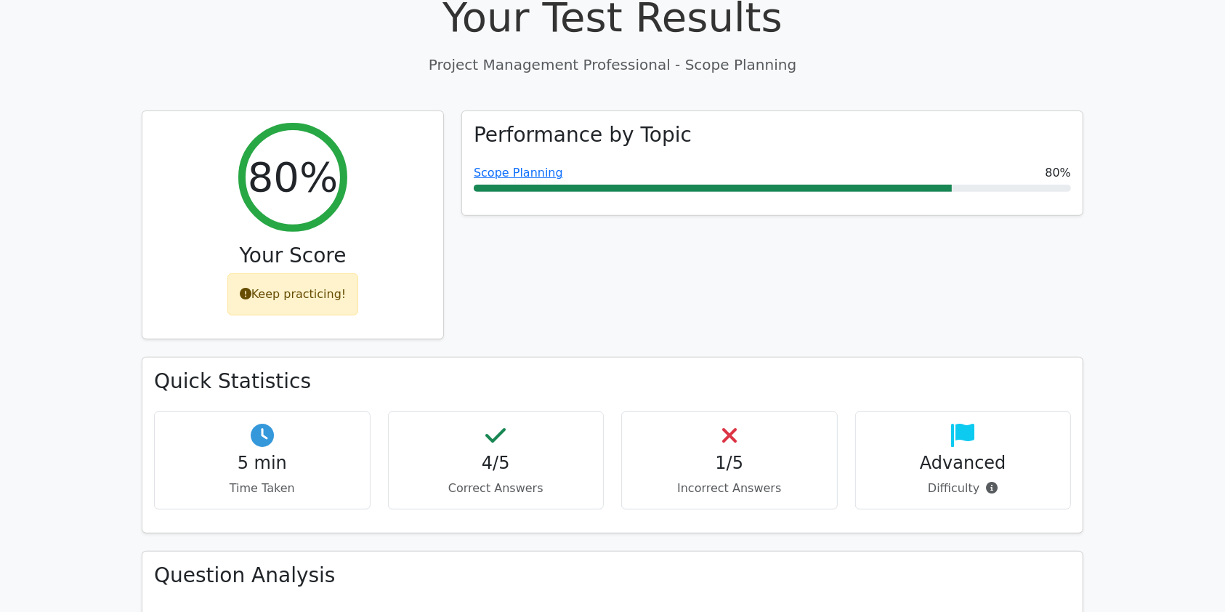
scroll to position [450, 0]
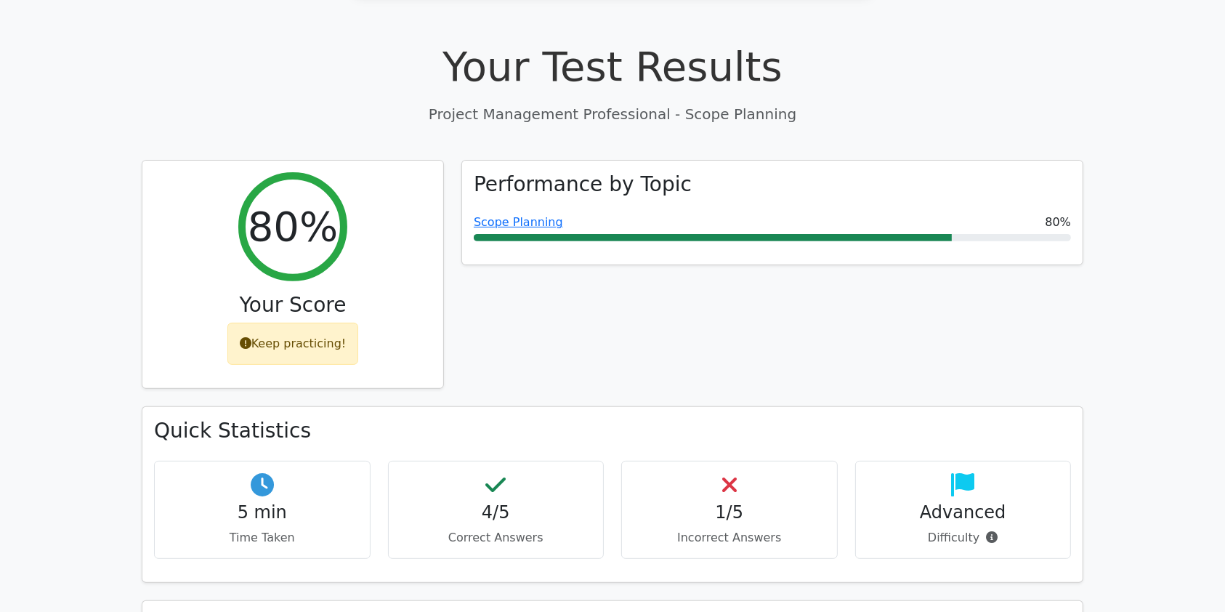
click at [612, 42] on h1 "Your Test Results" at bounding box center [612, 66] width 941 height 49
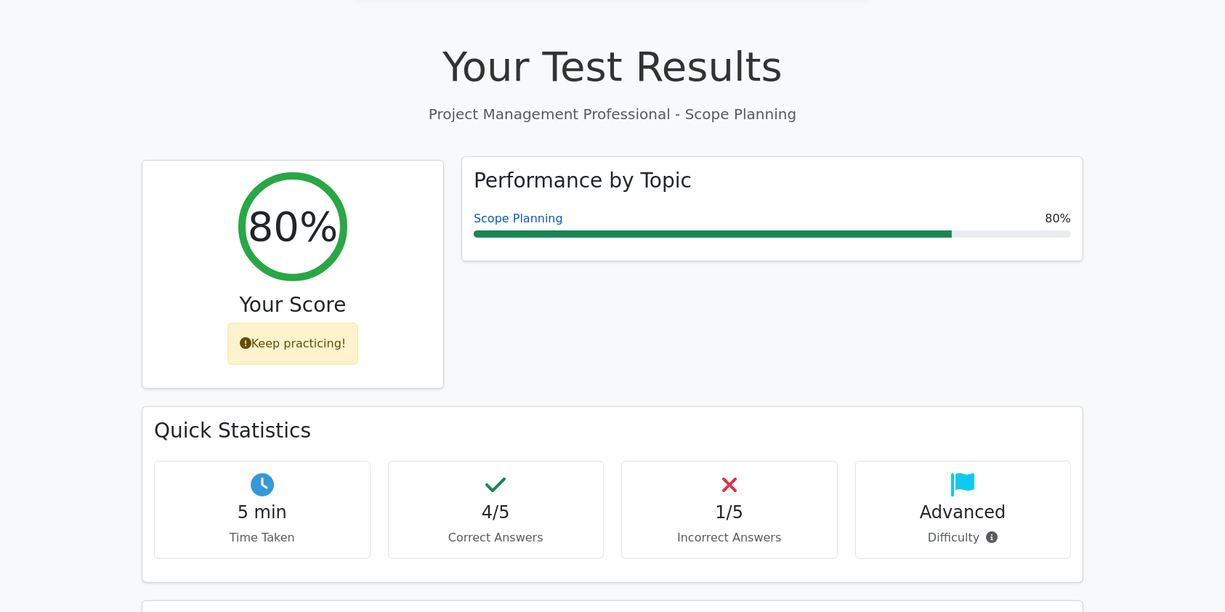
click at [506, 211] on link "Scope Planning" at bounding box center [518, 218] width 89 height 14
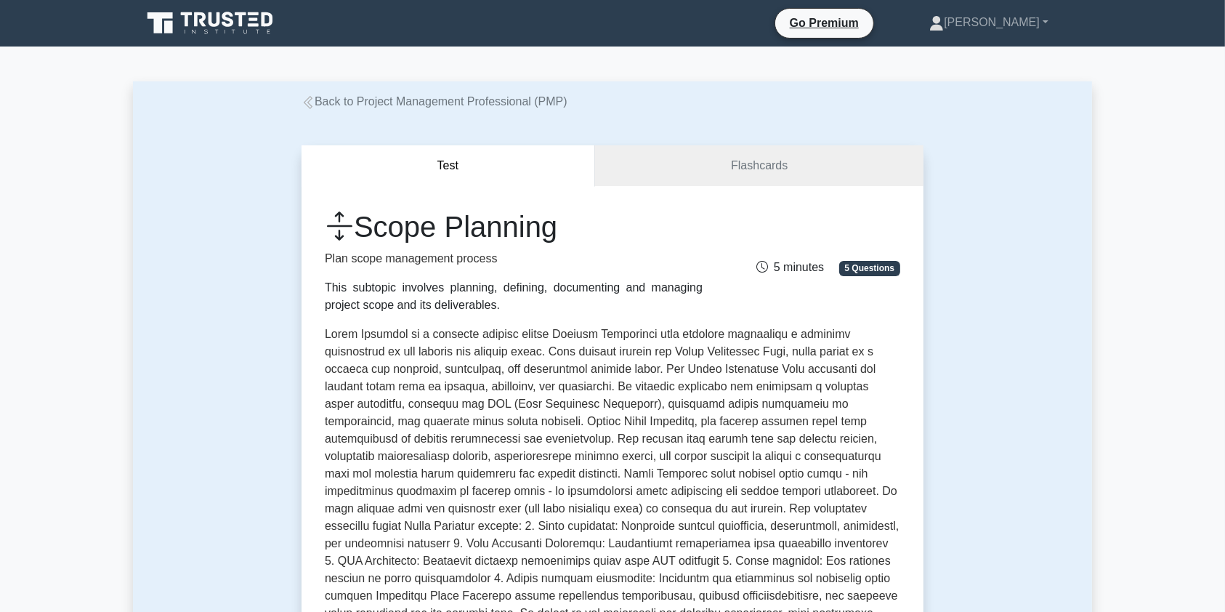
click at [330, 99] on link "Back to Project Management Professional (PMP)" at bounding box center [434, 101] width 266 height 12
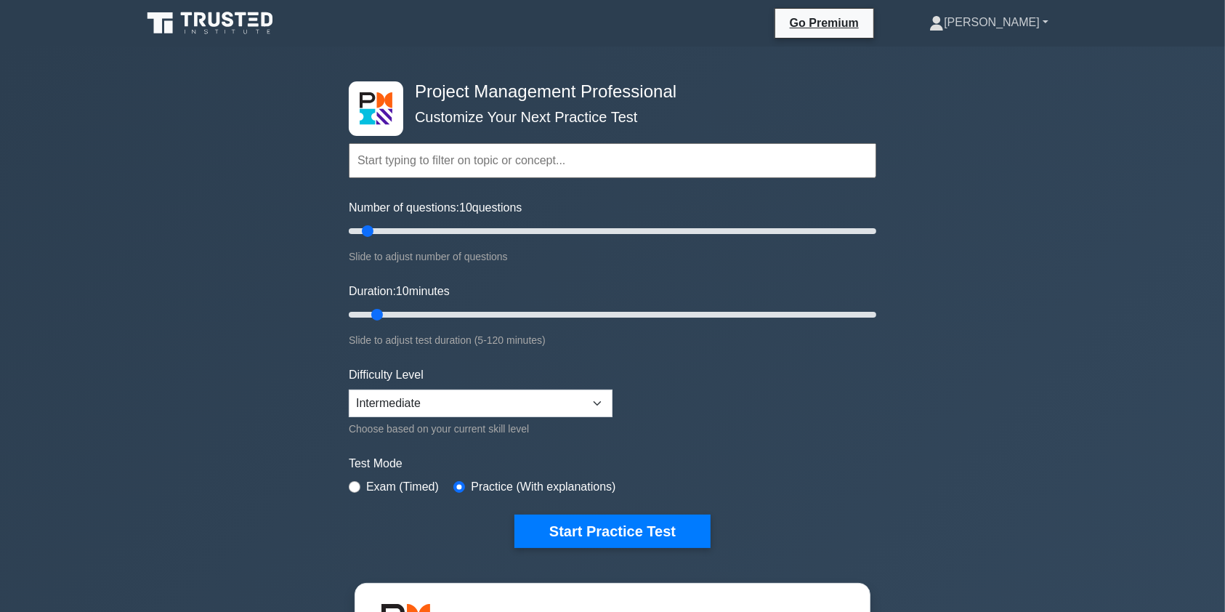
click at [1030, 12] on link "[PERSON_NAME]" at bounding box center [988, 22] width 189 height 29
click at [1003, 50] on link "Profile" at bounding box center [952, 56] width 115 height 23
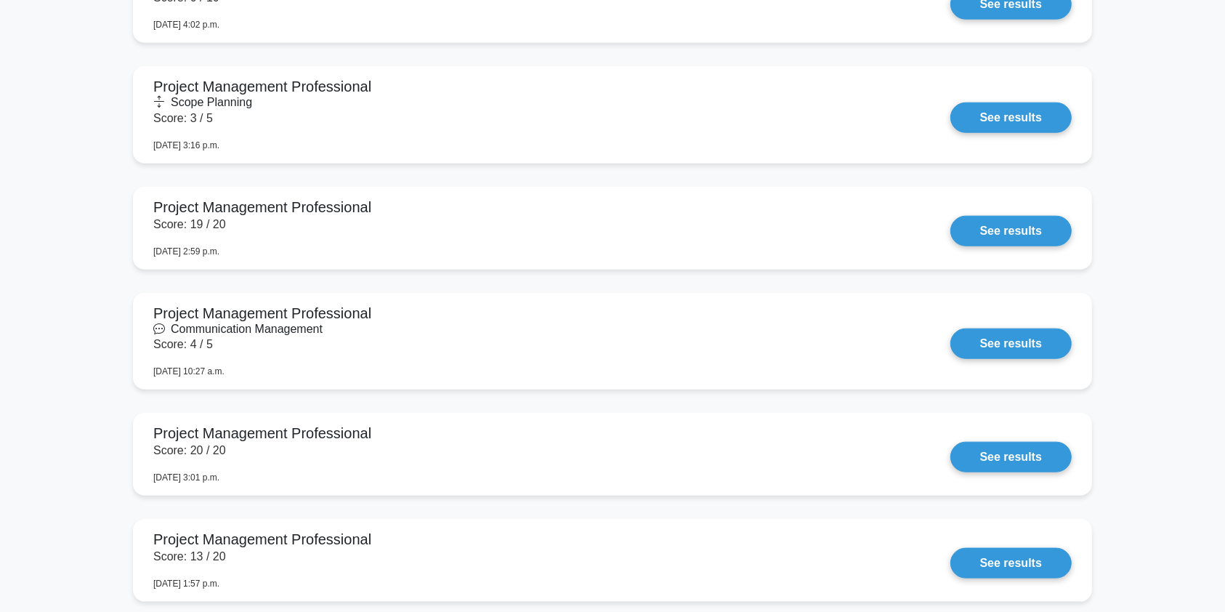
scroll to position [1335, 0]
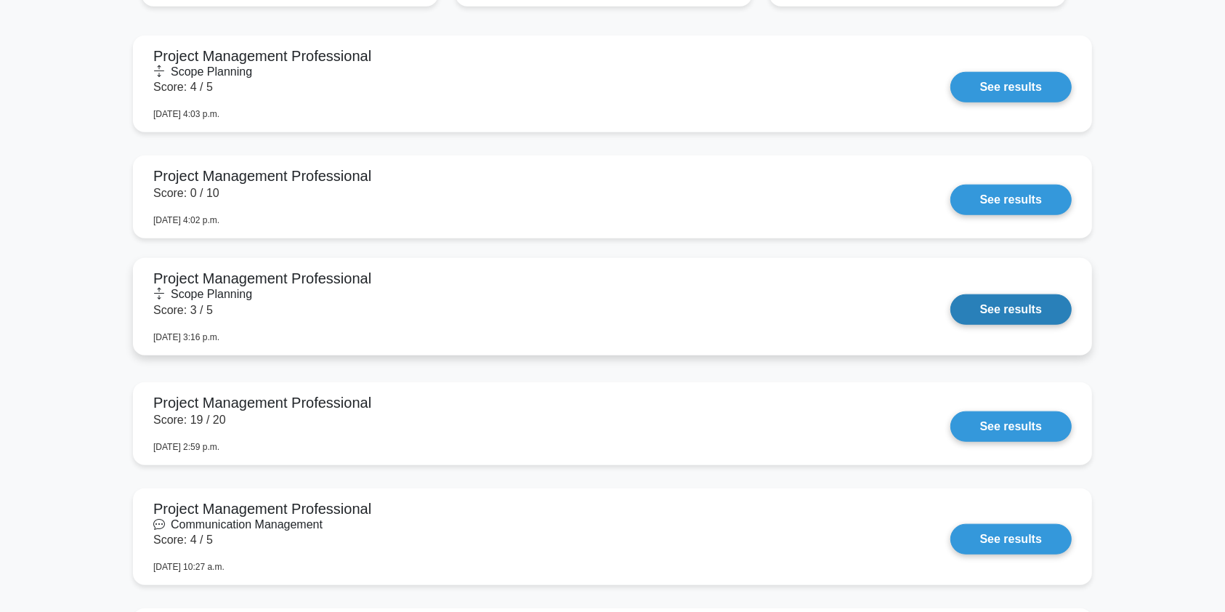
click at [950, 294] on link "See results" at bounding box center [1010, 309] width 121 height 31
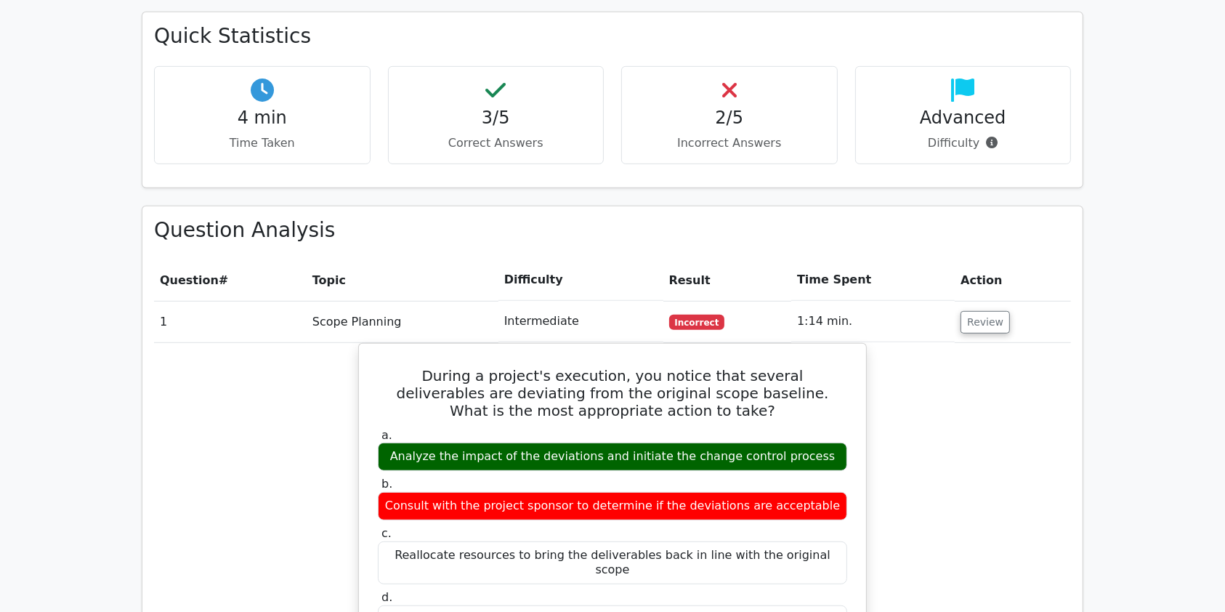
scroll to position [851, 0]
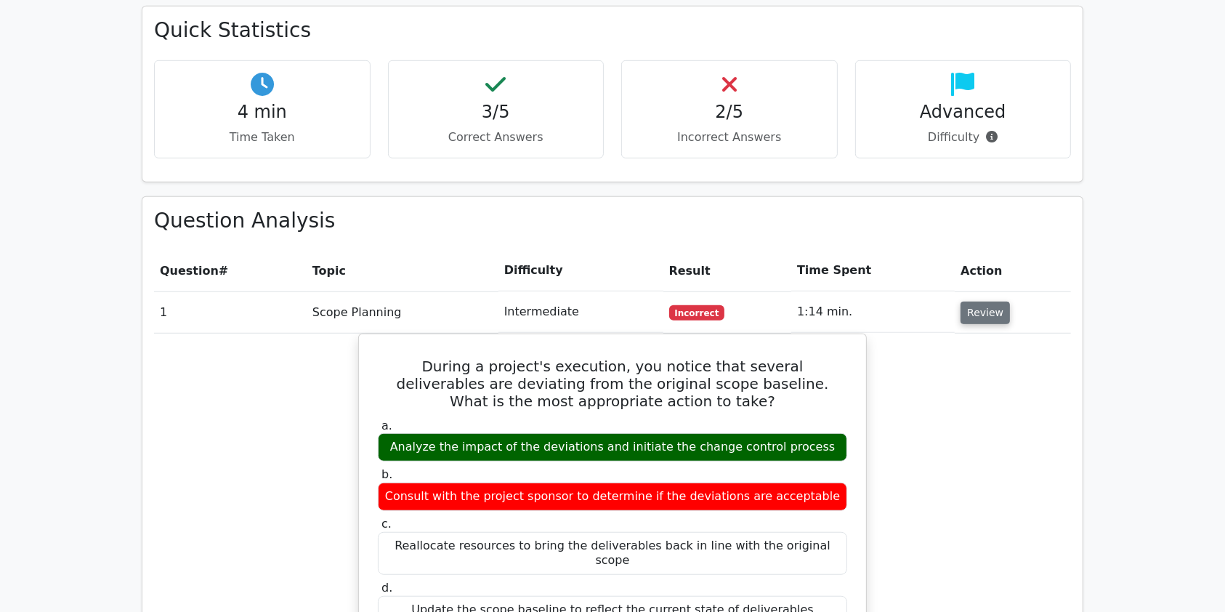
click at [975, 301] on button "Review" at bounding box center [984, 312] width 49 height 23
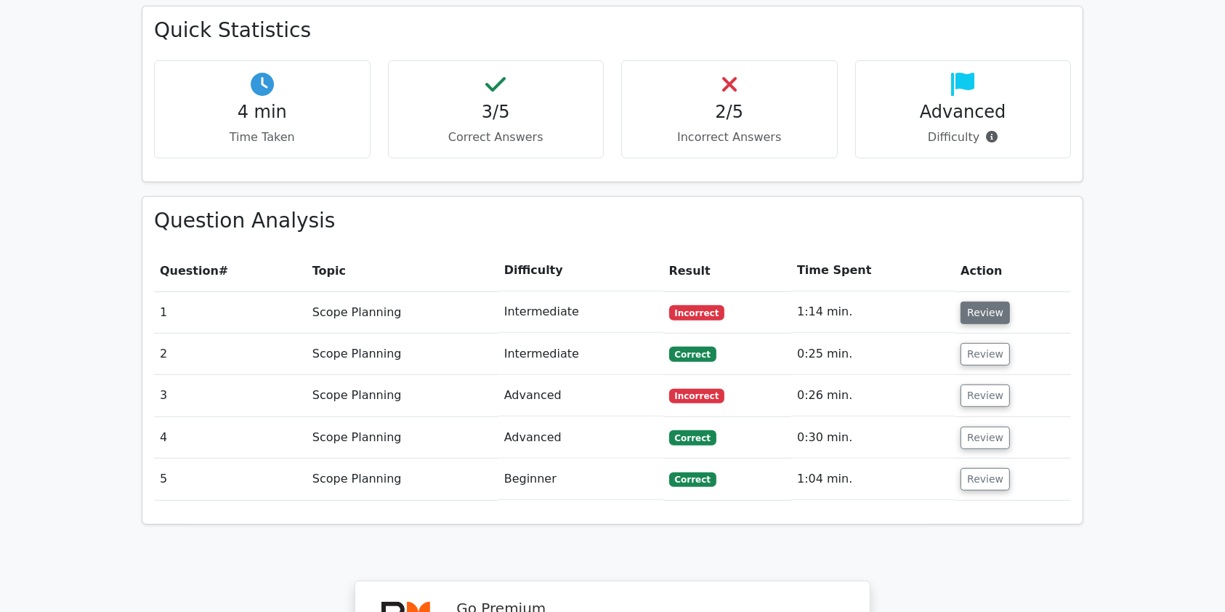
click at [975, 301] on button "Review" at bounding box center [984, 312] width 49 height 23
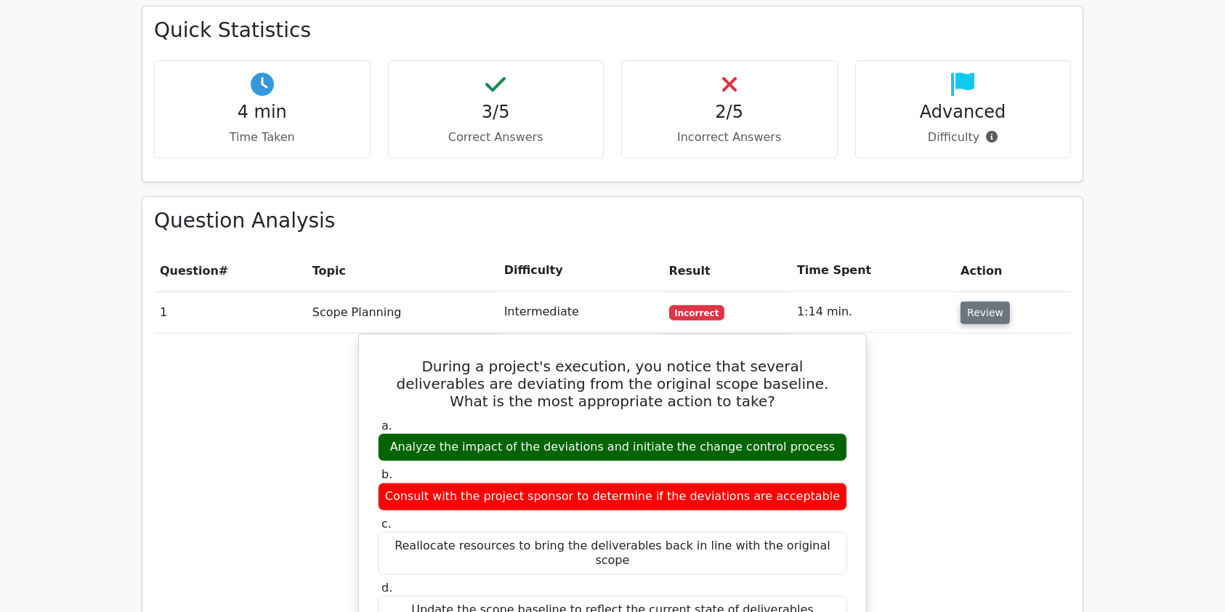
click at [975, 301] on button "Review" at bounding box center [984, 312] width 49 height 23
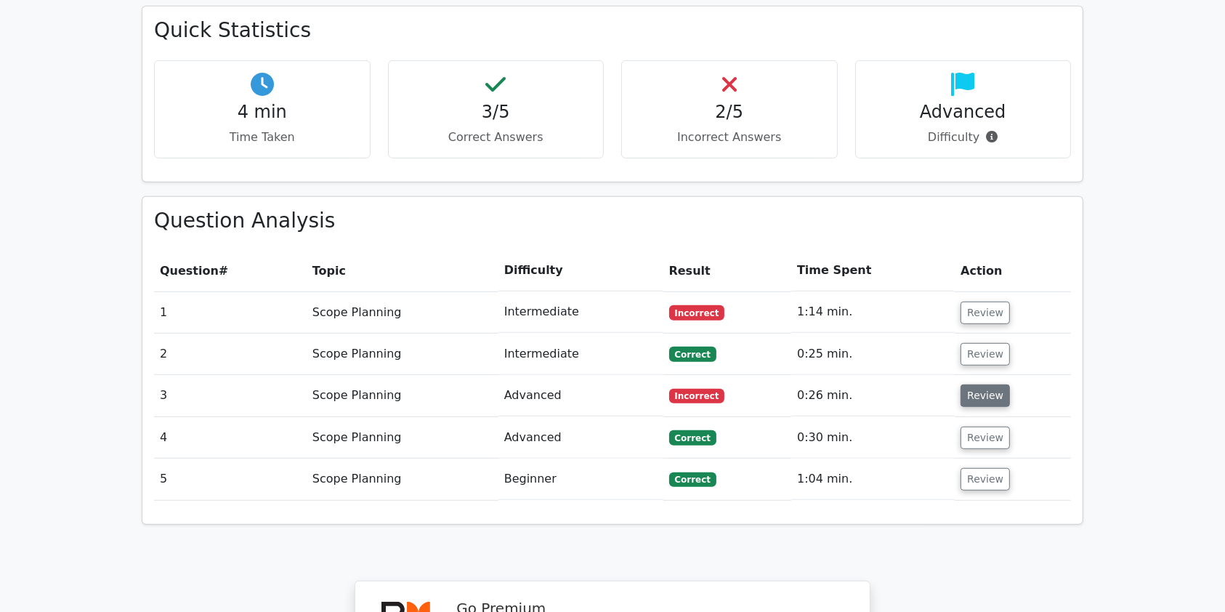
click at [975, 384] on button "Review" at bounding box center [984, 395] width 49 height 23
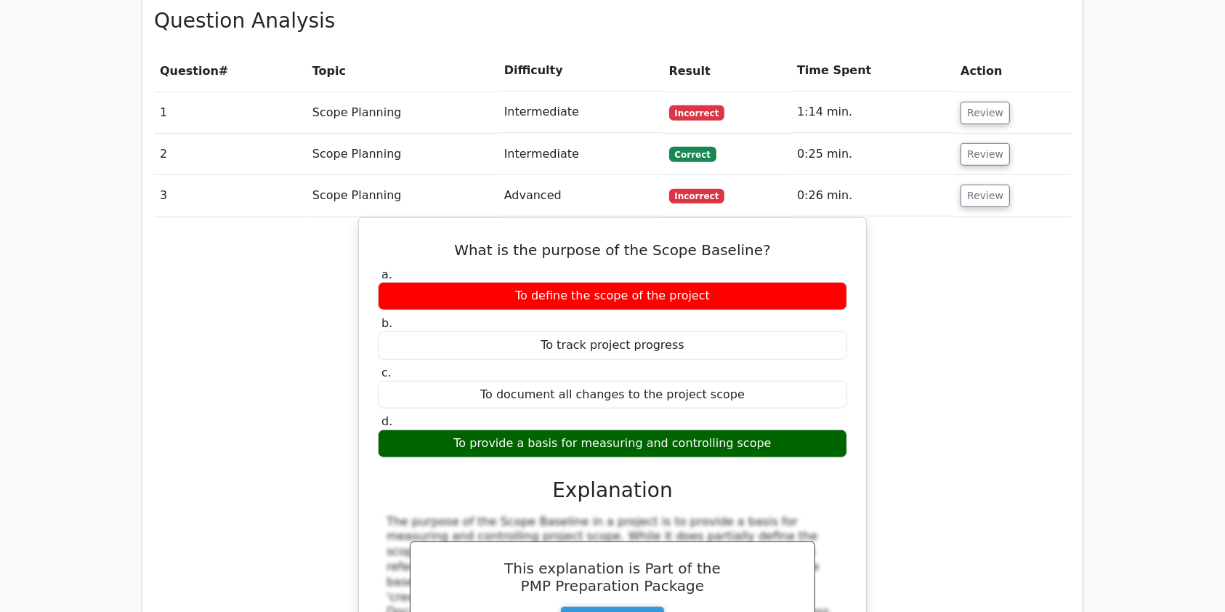
scroll to position [1075, 0]
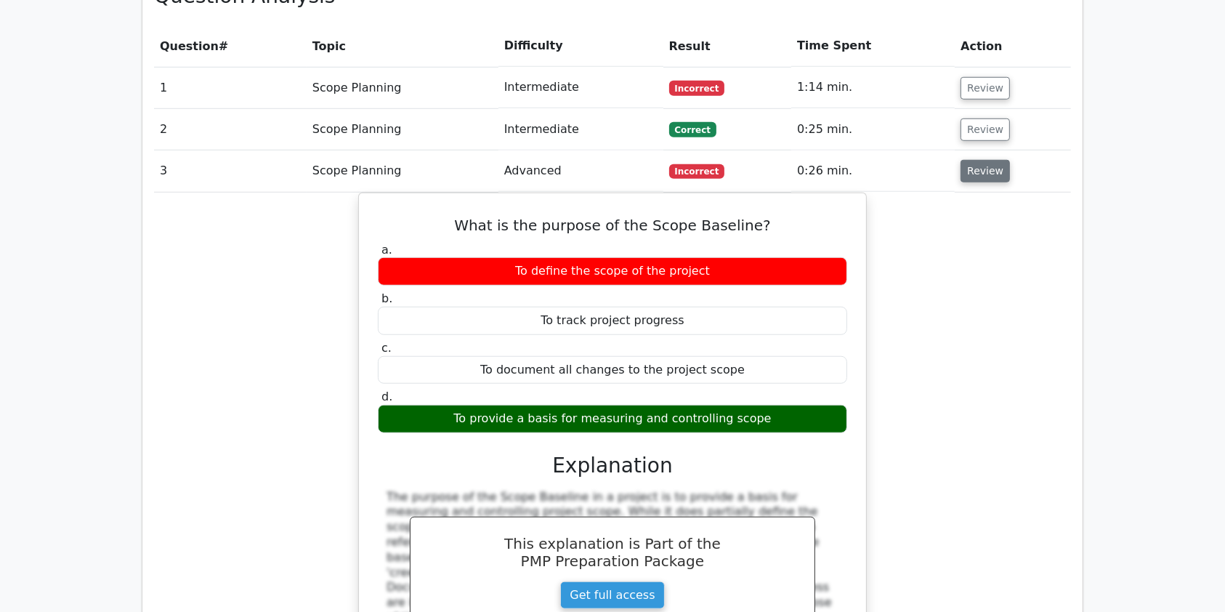
click at [985, 160] on button "Review" at bounding box center [984, 171] width 49 height 23
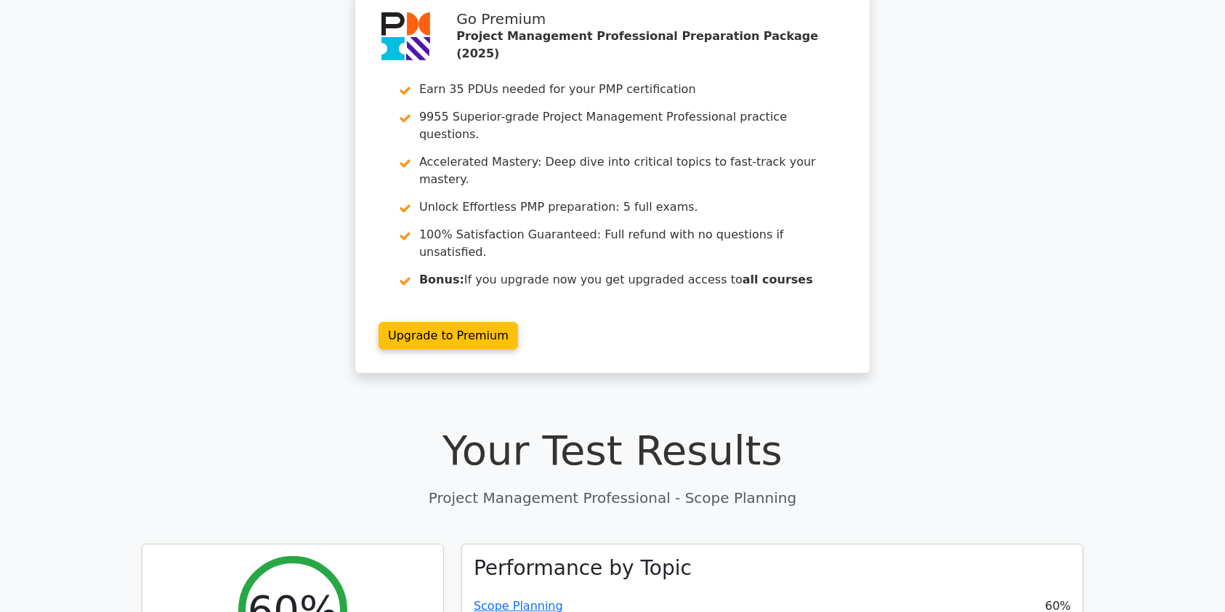
scroll to position [0, 0]
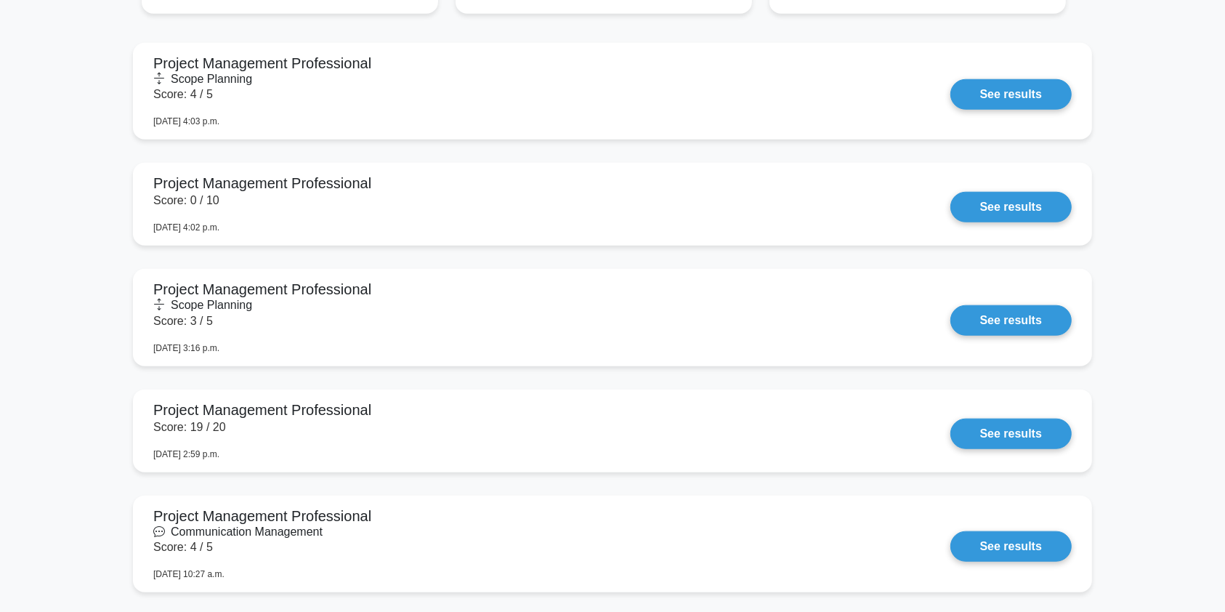
scroll to position [1335, 0]
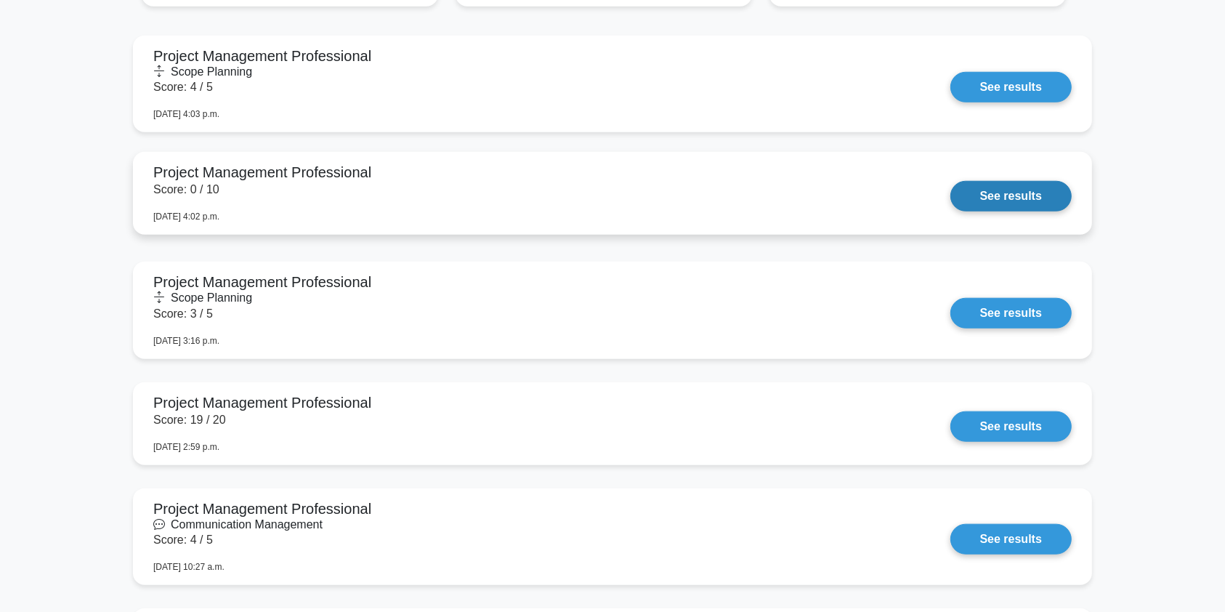
click at [950, 181] on link "See results" at bounding box center [1010, 196] width 121 height 31
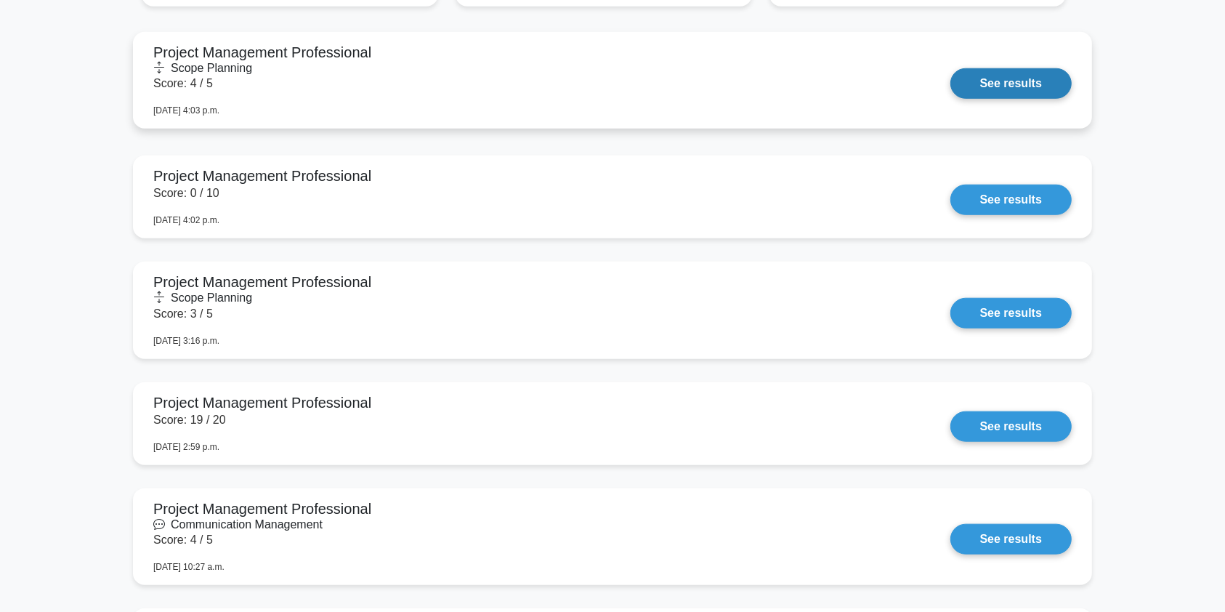
click at [950, 68] on link "See results" at bounding box center [1010, 83] width 121 height 31
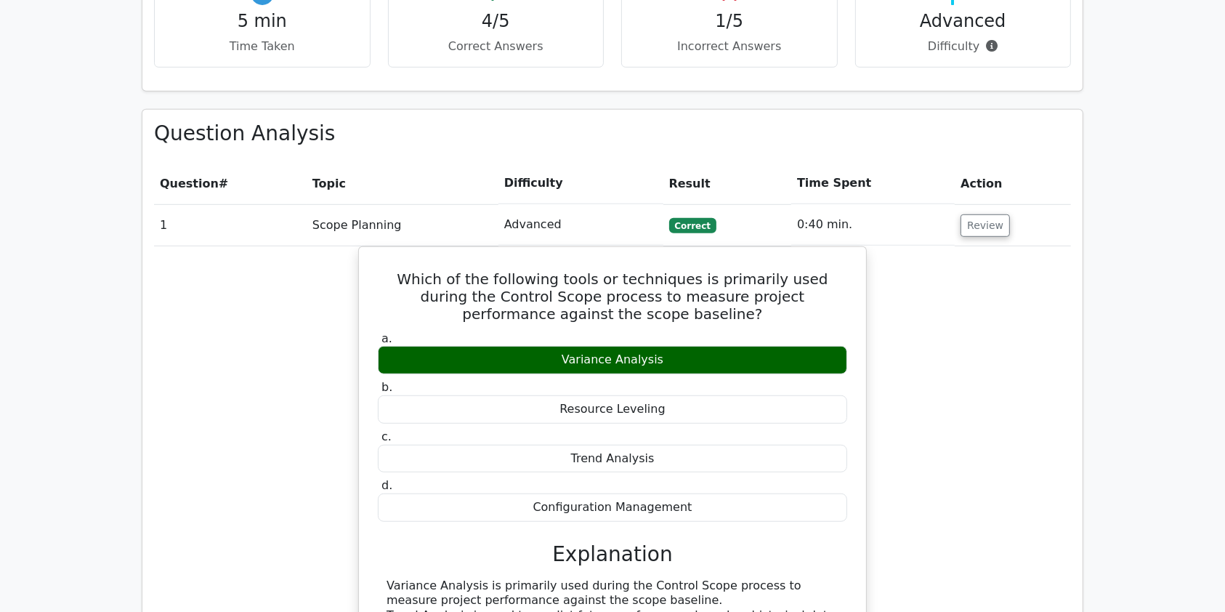
scroll to position [1034, 0]
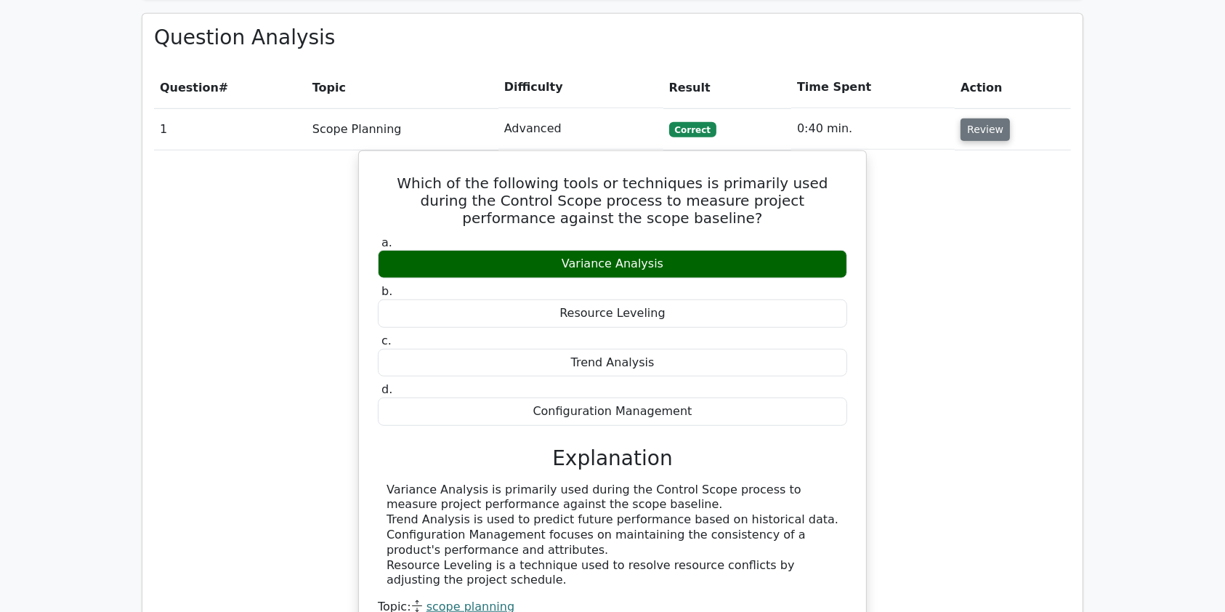
click at [976, 118] on button "Review" at bounding box center [984, 129] width 49 height 23
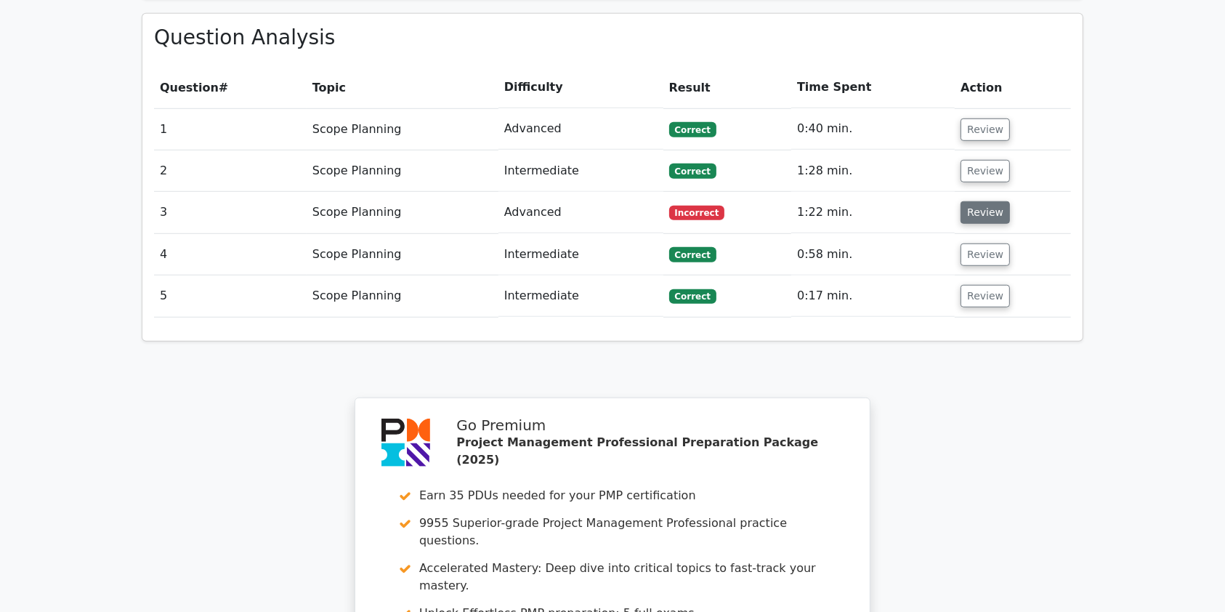
click at [988, 201] on button "Review" at bounding box center [984, 212] width 49 height 23
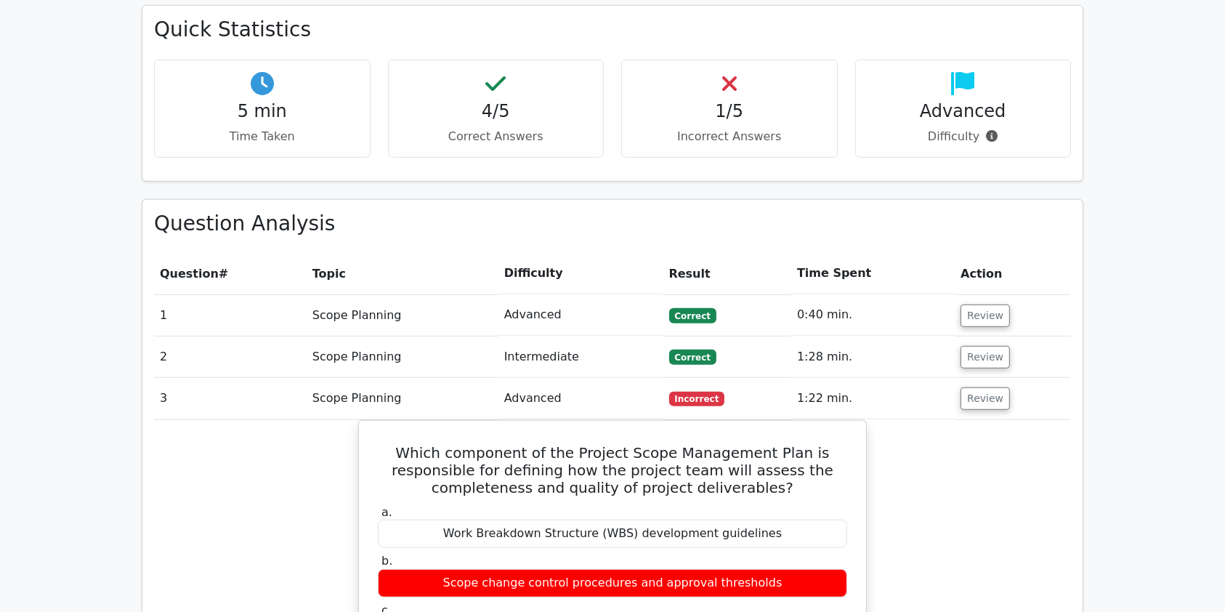
scroll to position [848, 0]
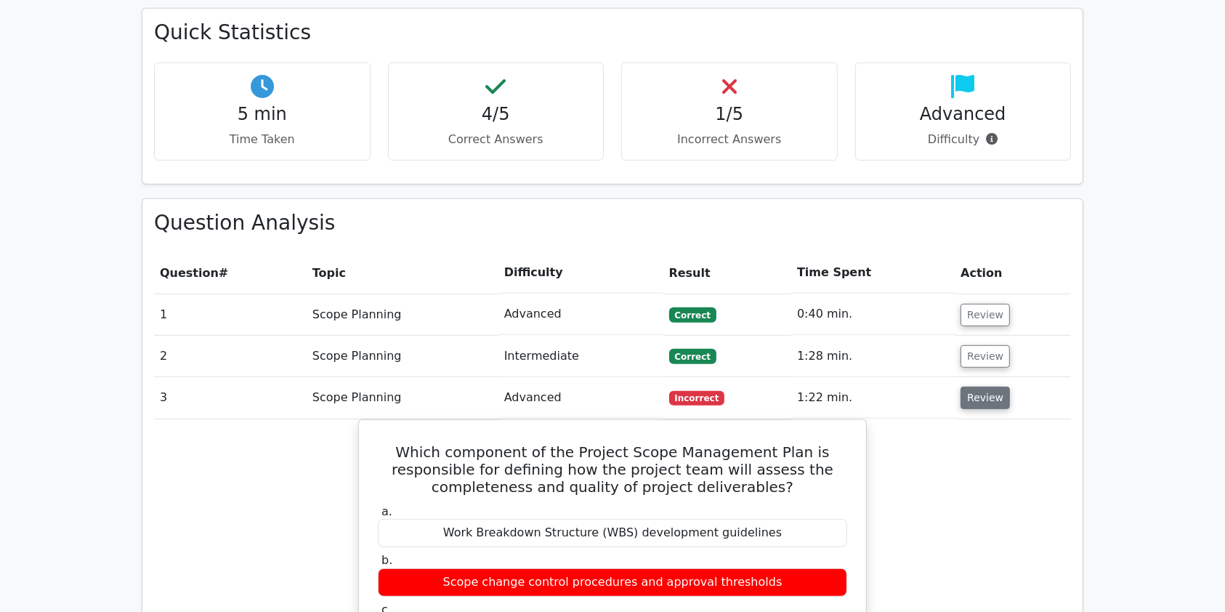
click at [996, 386] on button "Review" at bounding box center [984, 397] width 49 height 23
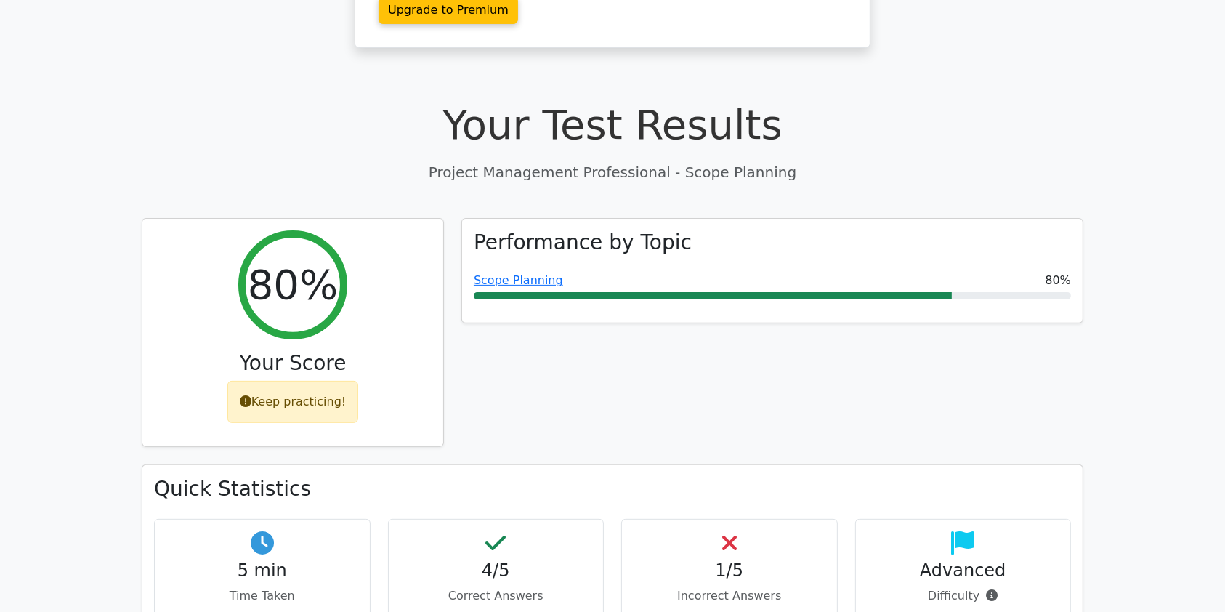
scroll to position [370, 0]
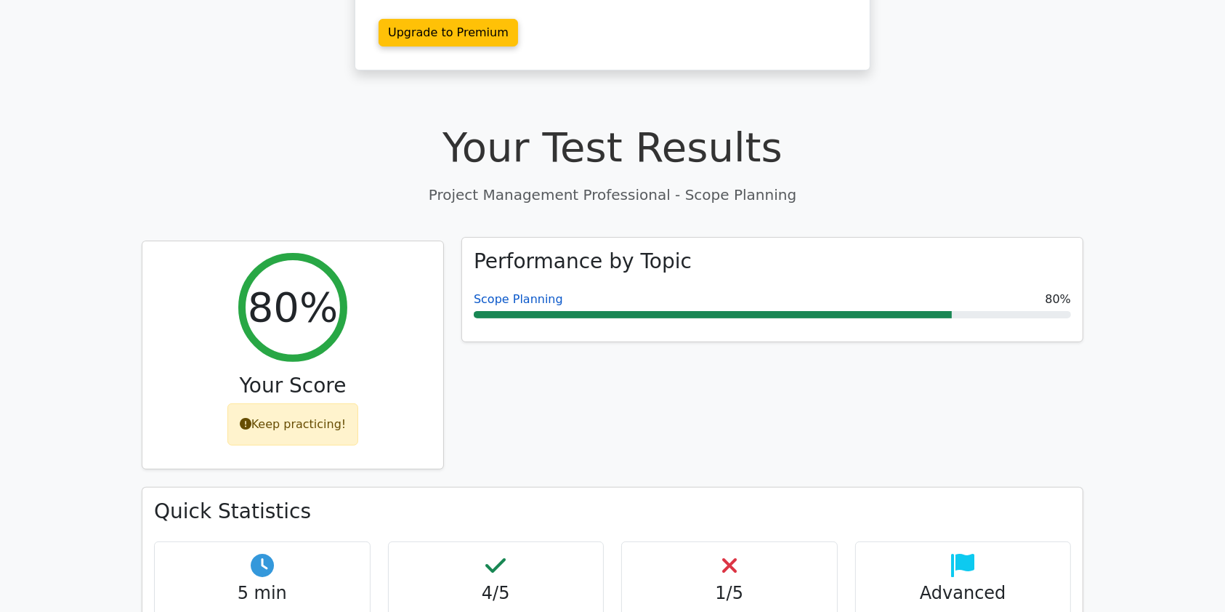
click at [529, 292] on link "Scope Planning" at bounding box center [518, 299] width 89 height 14
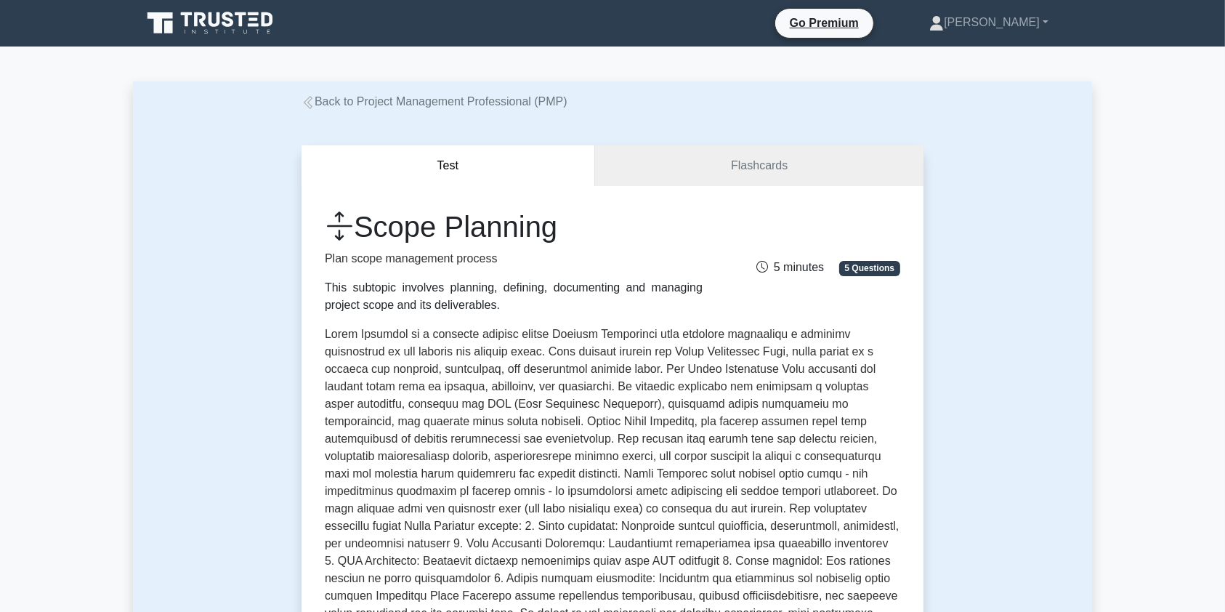
click at [371, 105] on link "Back to Project Management Professional (PMP)" at bounding box center [434, 101] width 266 height 12
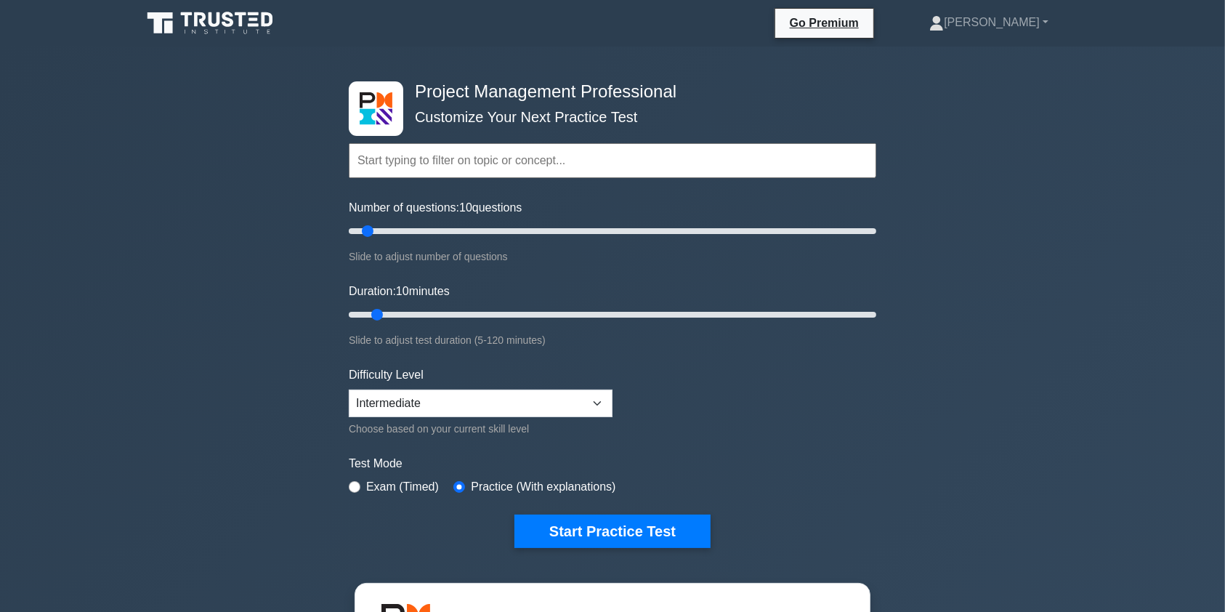
click at [434, 161] on input "text" at bounding box center [612, 160] width 527 height 35
click at [599, 395] on select "Beginner Intermediate Expert" at bounding box center [481, 403] width 264 height 28
click at [349, 389] on select "Beginner Intermediate Expert" at bounding box center [481, 403] width 264 height 28
click at [401, 230] on input "Number of questions: 25 questions" at bounding box center [612, 230] width 527 height 17
type input "20"
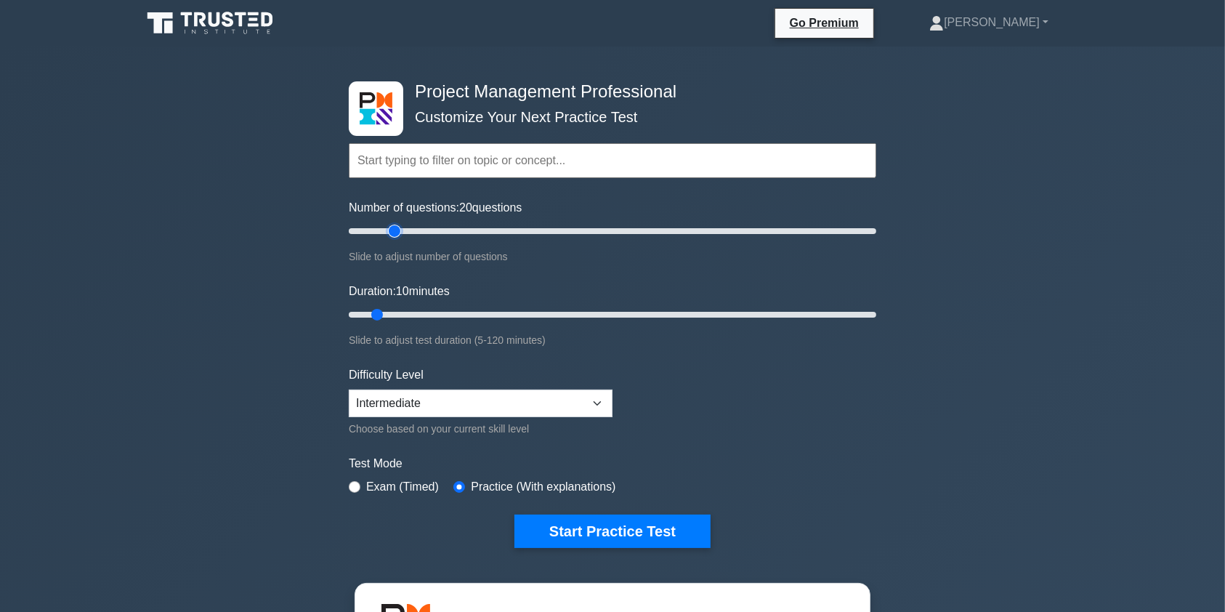
click at [389, 230] on input "Number of questions: 20 questions" at bounding box center [612, 230] width 527 height 17
type input "20"
click at [413, 311] on input "Duration: 20 minutes" at bounding box center [612, 314] width 527 height 17
click at [614, 155] on input "text" at bounding box center [612, 160] width 527 height 35
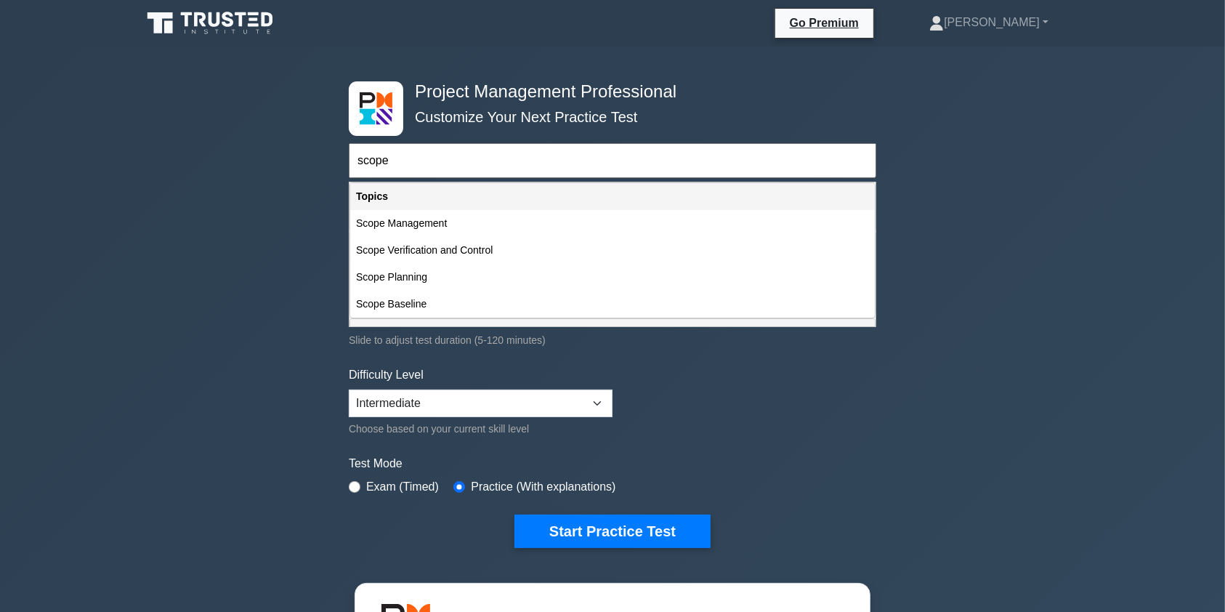
type input "scope"
click at [955, 317] on div "Project Management Professional Customize Your Next Practice Test scope Topics …" at bounding box center [612, 489] width 1225 height 886
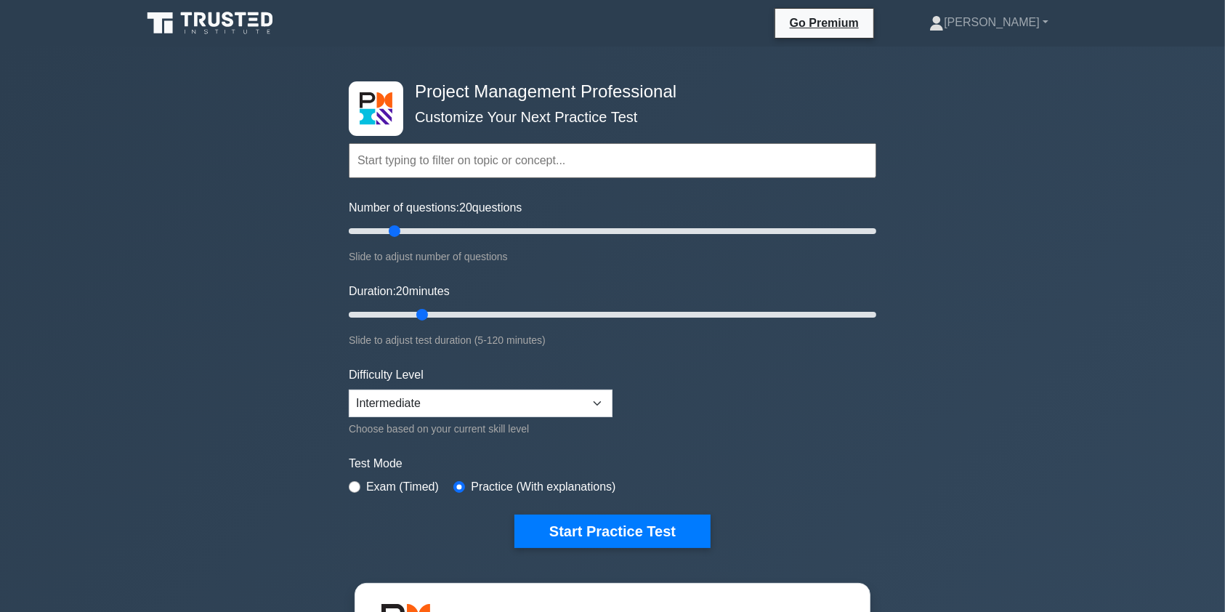
click at [552, 161] on input "text" at bounding box center [612, 160] width 527 height 35
click at [384, 165] on input "text" at bounding box center [612, 160] width 527 height 35
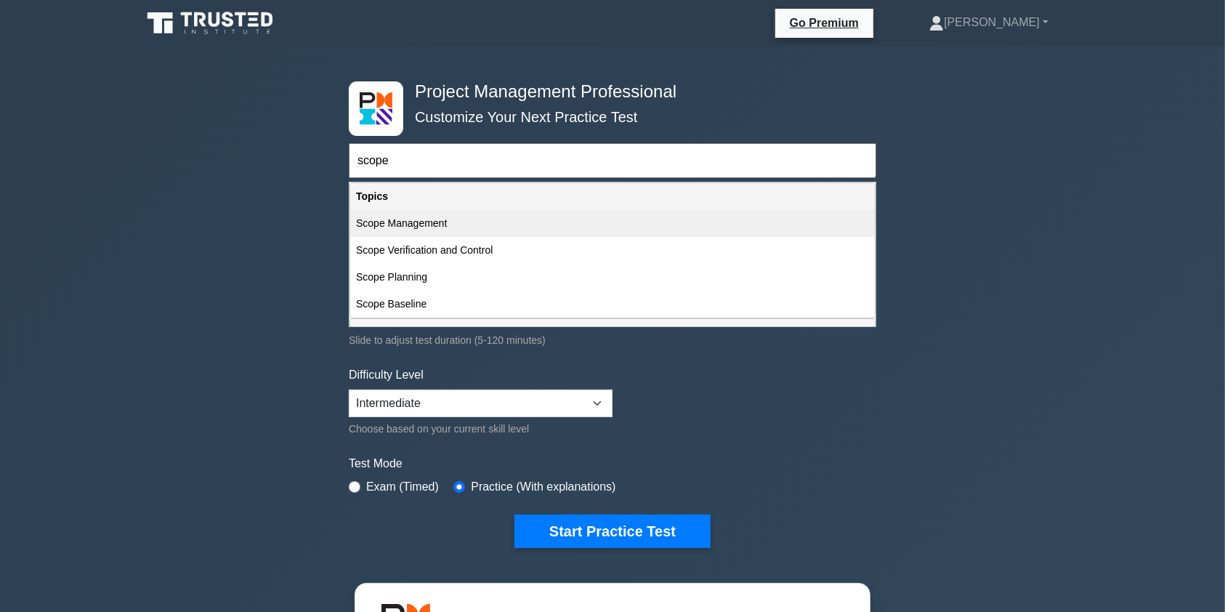
click at [383, 228] on div "Scope Management" at bounding box center [612, 223] width 524 height 27
type input "Scope Management"
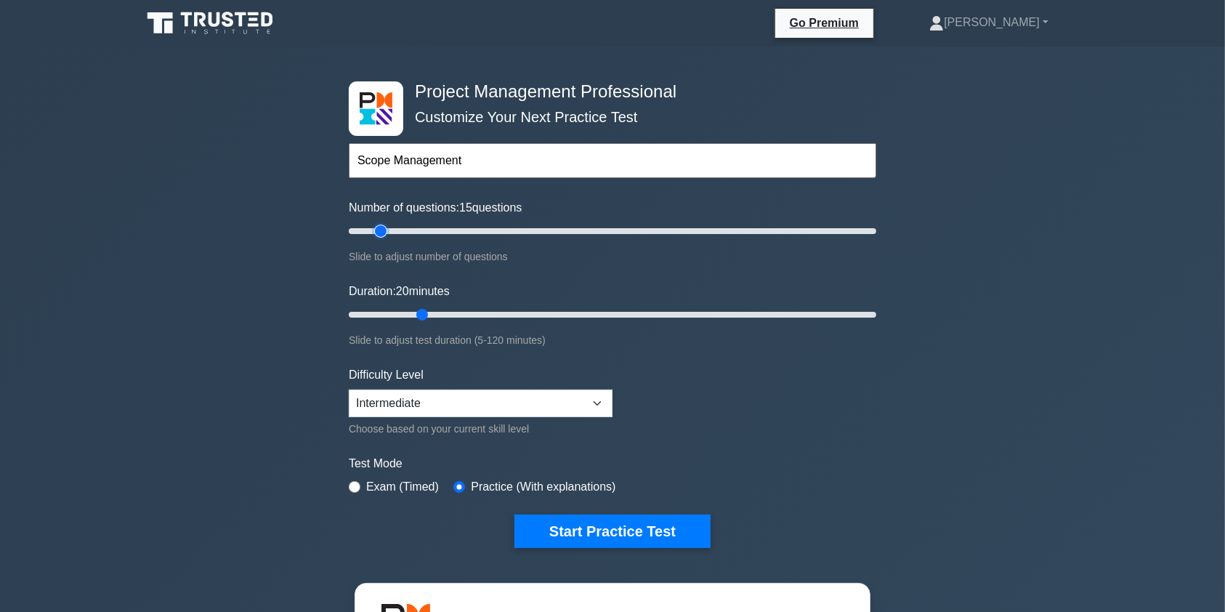
type input "15"
click at [383, 230] on input "Number of questions: 15 questions" at bounding box center [612, 230] width 527 height 17
type input "10"
click at [373, 230] on input "Number of questions: 15 questions" at bounding box center [612, 230] width 527 height 17
click at [399, 312] on input "Duration: 15 minutes" at bounding box center [612, 314] width 527 height 17
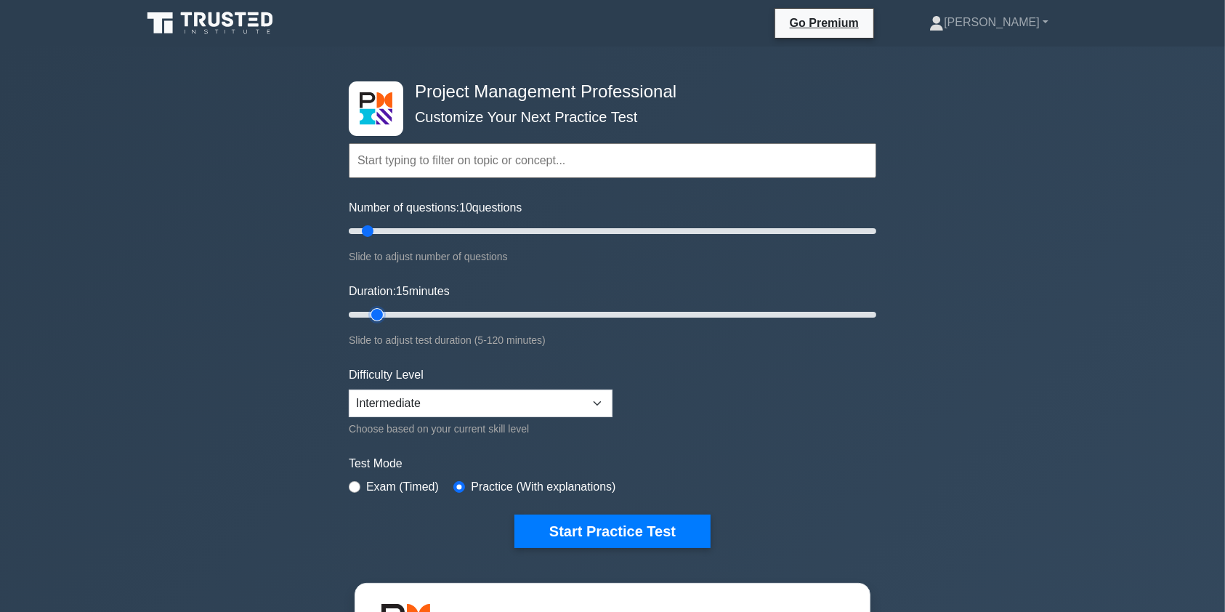
type input "10"
click at [380, 312] on input "Duration: 15 minutes" at bounding box center [612, 314] width 527 height 17
drag, startPoint x: 614, startPoint y: 532, endPoint x: 473, endPoint y: 154, distance: 404.0
click at [473, 154] on form "Topics Scope Management Time Management Cost Management Quality Management Risk…" at bounding box center [612, 323] width 527 height 449
click at [473, 154] on input "text" at bounding box center [612, 160] width 527 height 35
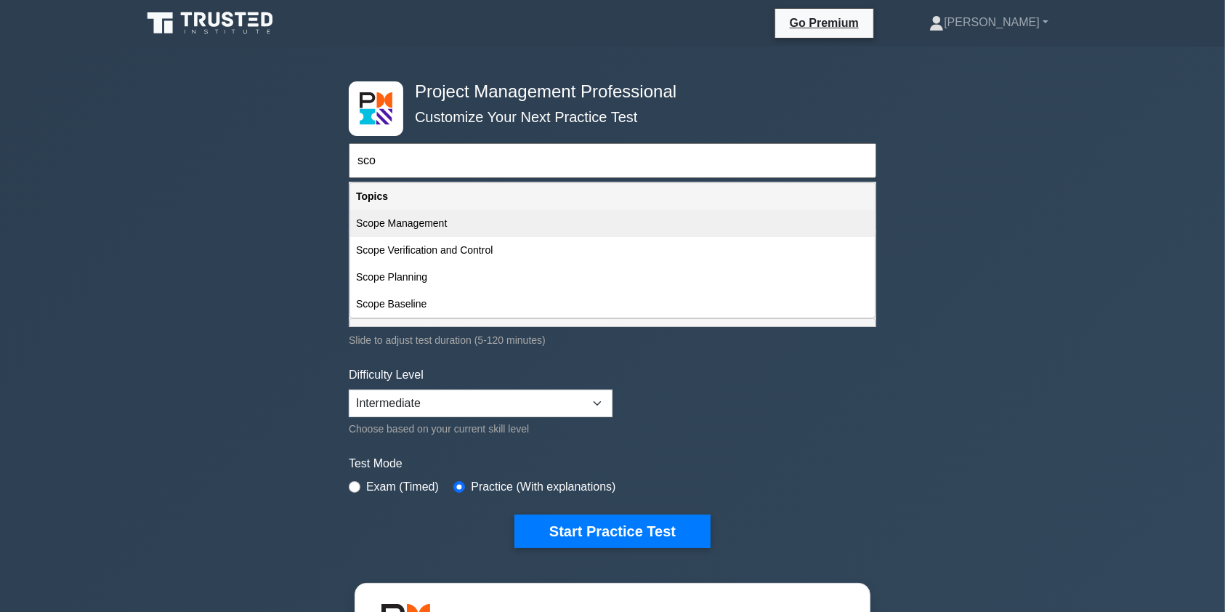
click at [445, 220] on div "Scope Management" at bounding box center [612, 223] width 524 height 27
type input "Scope Management"
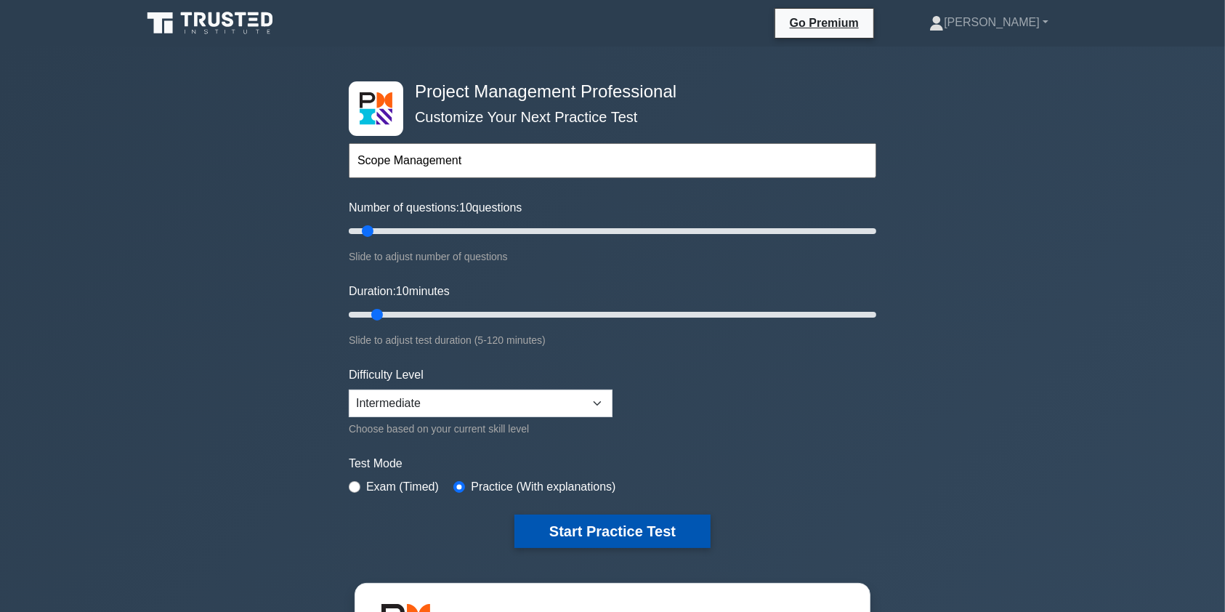
click at [617, 534] on button "Start Practice Test" at bounding box center [612, 530] width 196 height 33
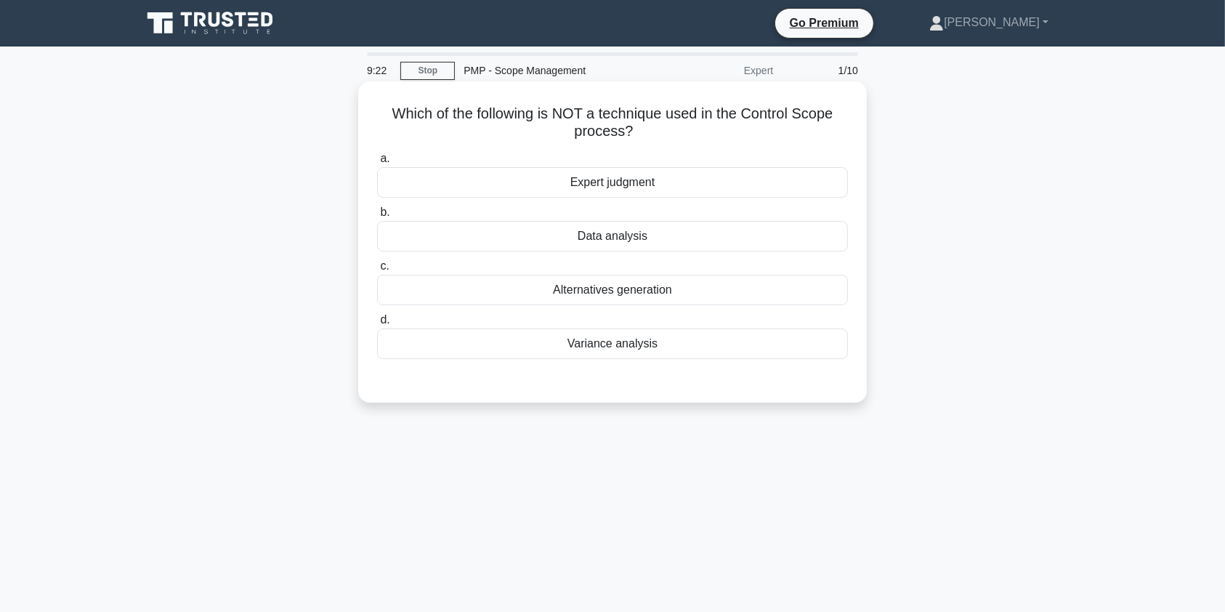
click at [615, 178] on div "Expert judgment" at bounding box center [612, 182] width 471 height 31
click at [377, 163] on input "a. Expert judgment" at bounding box center [377, 158] width 0 height 9
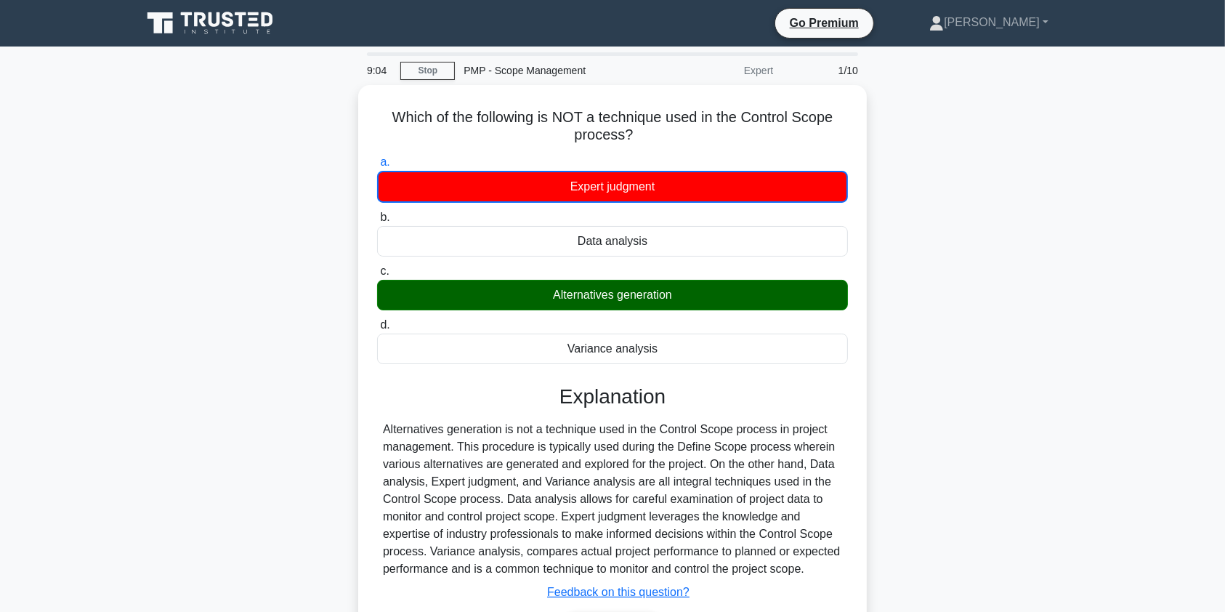
scroll to position [174, 0]
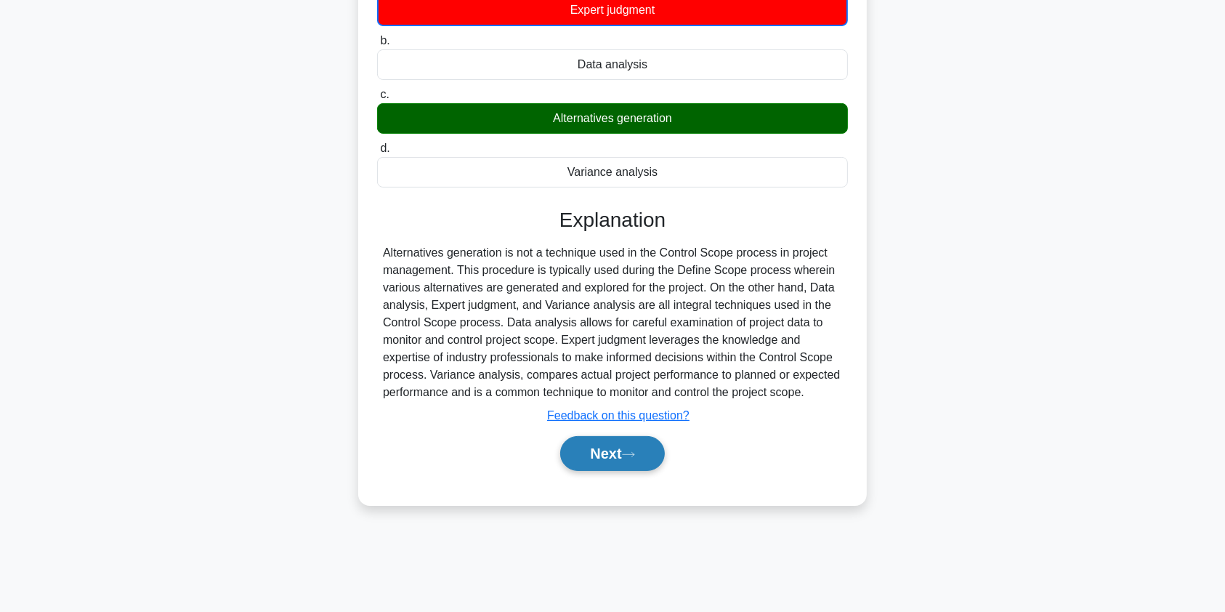
click at [587, 455] on button "Next" at bounding box center [612, 453] width 104 height 35
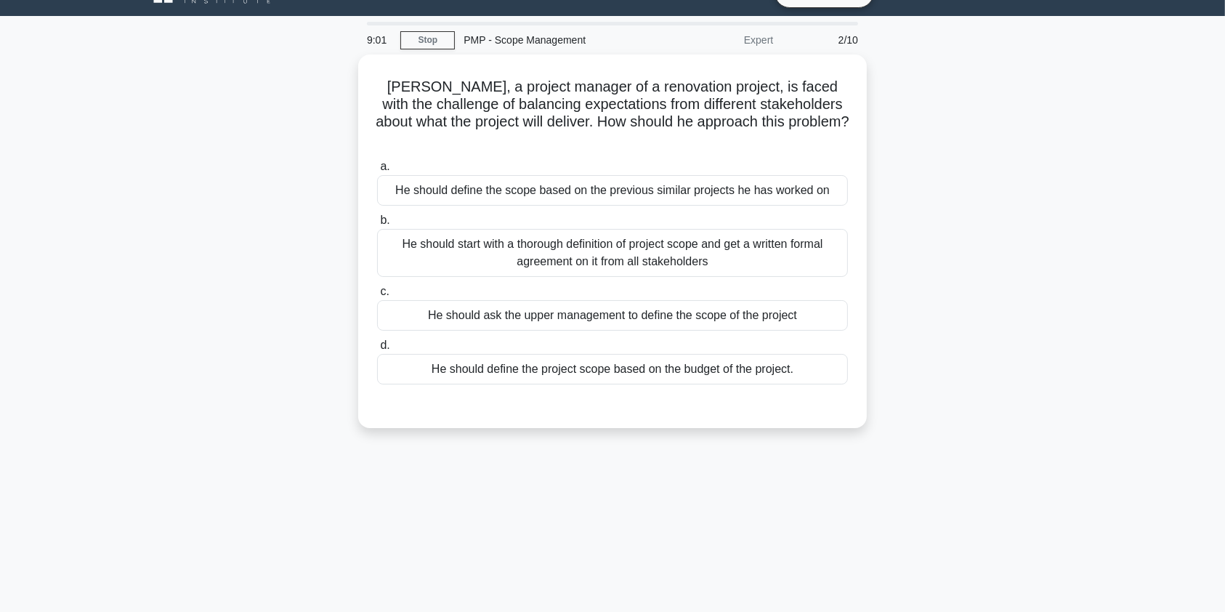
scroll to position [0, 0]
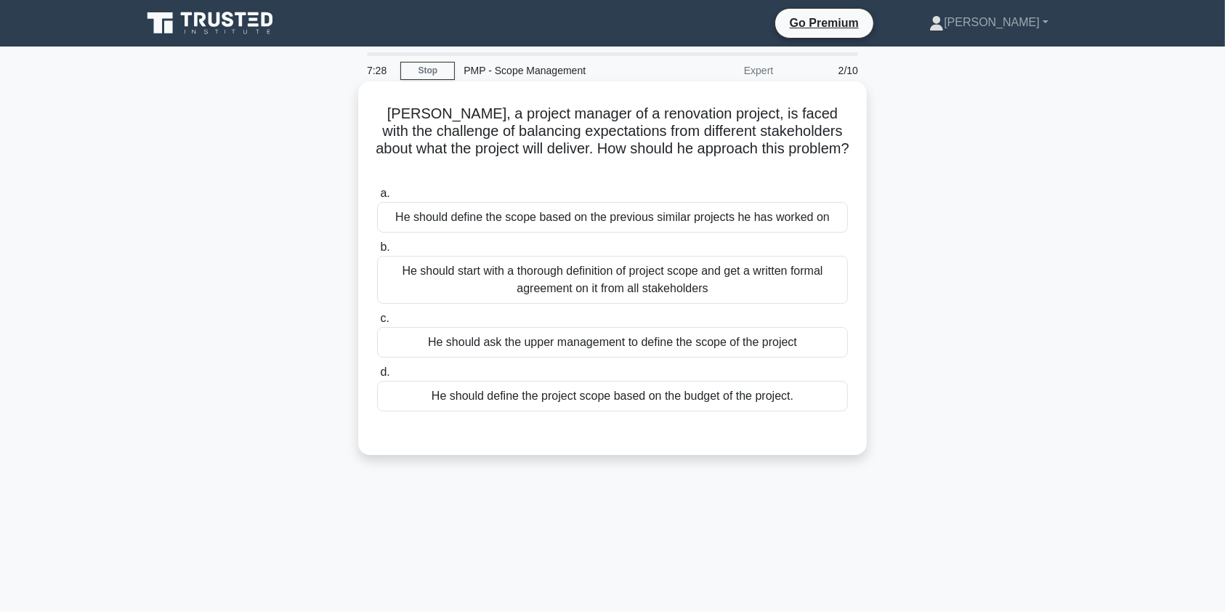
click at [561, 267] on div "He should start with a thorough definition of project scope and get a written f…" at bounding box center [612, 280] width 471 height 48
click at [377, 252] on input "b. He should start with a thorough definition of project scope and get a writte…" at bounding box center [377, 247] width 0 height 9
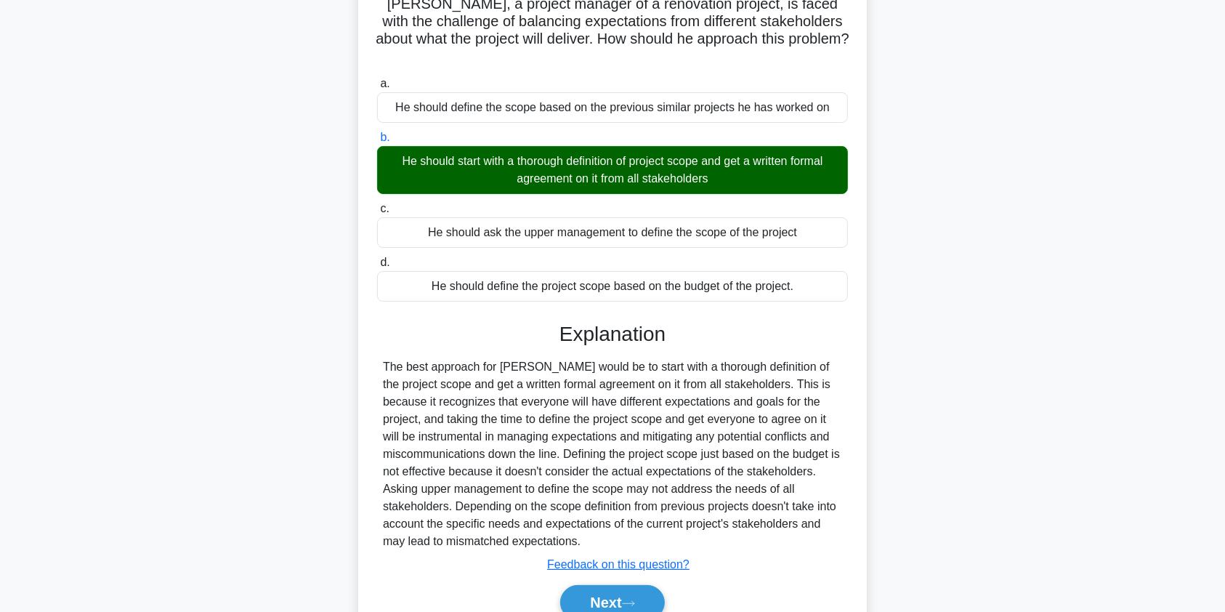
scroll to position [128, 0]
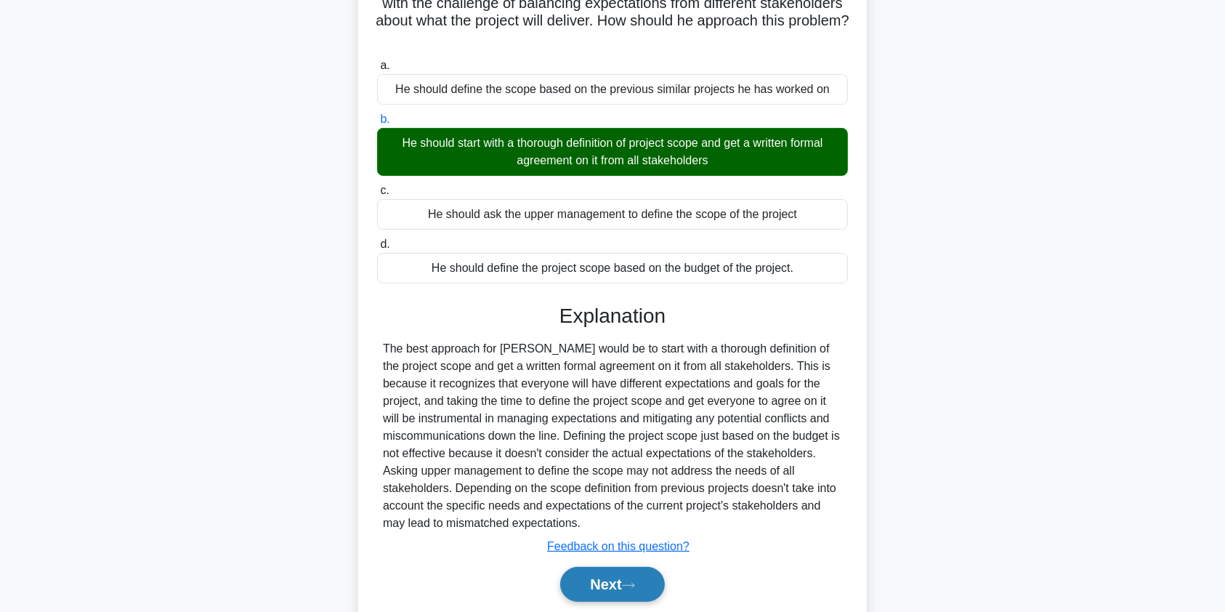
click at [622, 575] on button "Next" at bounding box center [612, 584] width 104 height 35
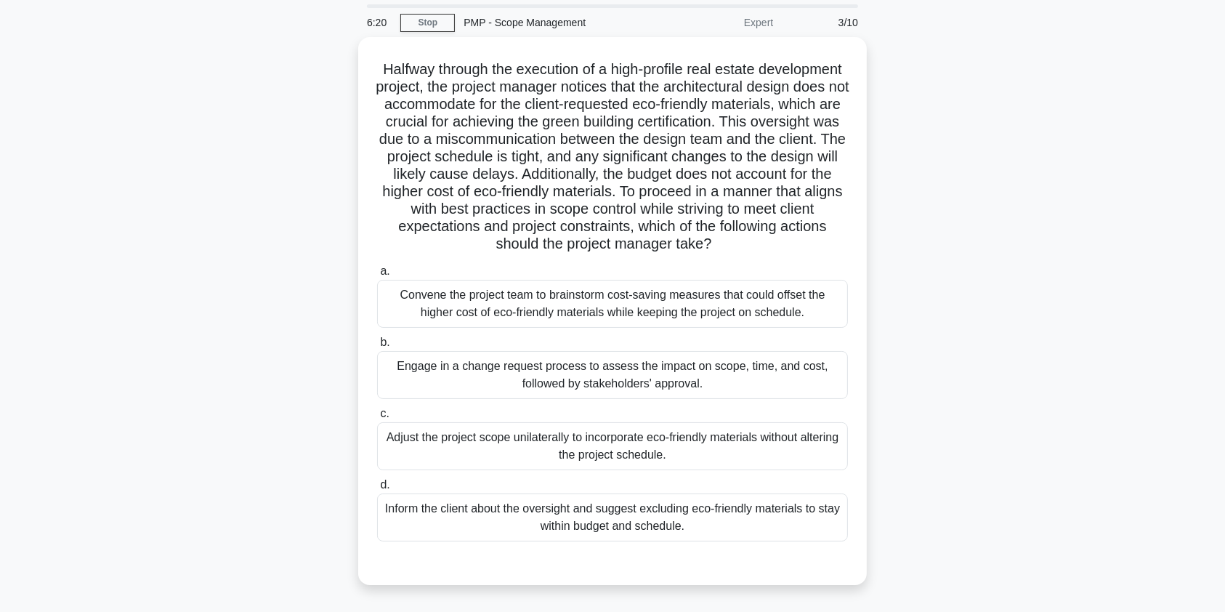
scroll to position [50, 0]
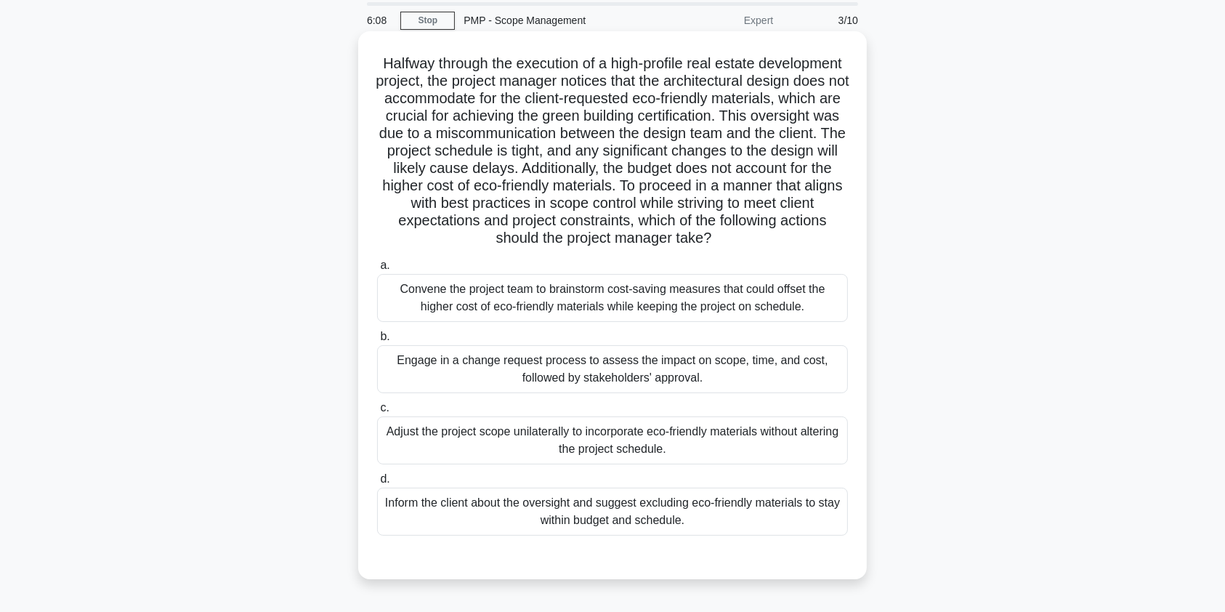
click at [552, 381] on div "Engage in a change request process to assess the impact on scope, time, and cos…" at bounding box center [612, 369] width 471 height 48
click at [377, 341] on input "b. Engage in a change request process to assess the impact on scope, time, and …" at bounding box center [377, 336] width 0 height 9
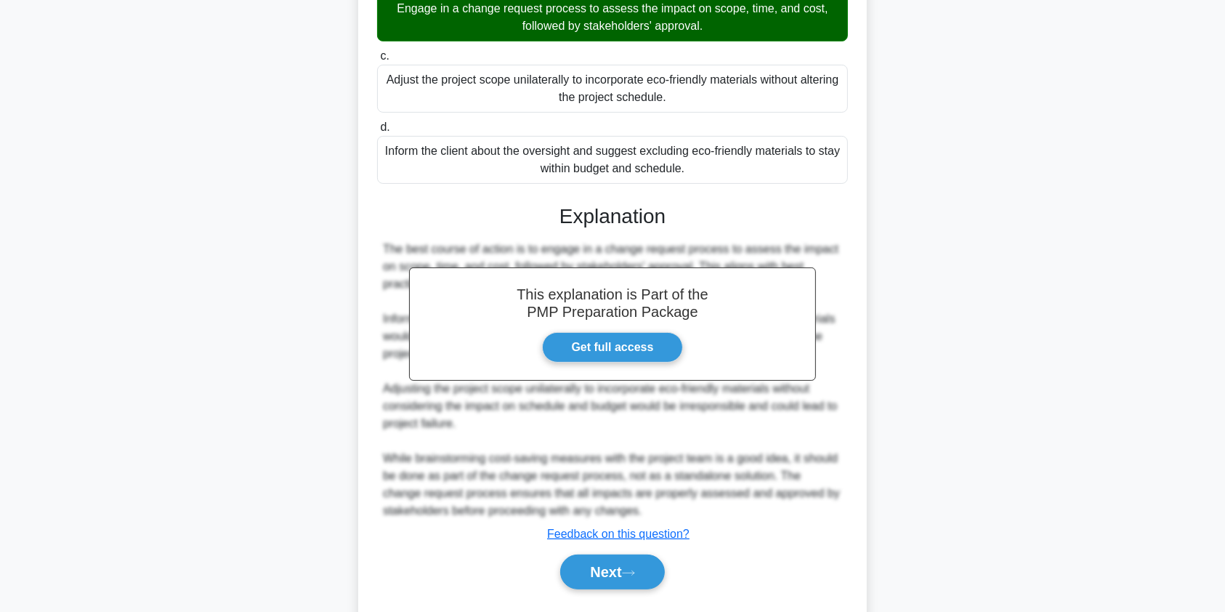
scroll to position [458, 0]
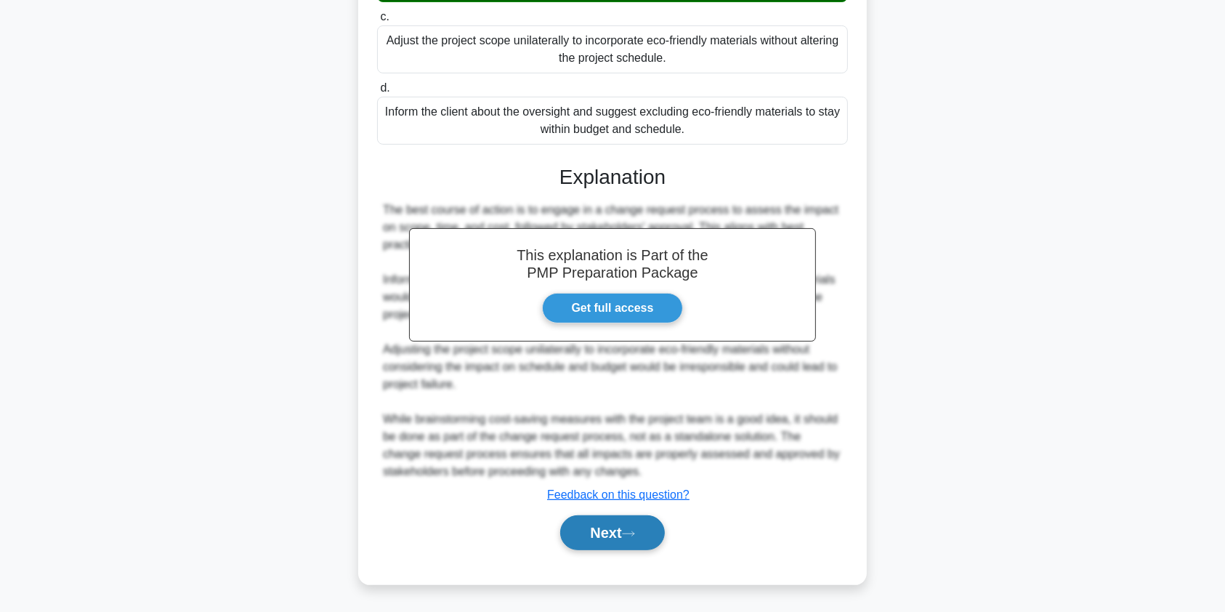
click at [599, 532] on button "Next" at bounding box center [612, 532] width 104 height 35
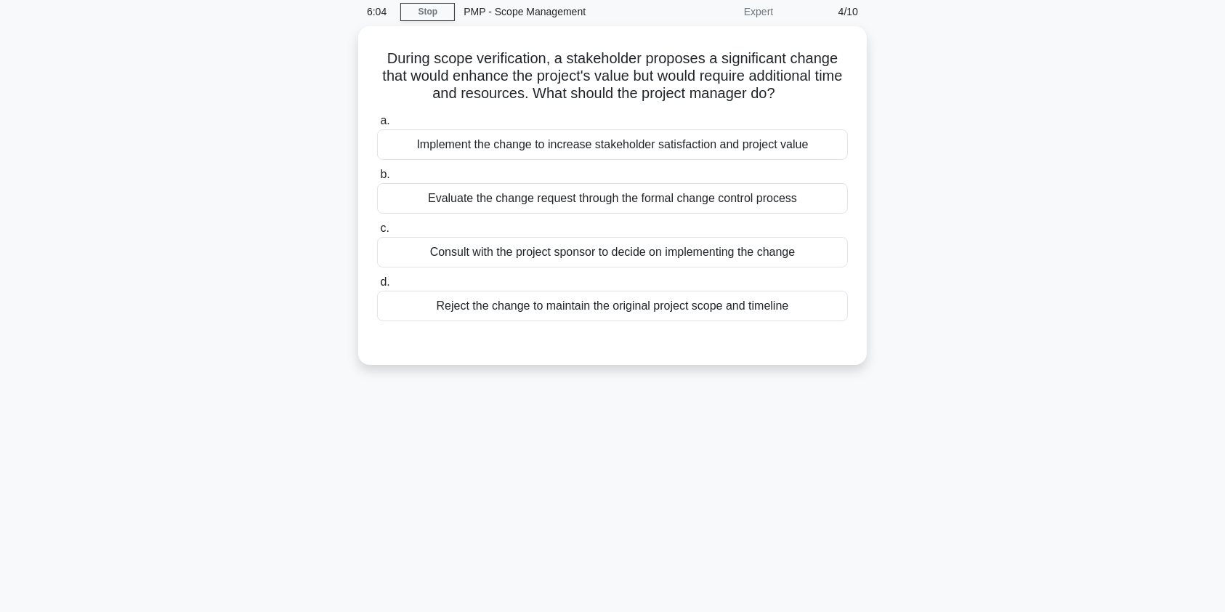
scroll to position [0, 0]
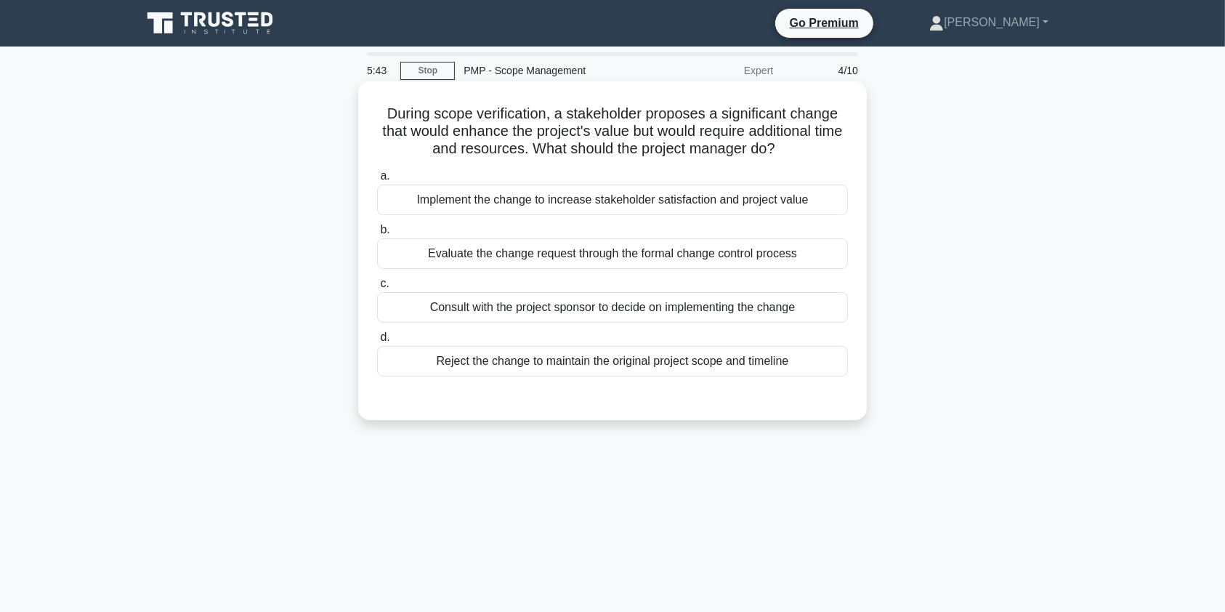
click at [720, 259] on div "Evaluate the change request through the formal change control process" at bounding box center [612, 253] width 471 height 31
click at [377, 235] on input "b. Evaluate the change request through the formal change control process" at bounding box center [377, 229] width 0 height 9
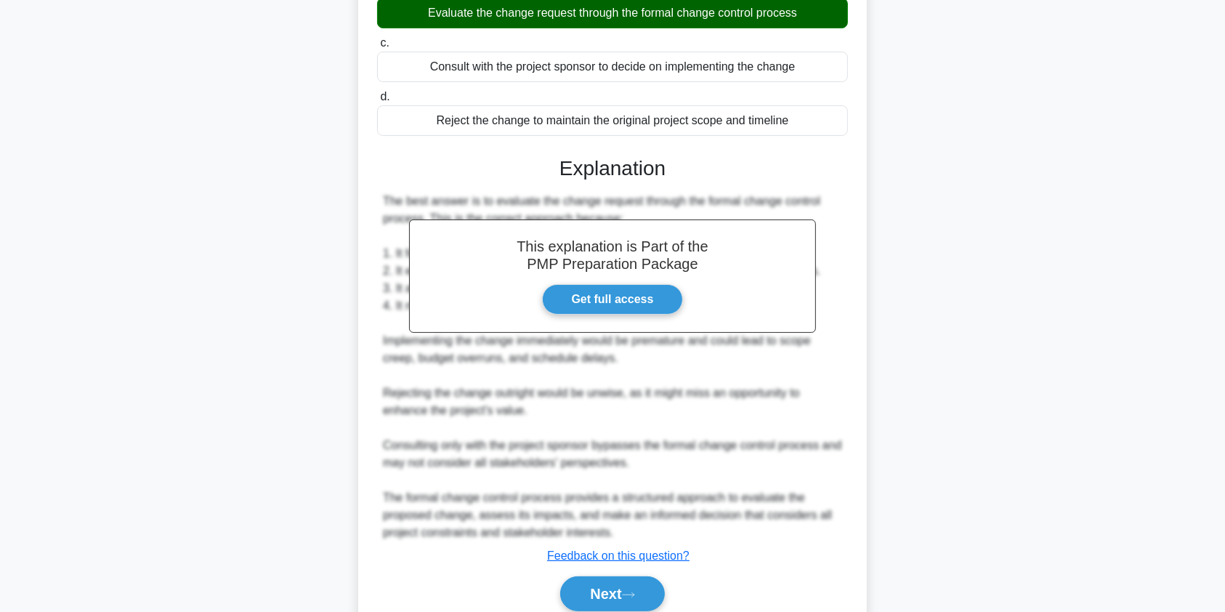
scroll to position [301, 0]
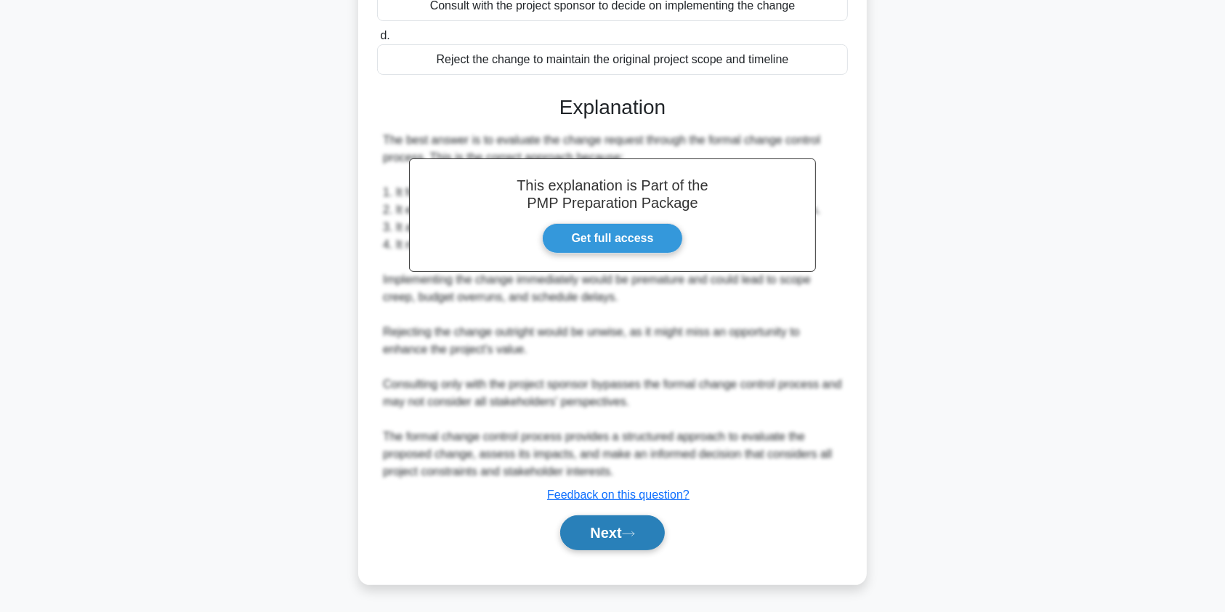
click at [633, 521] on button "Next" at bounding box center [612, 532] width 104 height 35
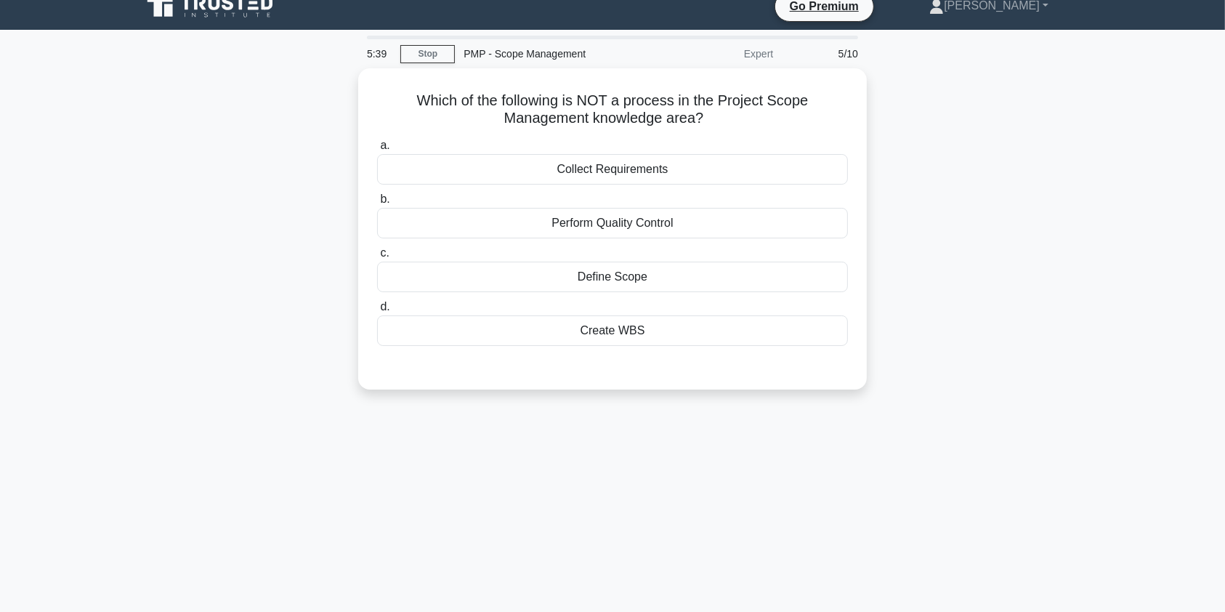
scroll to position [14, 0]
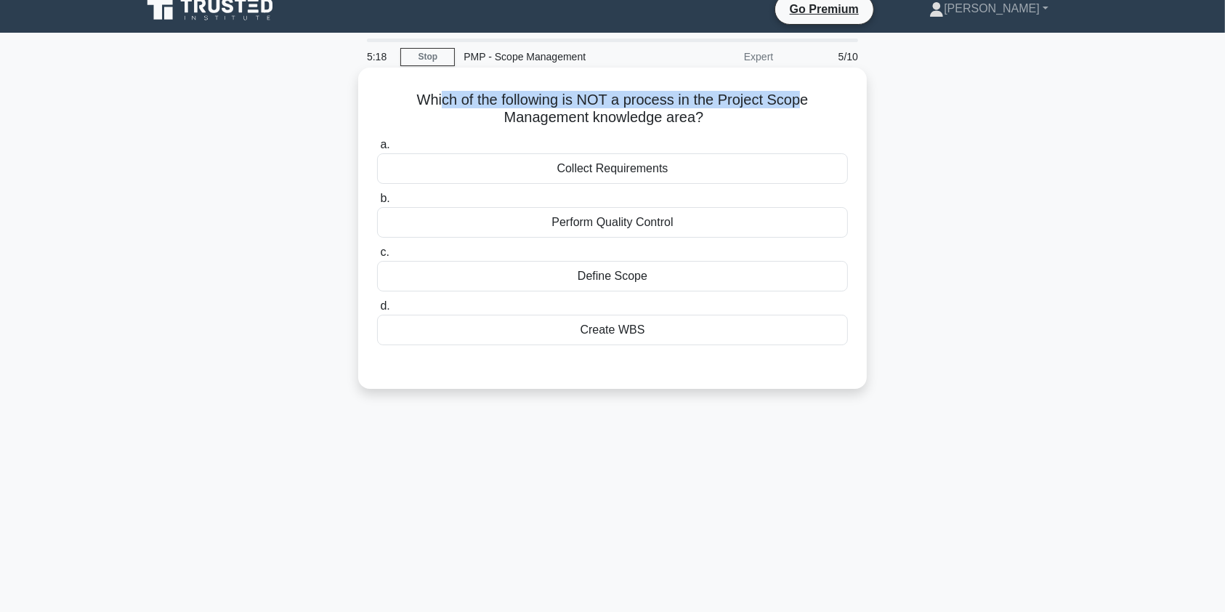
drag, startPoint x: 437, startPoint y: 95, endPoint x: 802, endPoint y: 102, distance: 364.7
click at [802, 102] on h5 "Which of the following is NOT a process in the Project Scope Management knowled…" at bounding box center [613, 109] width 474 height 36
click at [644, 218] on div "Perform Quality Control" at bounding box center [612, 222] width 471 height 31
click at [377, 203] on input "b. Perform Quality Control" at bounding box center [377, 198] width 0 height 9
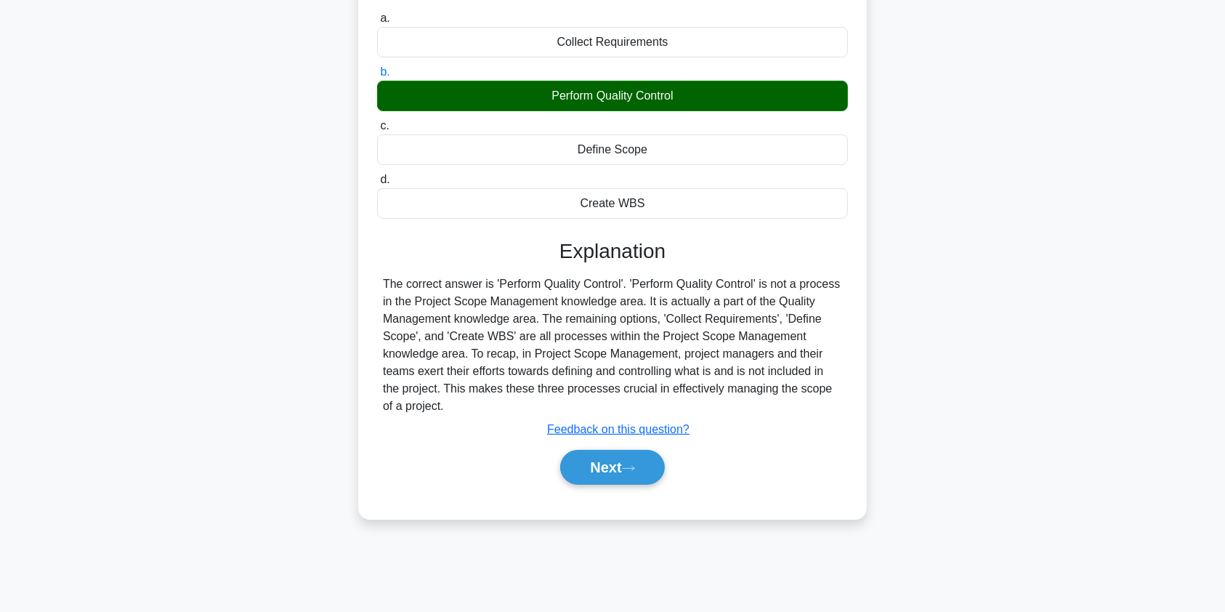
scroll to position [174, 0]
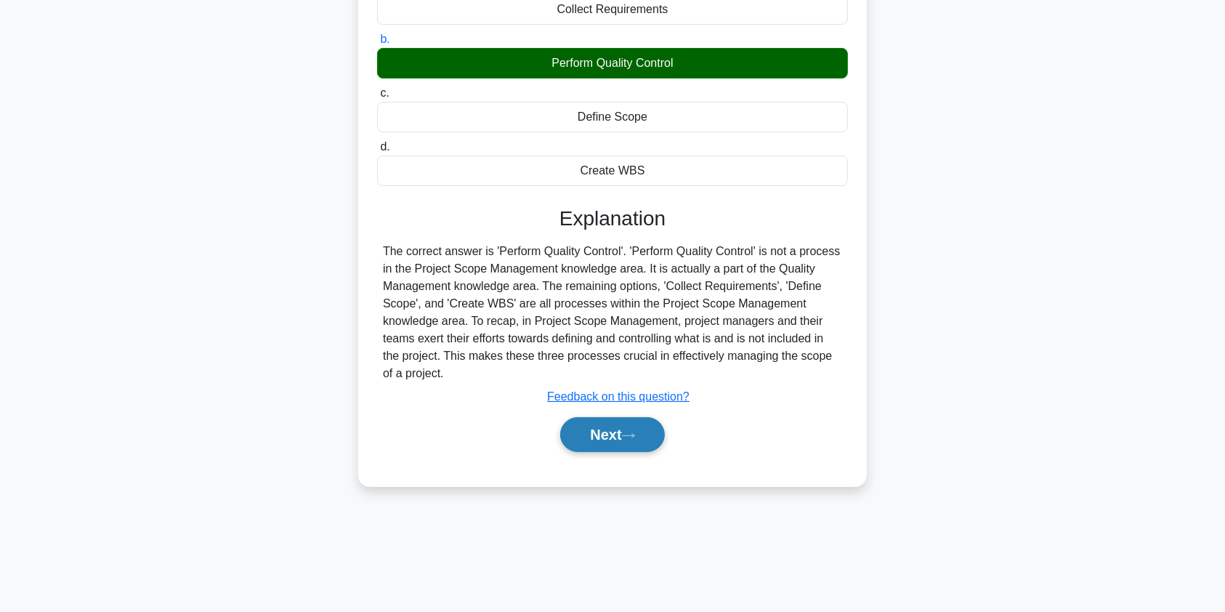
click at [612, 434] on button "Next" at bounding box center [612, 434] width 104 height 35
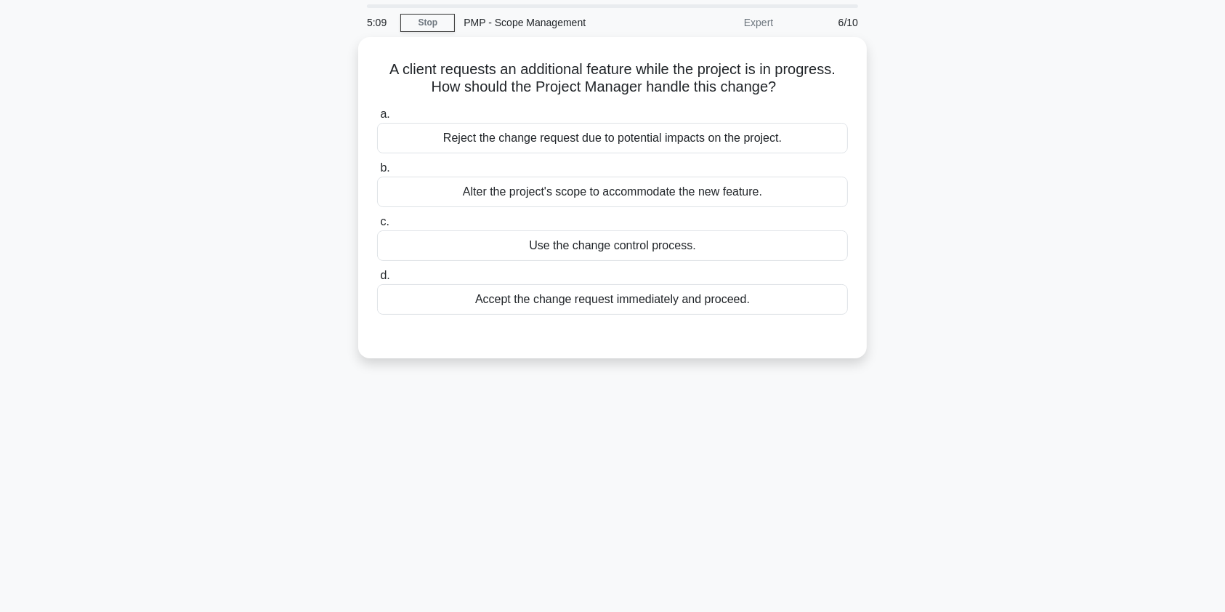
scroll to position [36, 0]
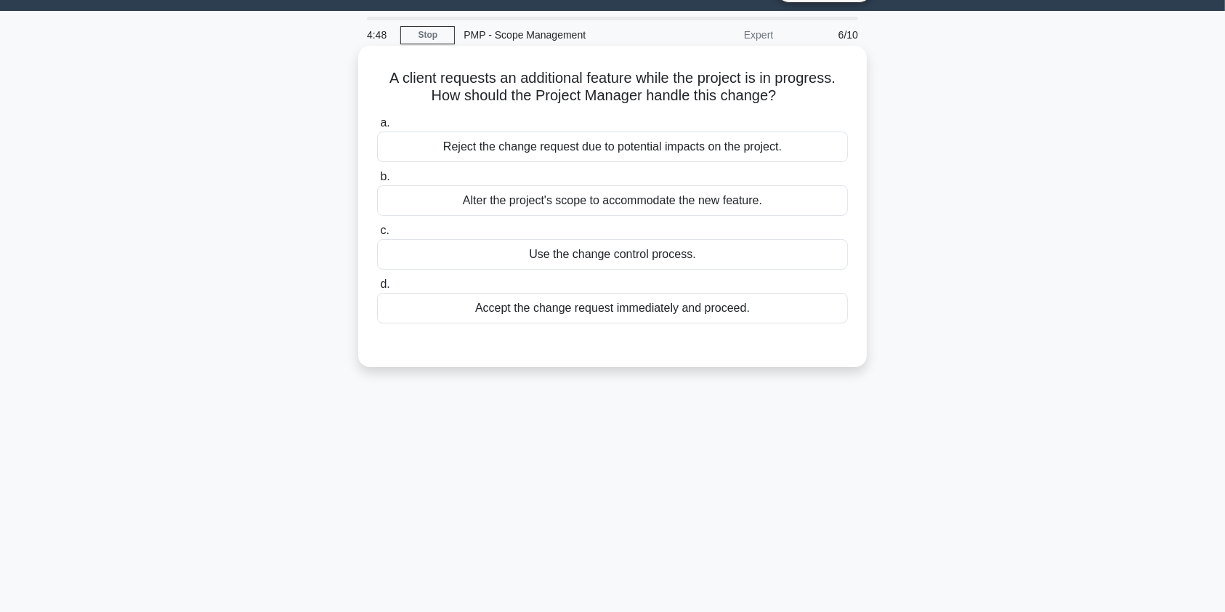
click at [631, 255] on div "Use the change control process." at bounding box center [612, 254] width 471 height 31
click at [377, 235] on input "c. Use the change control process." at bounding box center [377, 230] width 0 height 9
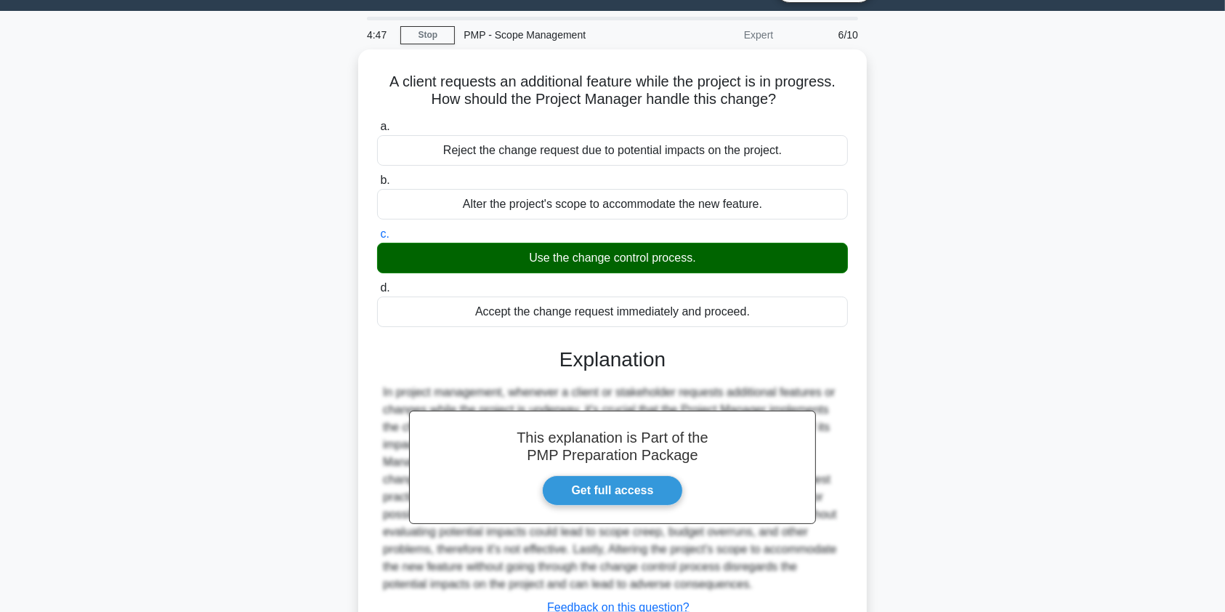
scroll to position [174, 0]
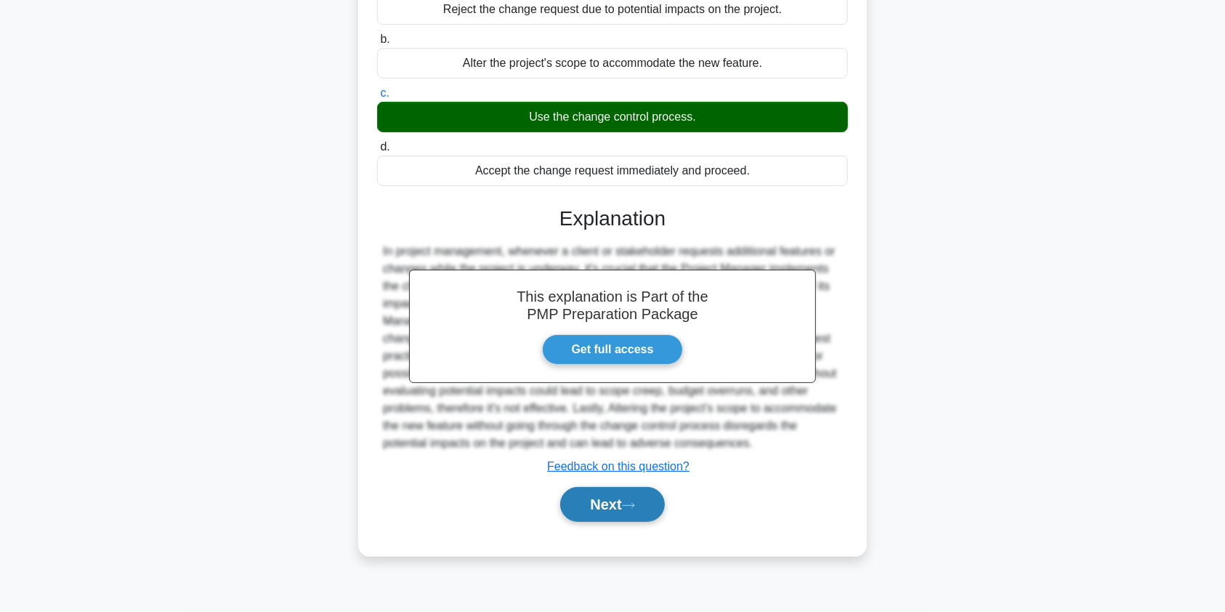
click at [628, 497] on button "Next" at bounding box center [612, 504] width 104 height 35
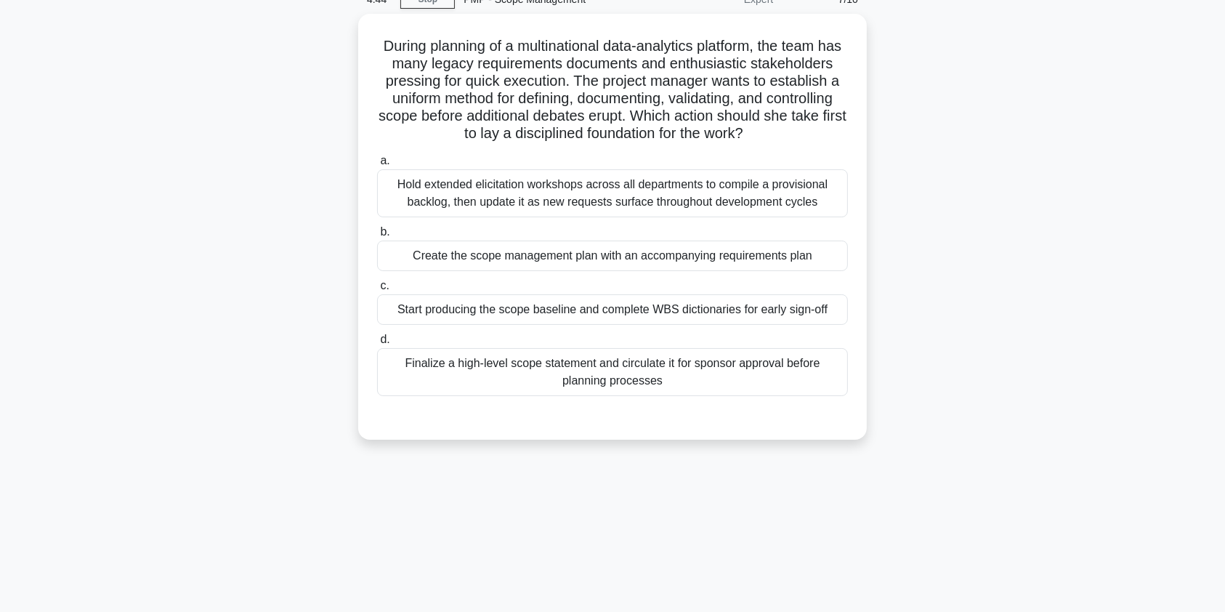
scroll to position [0, 0]
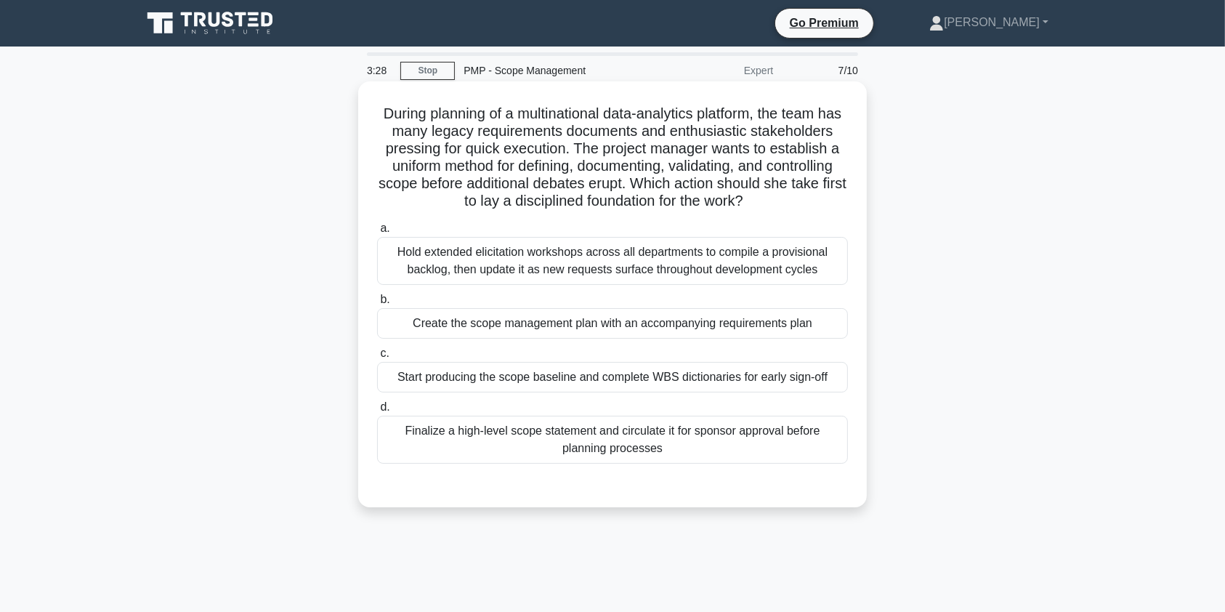
click at [498, 325] on div "Create the scope management plan with an accompanying requirements plan" at bounding box center [612, 323] width 471 height 31
click at [377, 304] on input "b. Create the scope management plan with an accompanying requirements plan" at bounding box center [377, 299] width 0 height 9
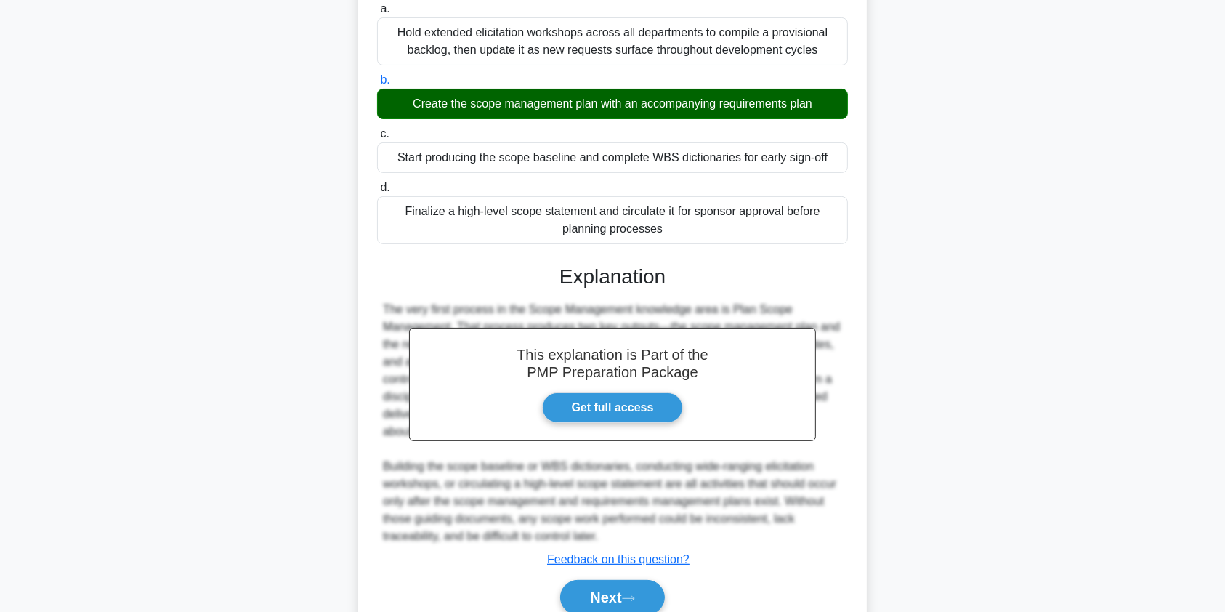
scroll to position [284, 0]
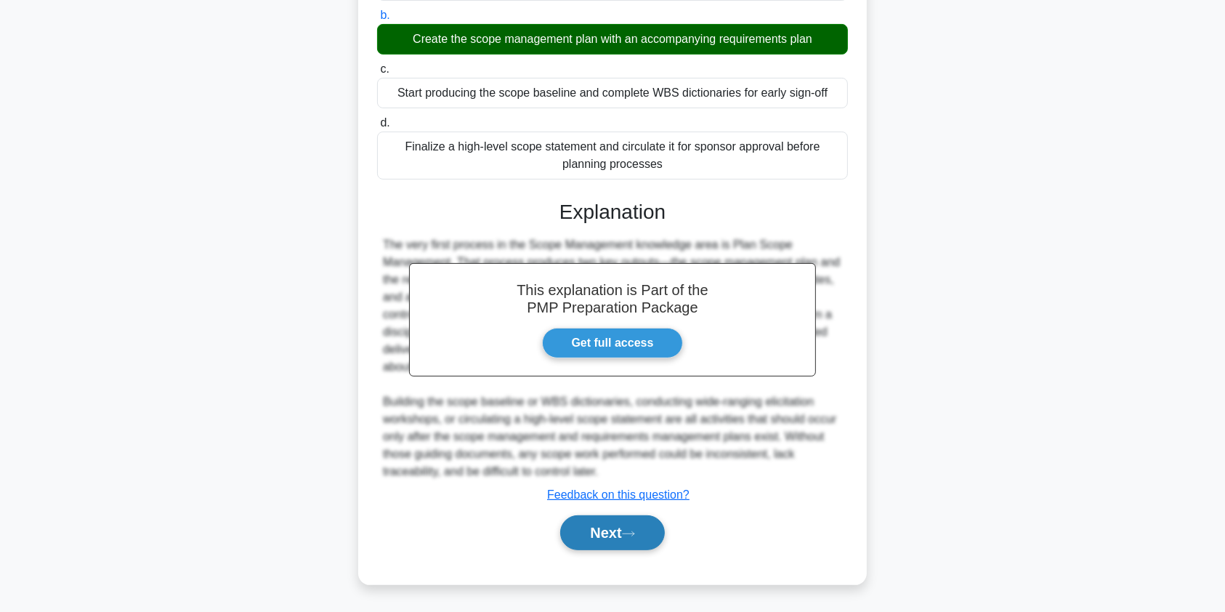
click at [605, 531] on button "Next" at bounding box center [612, 532] width 104 height 35
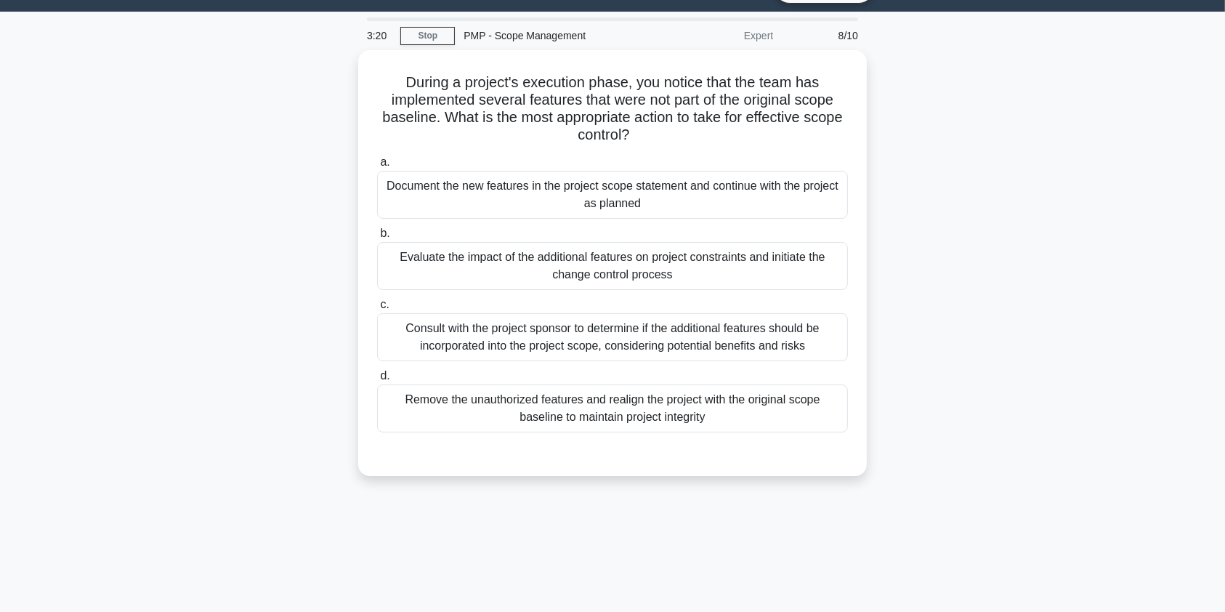
scroll to position [0, 0]
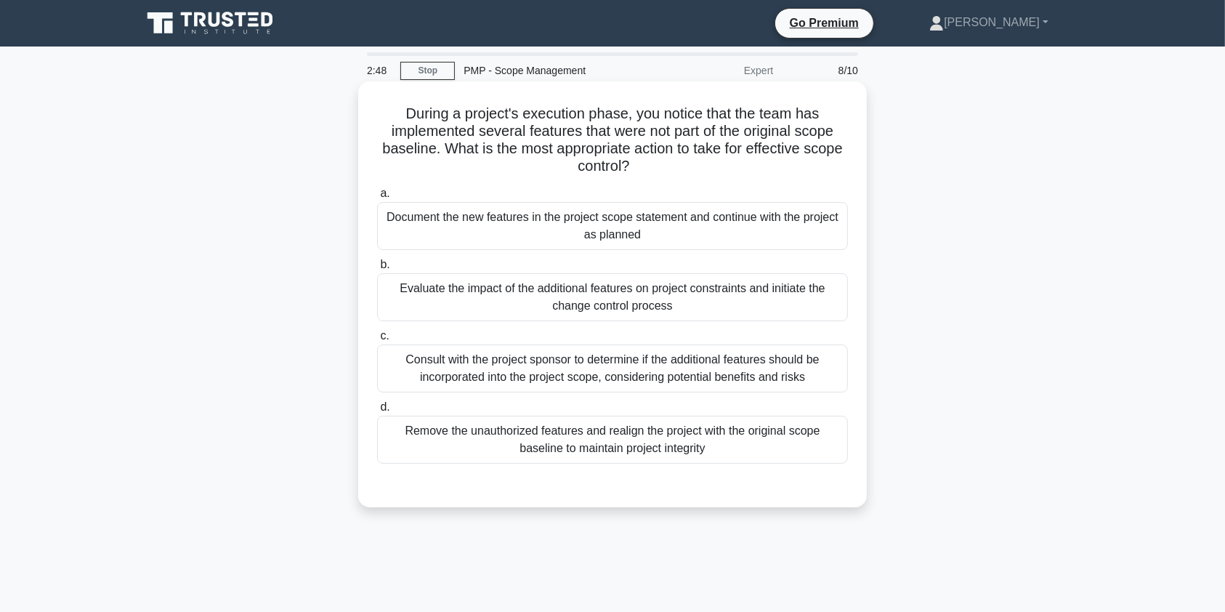
click at [477, 282] on div "Evaluate the impact of the additional features on project constraints and initi…" at bounding box center [612, 297] width 471 height 48
click at [377, 269] on input "b. Evaluate the impact of the additional features on project constraints and in…" at bounding box center [377, 264] width 0 height 9
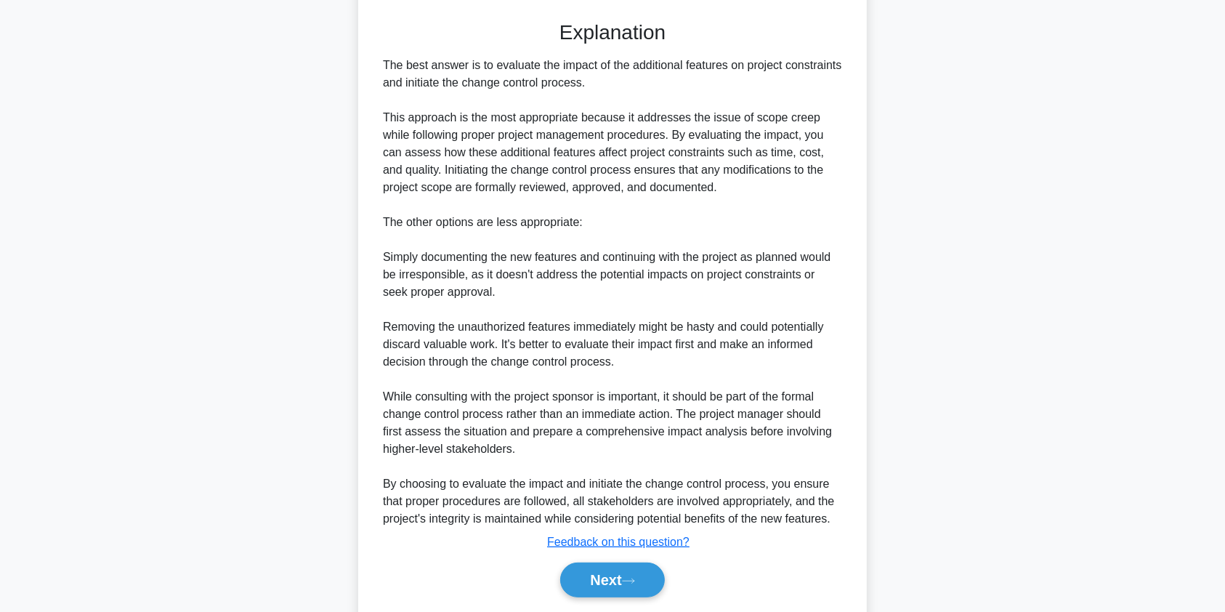
scroll to position [476, 0]
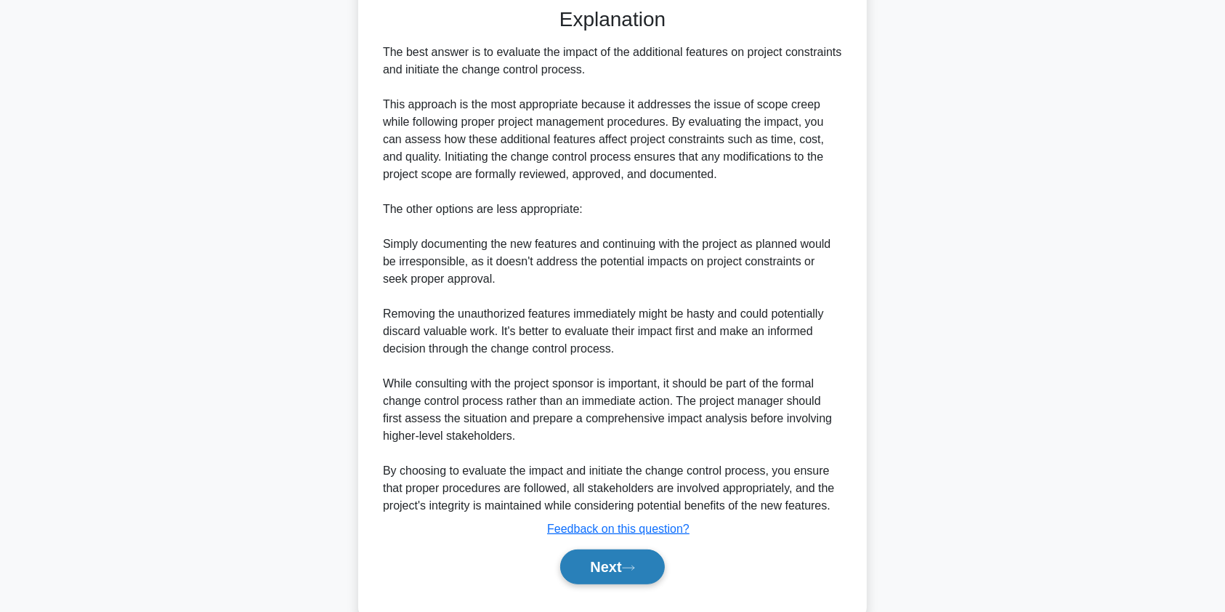
click at [618, 559] on button "Next" at bounding box center [612, 566] width 104 height 35
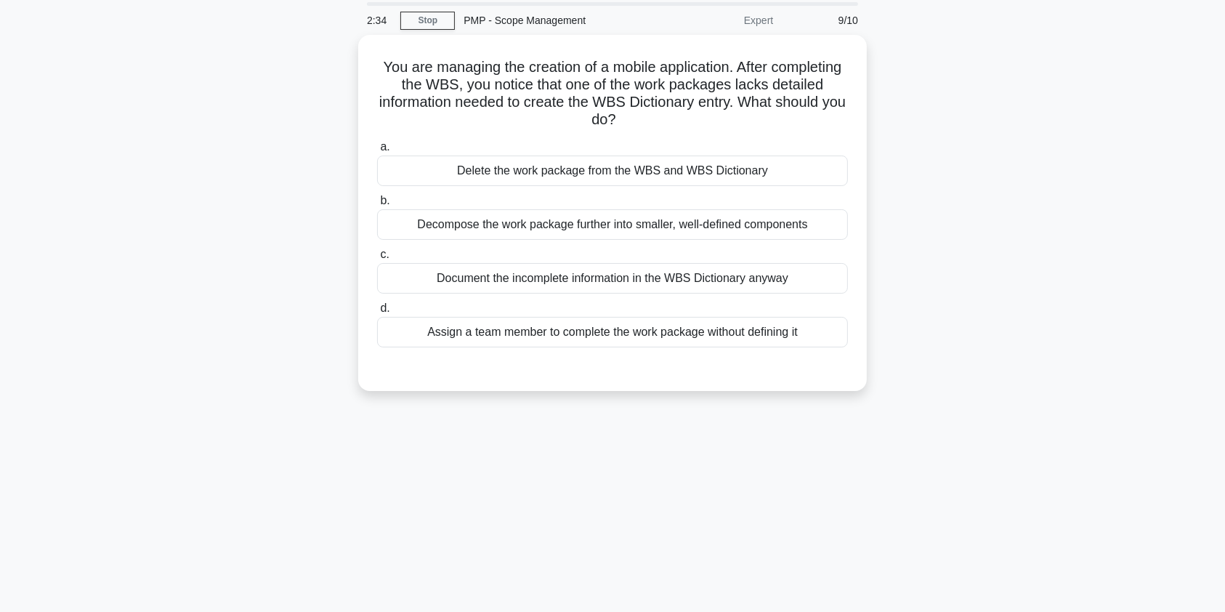
scroll to position [0, 0]
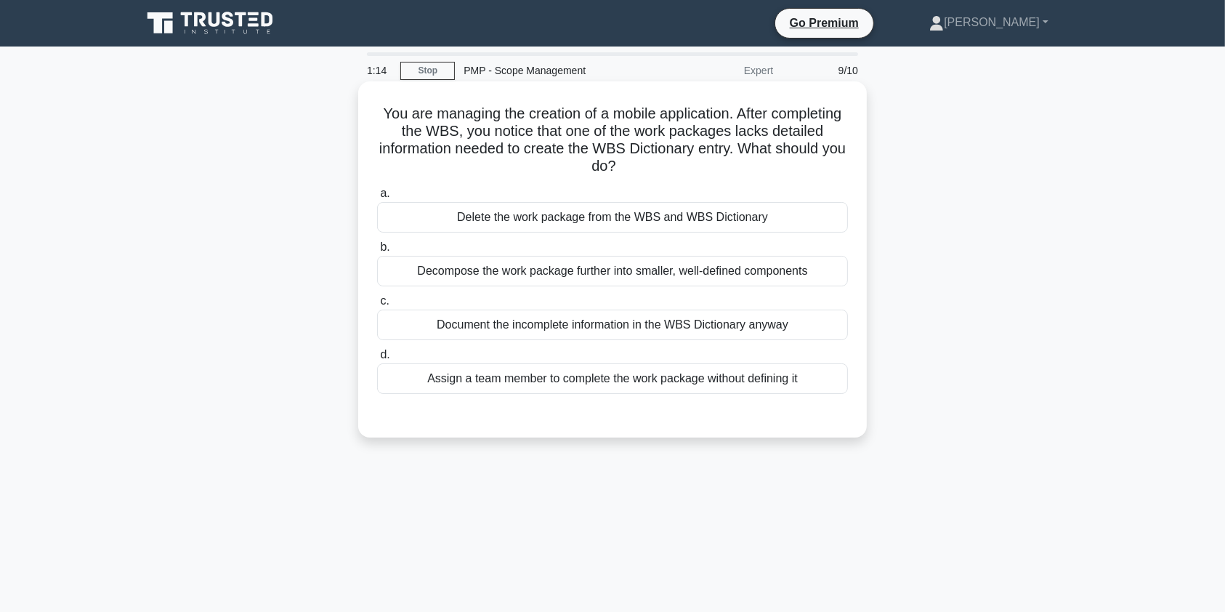
click at [666, 326] on div "Document the incomplete information in the WBS Dictionary anyway" at bounding box center [612, 324] width 471 height 31
click at [377, 306] on input "c. Document the incomplete information in the WBS Dictionary anyway" at bounding box center [377, 300] width 0 height 9
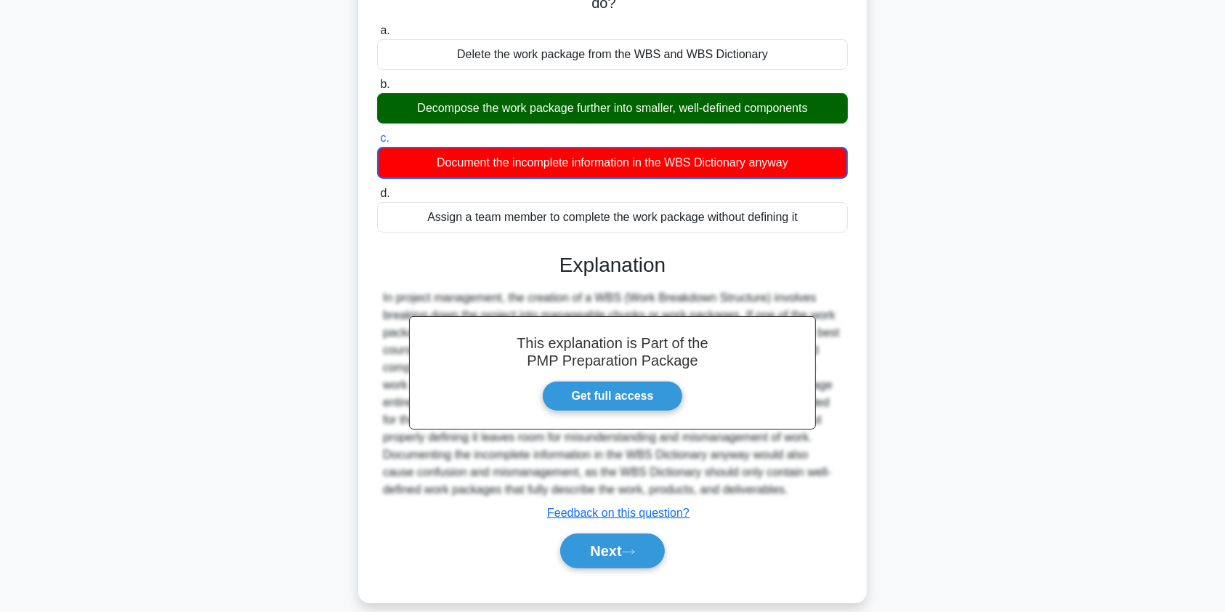
scroll to position [180, 0]
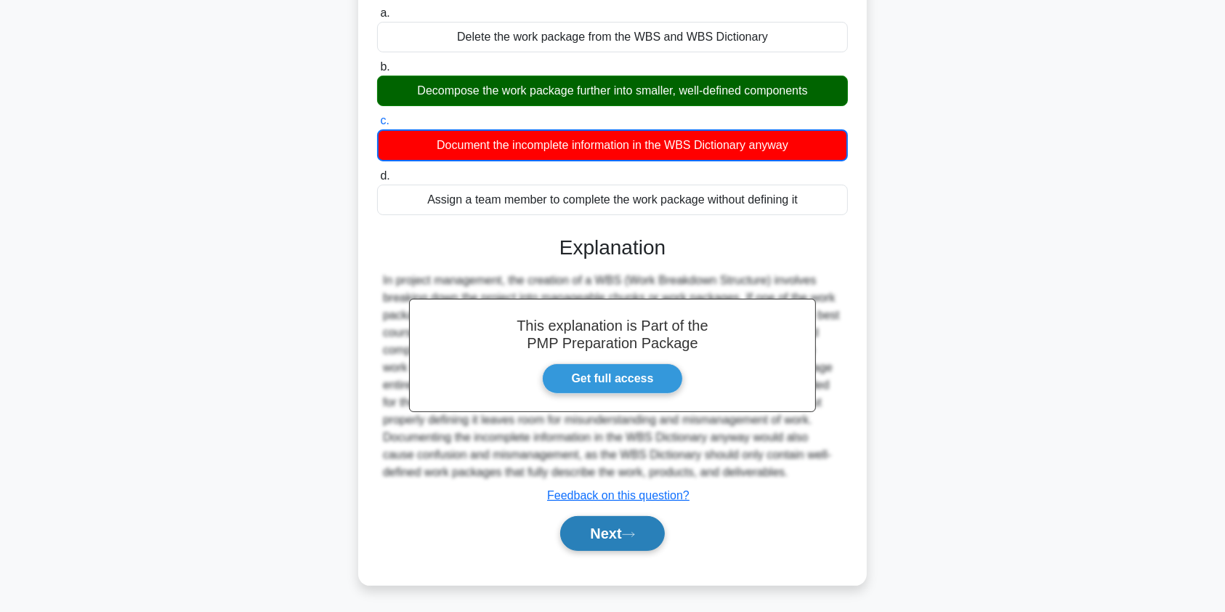
click at [625, 529] on button "Next" at bounding box center [612, 533] width 104 height 35
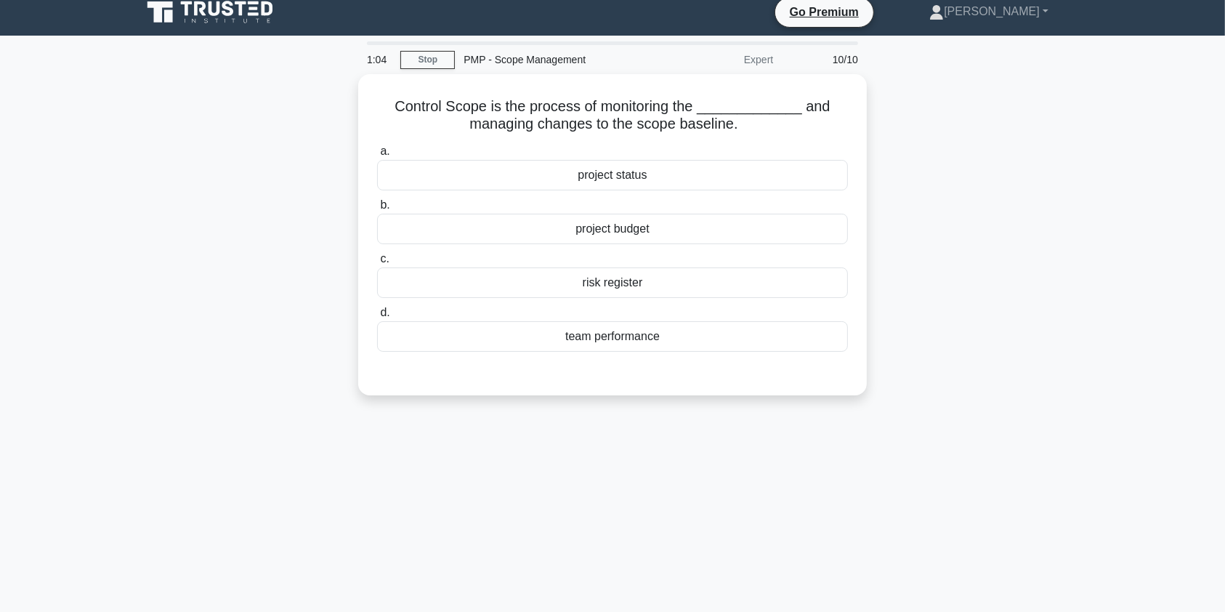
scroll to position [7, 0]
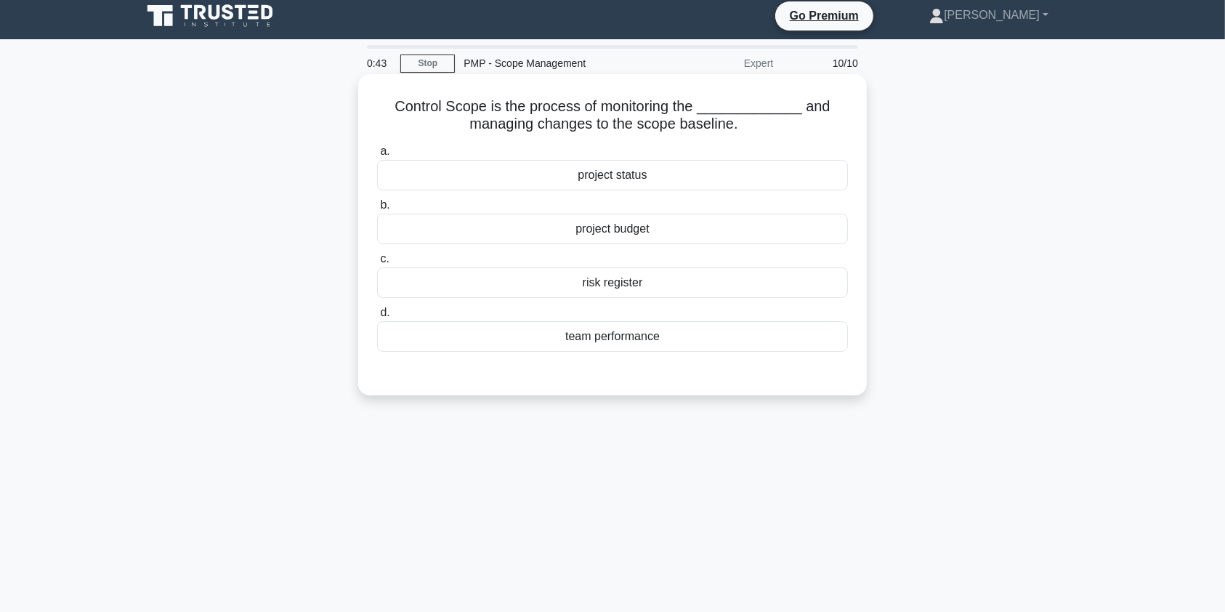
click at [680, 174] on div "project status" at bounding box center [612, 175] width 471 height 31
click at [377, 156] on input "a. project status" at bounding box center [377, 151] width 0 height 9
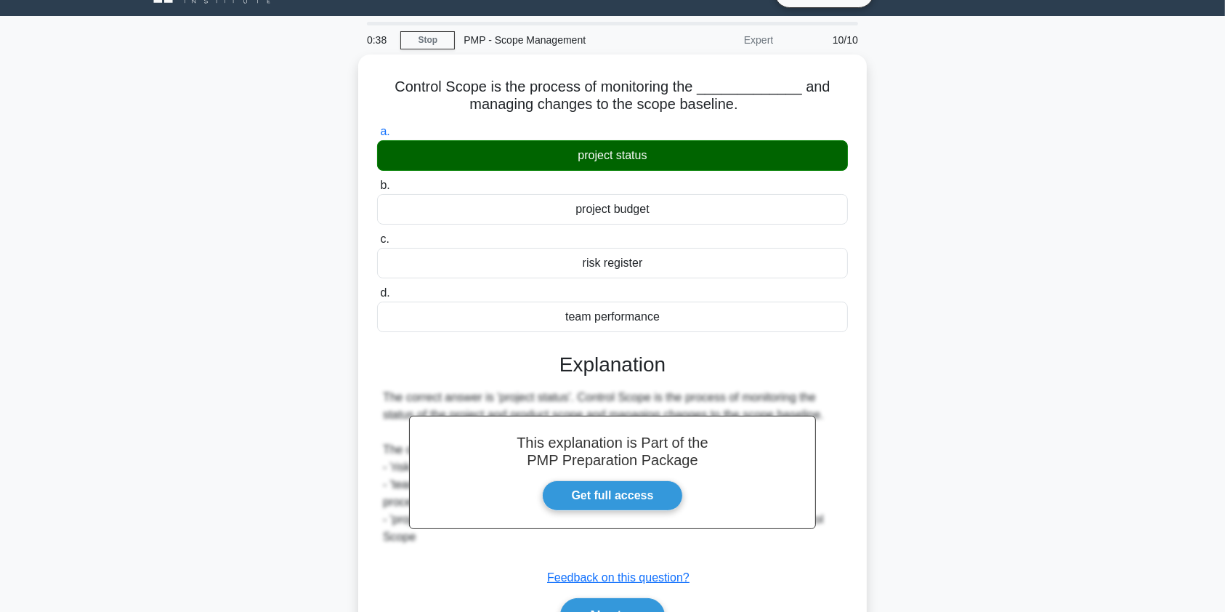
scroll to position [28, 0]
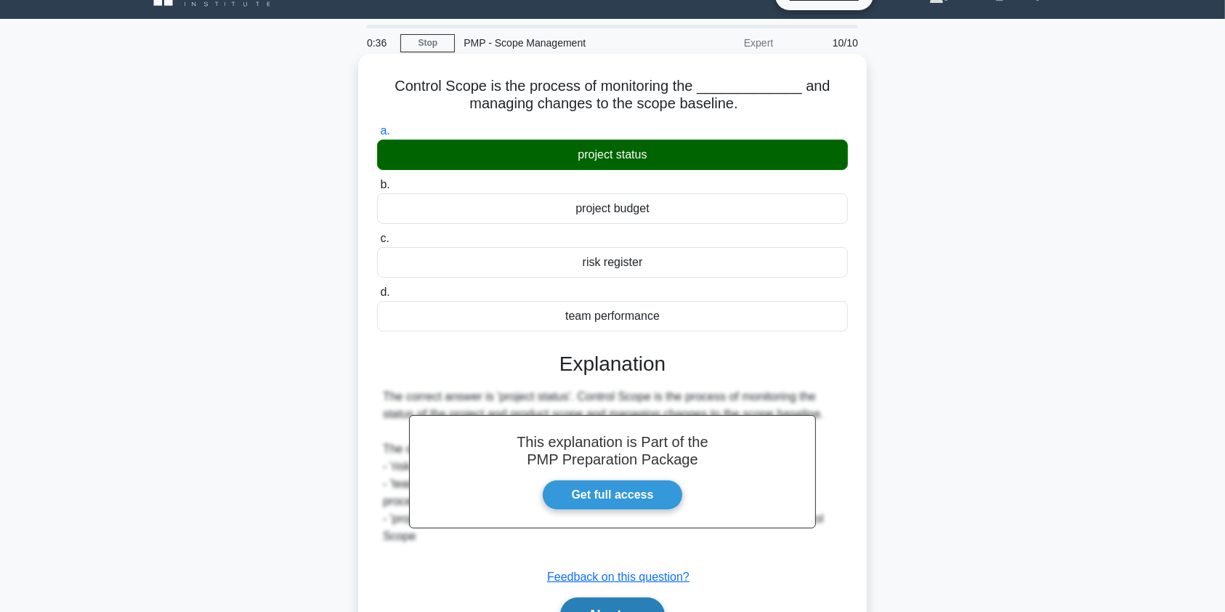
click at [601, 602] on button "Next" at bounding box center [612, 614] width 104 height 35
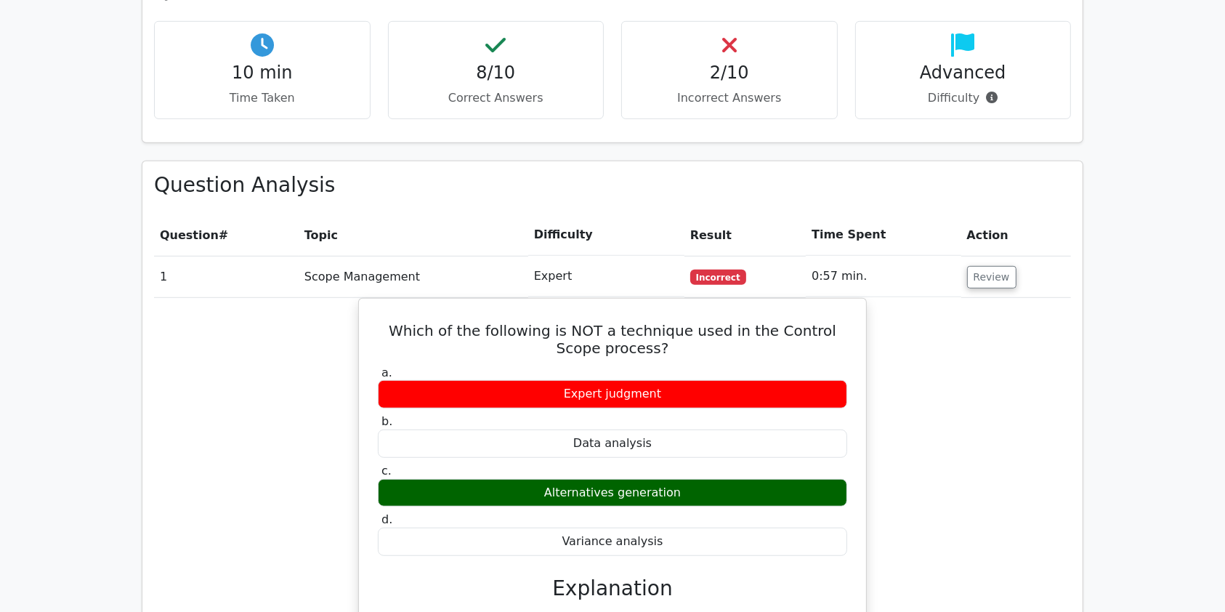
scroll to position [893, 0]
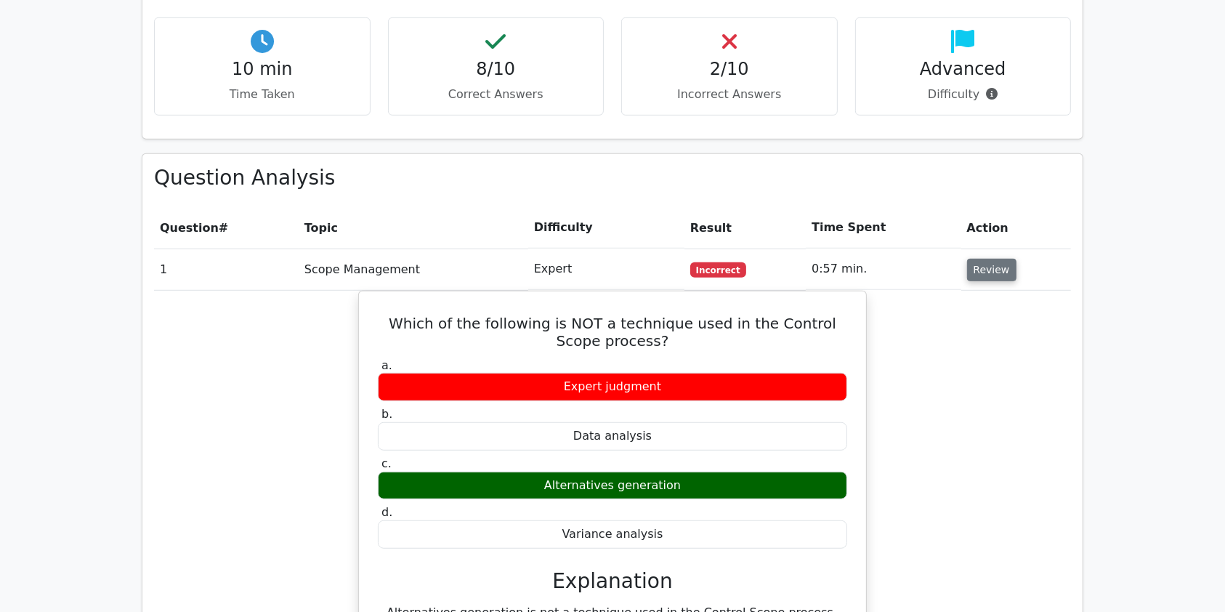
click at [979, 259] on button "Review" at bounding box center [991, 270] width 49 height 23
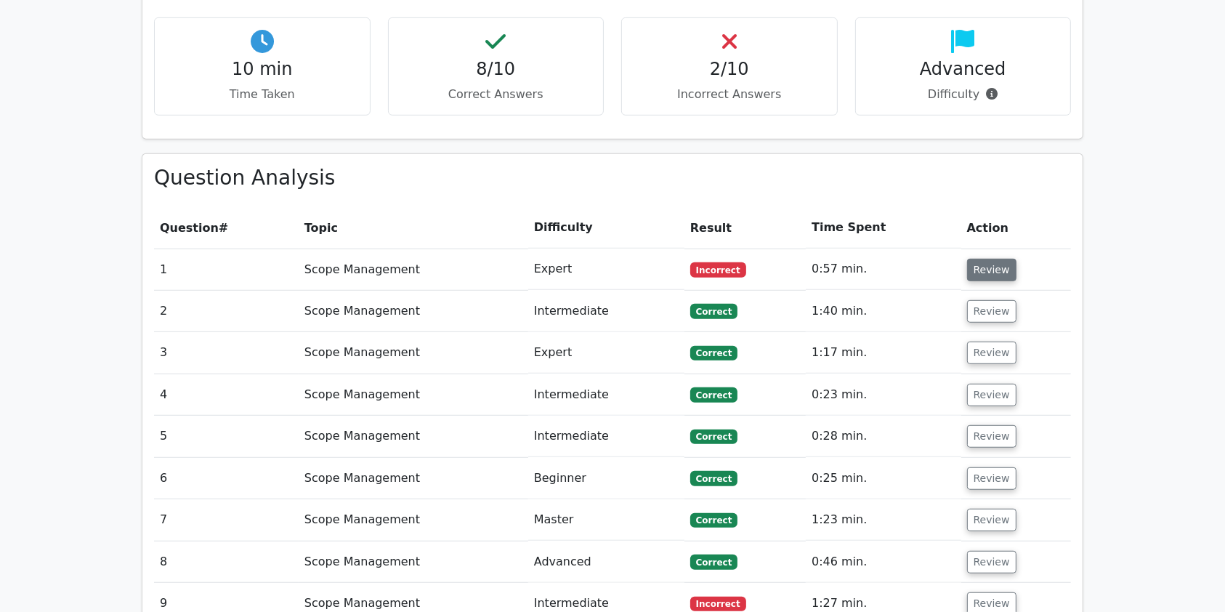
click at [979, 259] on button "Review" at bounding box center [991, 270] width 49 height 23
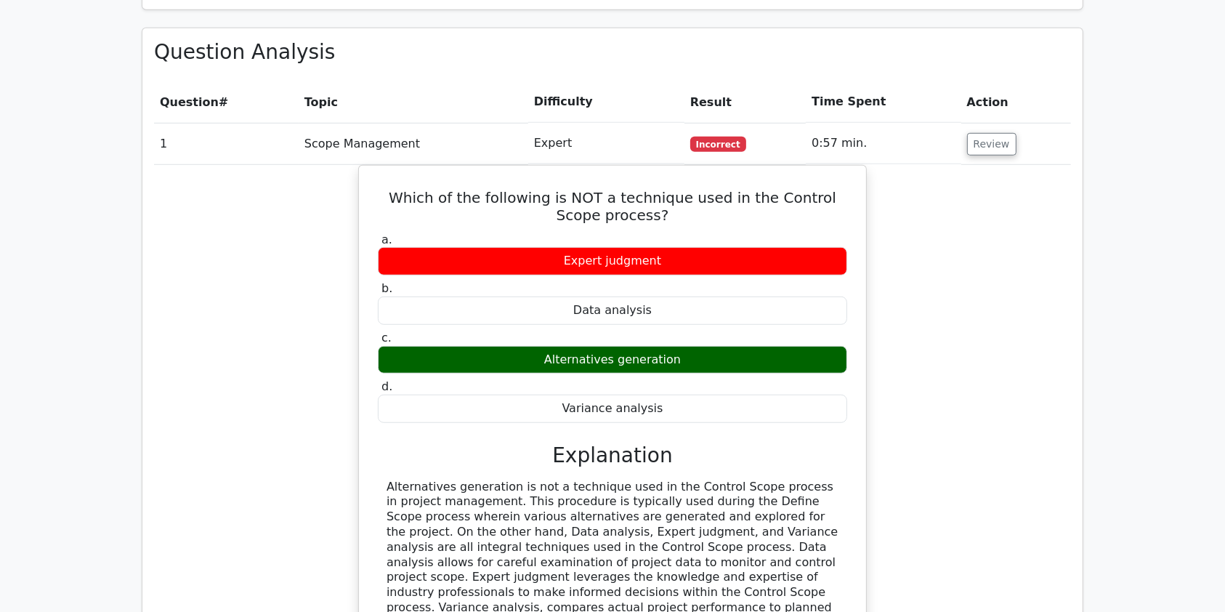
scroll to position [1074, 0]
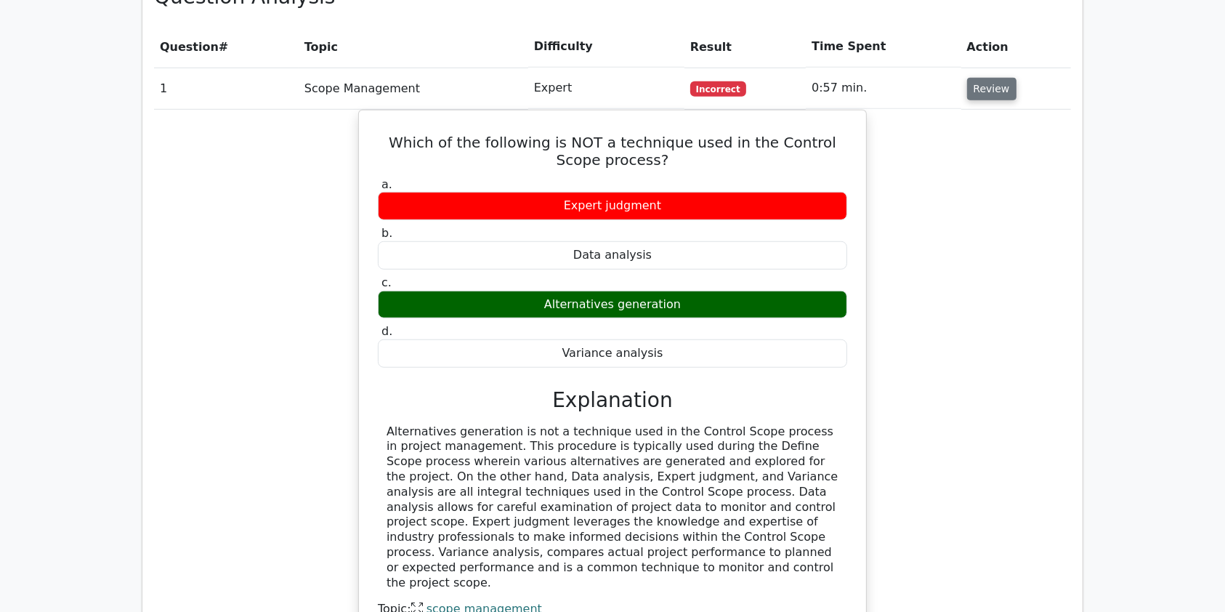
click at [999, 78] on button "Review" at bounding box center [991, 89] width 49 height 23
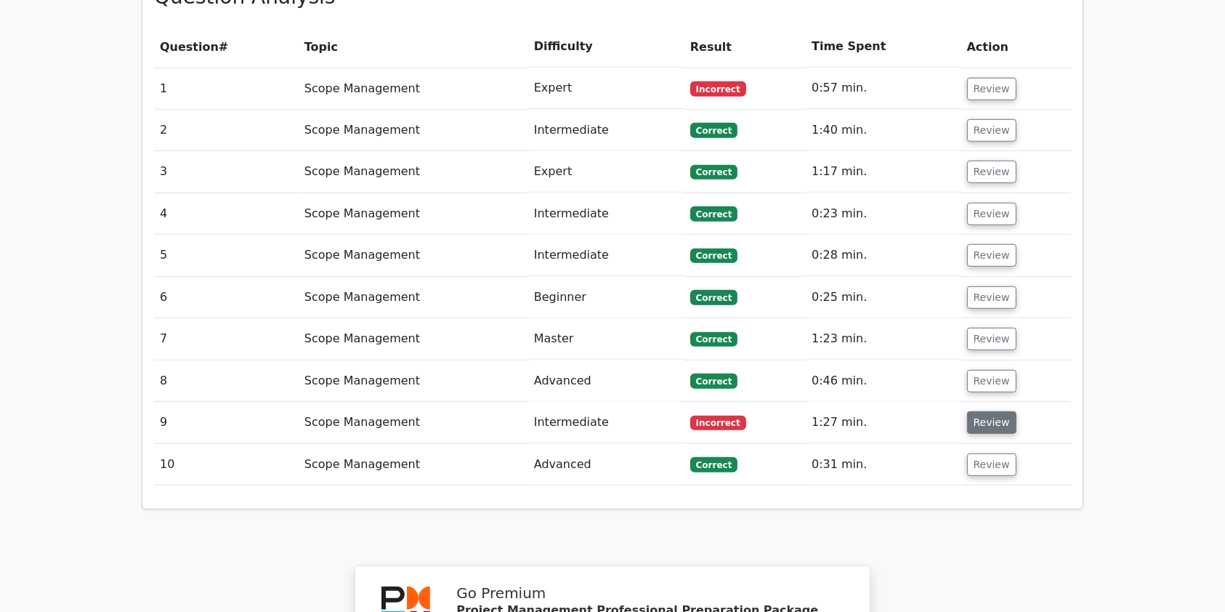
click at [984, 411] on button "Review" at bounding box center [991, 422] width 49 height 23
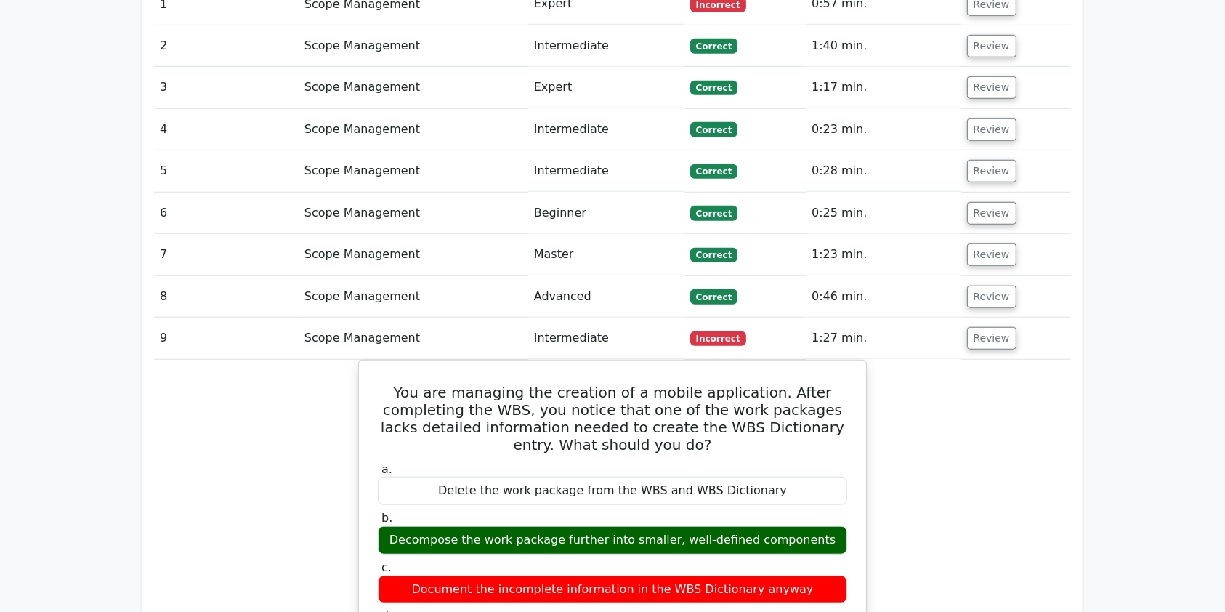
scroll to position [1172, 0]
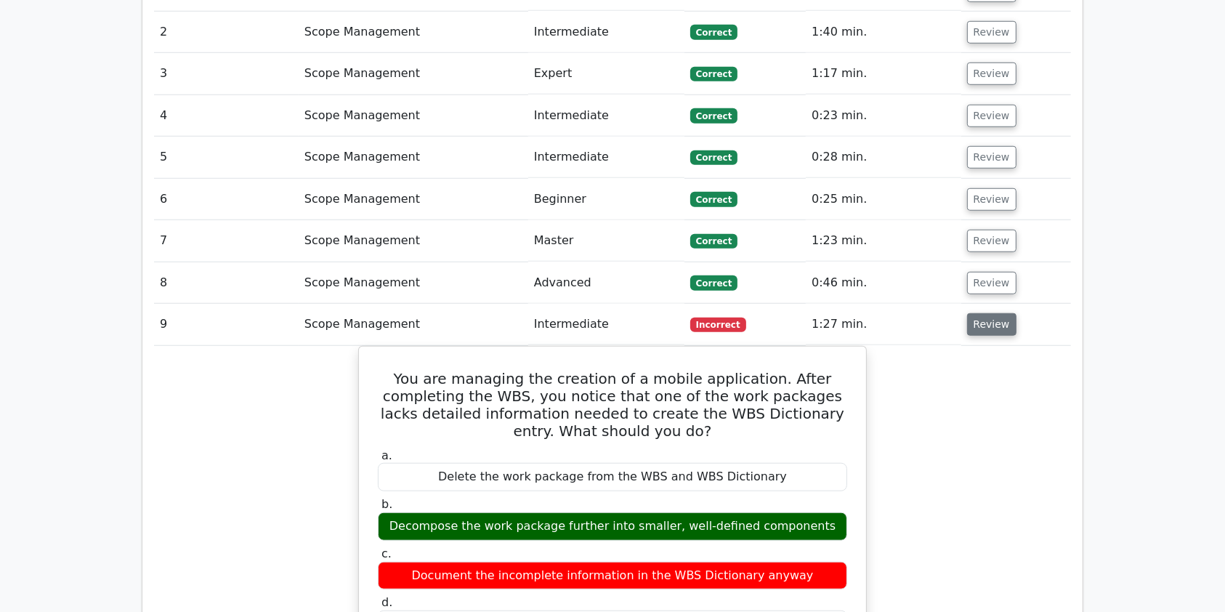
click at [988, 313] on button "Review" at bounding box center [991, 324] width 49 height 23
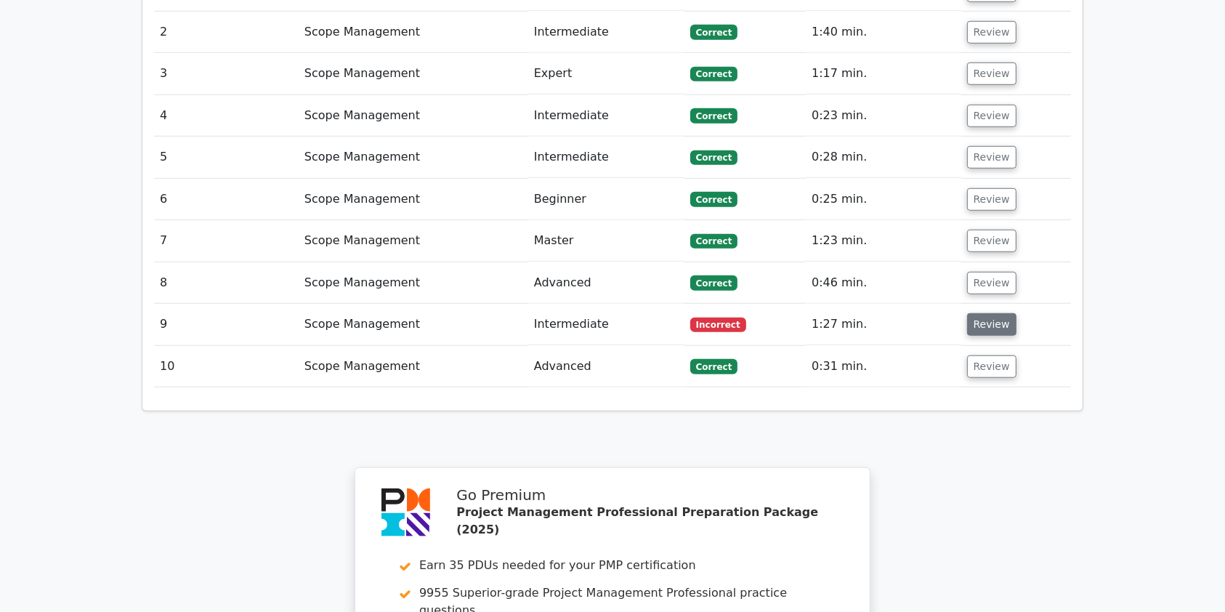
click at [988, 313] on button "Review" at bounding box center [991, 324] width 49 height 23
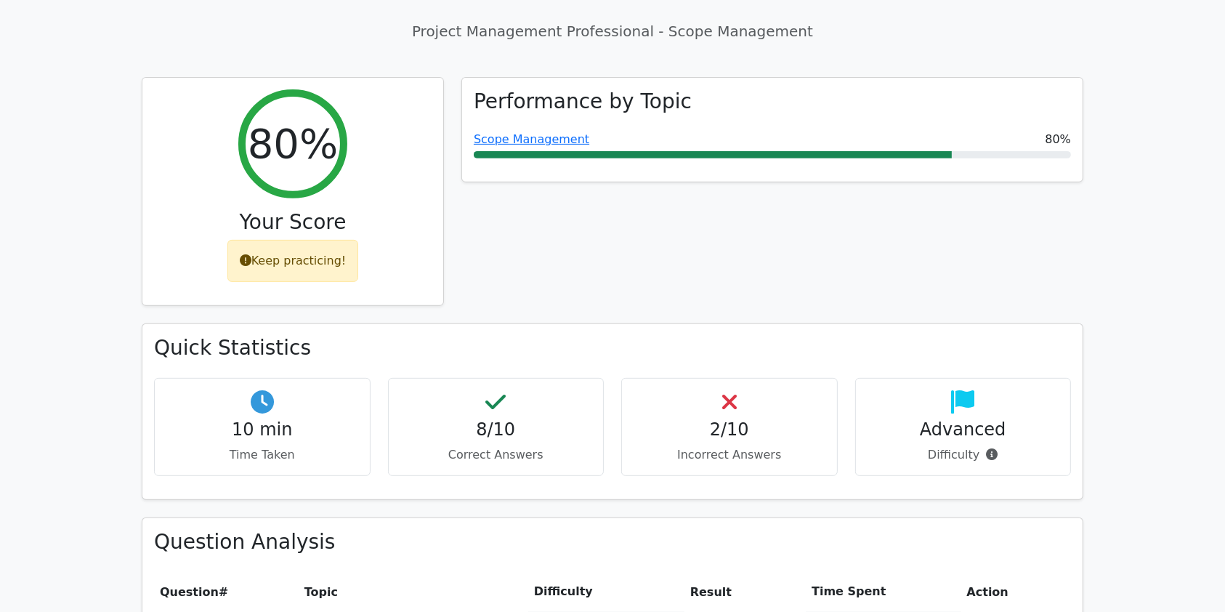
scroll to position [520, 0]
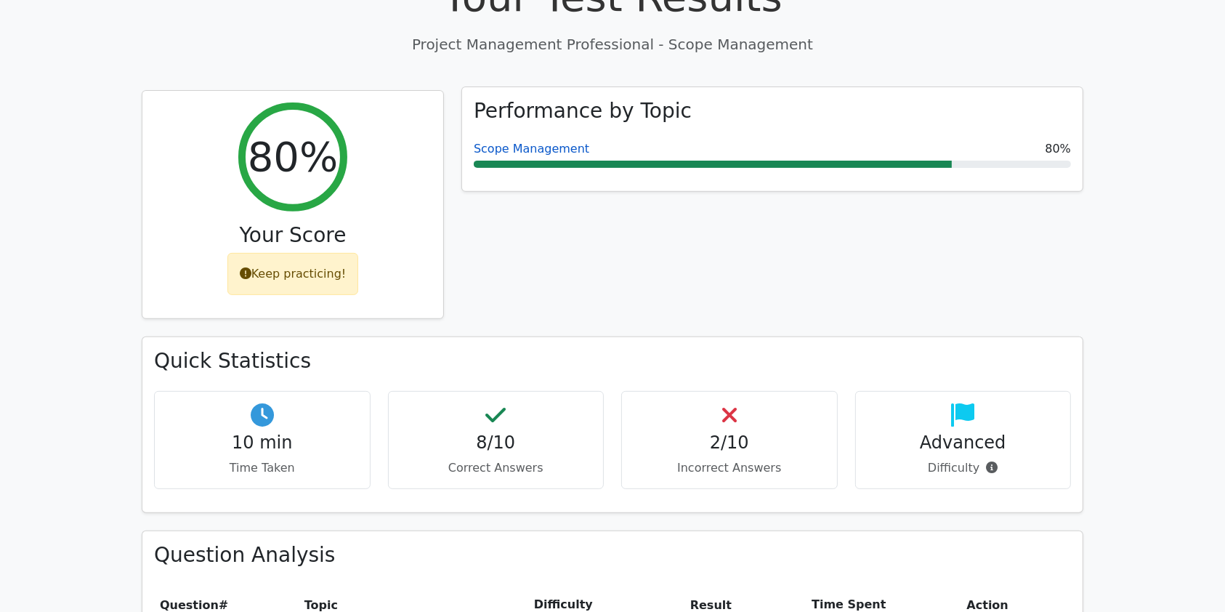
click at [515, 142] on link "Scope Management" at bounding box center [531, 149] width 115 height 14
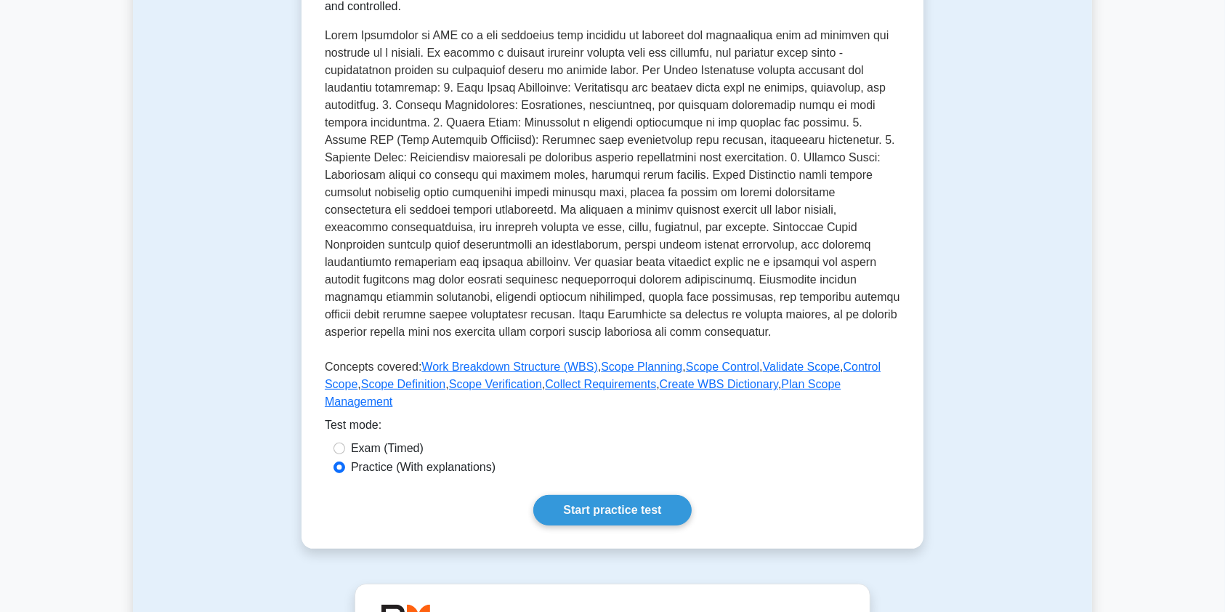
scroll to position [304, 0]
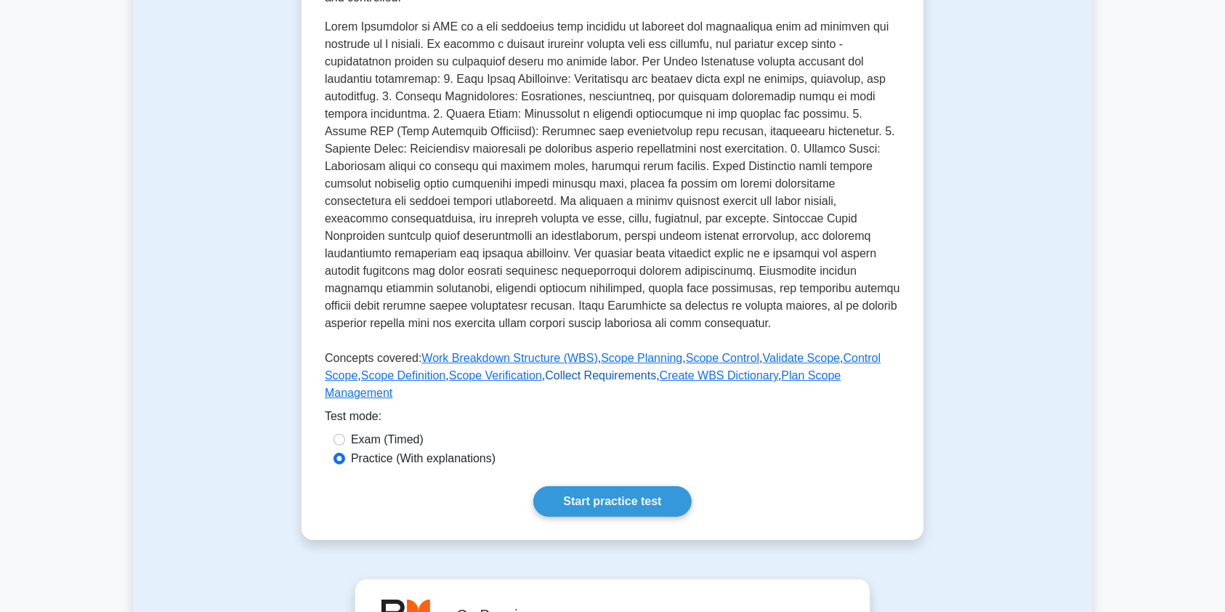
click at [545, 373] on link "Collect Requirements" at bounding box center [600, 375] width 111 height 12
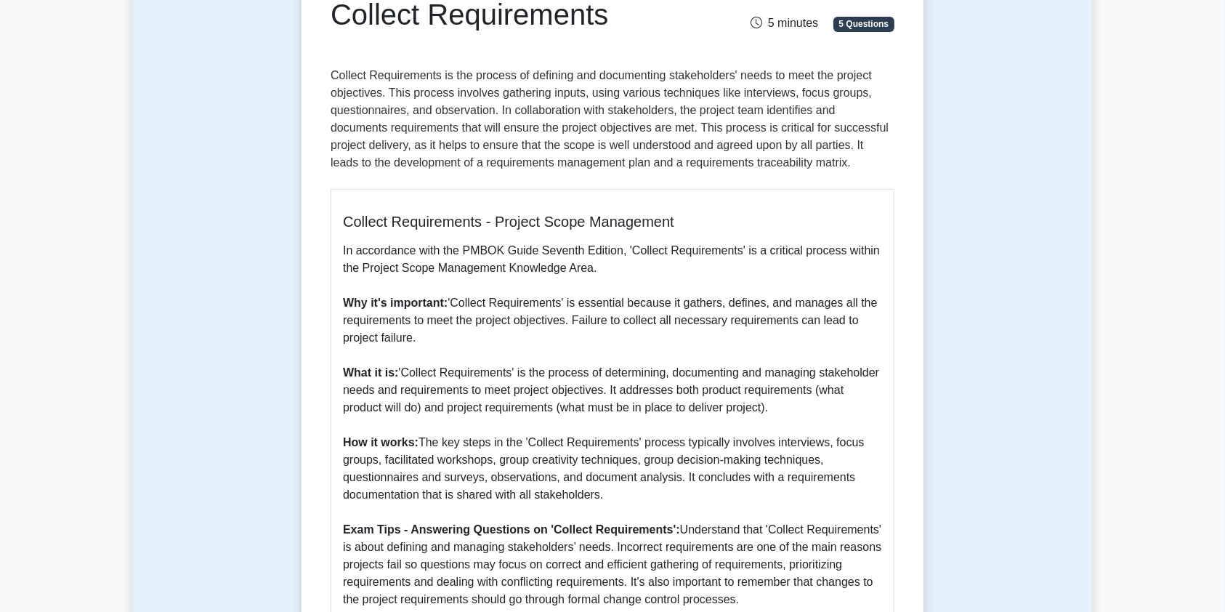
scroll to position [183, 0]
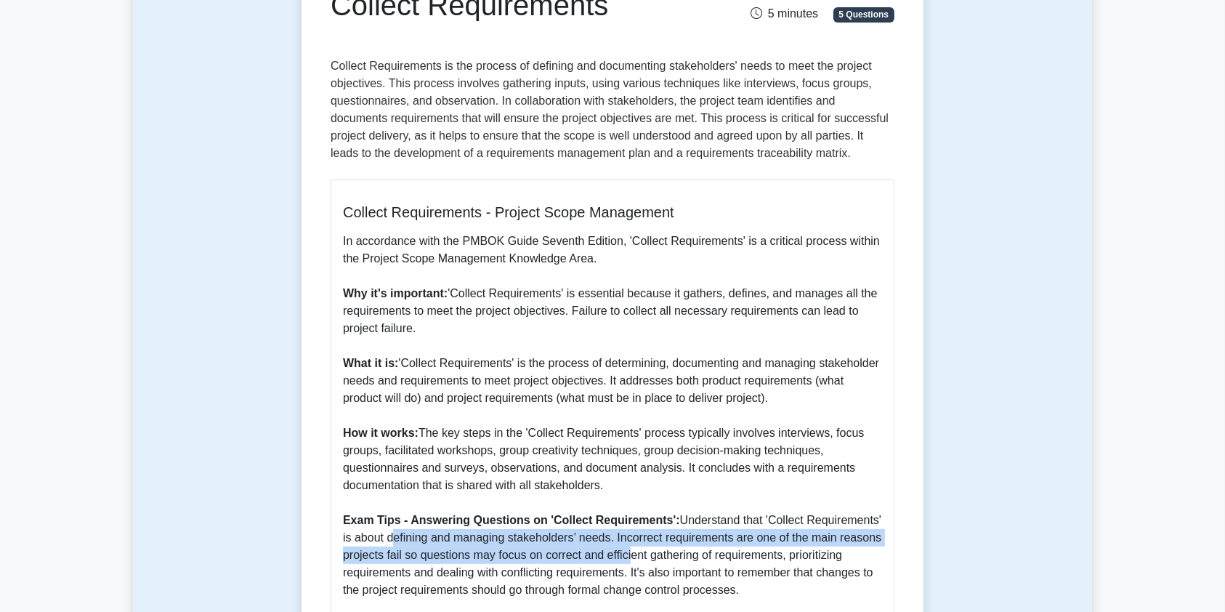
drag, startPoint x: 389, startPoint y: 532, endPoint x: 625, endPoint y: 549, distance: 236.6
click at [625, 549] on p "In accordance with the PMBOK Guide Seventh Edition, 'Collect Requirements' is a…" at bounding box center [612, 450] width 539 height 436
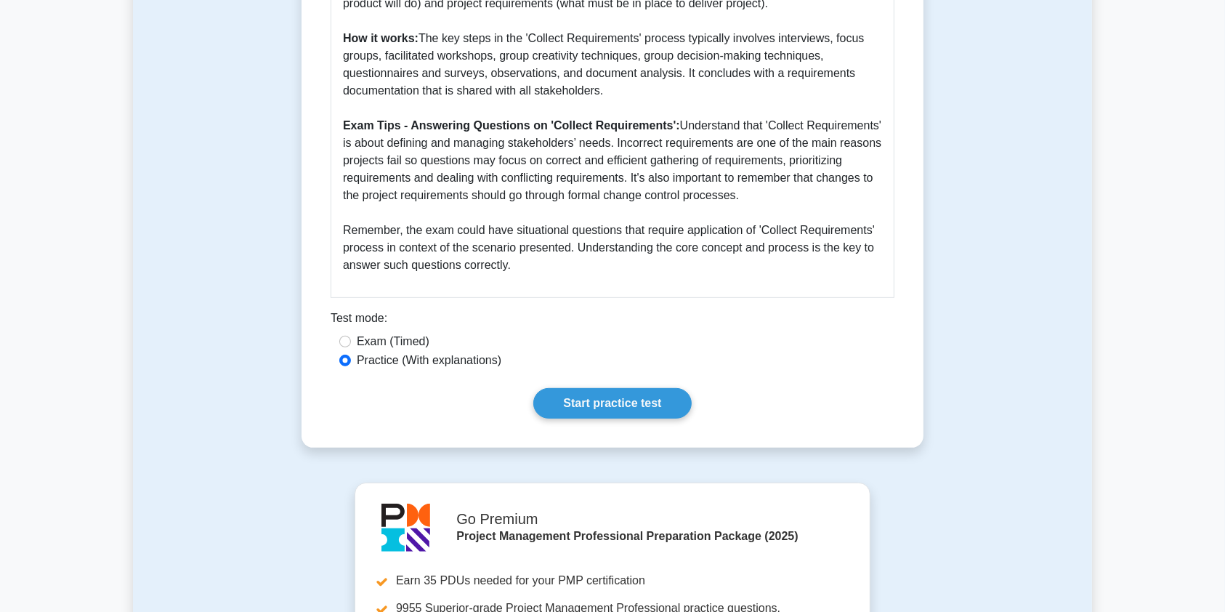
scroll to position [595, 0]
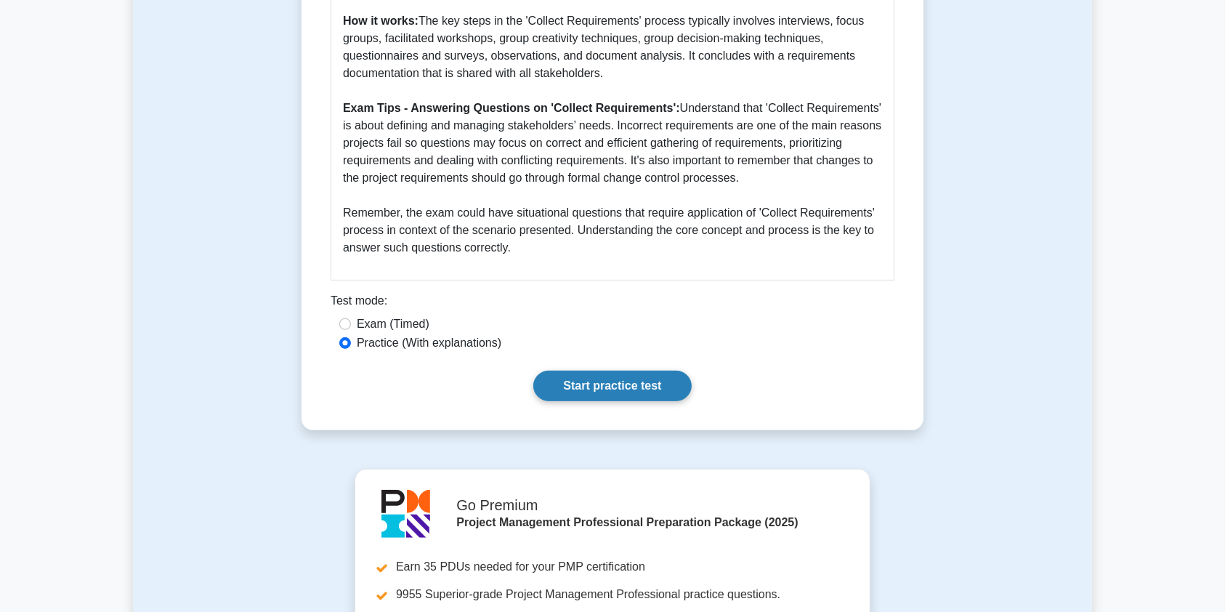
click at [651, 391] on link "Start practice test" at bounding box center [612, 385] width 158 height 31
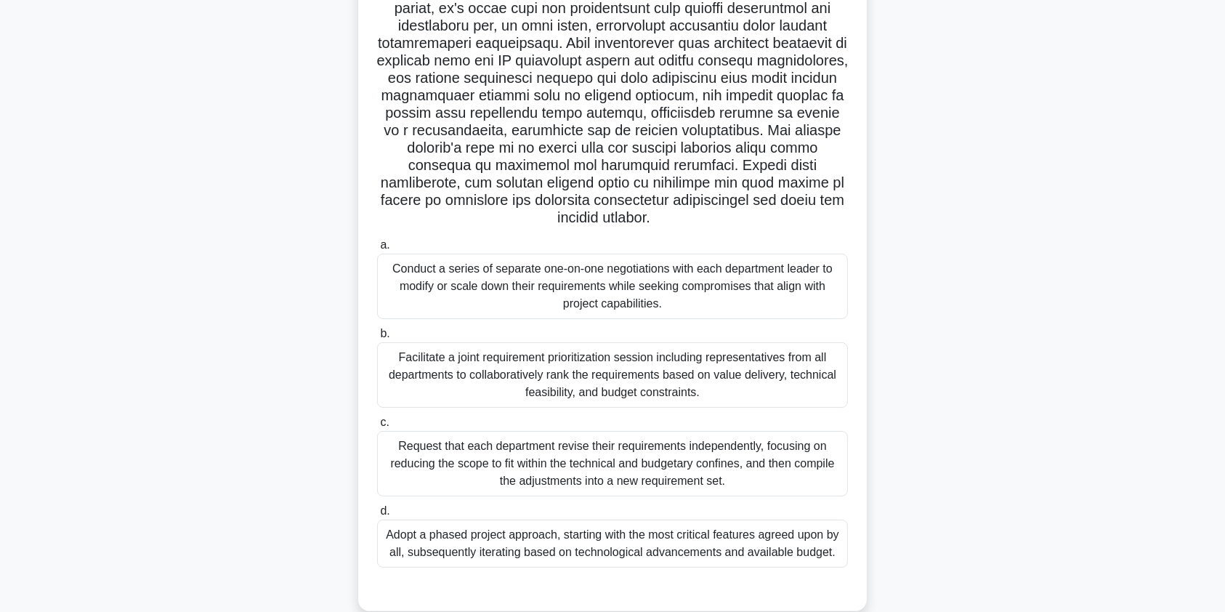
scroll to position [176, 0]
click at [684, 381] on div "Facilitate a joint requirement prioritization session including representatives…" at bounding box center [612, 373] width 471 height 65
click at [377, 338] on input "b. Facilitate a joint requirement prioritization session including representati…" at bounding box center [377, 332] width 0 height 9
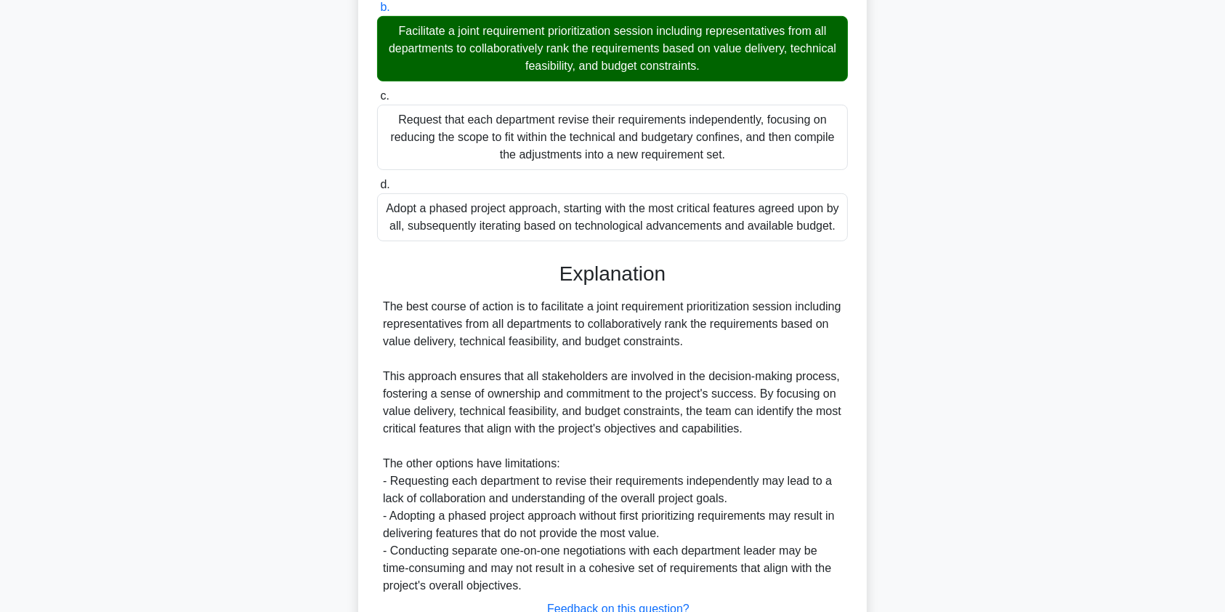
scroll to position [615, 0]
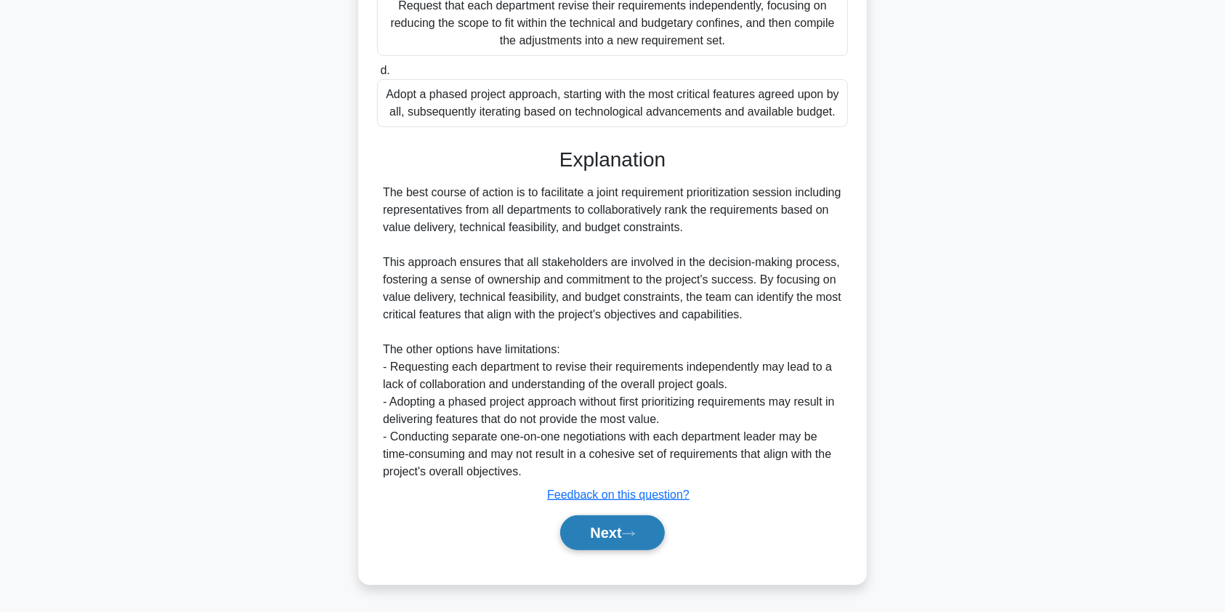
click at [603, 537] on button "Next" at bounding box center [612, 532] width 104 height 35
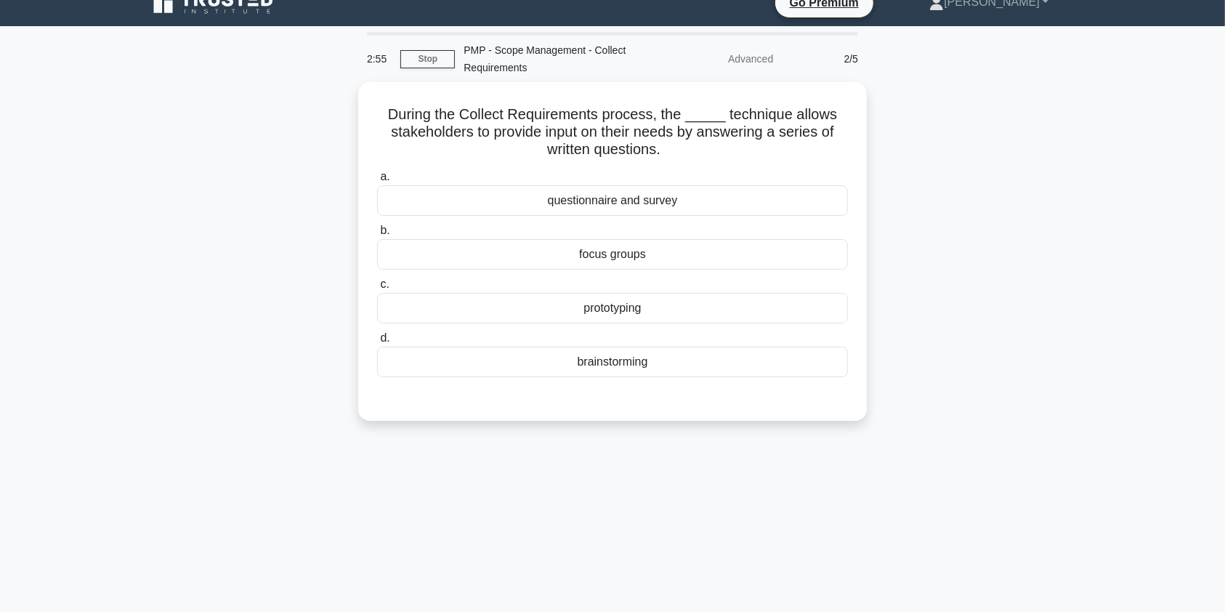
scroll to position [20, 0]
click at [641, 199] on div "questionnaire and survey" at bounding box center [612, 197] width 471 height 31
click at [377, 179] on input "a. questionnaire and survey" at bounding box center [377, 173] width 0 height 9
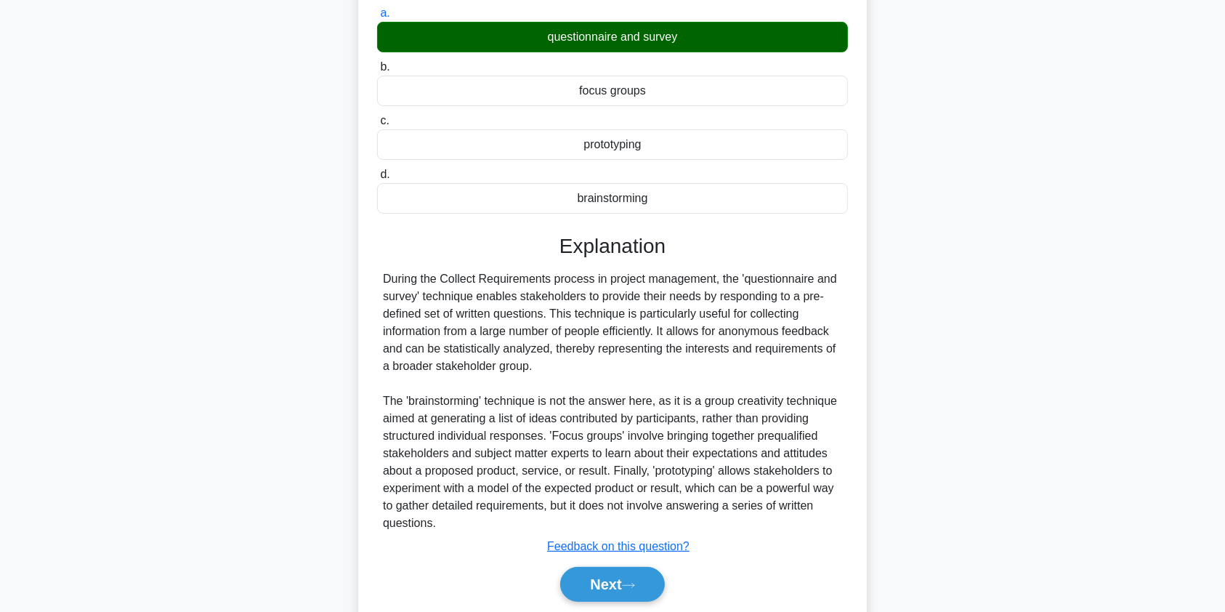
scroll to position [232, 0]
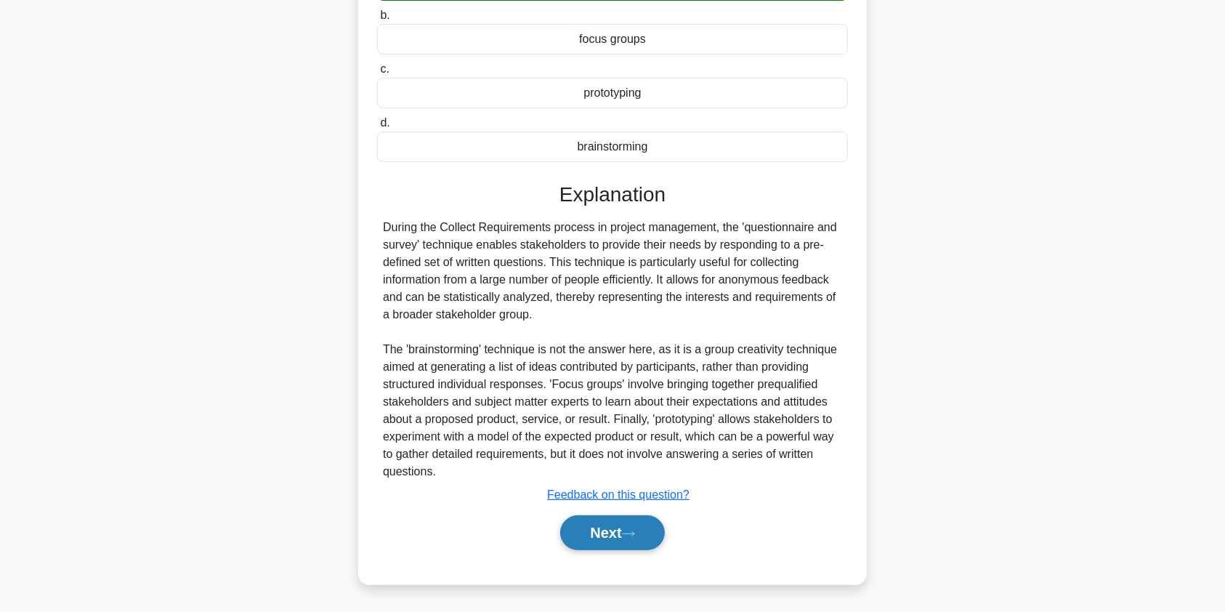
click at [610, 537] on button "Next" at bounding box center [612, 532] width 104 height 35
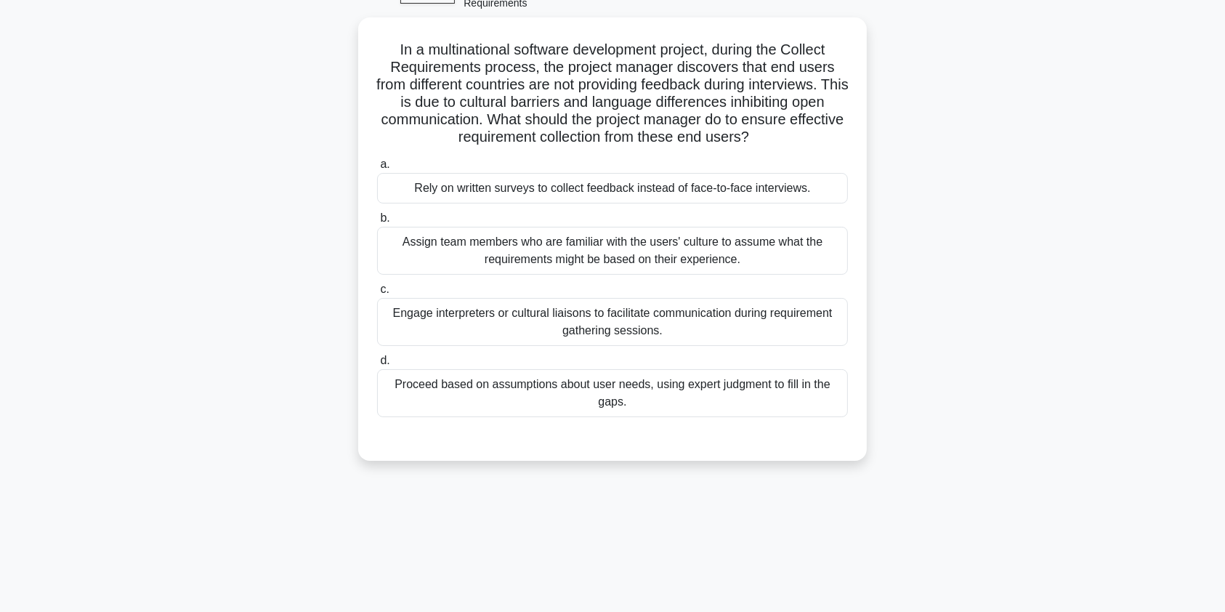
scroll to position [80, 0]
drag, startPoint x: 484, startPoint y: 102, endPoint x: 683, endPoint y: 111, distance: 199.2
click at [683, 111] on h5 "In a multinational software development project, during the Collect Requirement…" at bounding box center [613, 95] width 474 height 106
click at [560, 320] on div "Engage interpreters or cultural liaisons to facilitate communication during req…" at bounding box center [612, 323] width 471 height 48
click at [377, 296] on input "c. Engage interpreters or cultural liaisons to facilitate communication during …" at bounding box center [377, 290] width 0 height 9
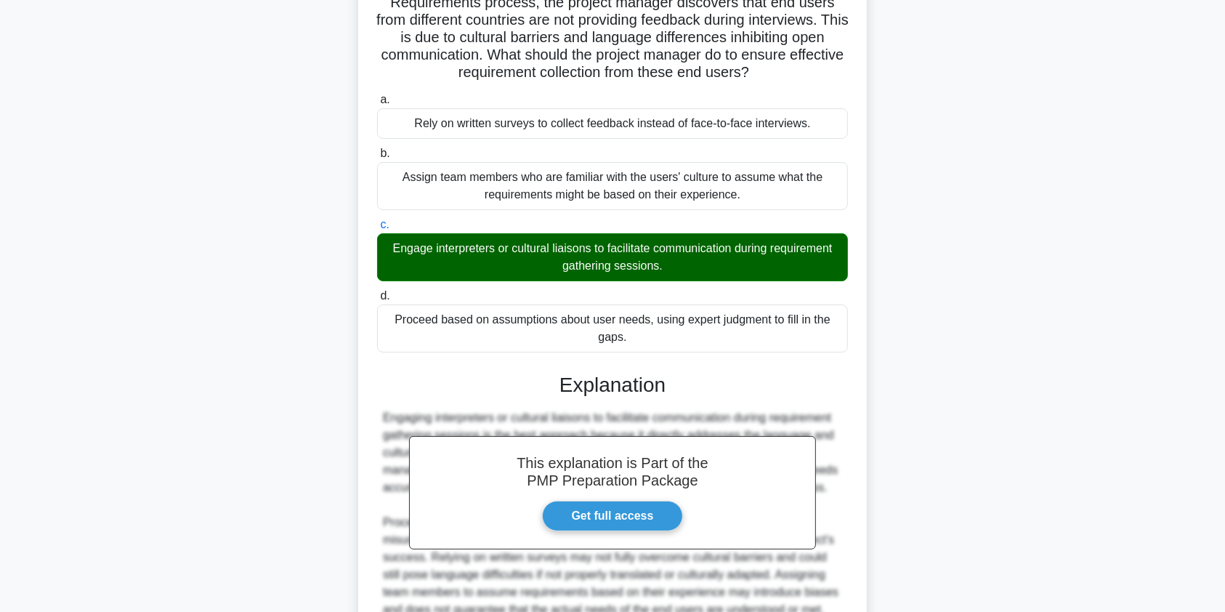
scroll to position [284, 0]
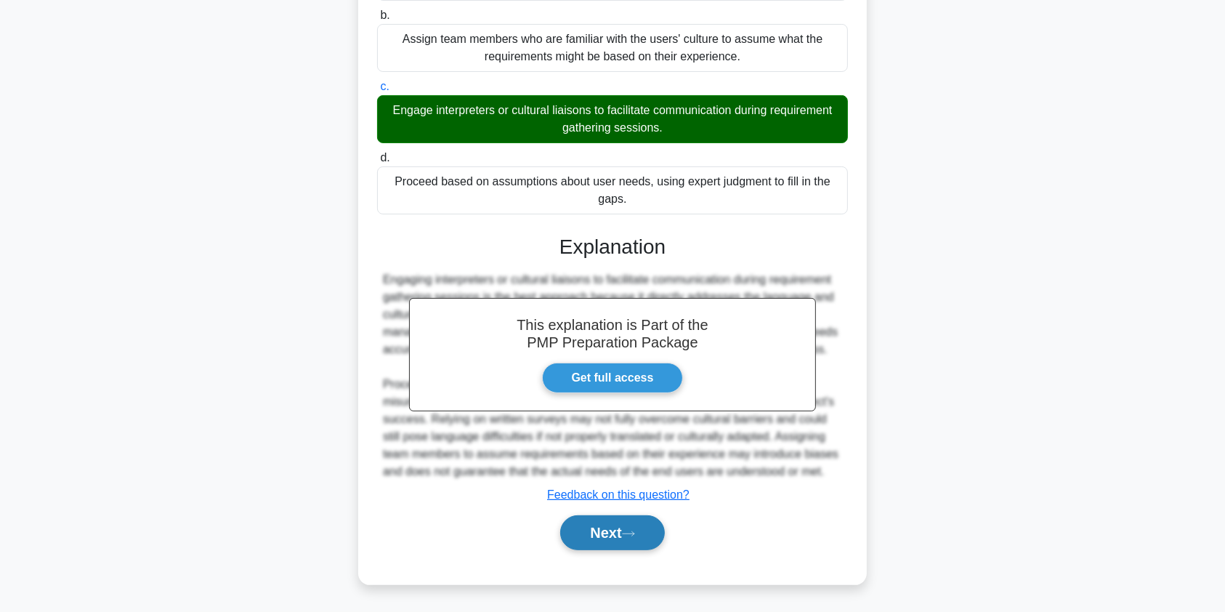
click at [641, 537] on button "Next" at bounding box center [612, 532] width 104 height 35
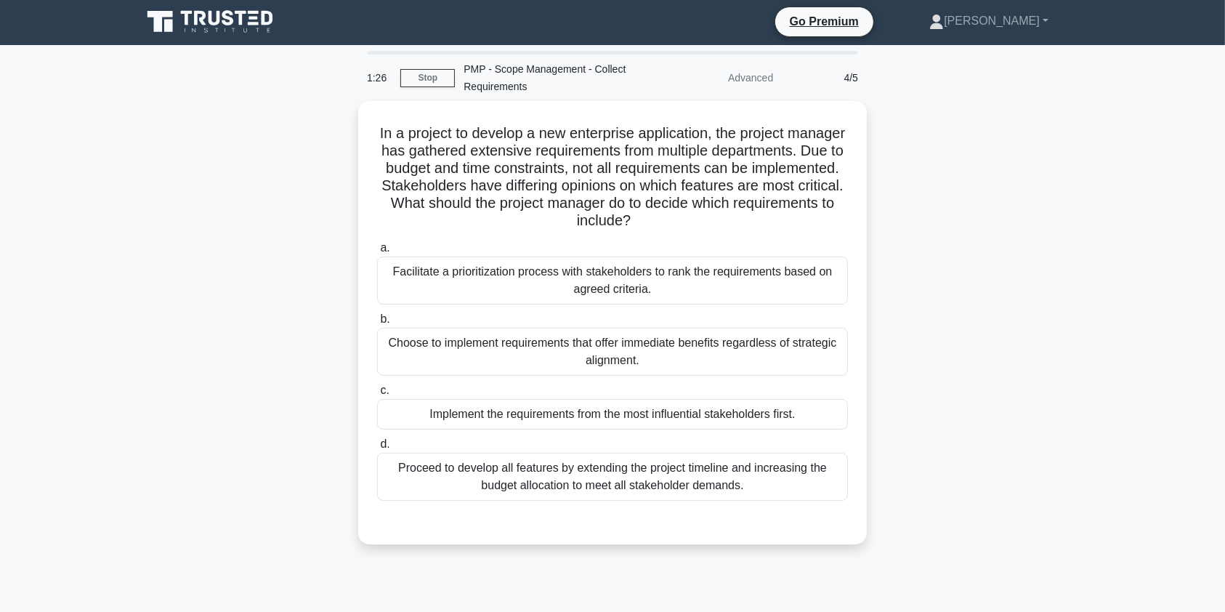
scroll to position [0, 0]
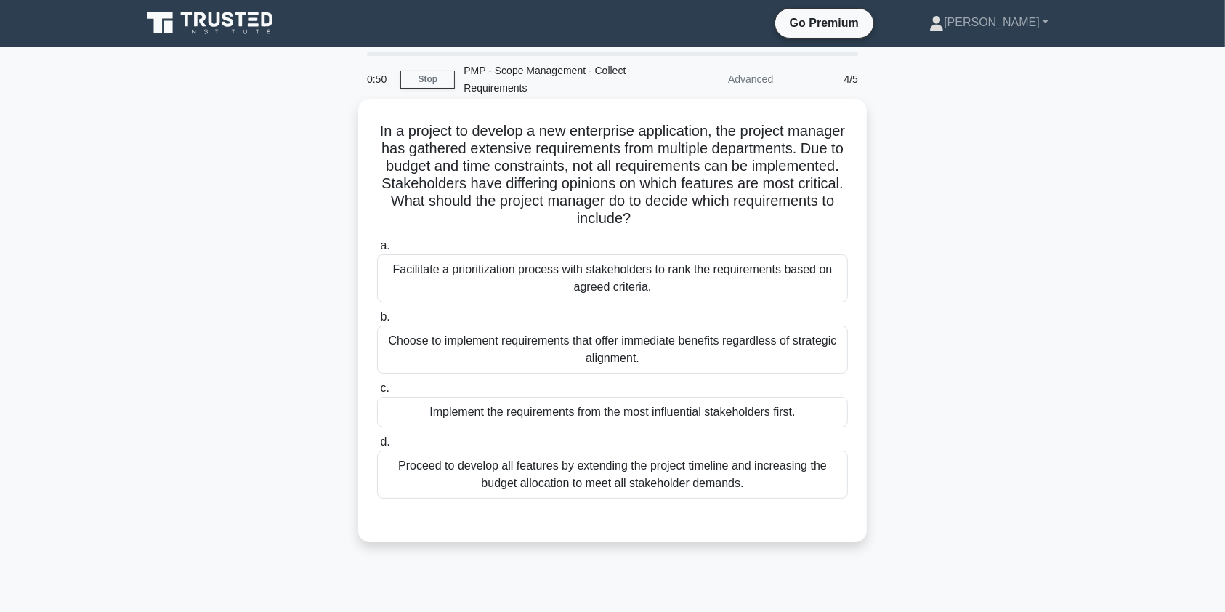
click at [553, 270] on div "Facilitate a prioritization process with stakeholders to rank the requirements …" at bounding box center [612, 278] width 471 height 48
click at [377, 251] on input "a. Facilitate a prioritization process with stakeholders to rank the requiremen…" at bounding box center [377, 245] width 0 height 9
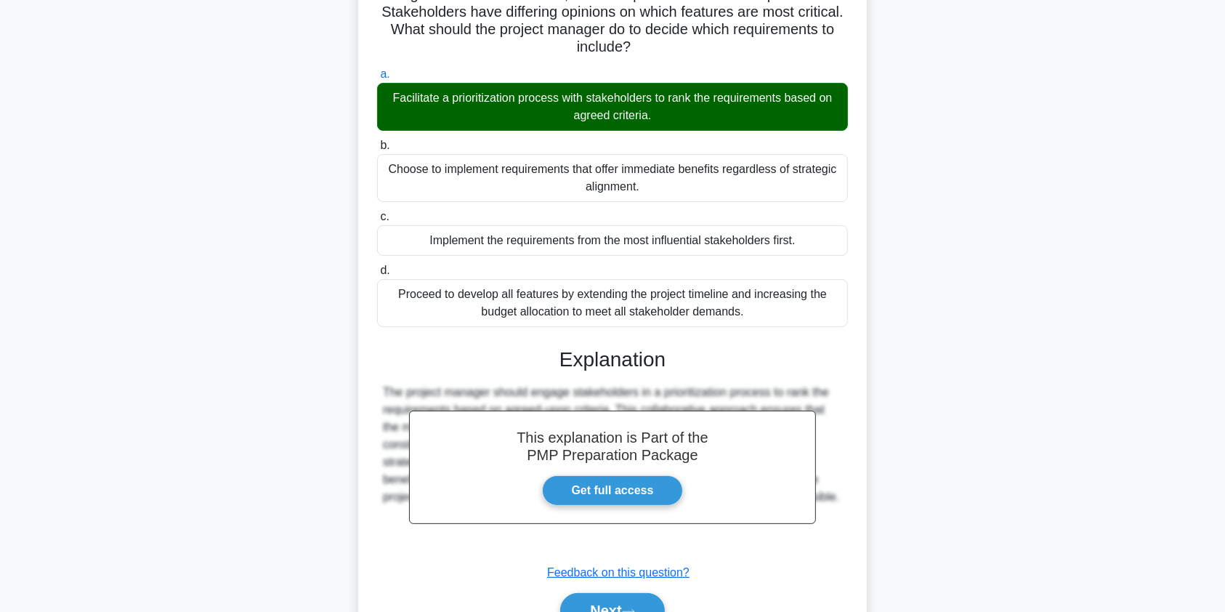
scroll to position [249, 0]
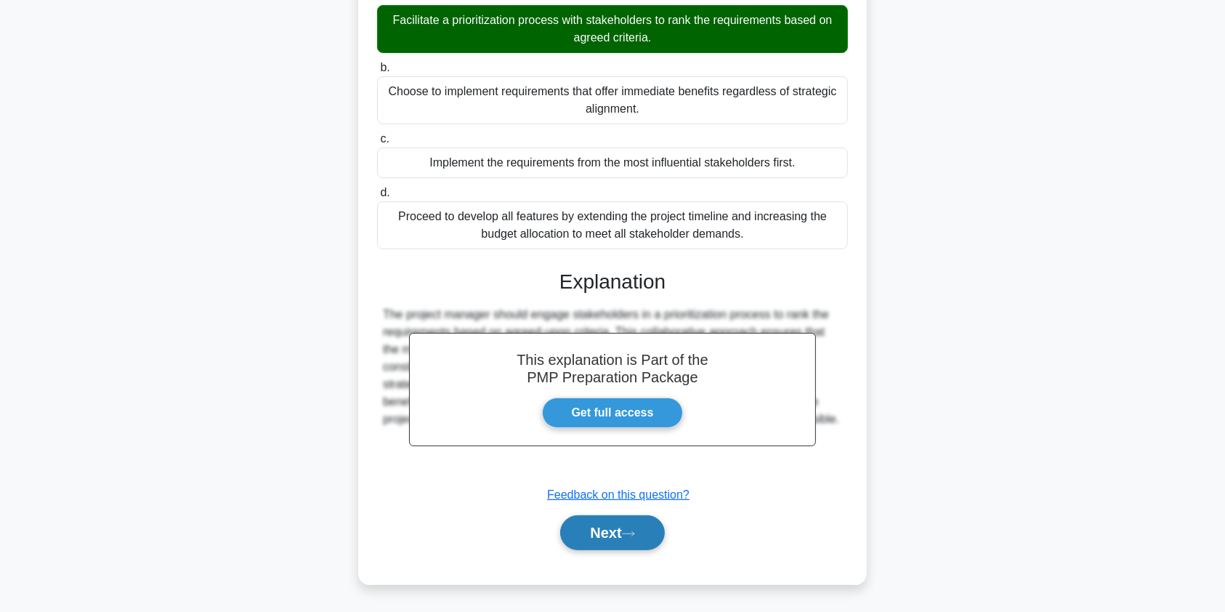
click at [611, 535] on button "Next" at bounding box center [612, 532] width 104 height 35
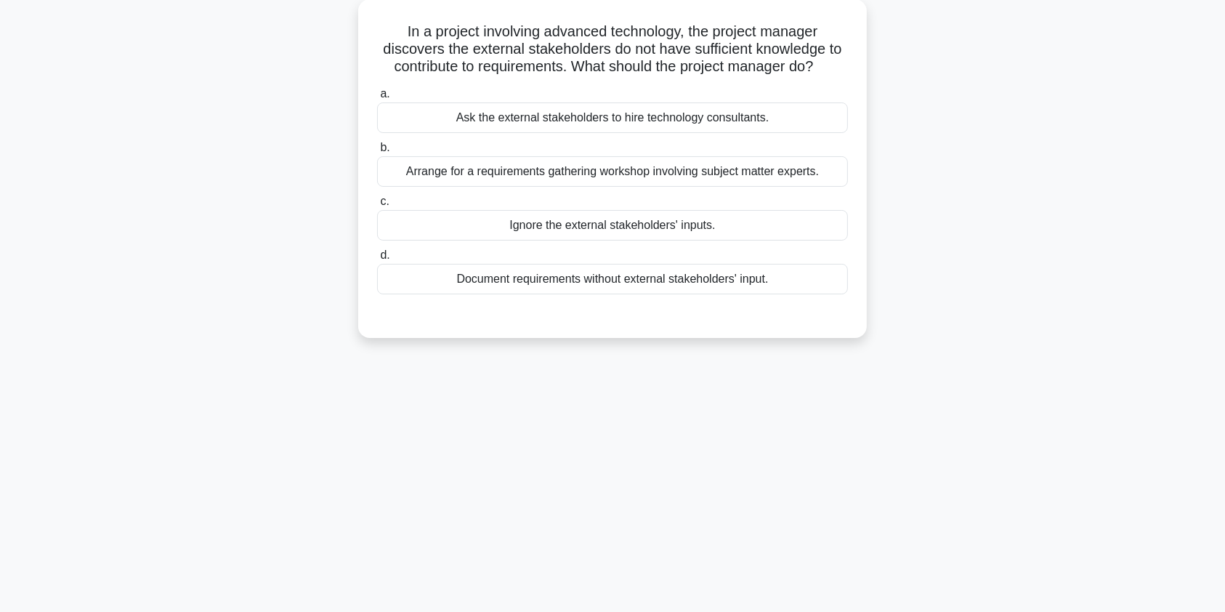
scroll to position [25, 0]
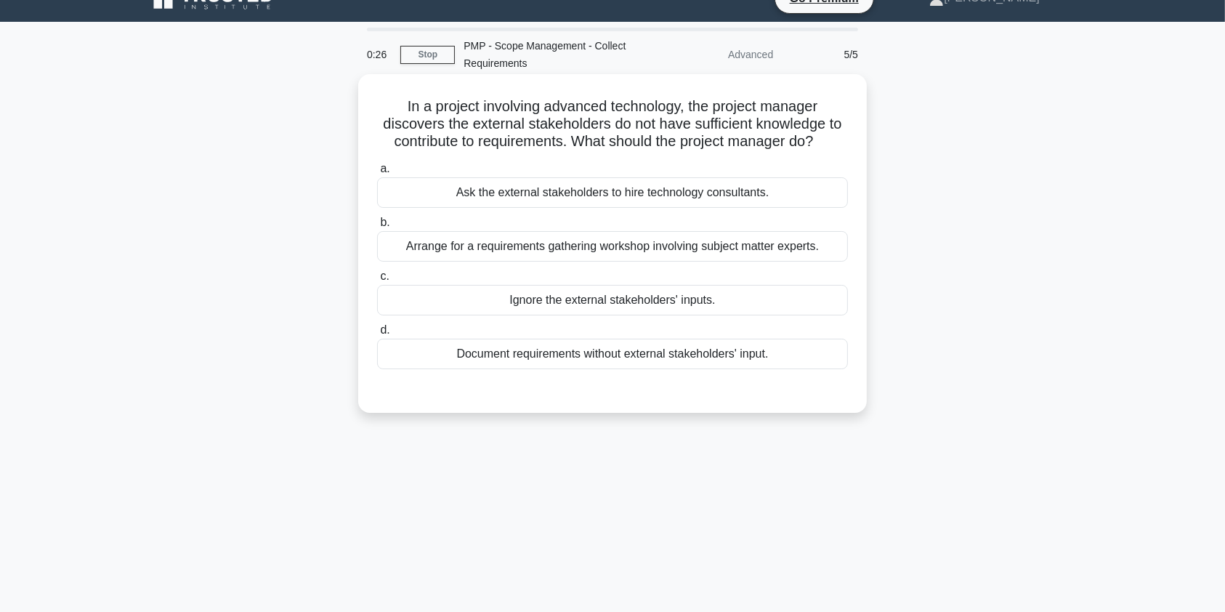
click at [647, 244] on div "Arrange for a requirements gathering workshop involving subject matter experts." at bounding box center [612, 246] width 471 height 31
click at [377, 227] on input "b. Arrange for a requirements gathering workshop involving subject matter exper…" at bounding box center [377, 222] width 0 height 9
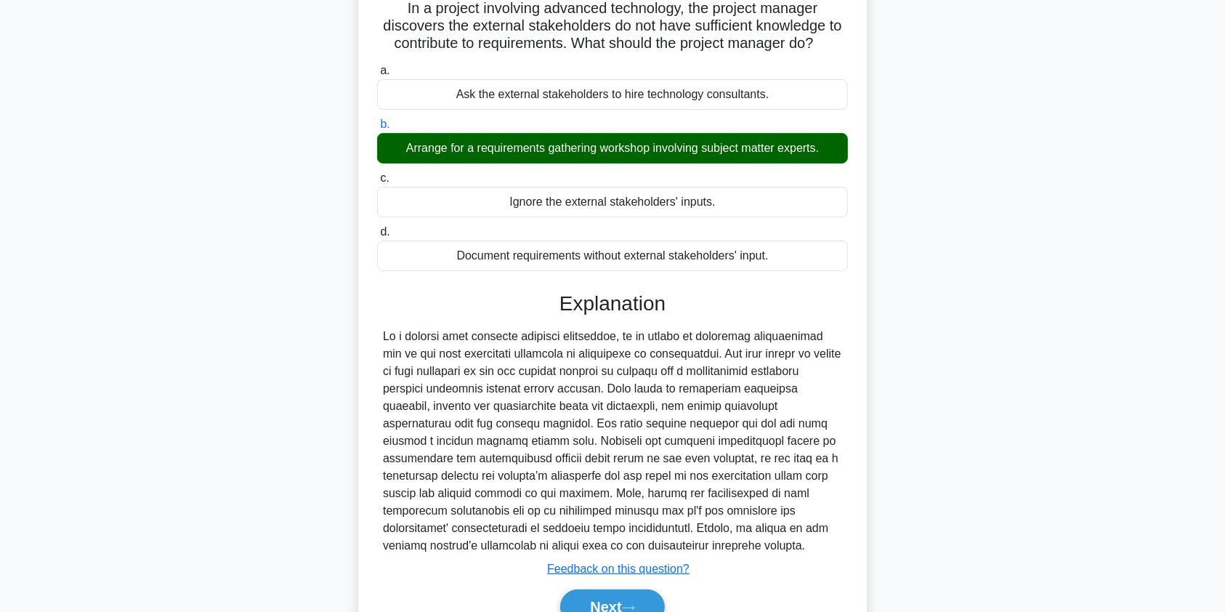
scroll to position [197, 0]
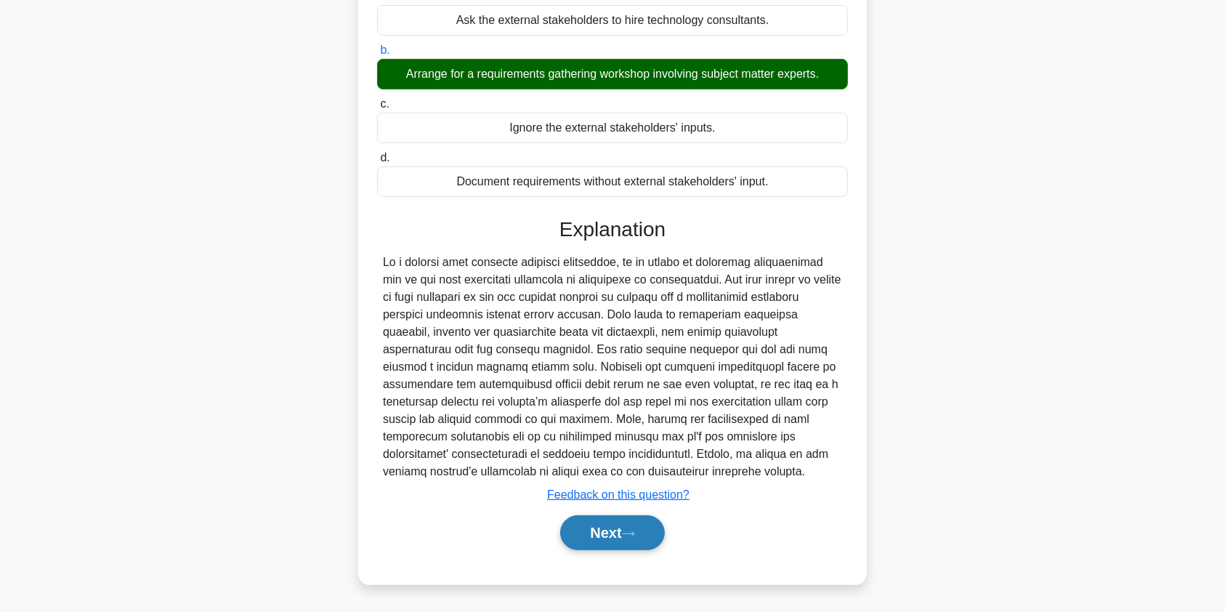
click at [598, 532] on button "Next" at bounding box center [612, 532] width 104 height 35
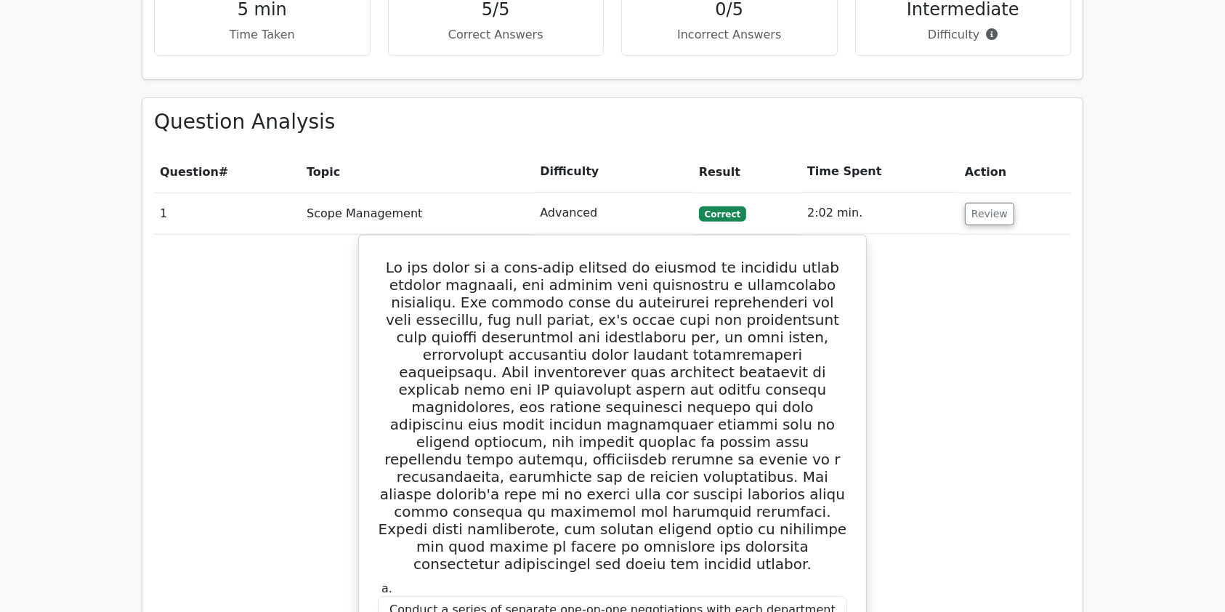
scroll to position [927, 0]
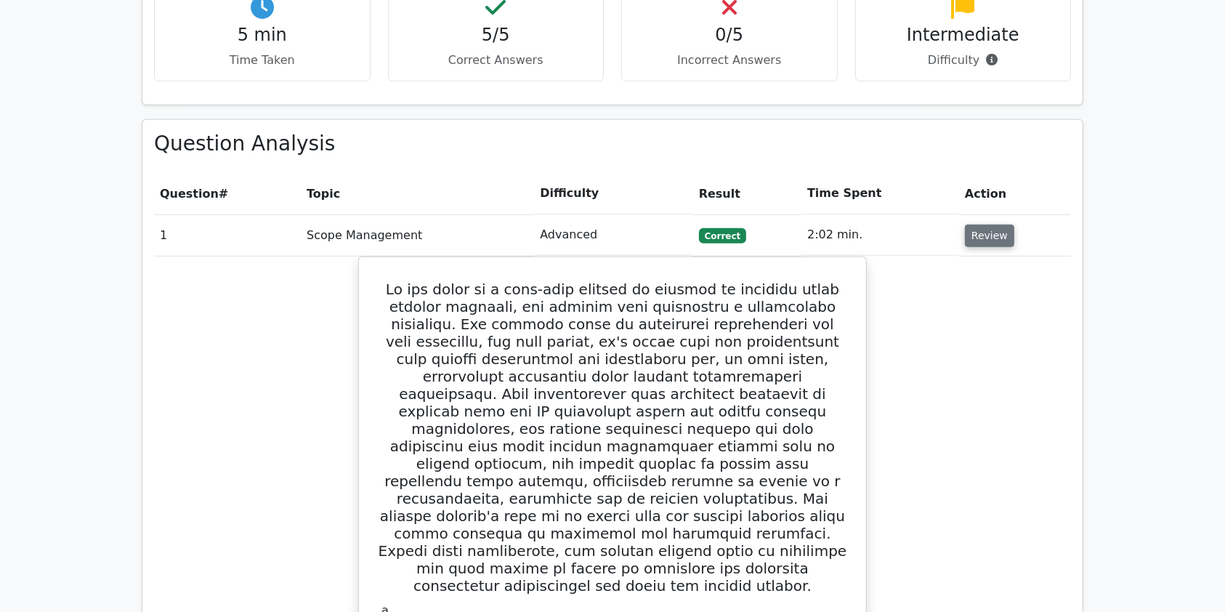
click at [969, 224] on button "Review" at bounding box center [989, 235] width 49 height 23
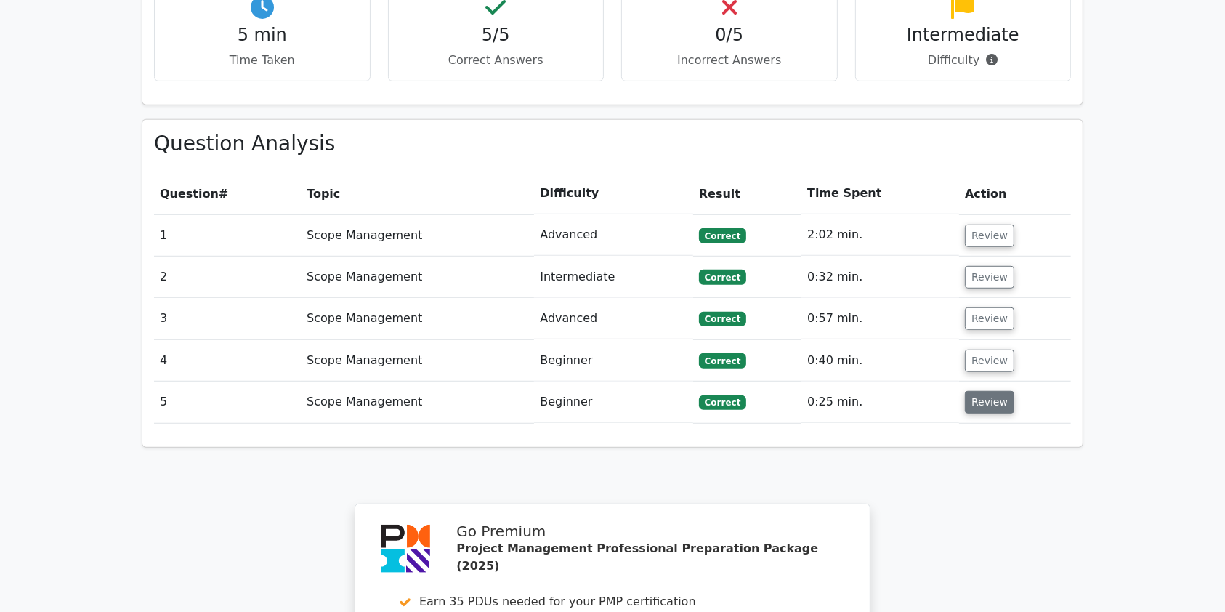
click at [992, 391] on button "Review" at bounding box center [989, 402] width 49 height 23
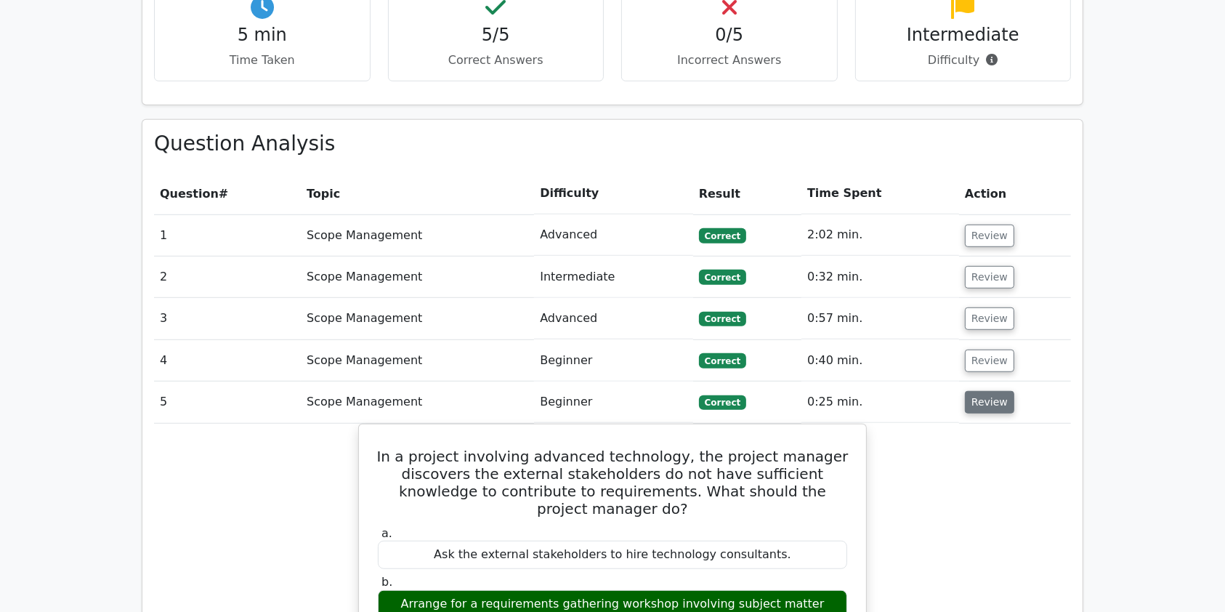
click at [992, 391] on button "Review" at bounding box center [989, 402] width 49 height 23
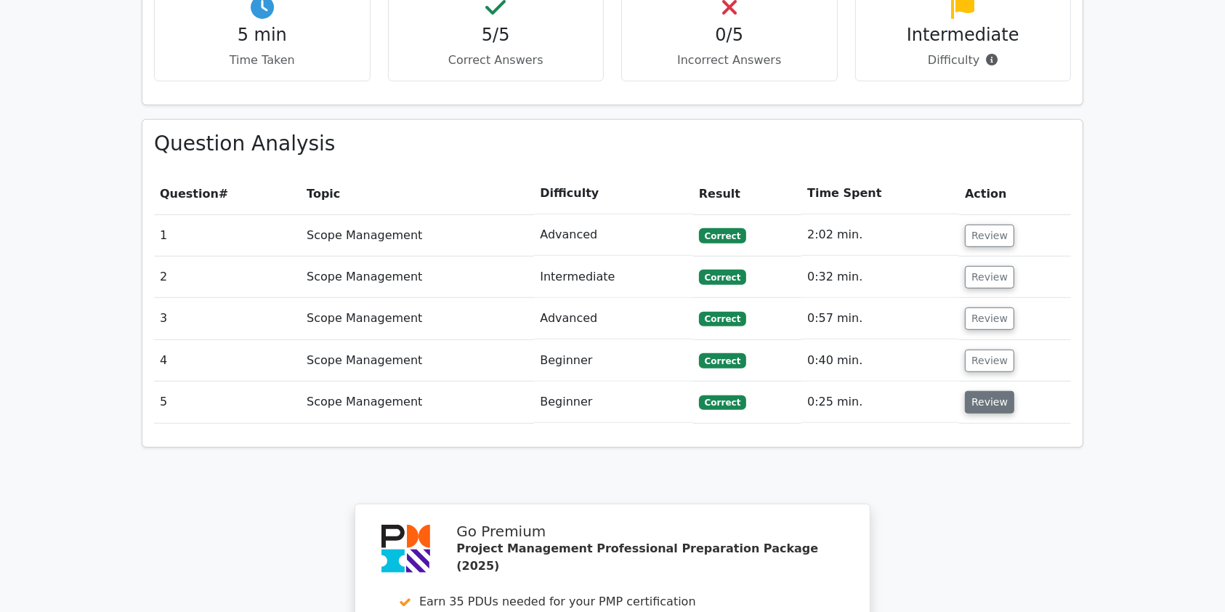
click at [992, 391] on button "Review" at bounding box center [989, 402] width 49 height 23
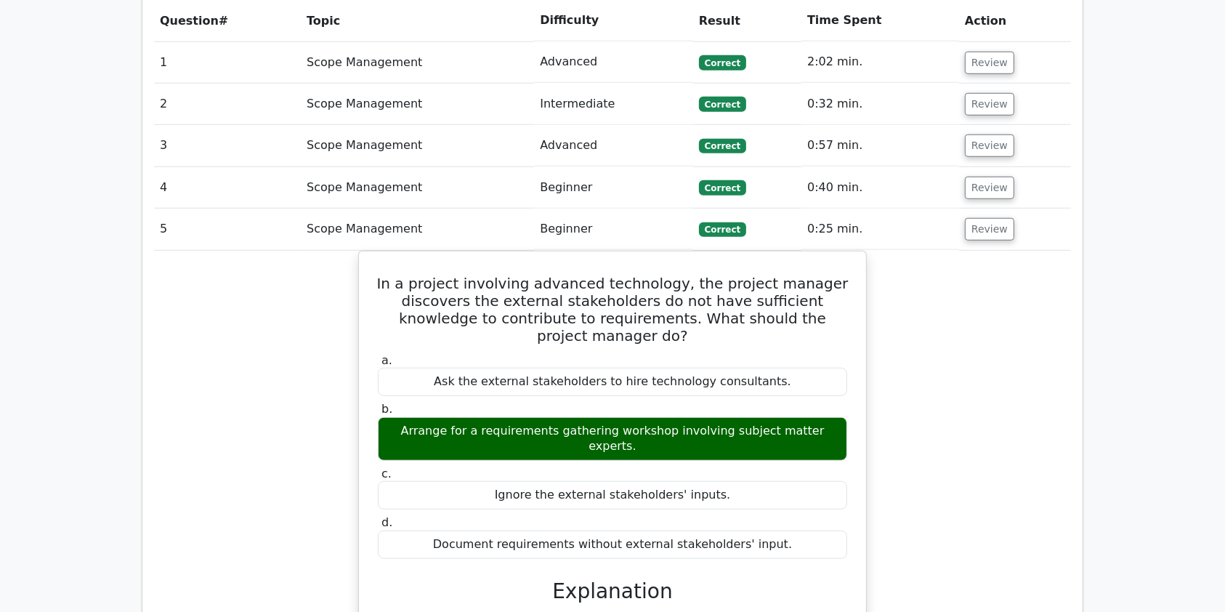
scroll to position [1071, 0]
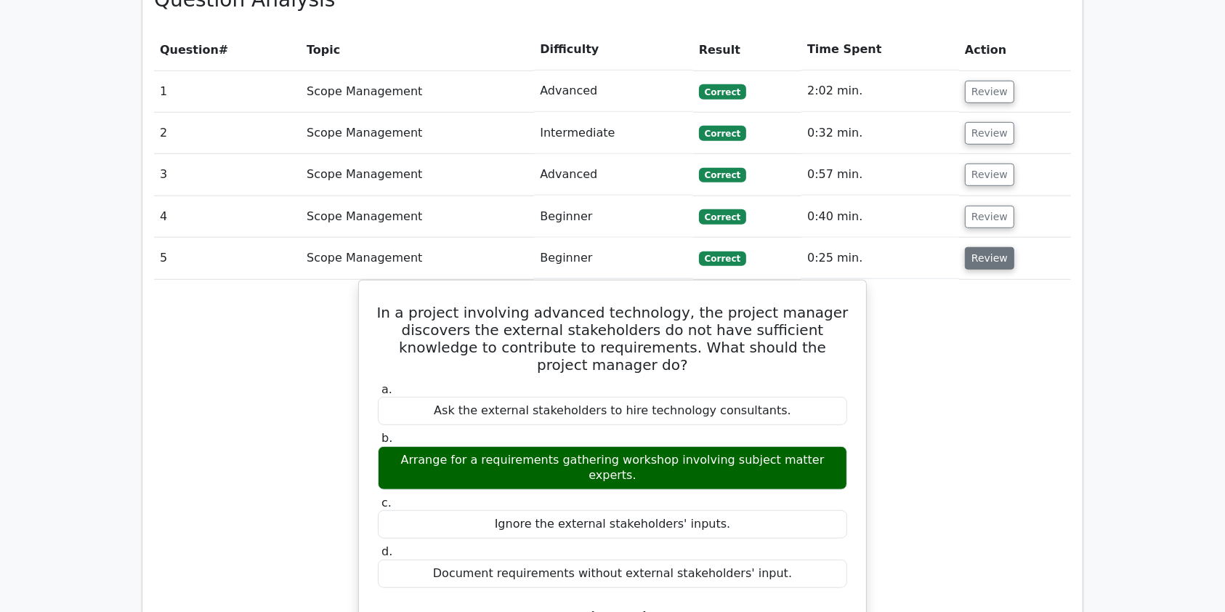
click at [989, 247] on button "Review" at bounding box center [989, 258] width 49 height 23
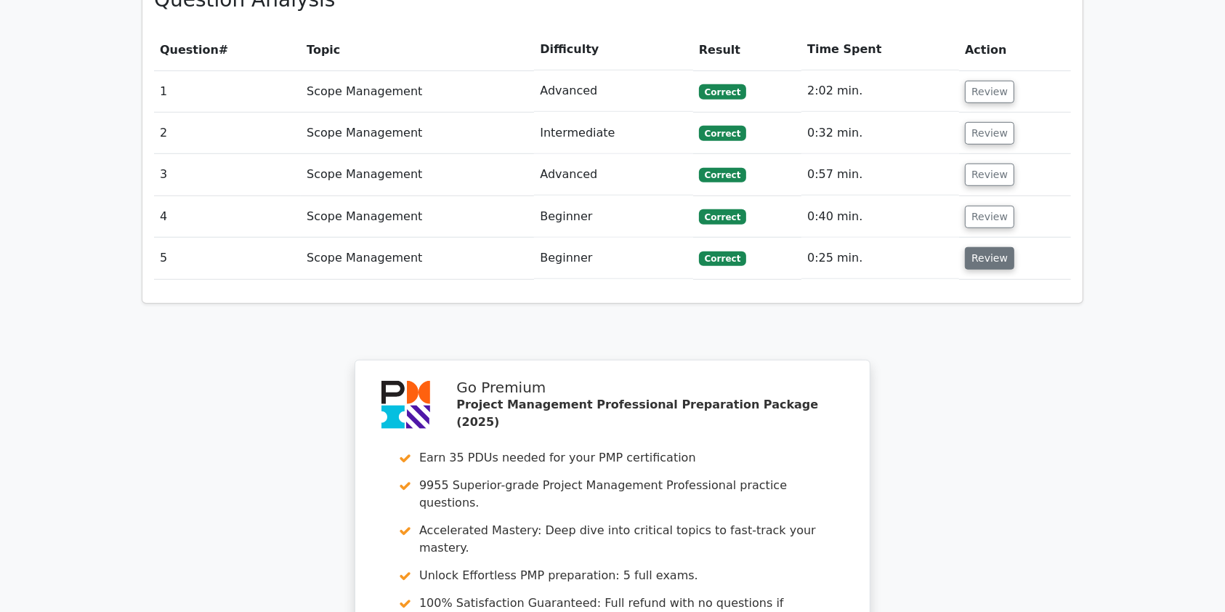
click at [976, 247] on button "Review" at bounding box center [989, 258] width 49 height 23
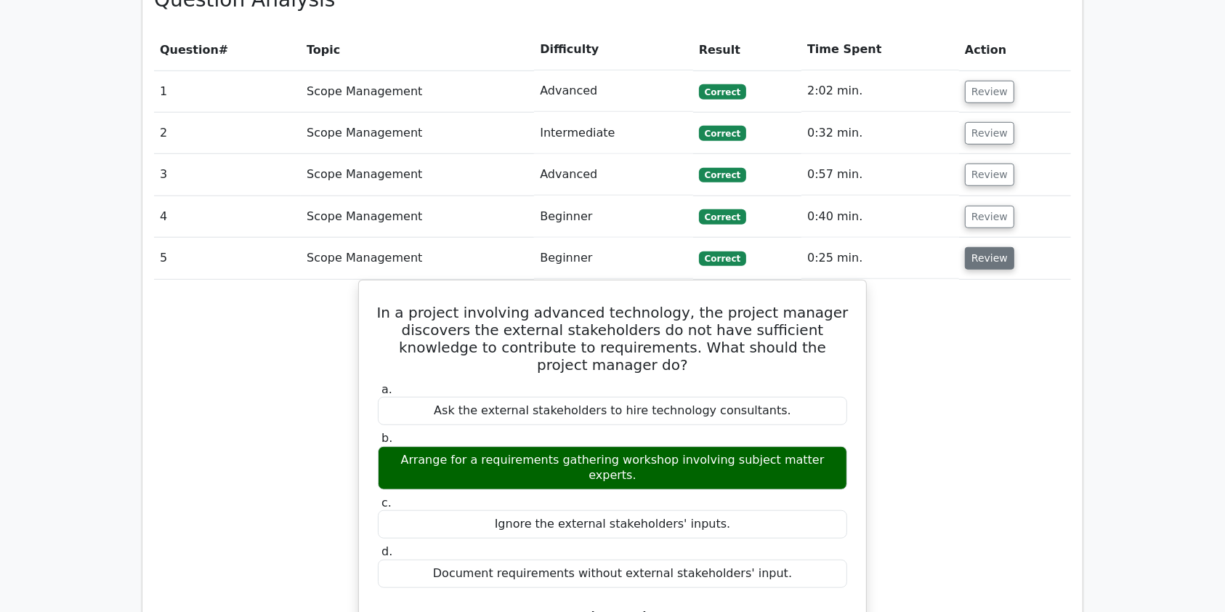
click at [982, 247] on button "Review" at bounding box center [989, 258] width 49 height 23
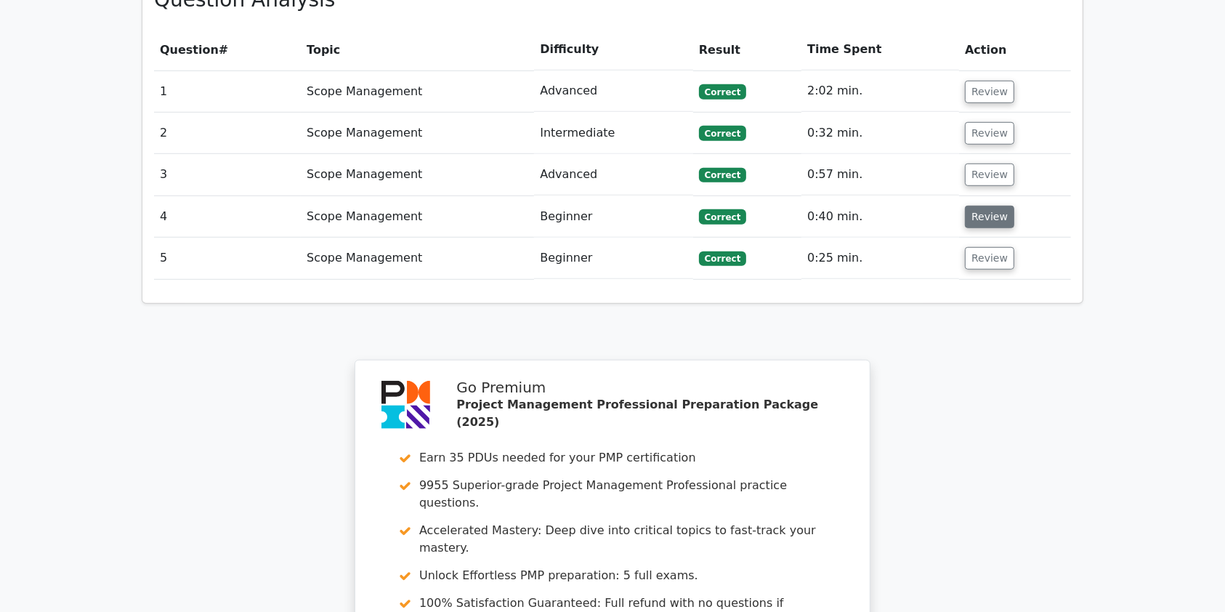
click at [986, 206] on button "Review" at bounding box center [989, 217] width 49 height 23
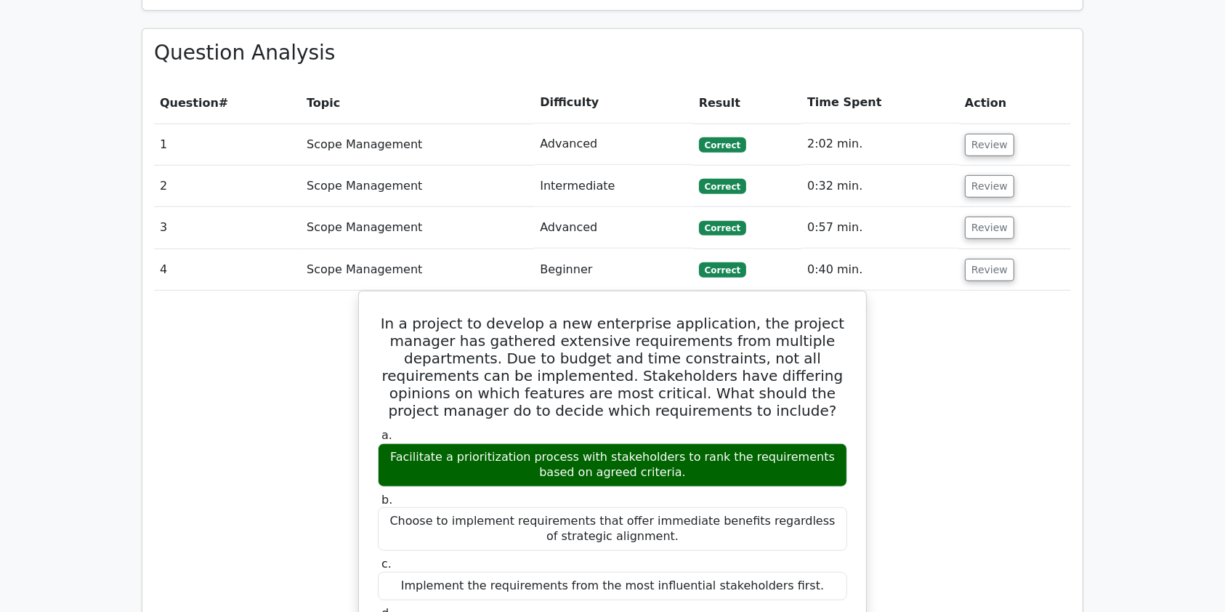
scroll to position [922, 0]
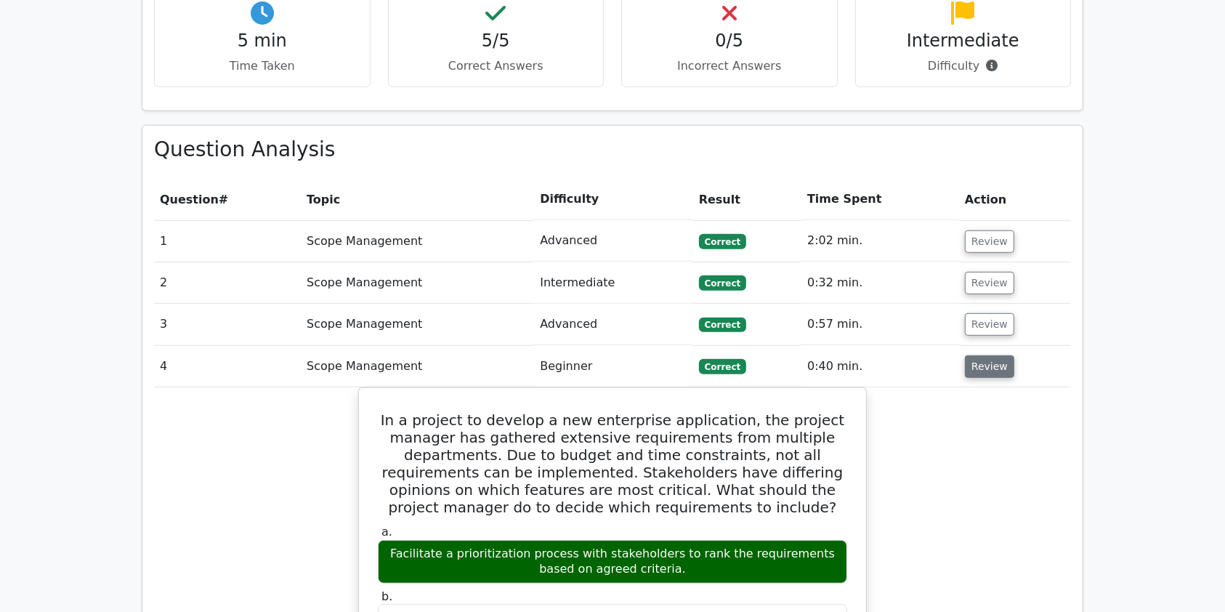
click at [994, 355] on button "Review" at bounding box center [989, 366] width 49 height 23
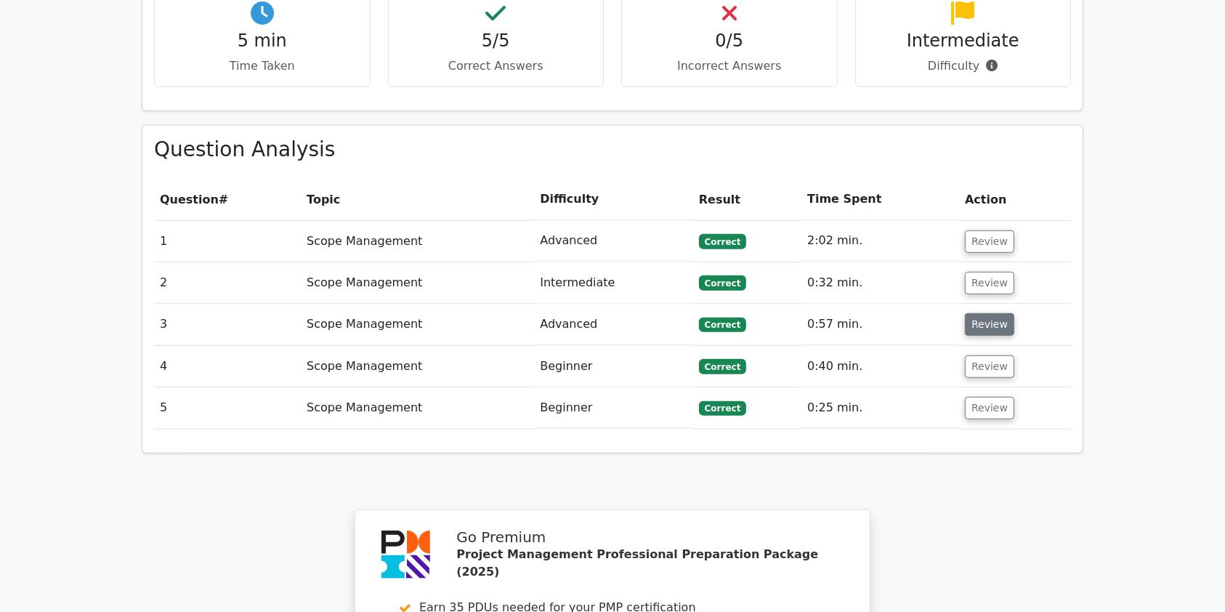
click at [989, 313] on button "Review" at bounding box center [989, 324] width 49 height 23
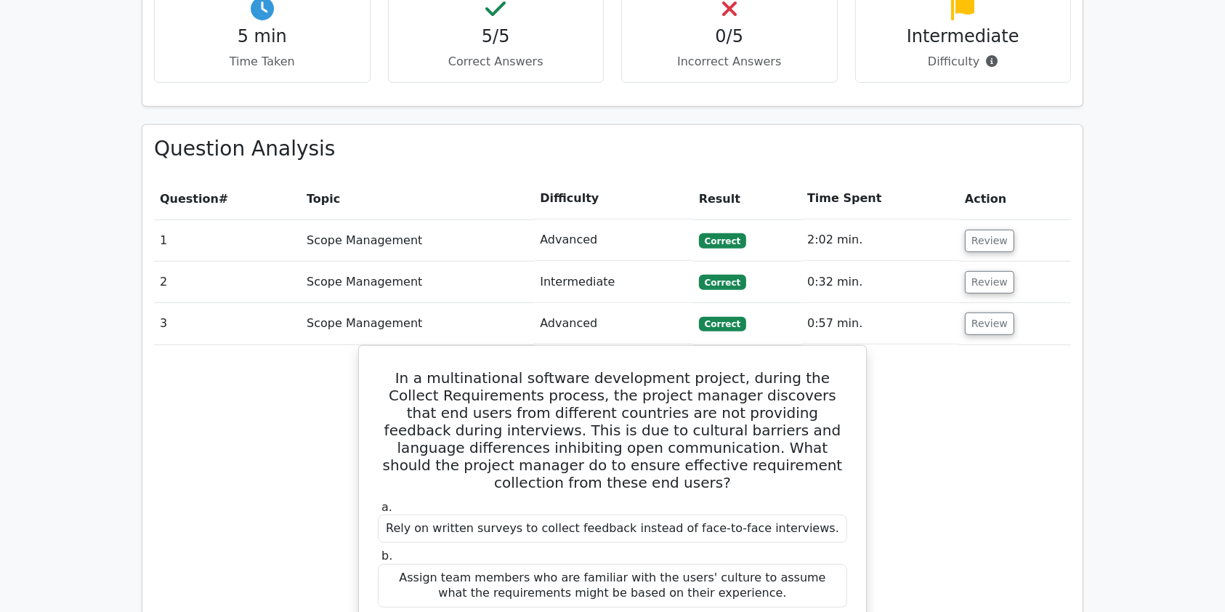
scroll to position [873, 0]
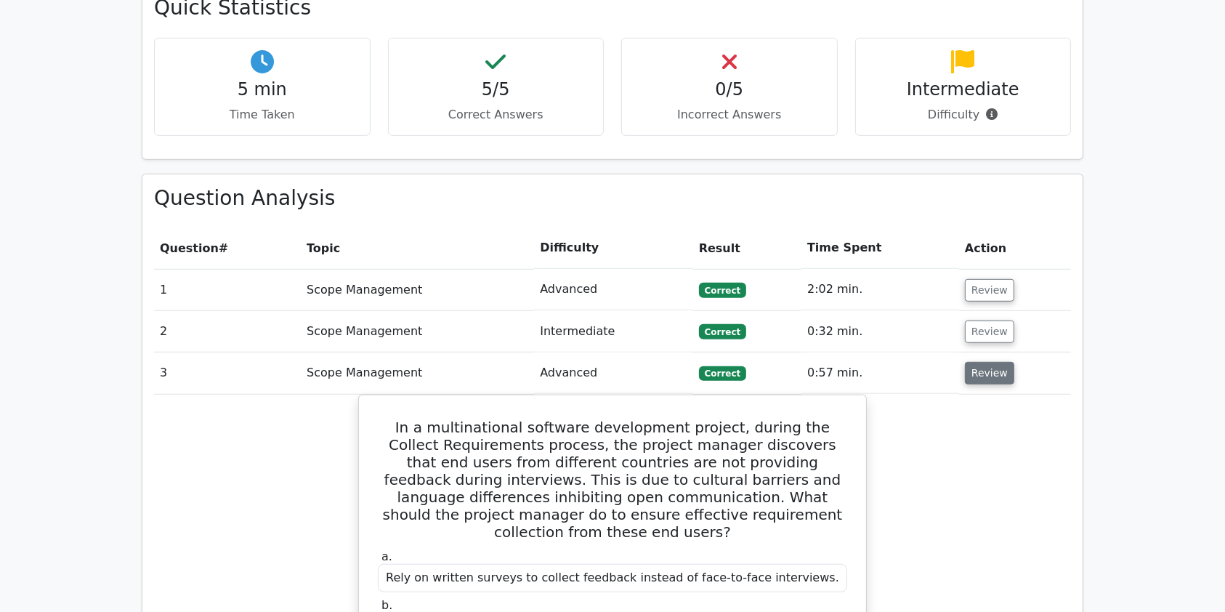
click at [989, 362] on button "Review" at bounding box center [989, 373] width 49 height 23
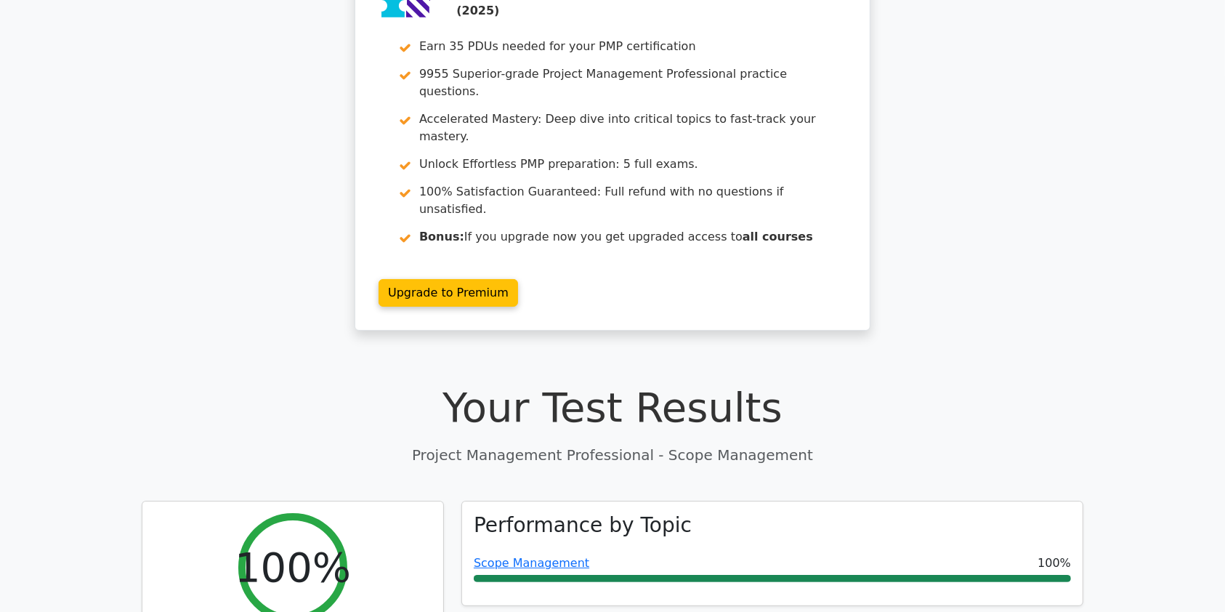
scroll to position [0, 0]
